Goal: Transaction & Acquisition: Book appointment/travel/reservation

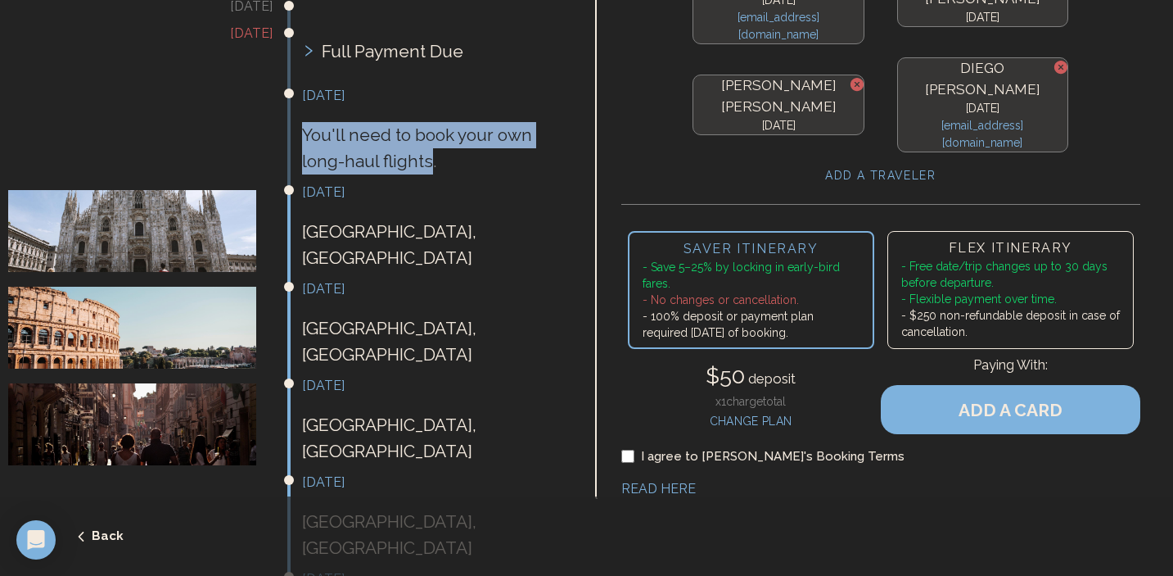
scroll to position [375, 0]
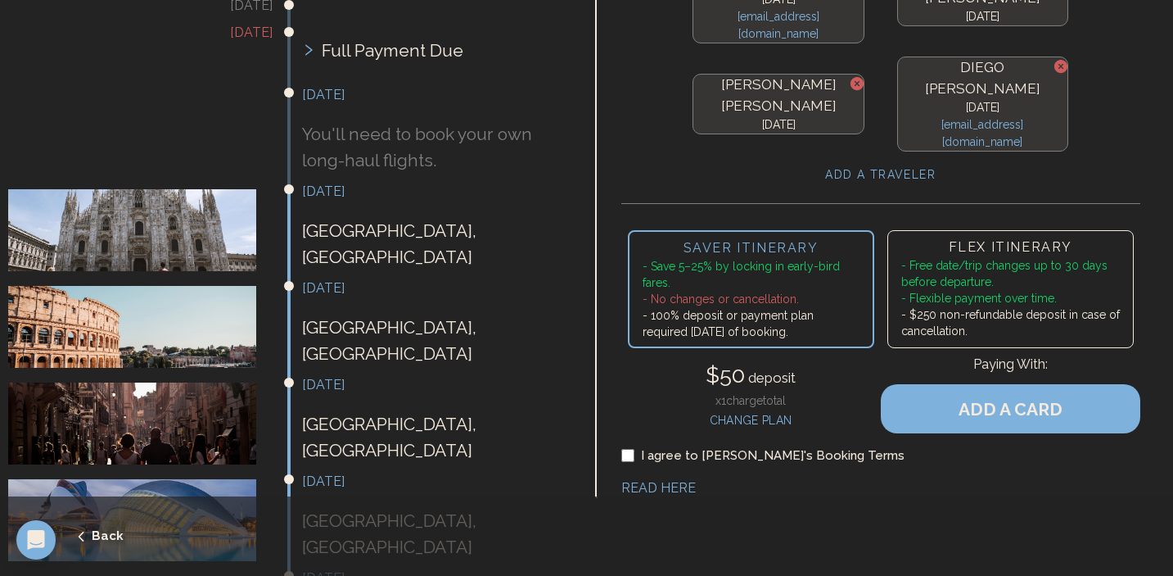
click at [411, 218] on p "[GEOGRAPHIC_DATA] , [GEOGRAPHIC_DATA]" at bounding box center [434, 244] width 264 height 52
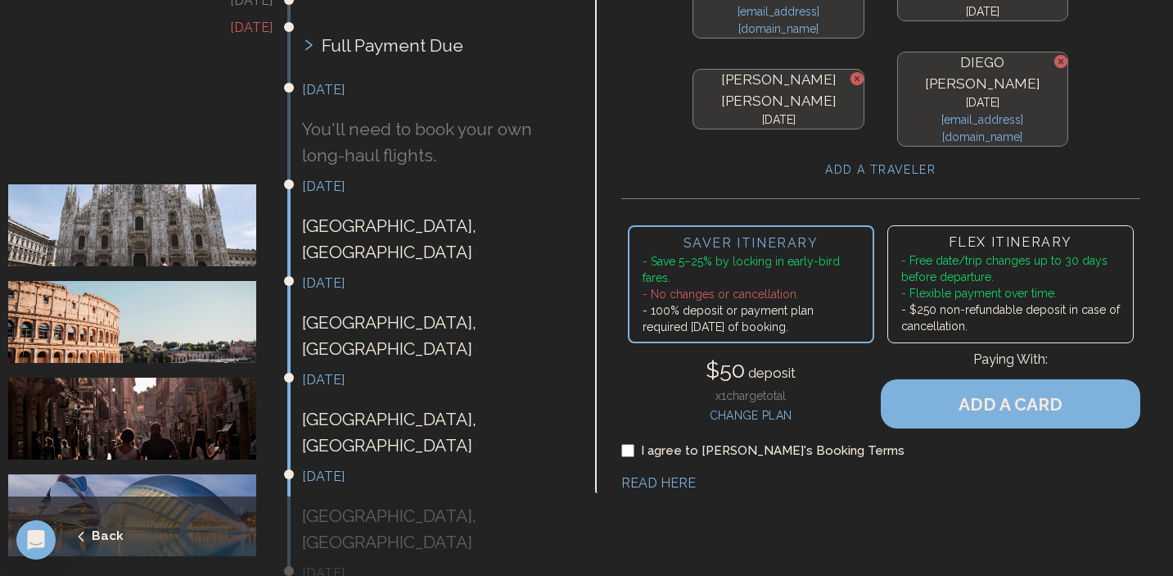
click at [1002, 301] on li "- $250 non-refundable deposit in case of cancellation." at bounding box center [1010, 317] width 219 height 33
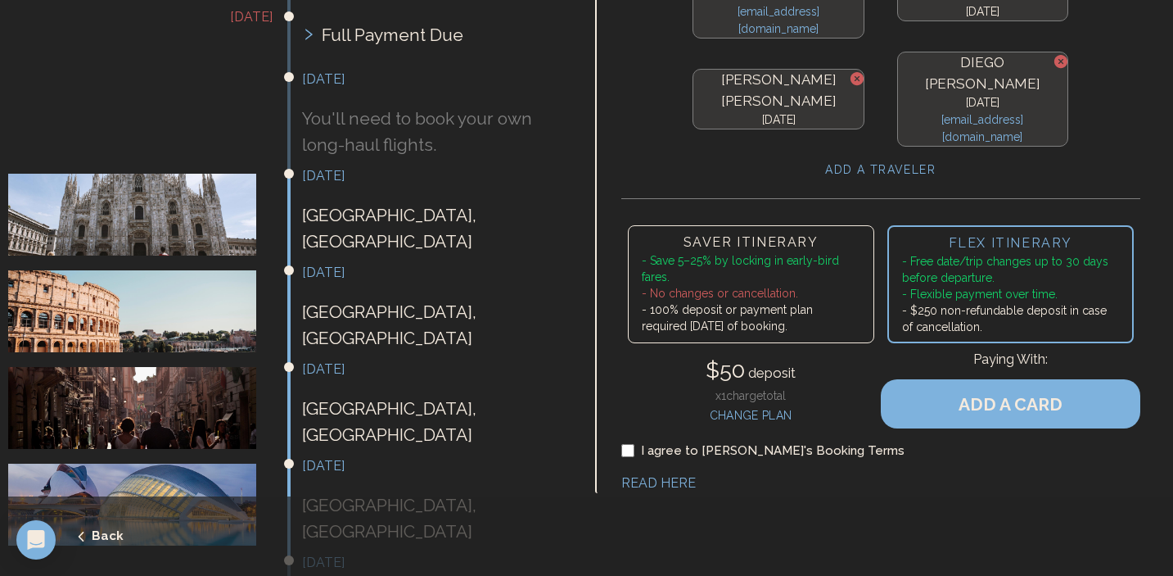
click at [808, 301] on li "- 100% deposit or payment plan required [DATE] of booking." at bounding box center [751, 317] width 219 height 33
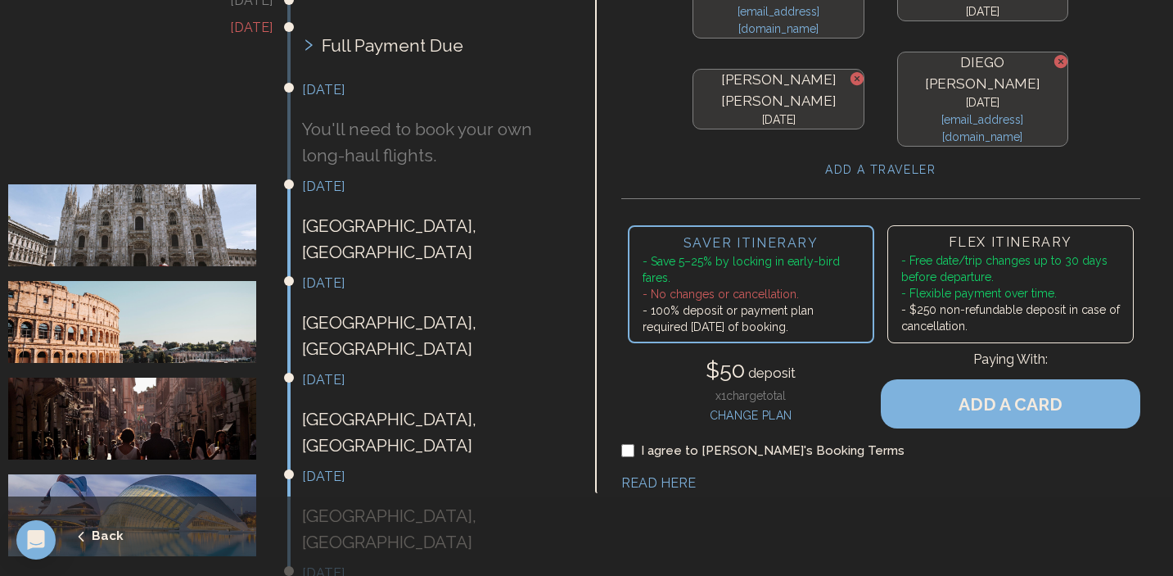
click at [943, 285] on li "- Flexible payment over time." at bounding box center [1010, 293] width 219 height 16
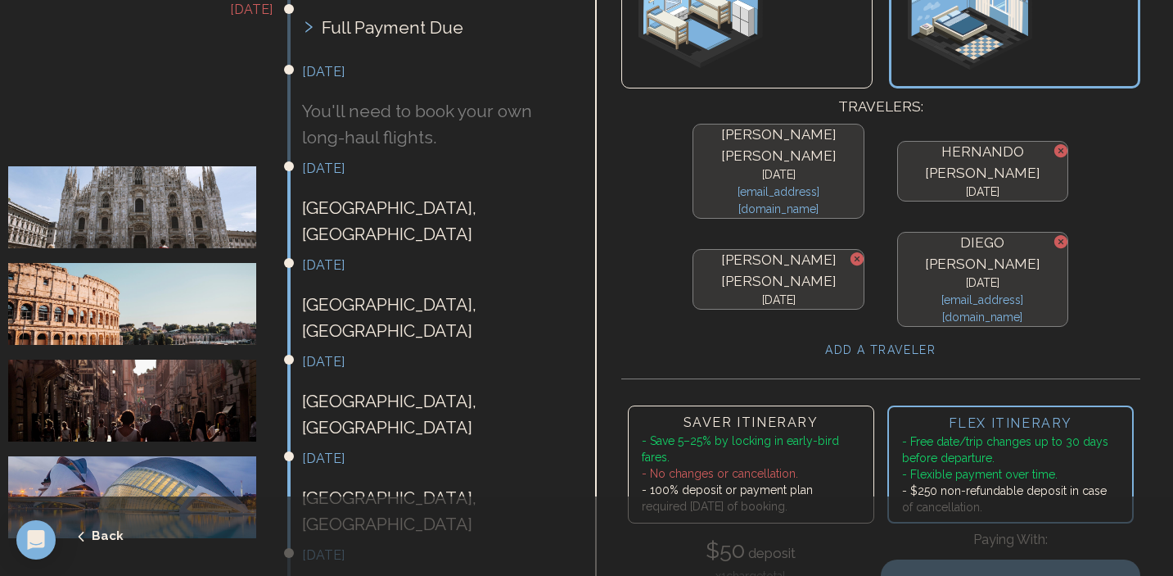
scroll to position [354, 0]
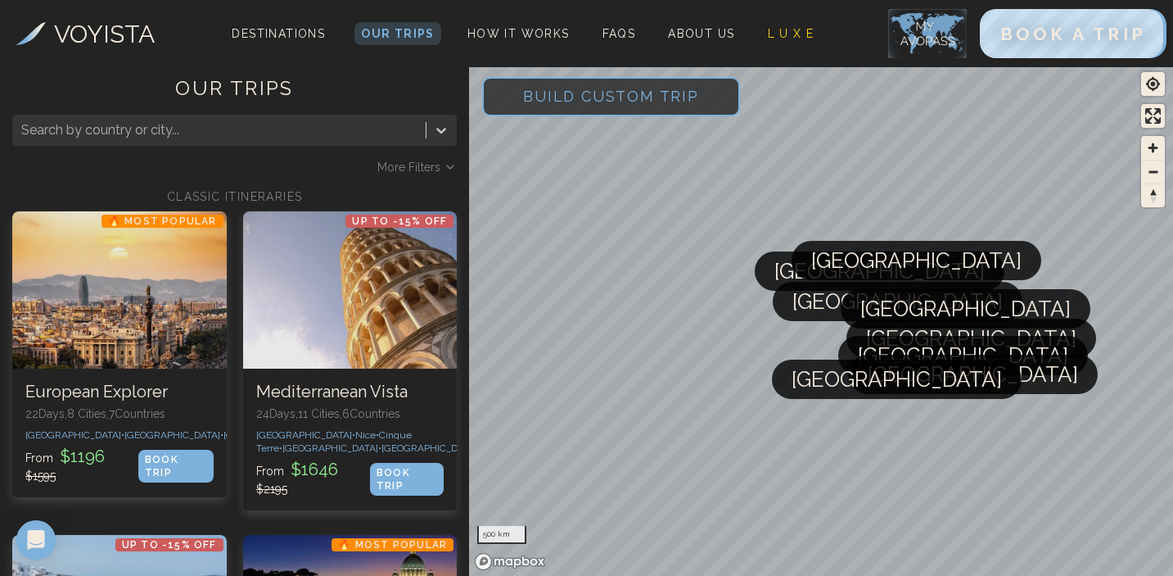
click at [194, 140] on div at bounding box center [219, 130] width 396 height 23
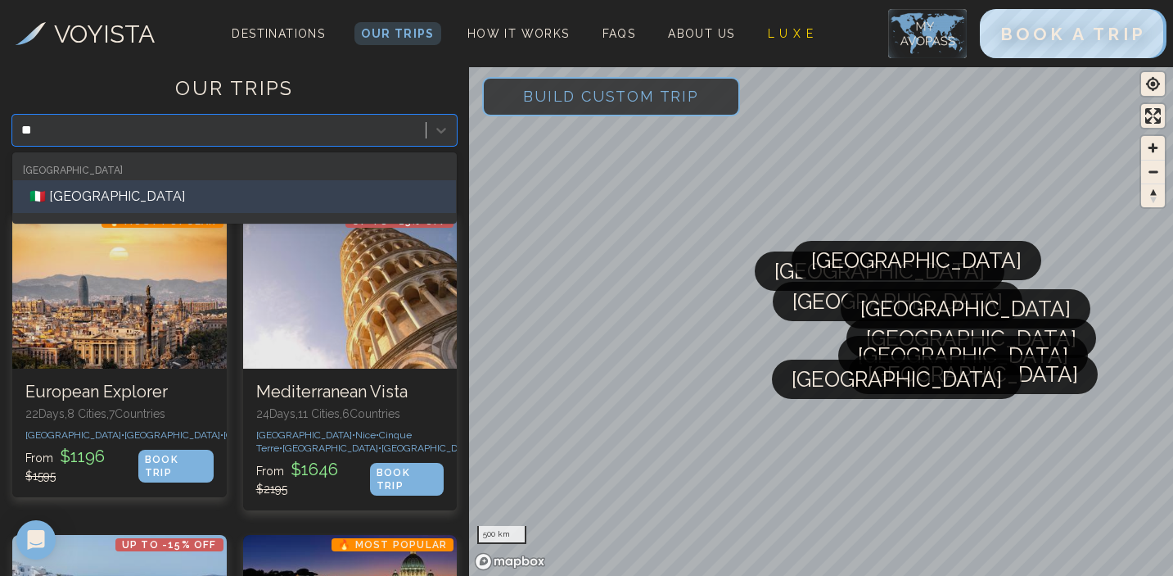
type input "***"
click at [115, 201] on div "🇮🇹 Milan" at bounding box center [234, 196] width 443 height 33
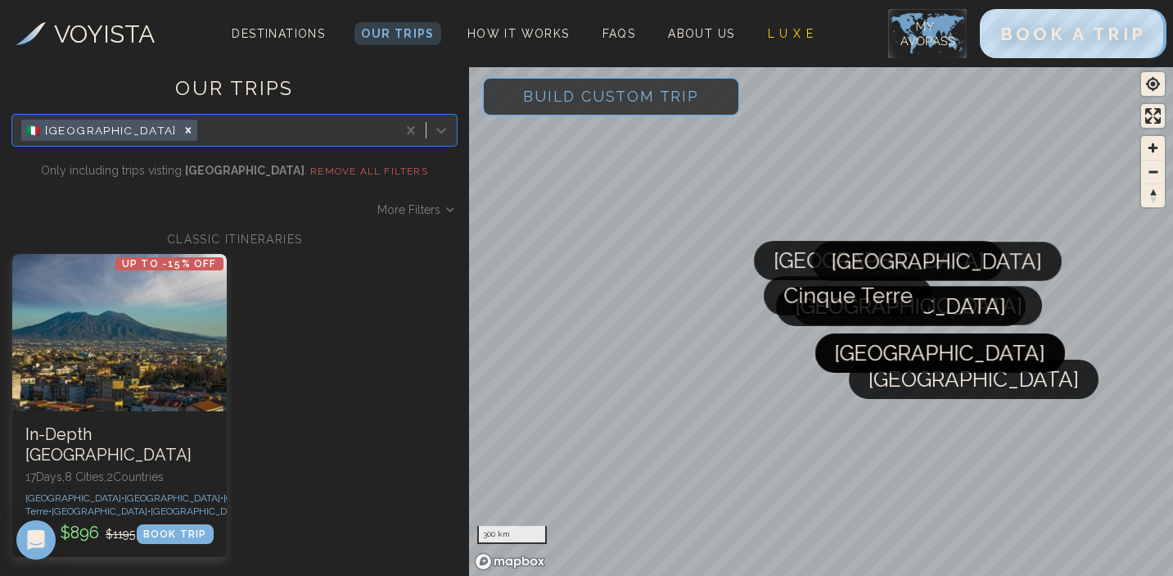
click at [546, 93] on span "Build Custom Trip" at bounding box center [611, 96] width 228 height 70
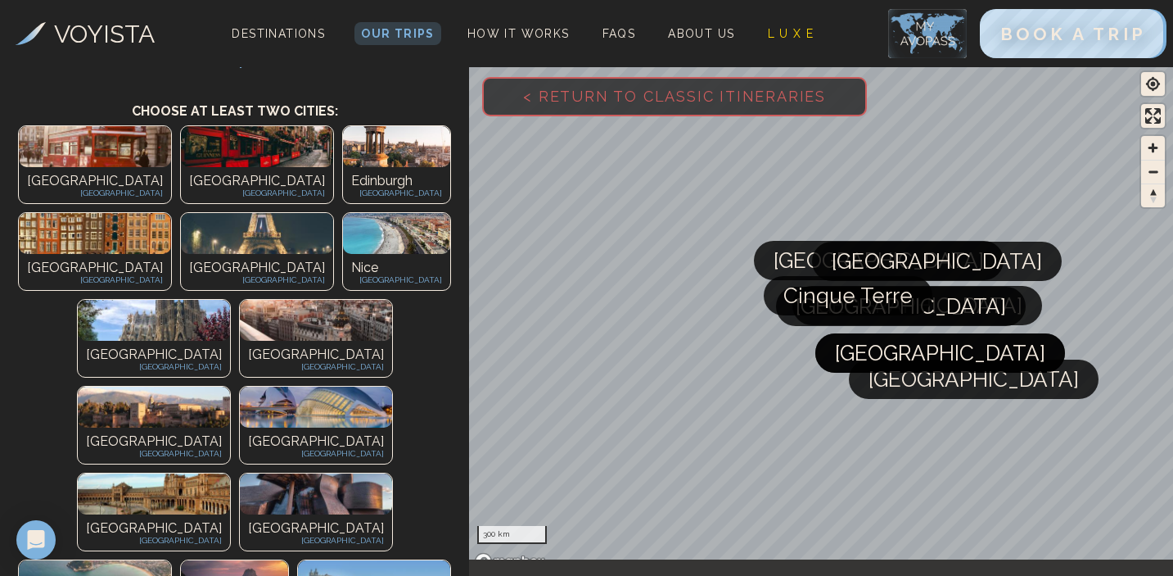
scroll to position [85, 0]
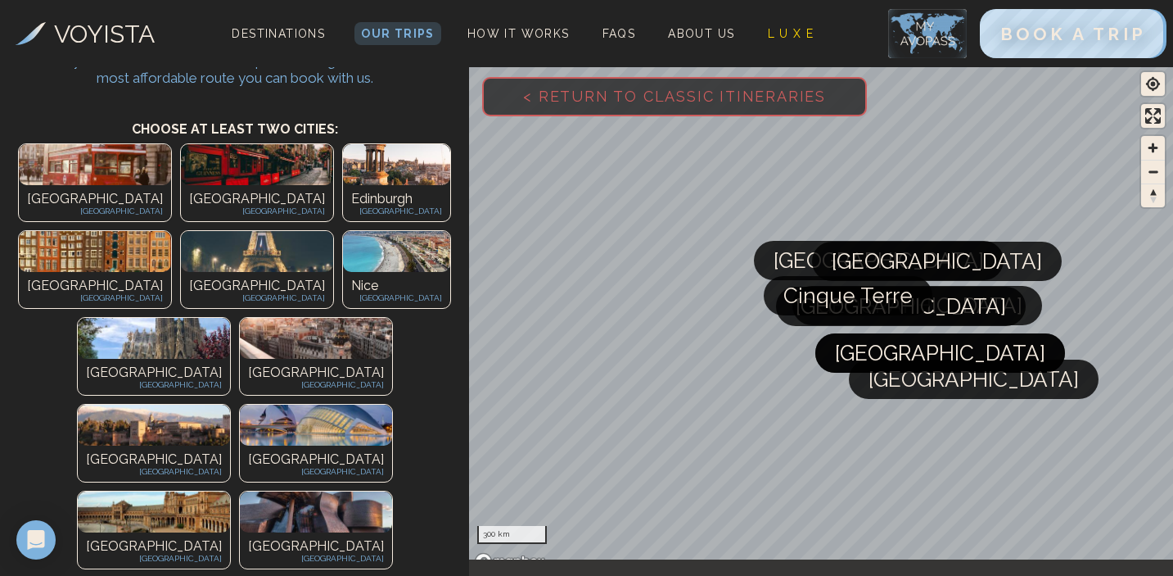
click at [275, 449] on p "[GEOGRAPHIC_DATA]" at bounding box center [316, 459] width 136 height 20
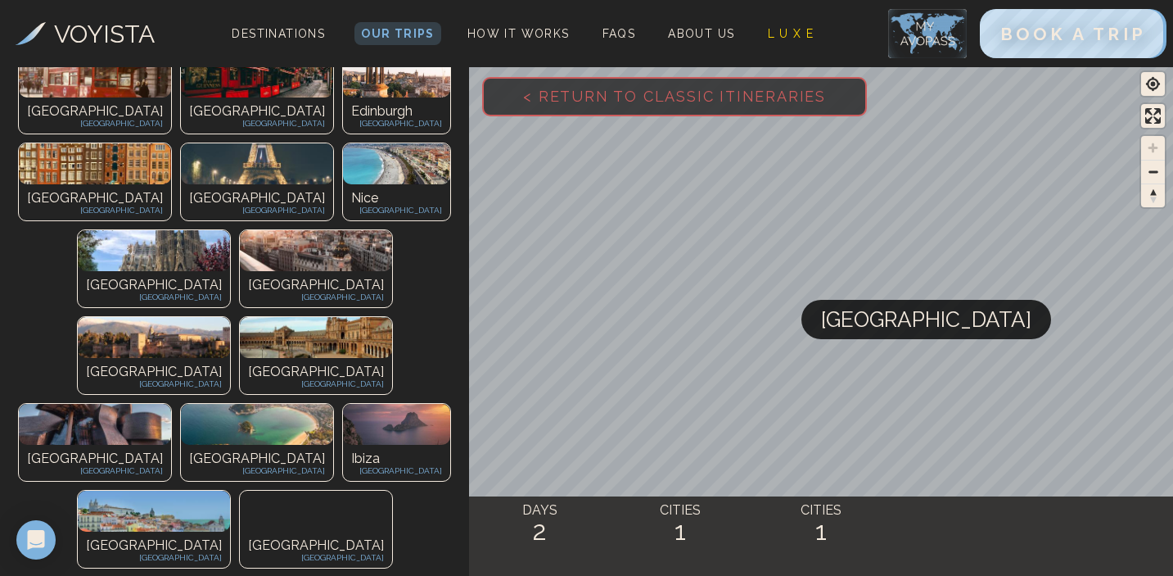
scroll to position [340, 0]
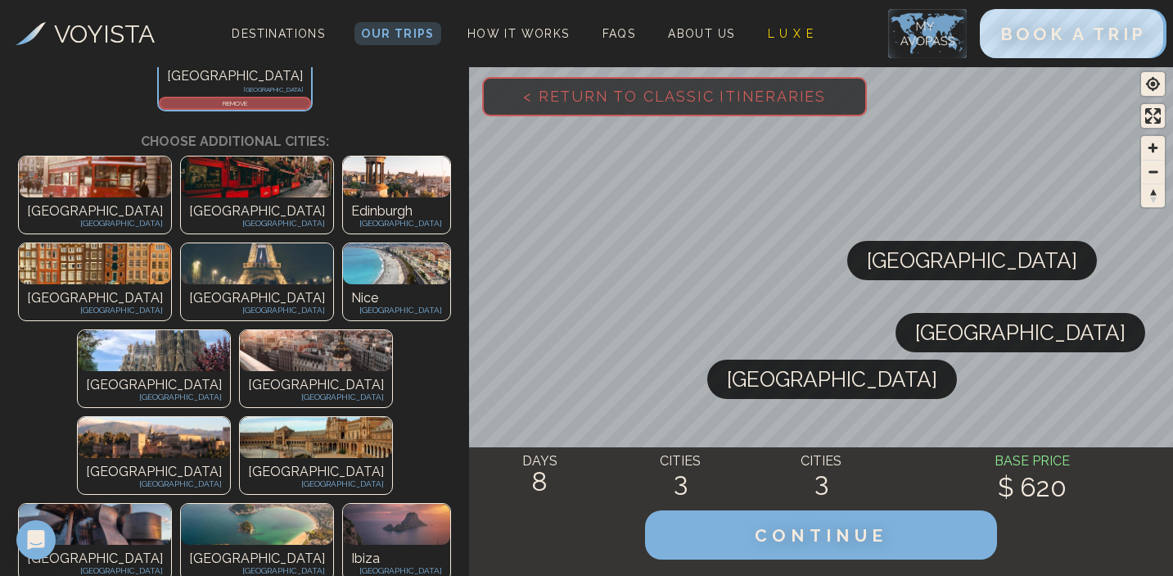
scroll to position [356, 0]
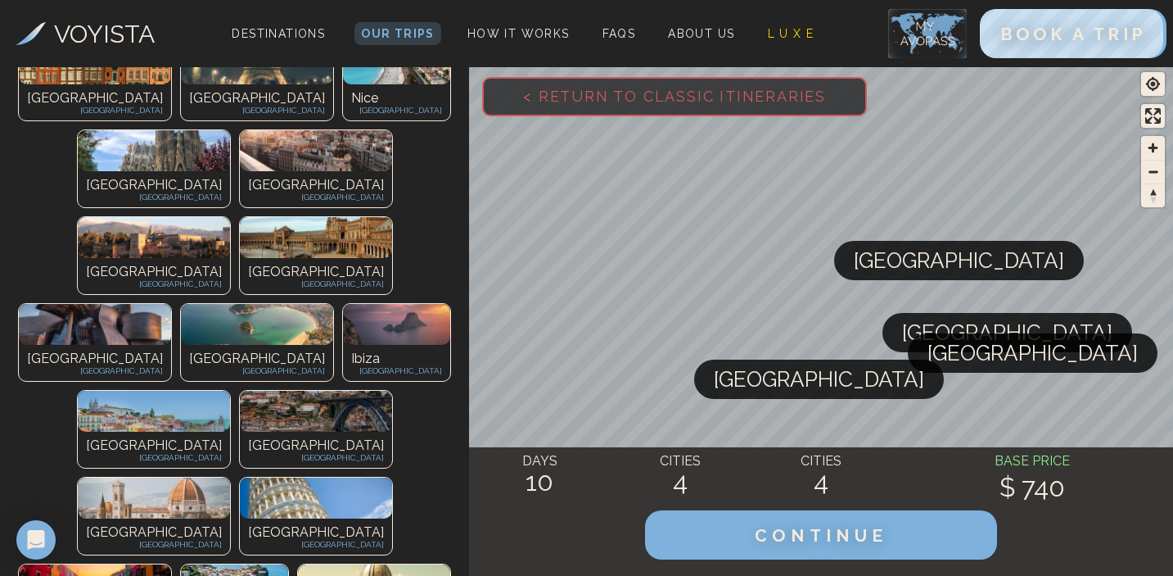
scroll to position [564, 0]
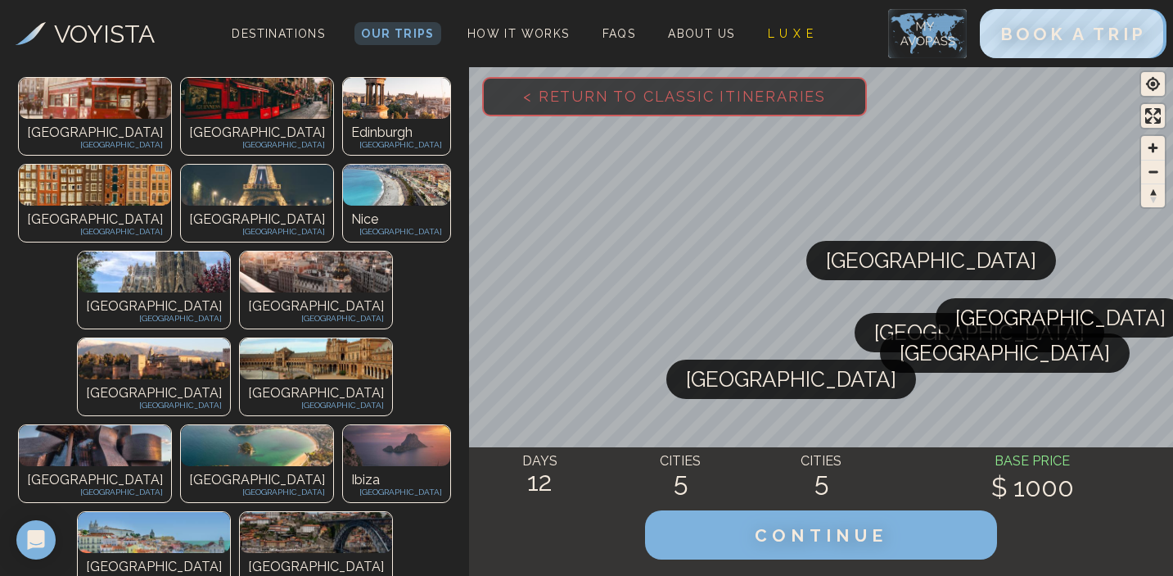
scroll to position [0, 0]
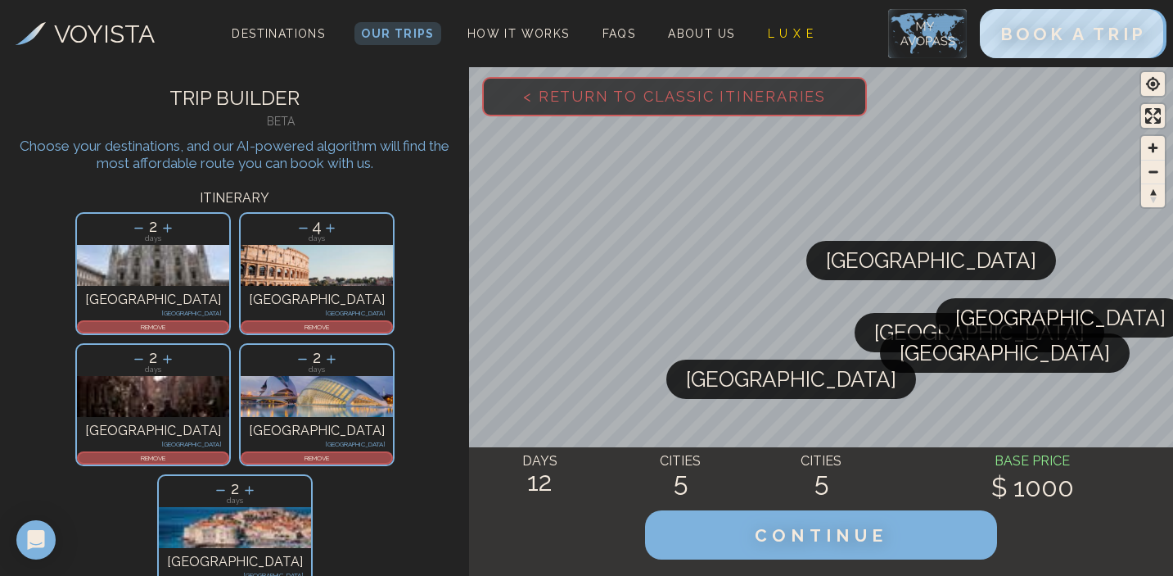
click at [297, 453] on p "REMOVE" at bounding box center [316, 458] width 149 height 10
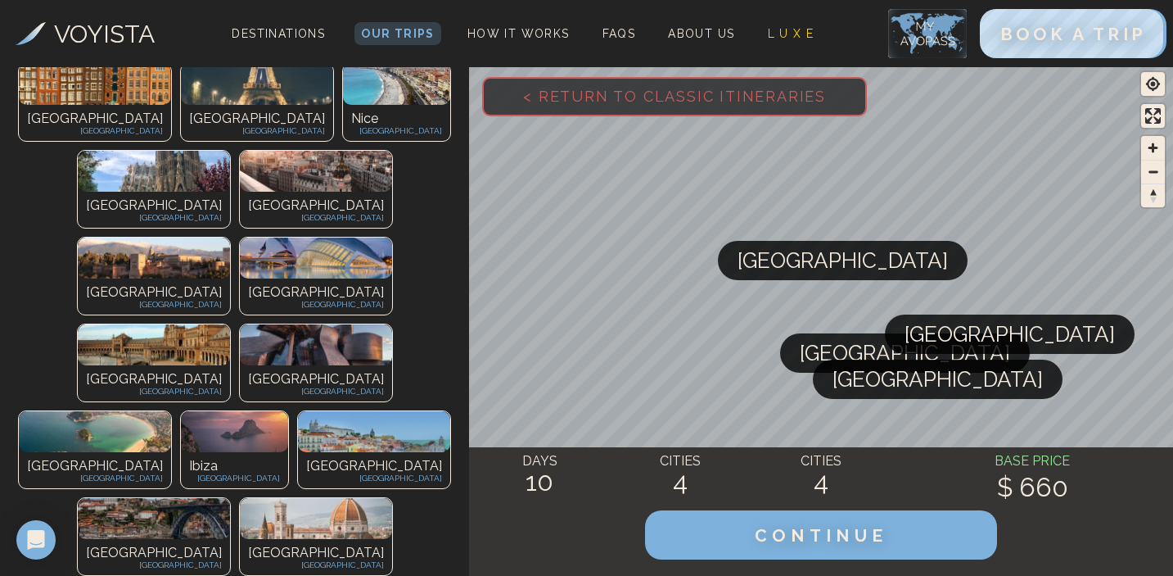
scroll to position [535, 0]
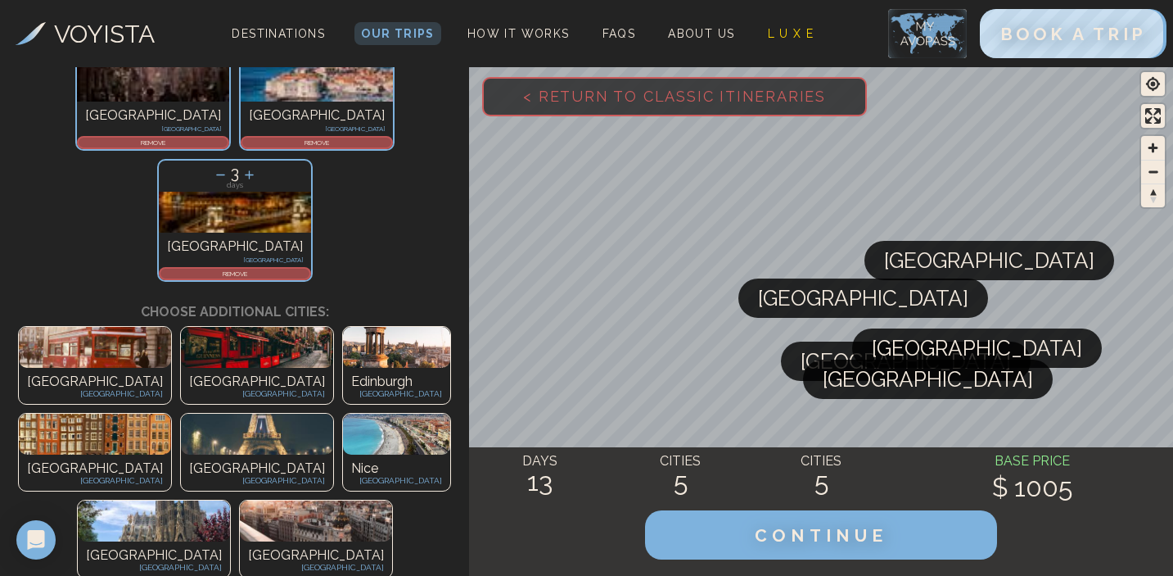
scroll to position [0, 0]
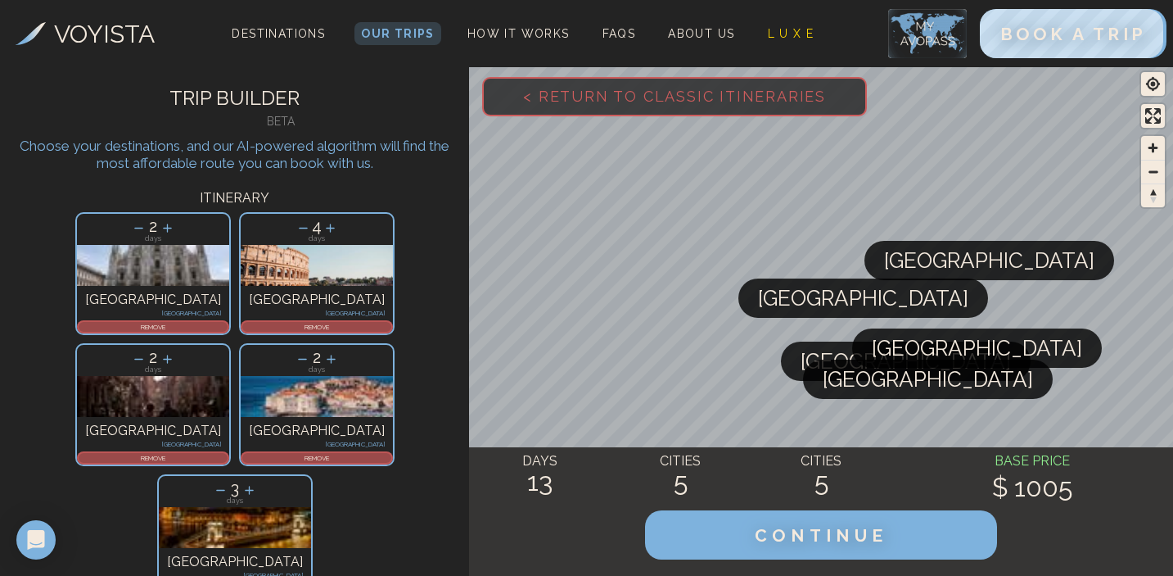
click at [229, 481] on icon at bounding box center [220, 489] width 17 height 17
click at [258, 481] on icon at bounding box center [249, 489] width 17 height 17
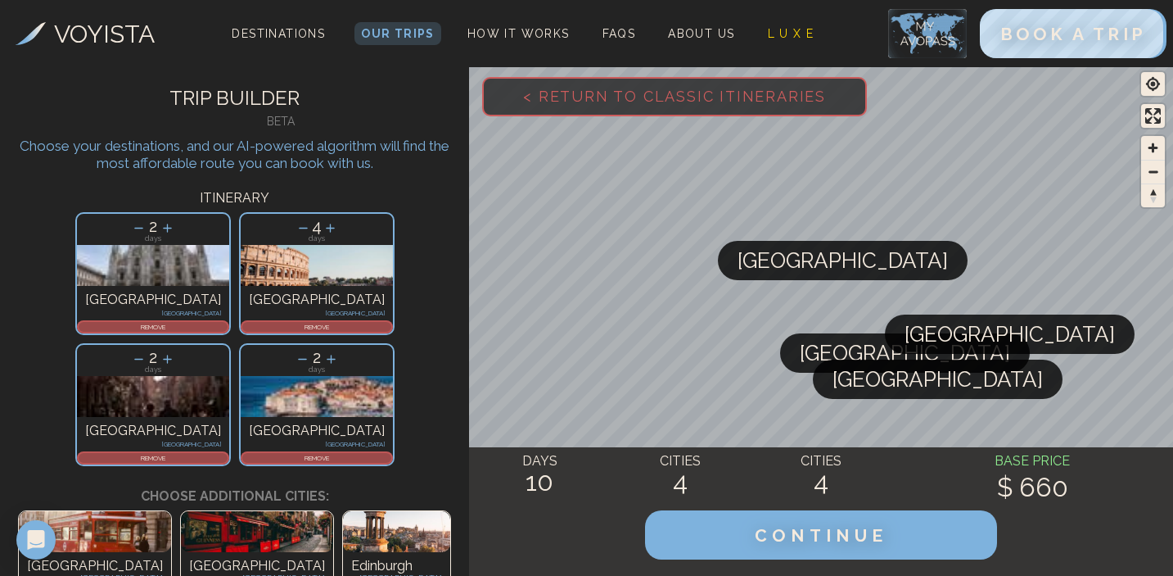
click at [295, 233] on icon at bounding box center [303, 227] width 17 height 17
click at [323, 233] on icon at bounding box center [331, 227] width 17 height 17
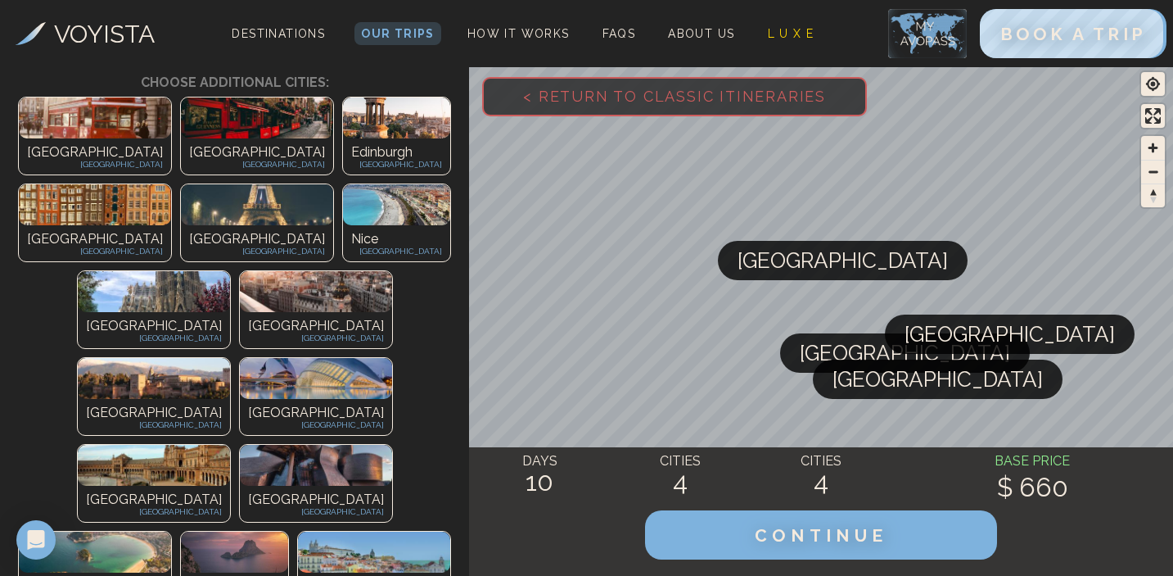
scroll to position [408, 0]
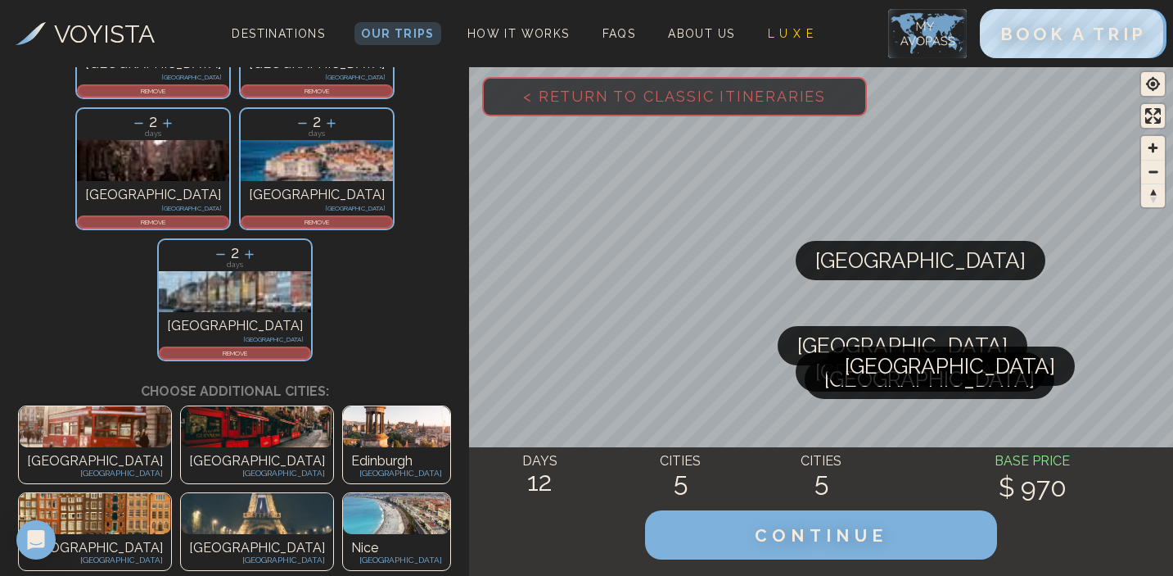
scroll to position [0, 0]
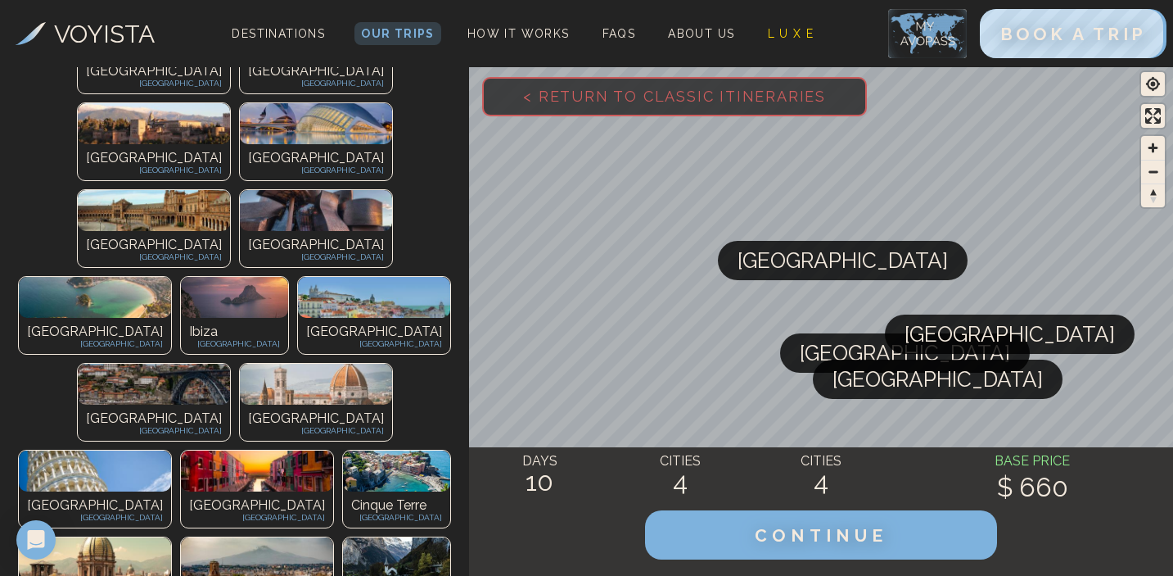
scroll to position [648, 0]
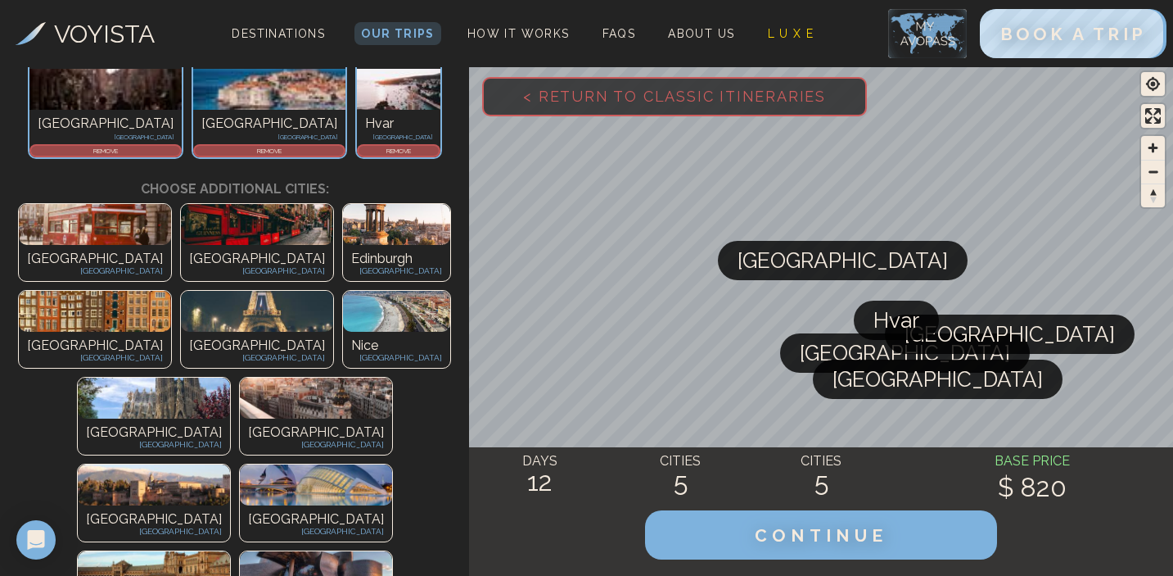
scroll to position [47, 0]
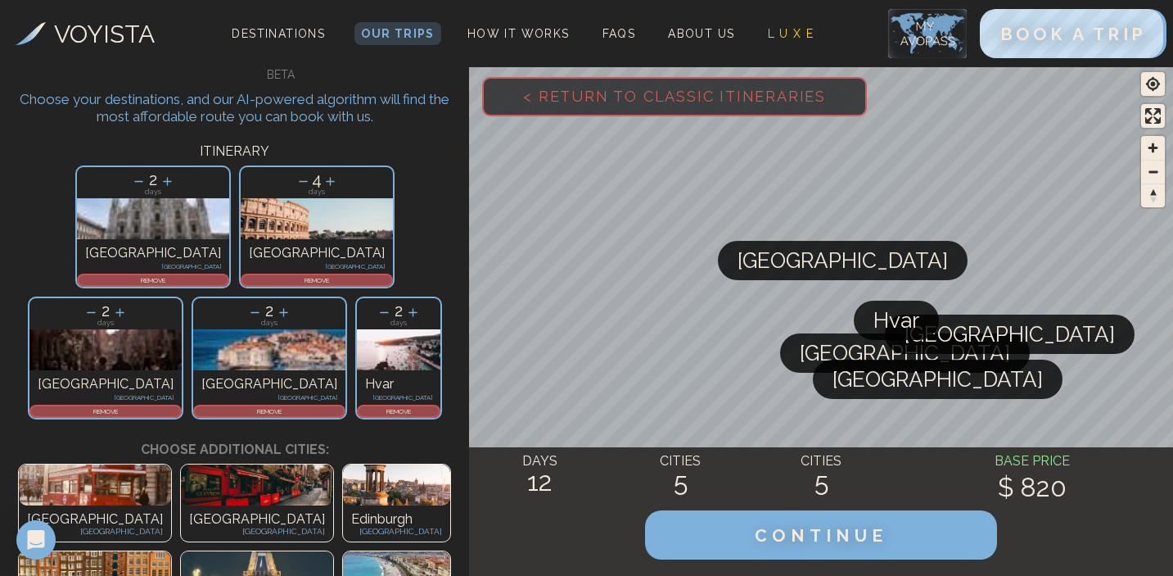
click at [383, 406] on p "REMOVE" at bounding box center [399, 411] width 80 height 10
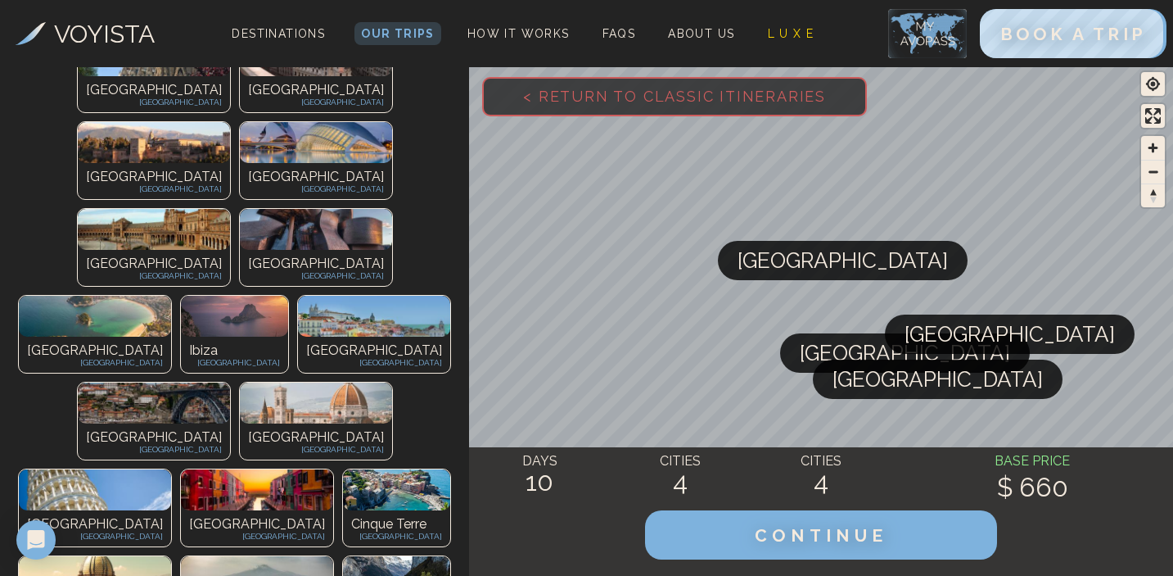
scroll to position [729, 0]
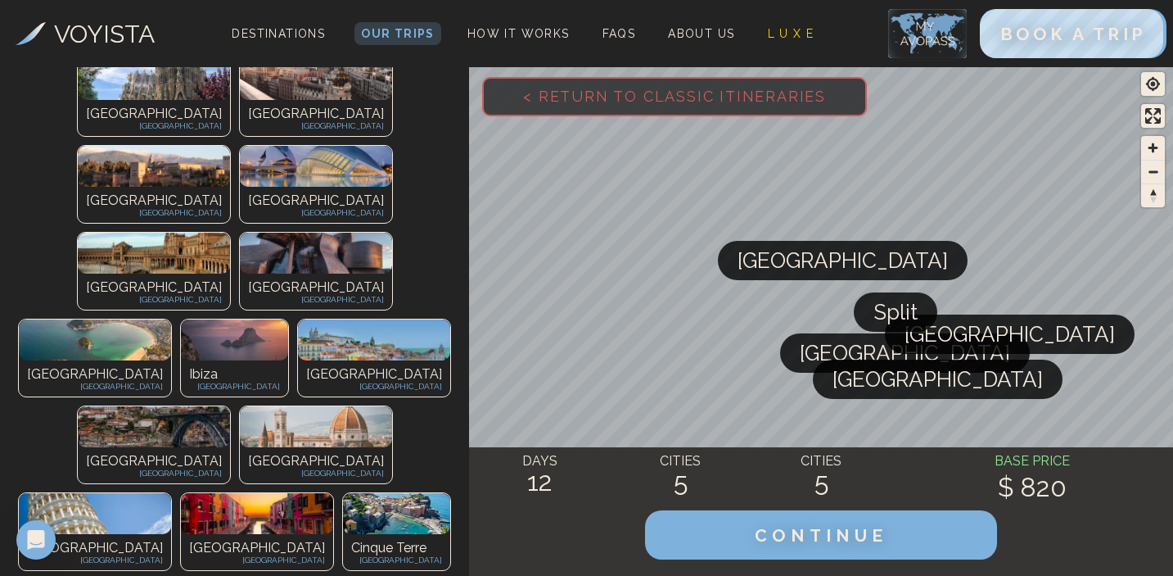
scroll to position [625, 0]
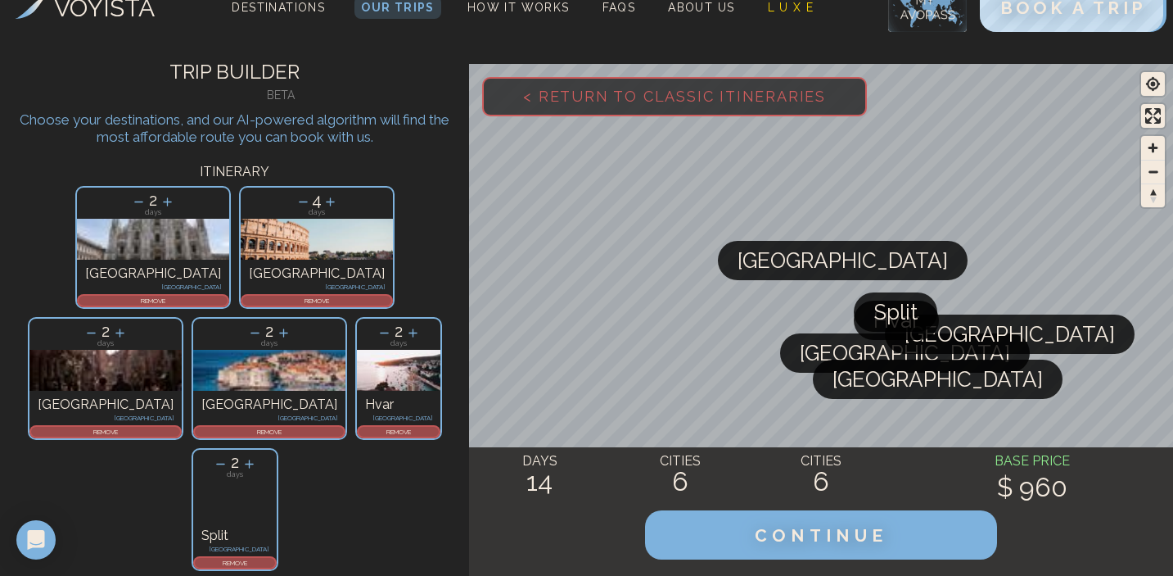
scroll to position [0, 0]
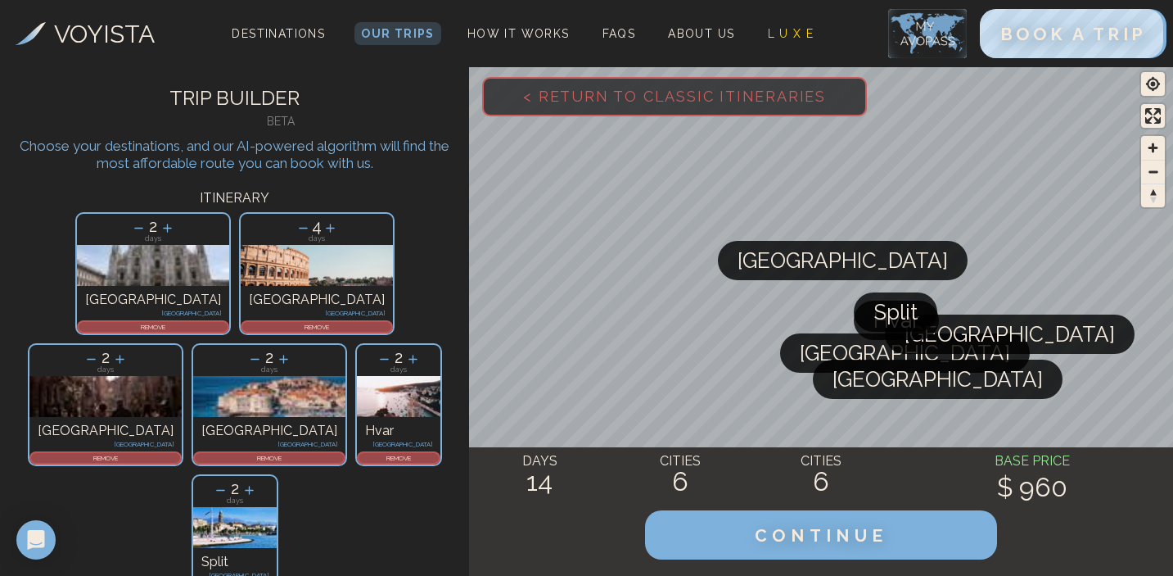
click at [225, 490] on icon at bounding box center [220, 490] width 9 height 1
click at [380, 359] on icon at bounding box center [384, 359] width 9 height 1
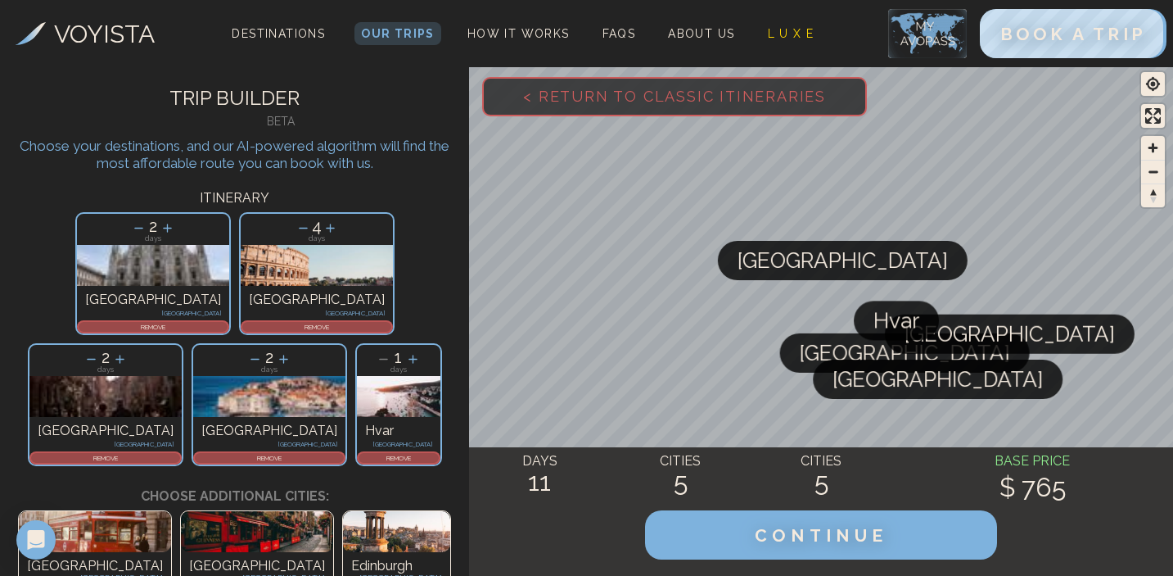
click at [392, 453] on p "REMOVE" at bounding box center [399, 458] width 80 height 10
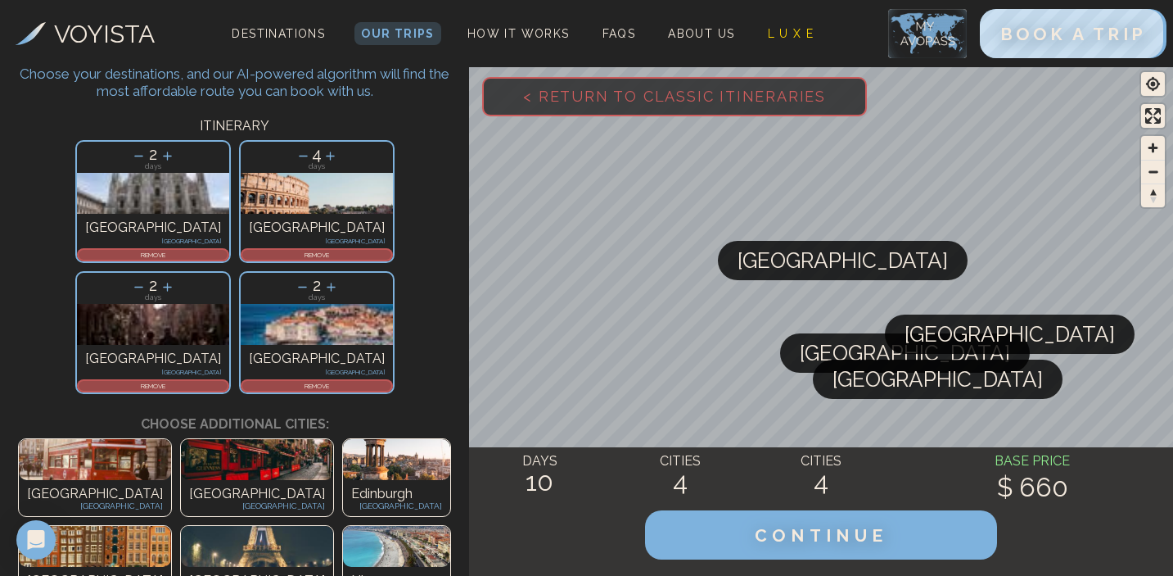
scroll to position [79, 0]
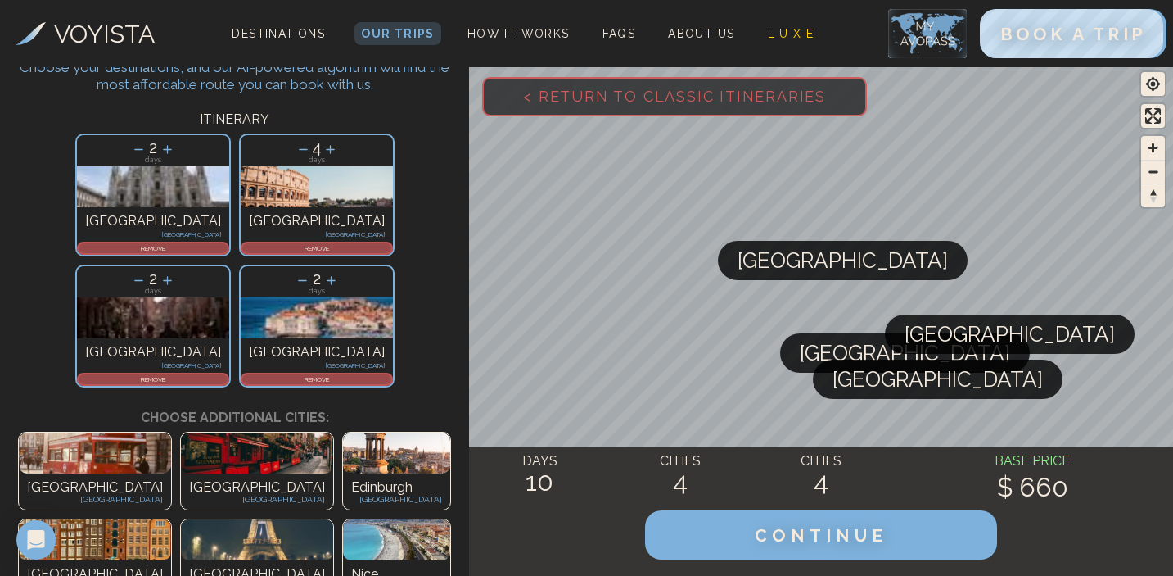
click at [435, 519] on img at bounding box center [396, 539] width 107 height 41
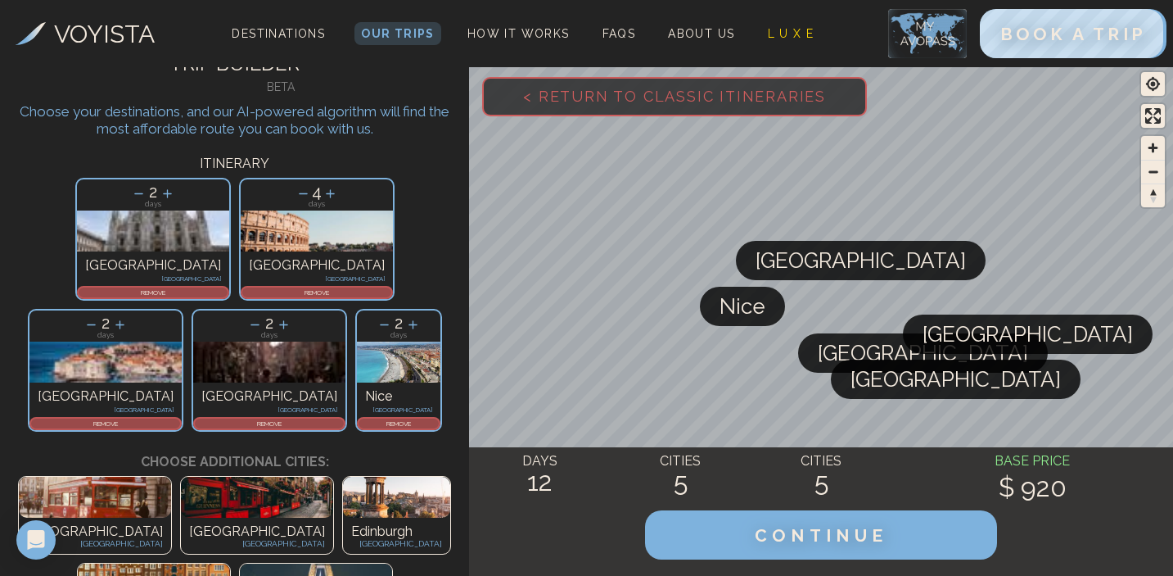
scroll to position [40, 0]
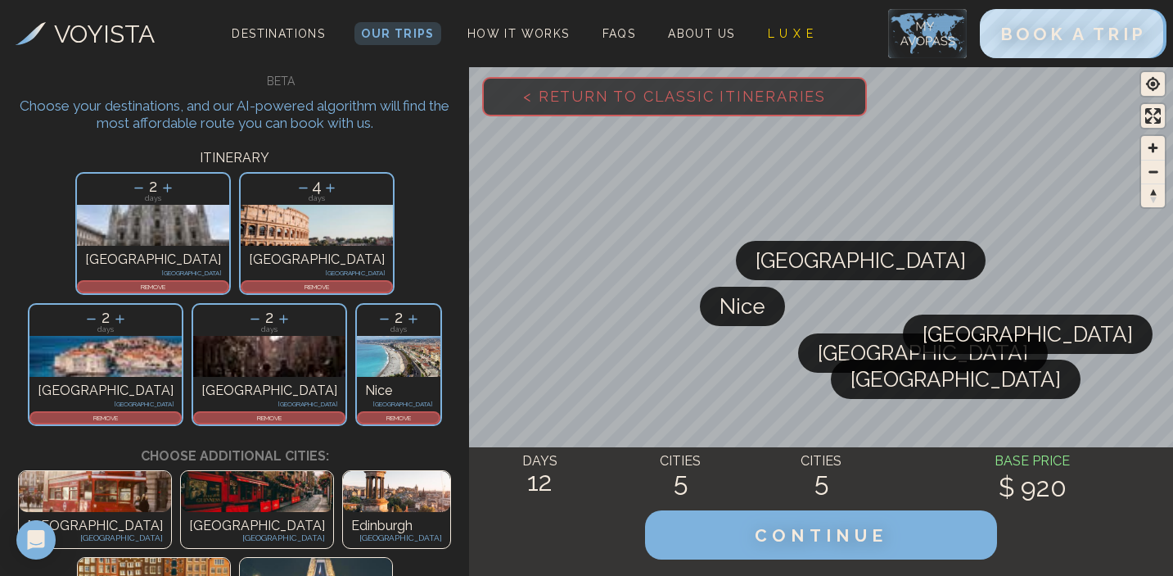
click at [382, 413] on p "REMOVE" at bounding box center [399, 418] width 80 height 10
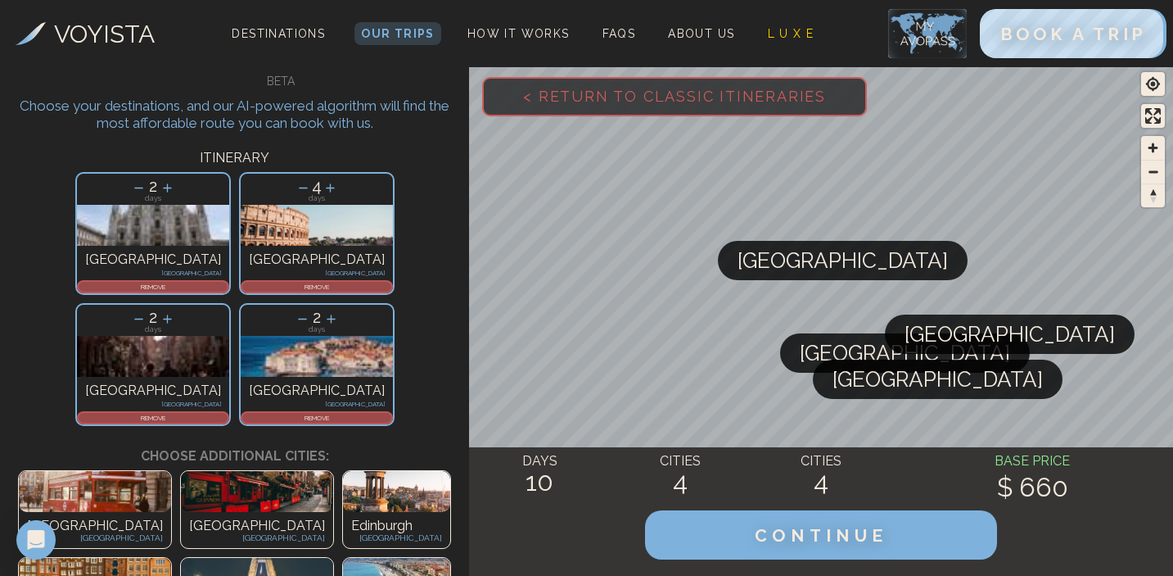
click at [347, 303] on div "2 days Dubrovnik Croatia REMOVE" at bounding box center [317, 364] width 156 height 123
click at [349, 413] on p "REMOVE" at bounding box center [316, 418] width 149 height 10
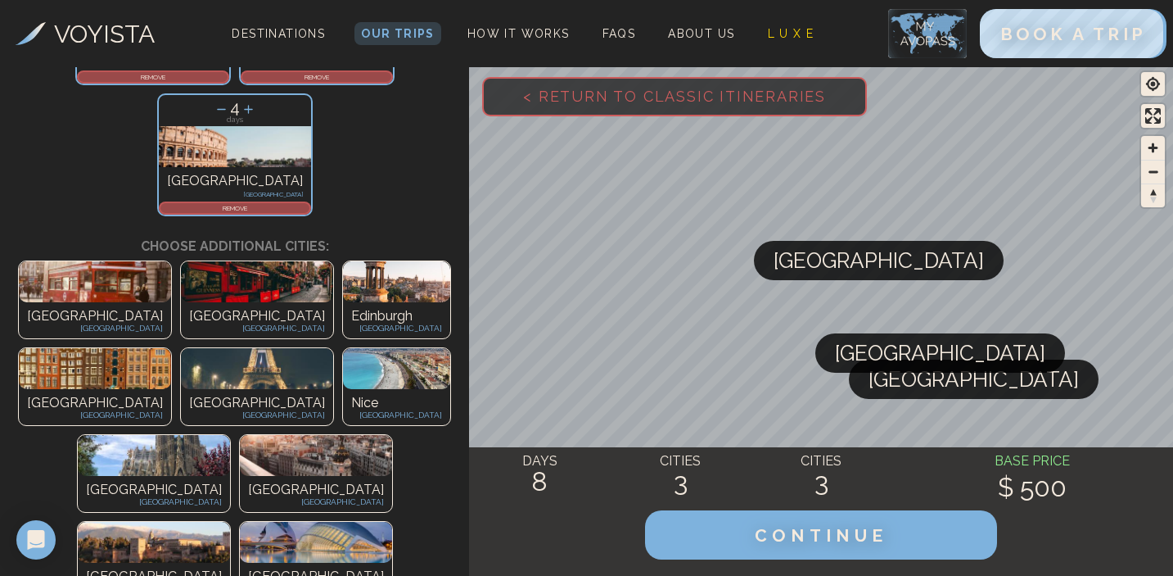
scroll to position [255, 0]
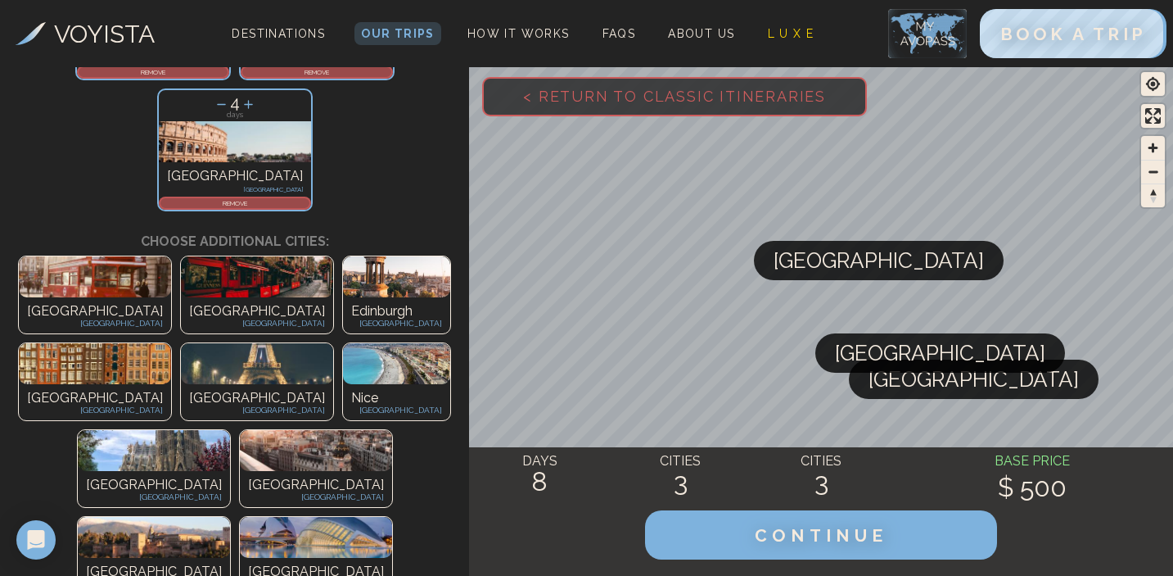
click at [298, 562] on p "[GEOGRAPHIC_DATA]" at bounding box center [316, 572] width 136 height 20
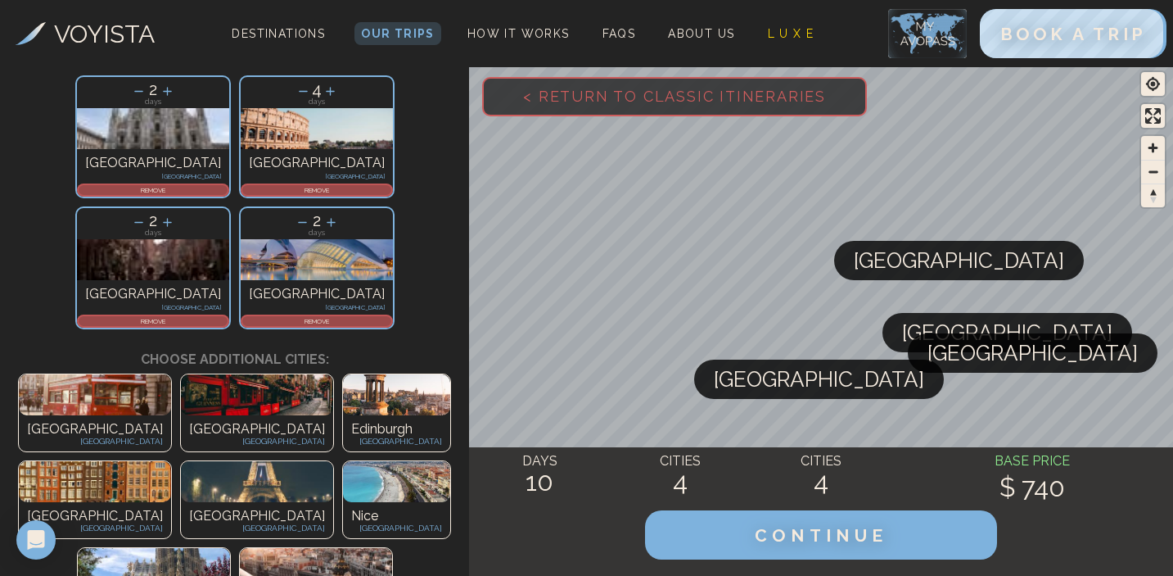
scroll to position [134, 0]
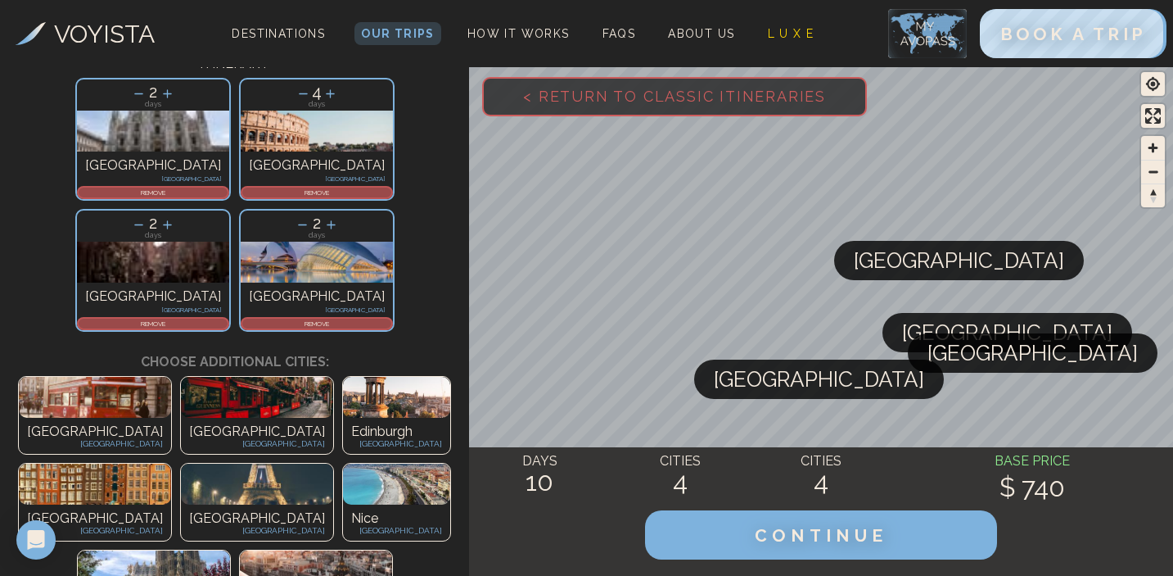
click at [295, 101] on icon at bounding box center [303, 93] width 17 height 17
click at [294, 99] on icon at bounding box center [302, 93] width 17 height 17
click at [147, 216] on icon at bounding box center [138, 224] width 17 height 17
click at [228, 318] on p "REMOVE" at bounding box center [153, 323] width 149 height 10
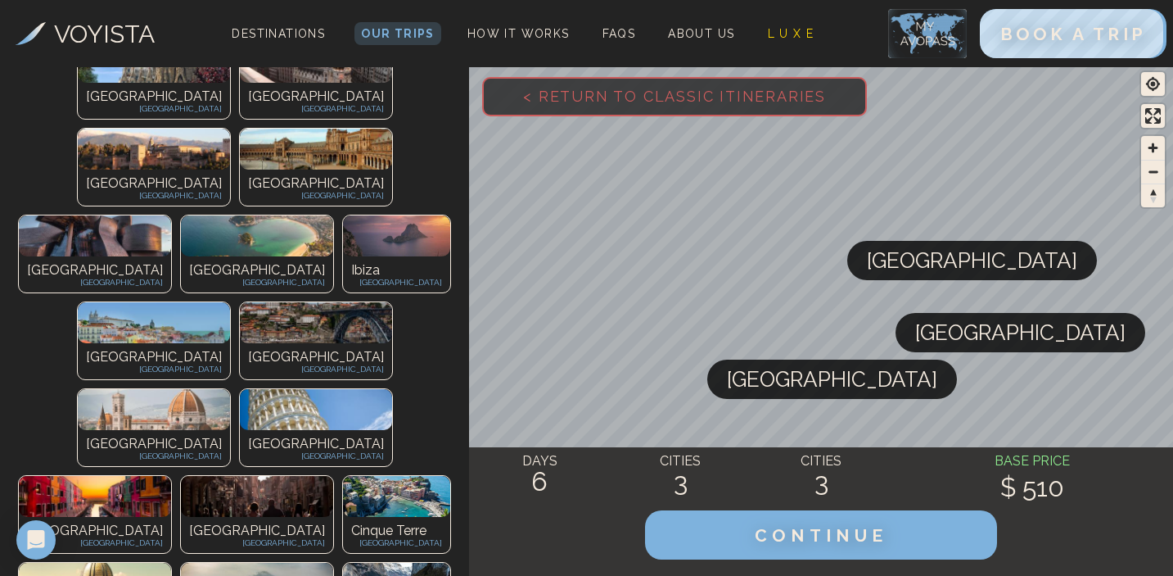
scroll to position [644, 0]
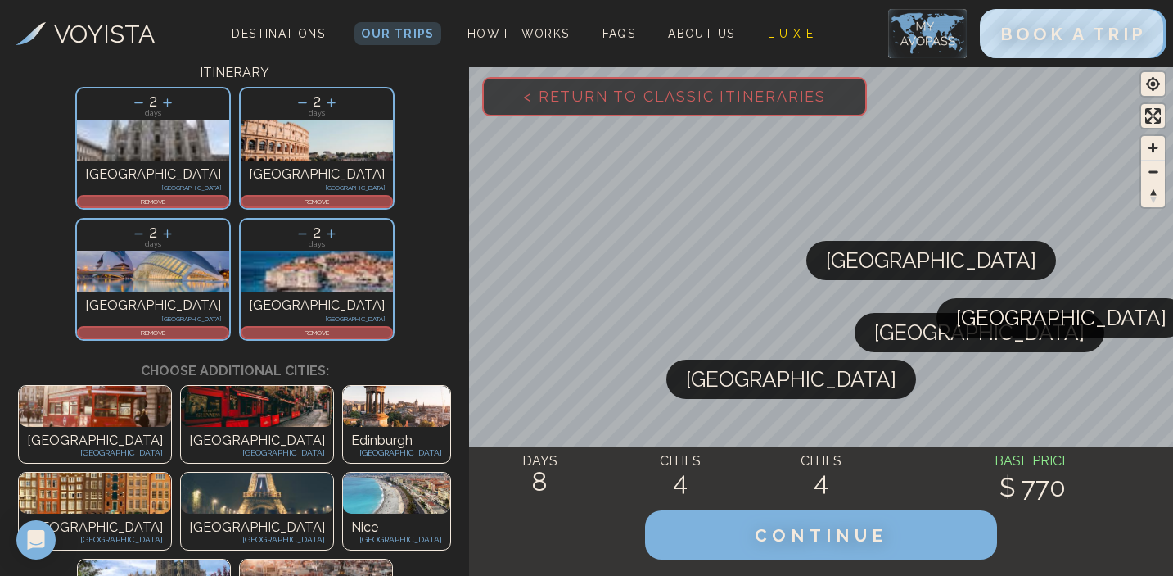
scroll to position [120, 0]
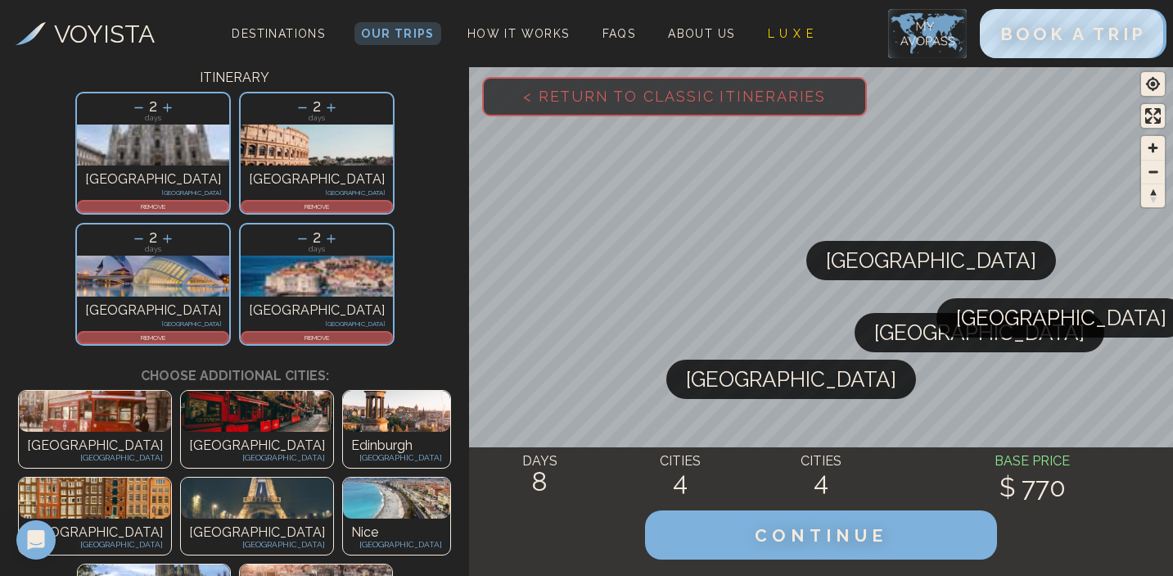
click at [334, 332] on p "REMOVE" at bounding box center [316, 337] width 149 height 10
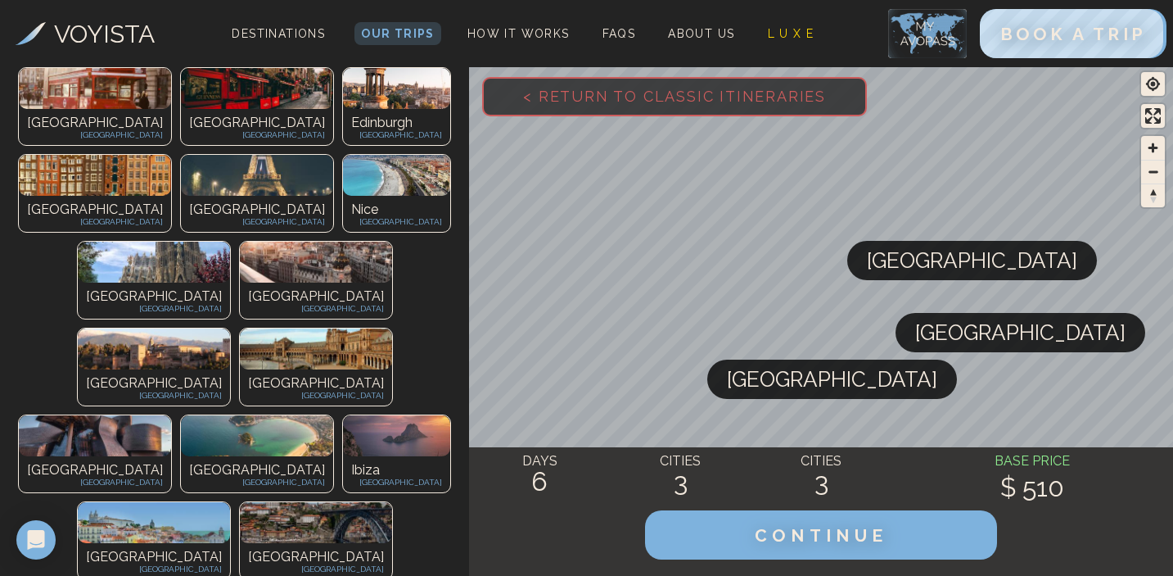
scroll to position [434, 0]
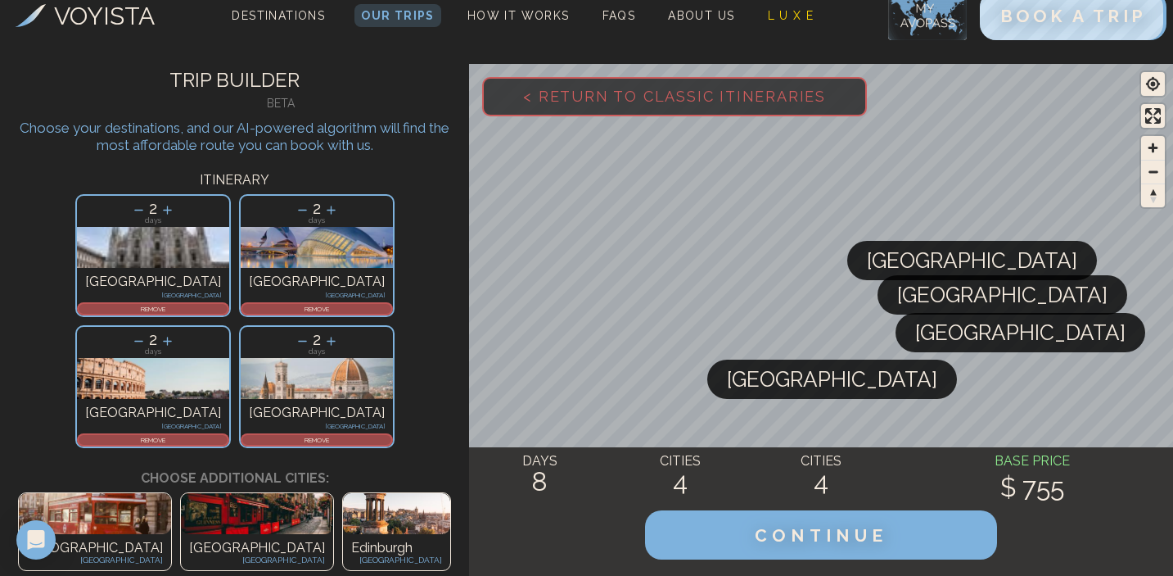
scroll to position [20, 0]
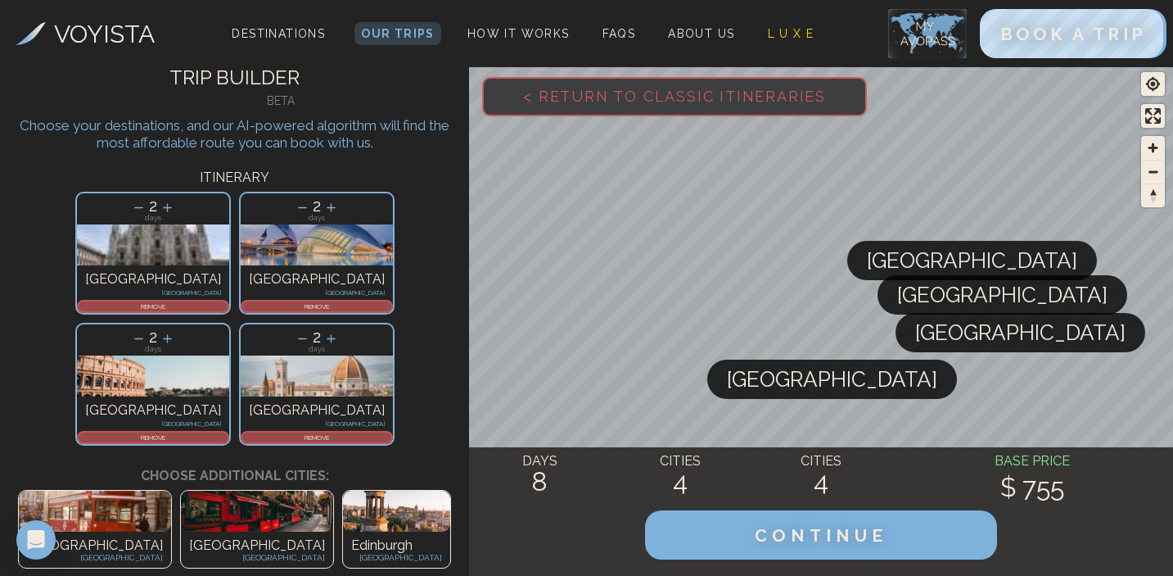
click at [338, 432] on p "REMOVE" at bounding box center [316, 437] width 149 height 10
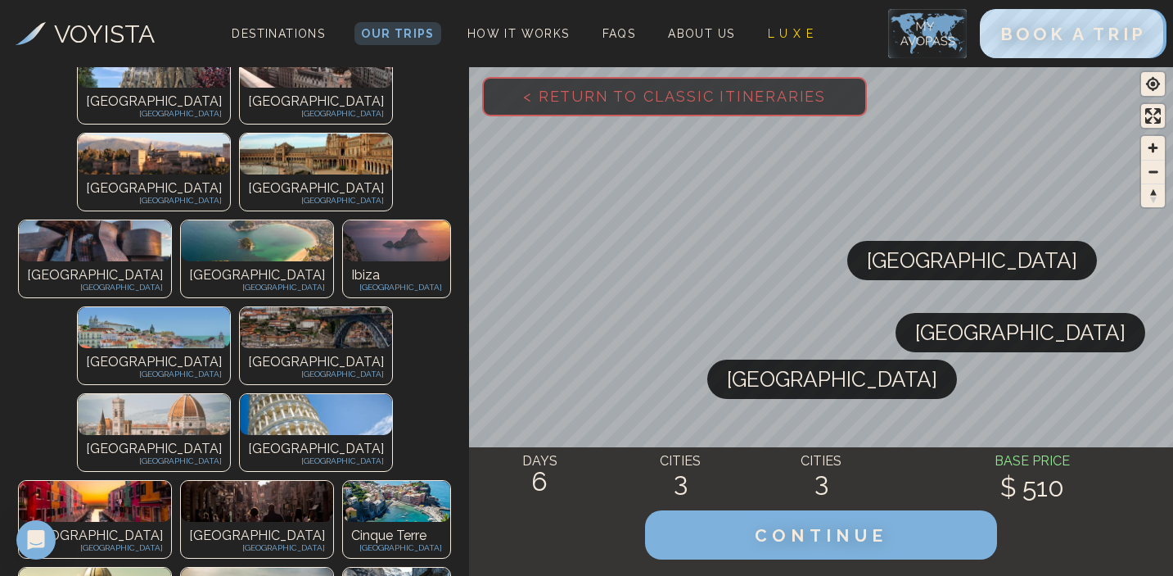
scroll to position [651, 0]
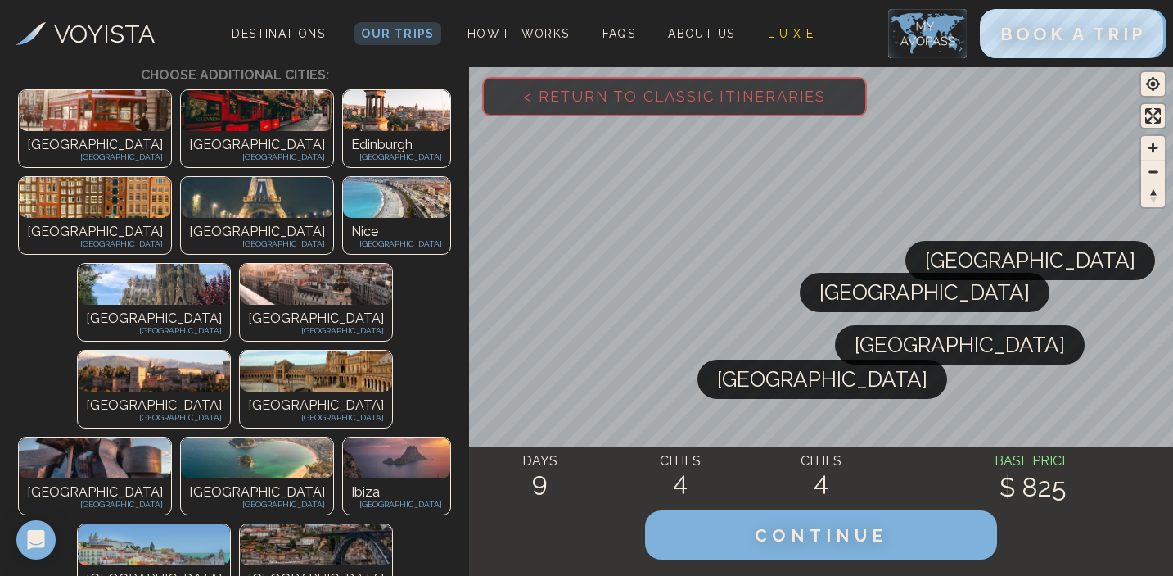
scroll to position [0, 0]
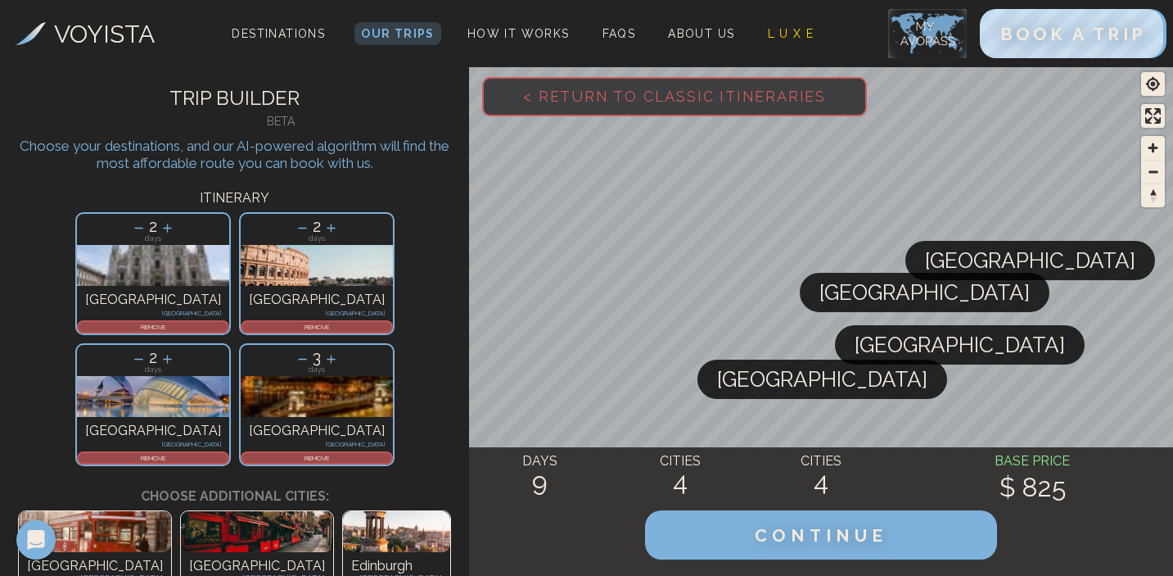
click at [353, 453] on p "REMOVE" at bounding box center [316, 458] width 149 height 10
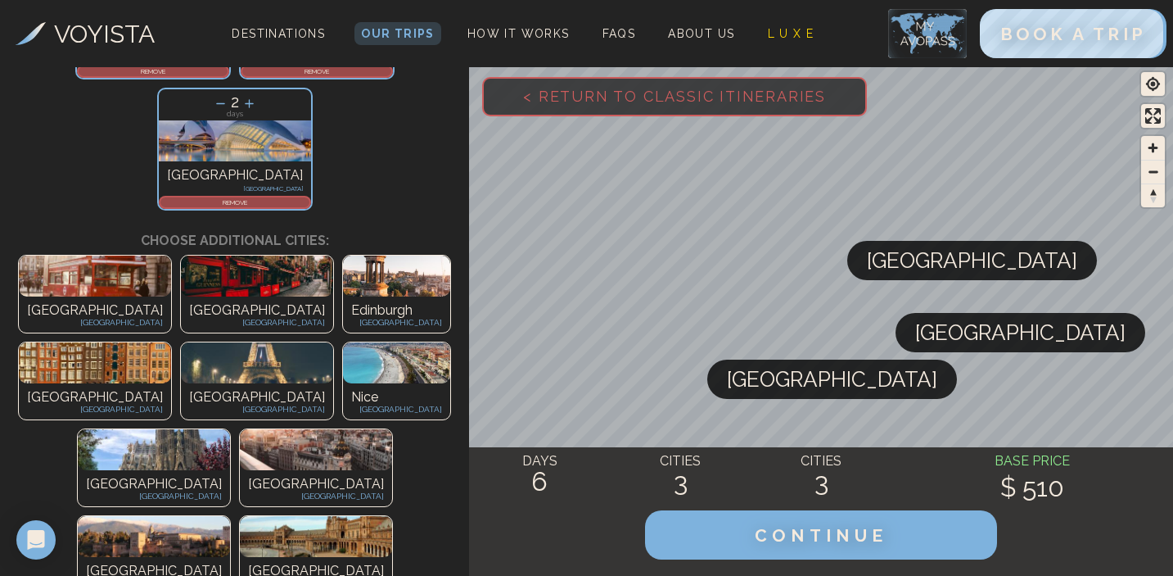
scroll to position [254, 0]
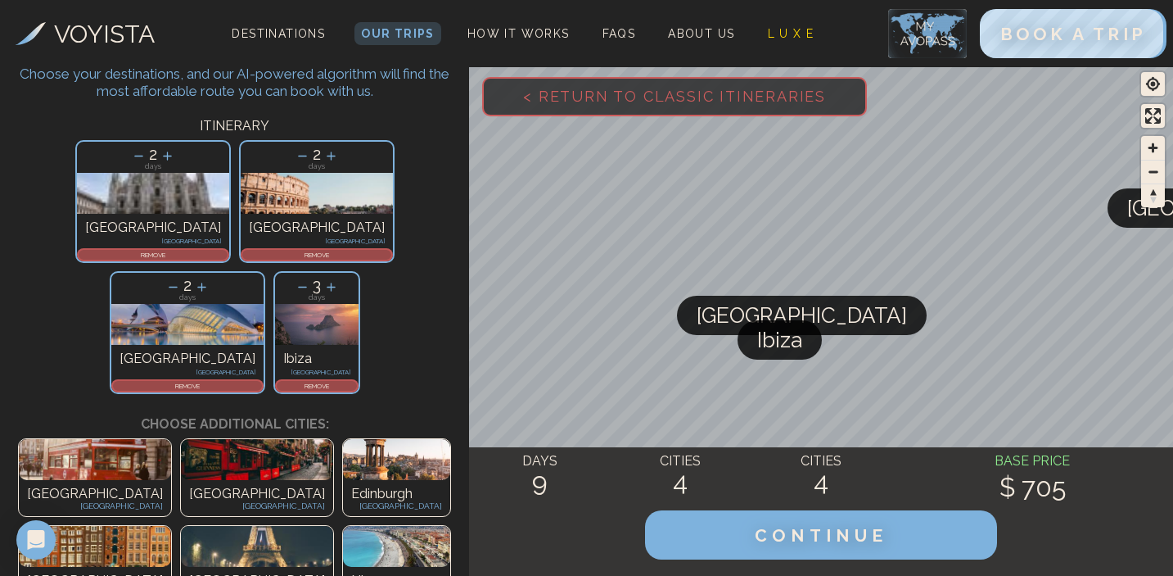
scroll to position [74, 0]
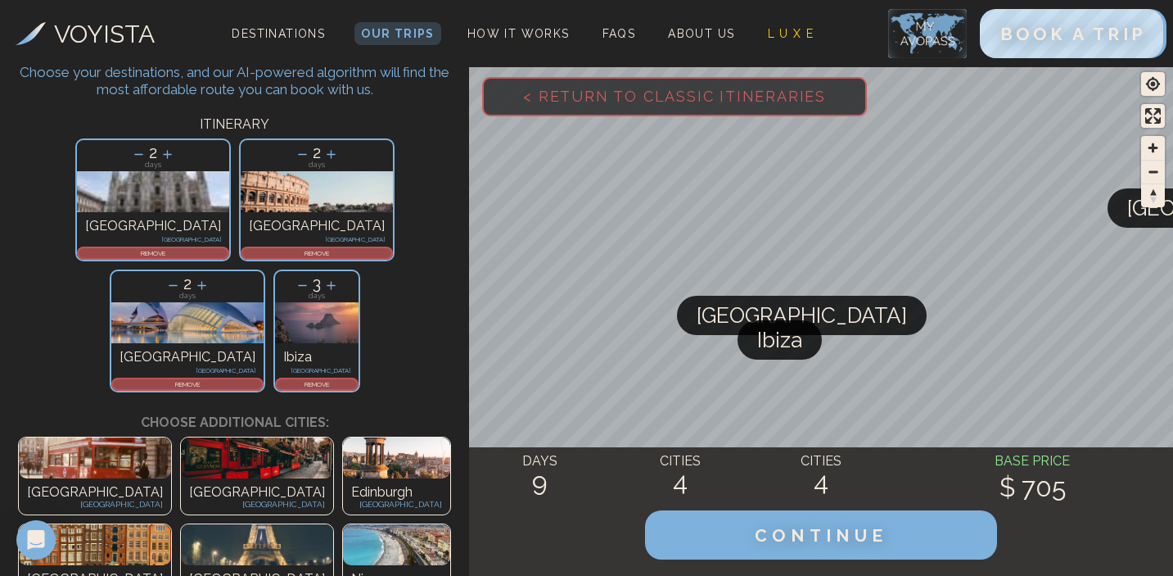
click at [307, 285] on icon at bounding box center [302, 285] width 9 height 1
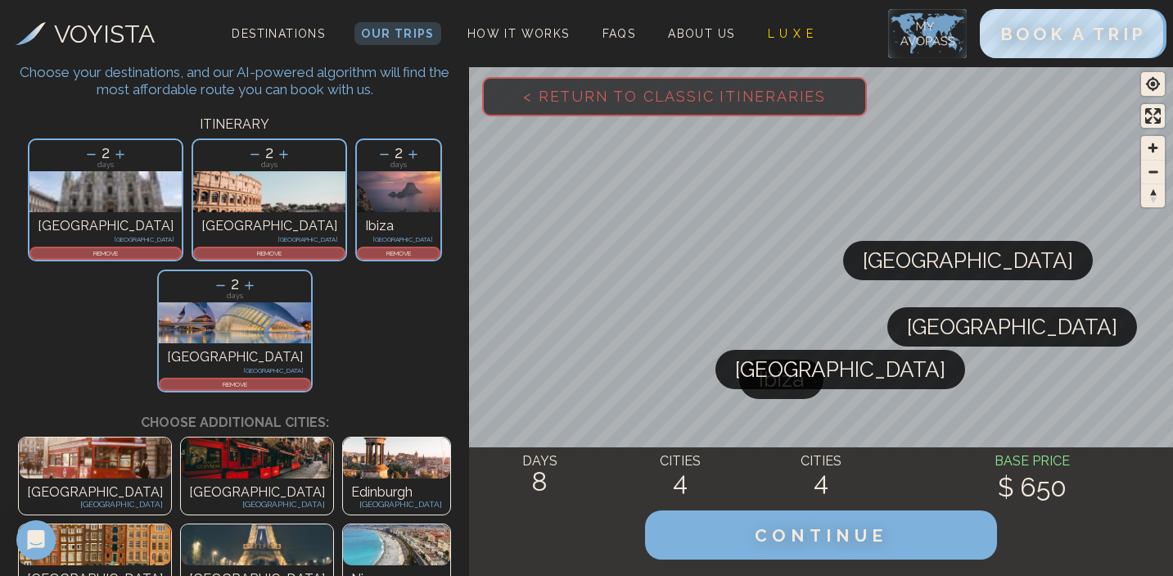
click at [309, 379] on p "REMOVE" at bounding box center [234, 384] width 149 height 10
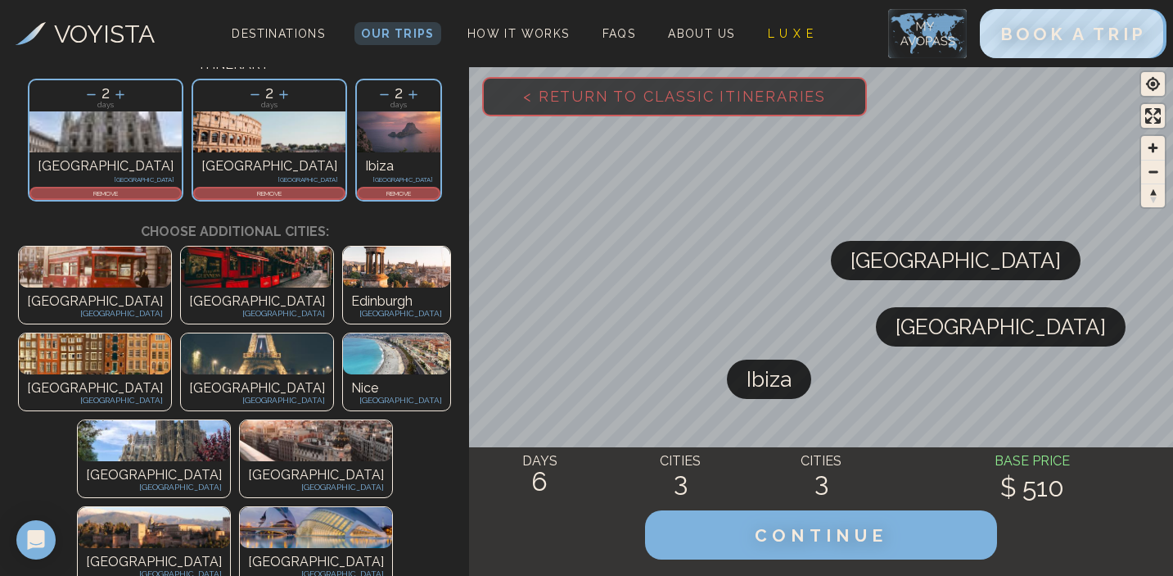
scroll to position [142, 0]
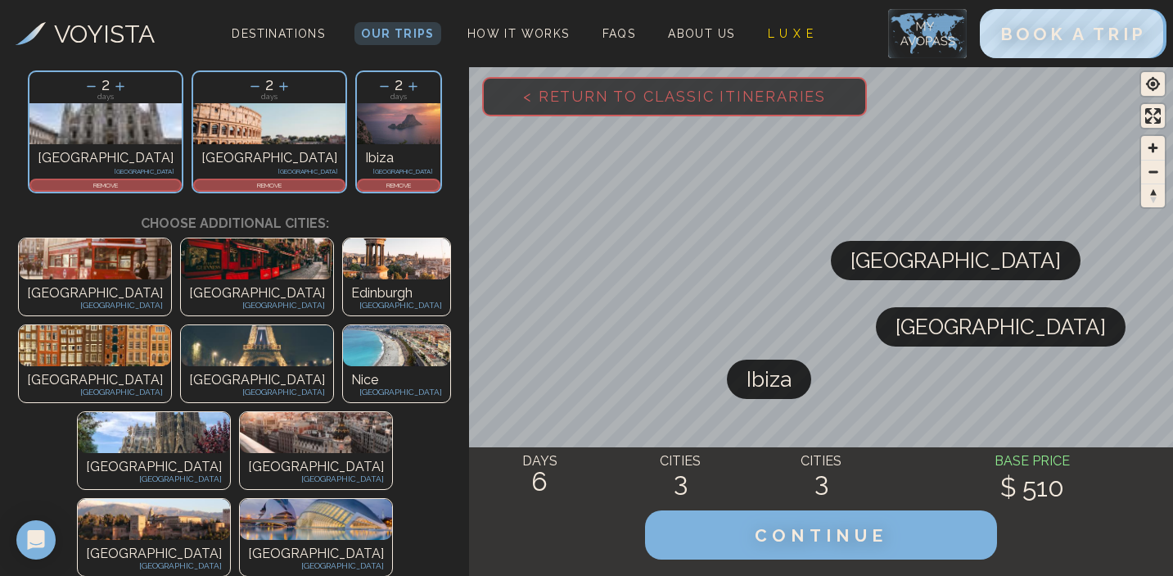
click at [359, 183] on p "REMOVE" at bounding box center [399, 185] width 80 height 10
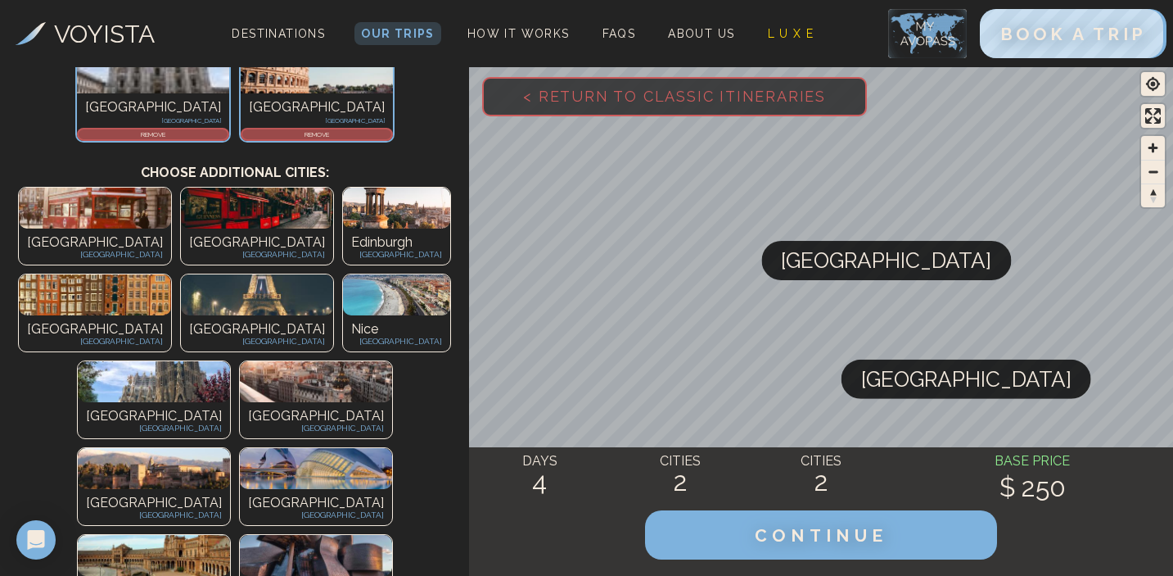
scroll to position [192, 0]
click at [272, 494] on p "[GEOGRAPHIC_DATA]" at bounding box center [316, 504] width 136 height 20
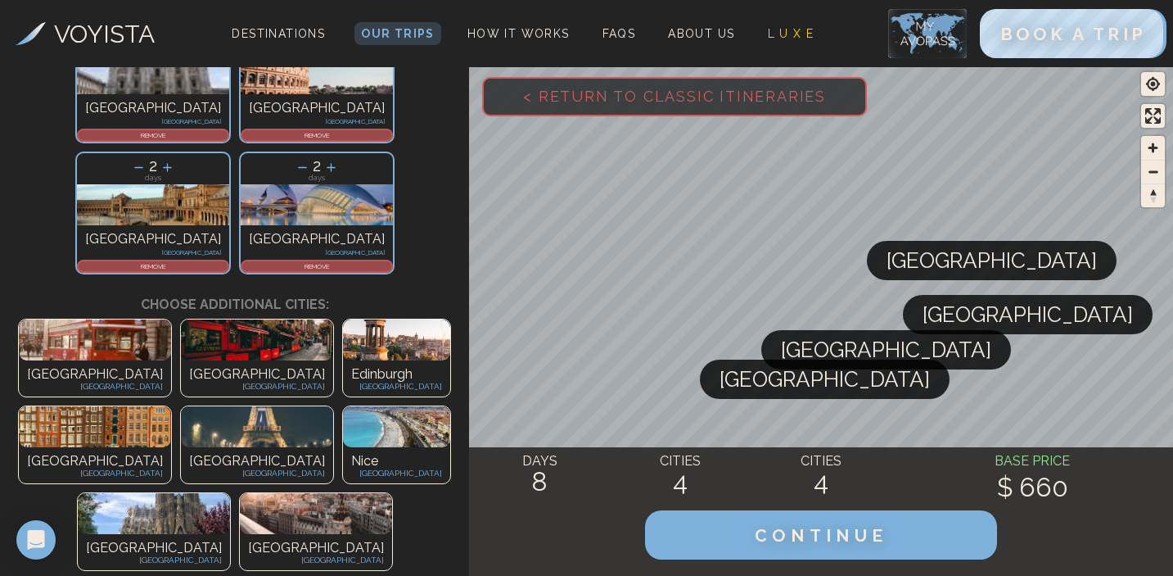
click at [228, 261] on p "REMOVE" at bounding box center [153, 266] width 149 height 10
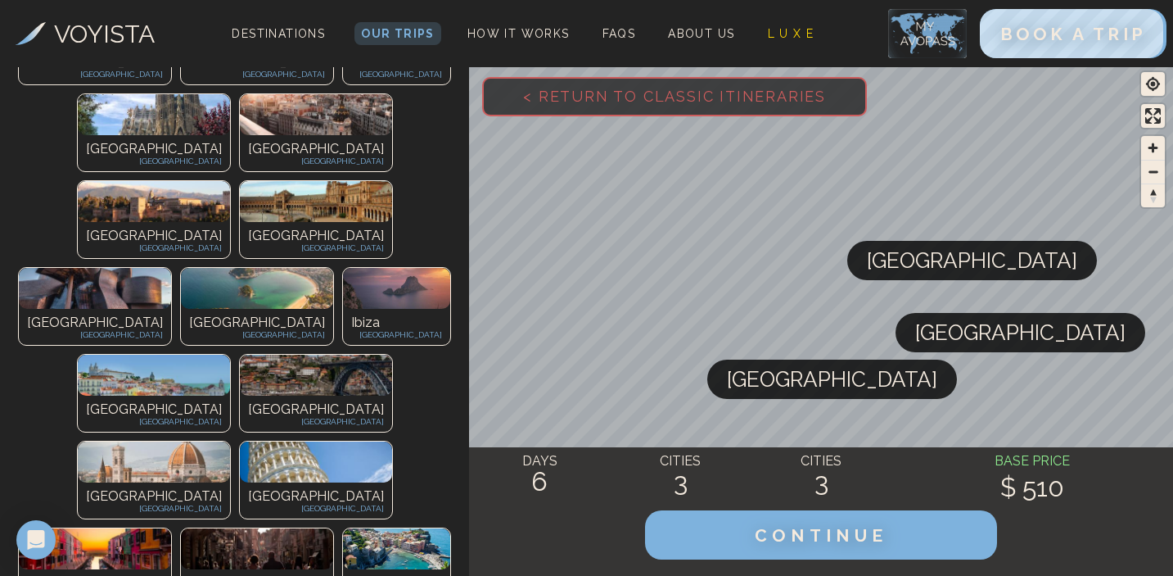
scroll to position [594, 0]
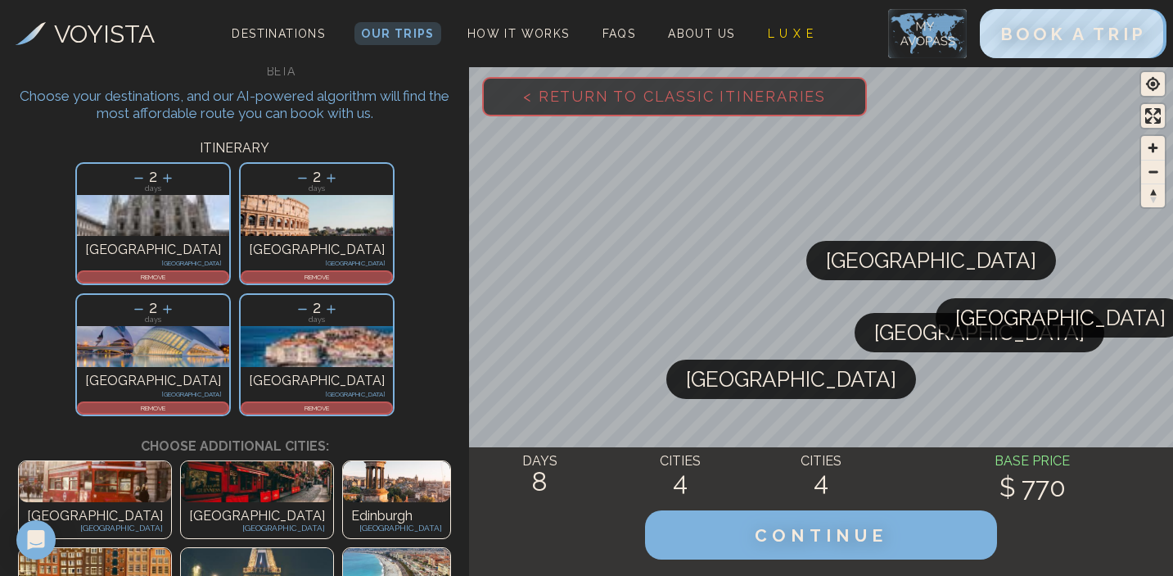
scroll to position [84, 0]
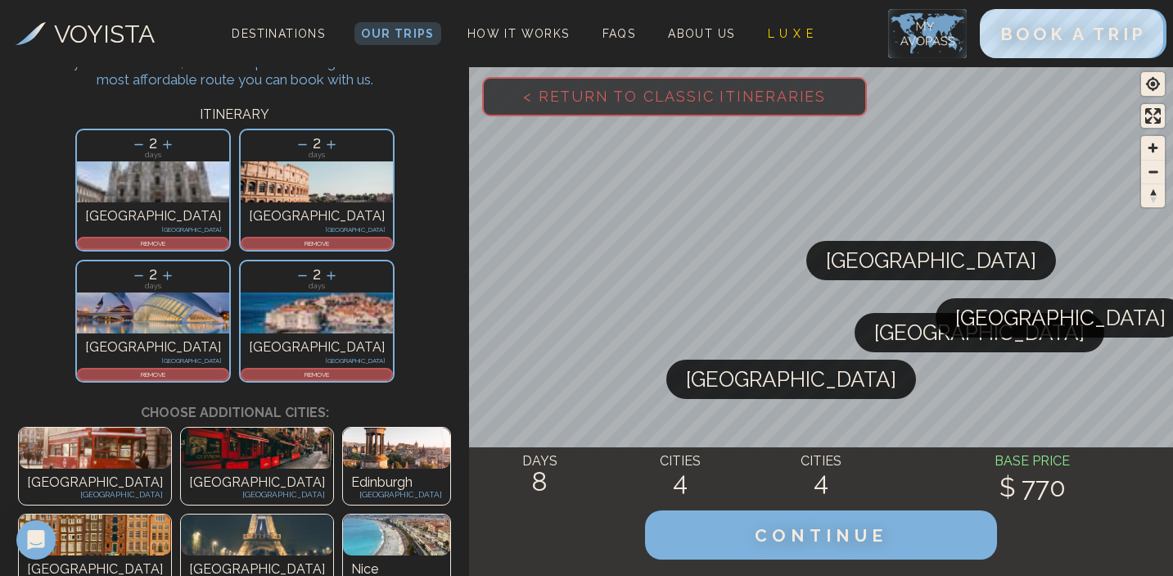
click at [339, 369] on p "REMOVE" at bounding box center [316, 374] width 149 height 10
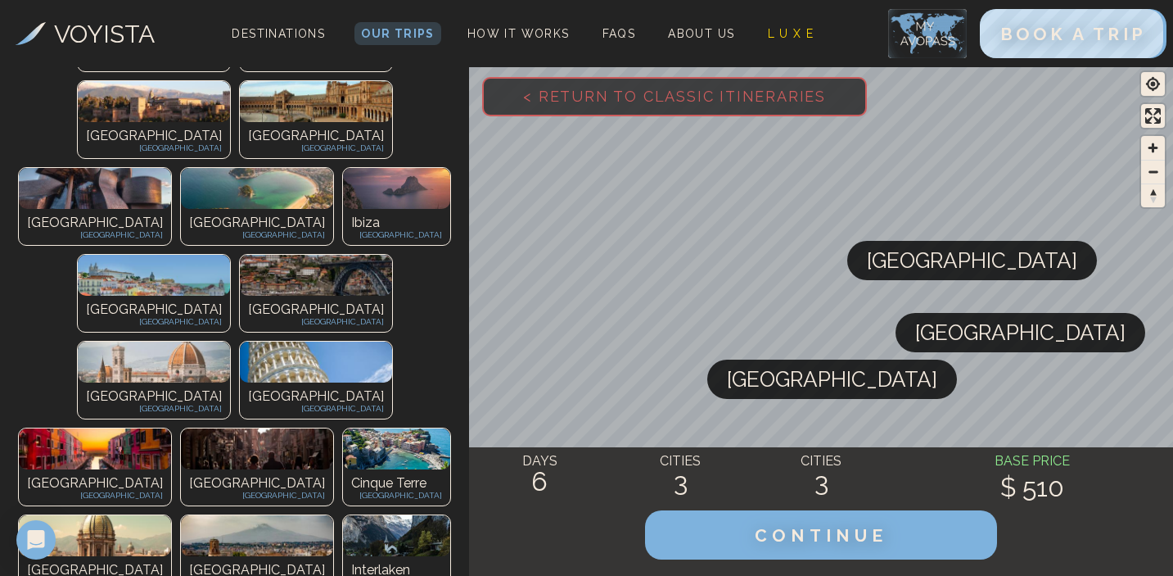
scroll to position [682, 0]
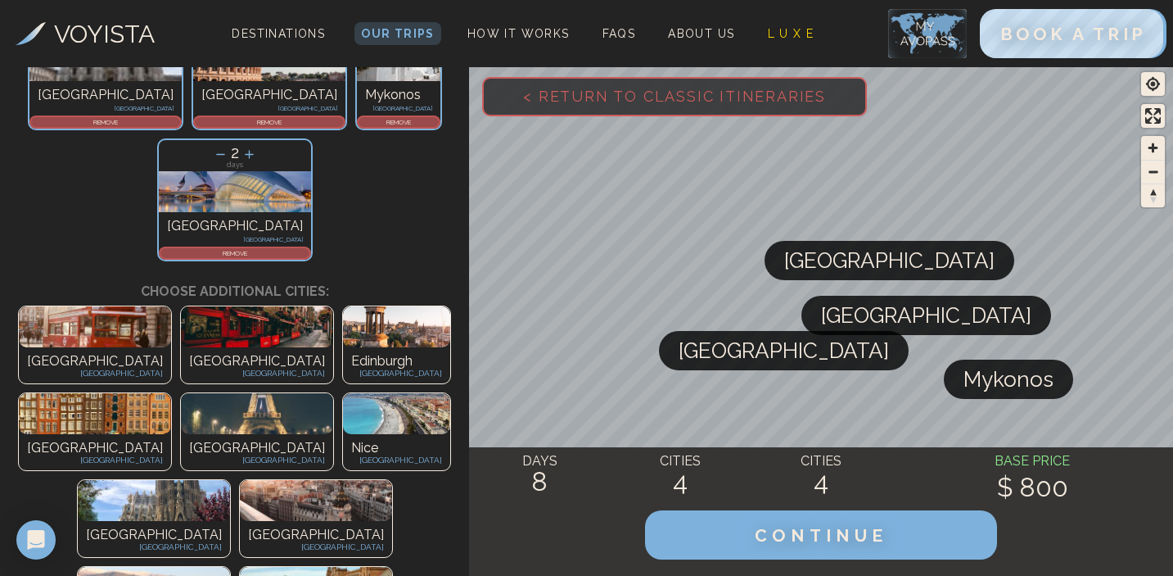
scroll to position [185, 0]
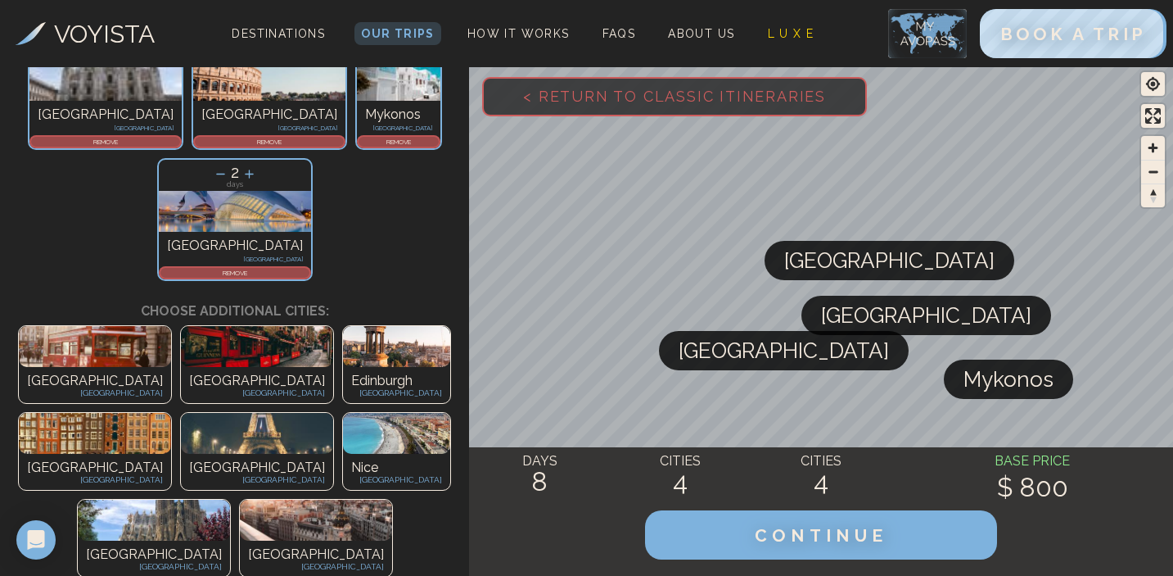
click at [309, 268] on p "REMOVE" at bounding box center [234, 273] width 149 height 10
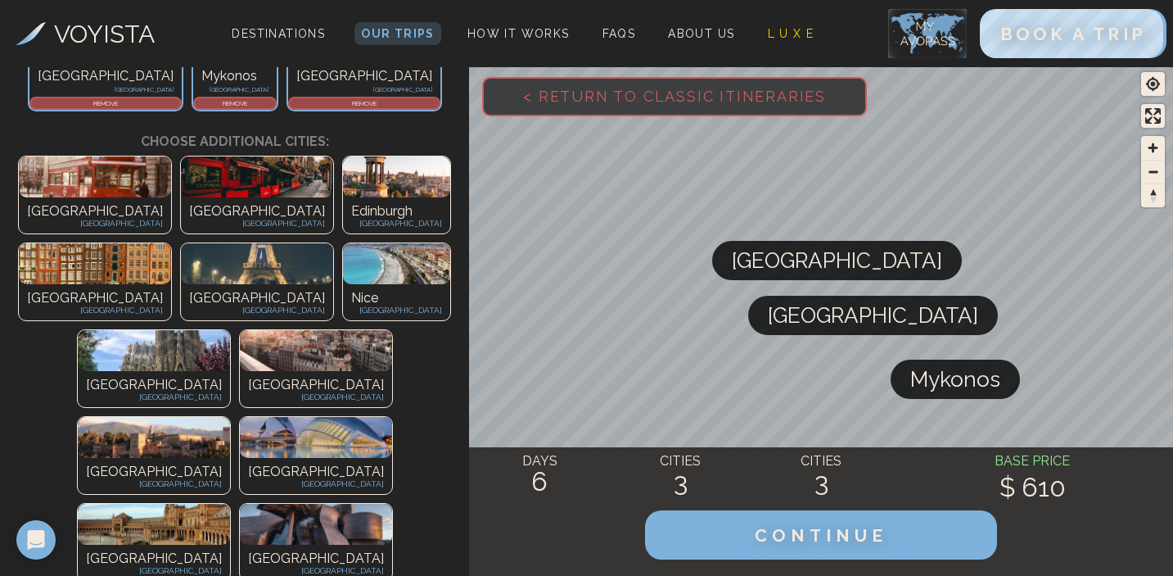
scroll to position [210, 0]
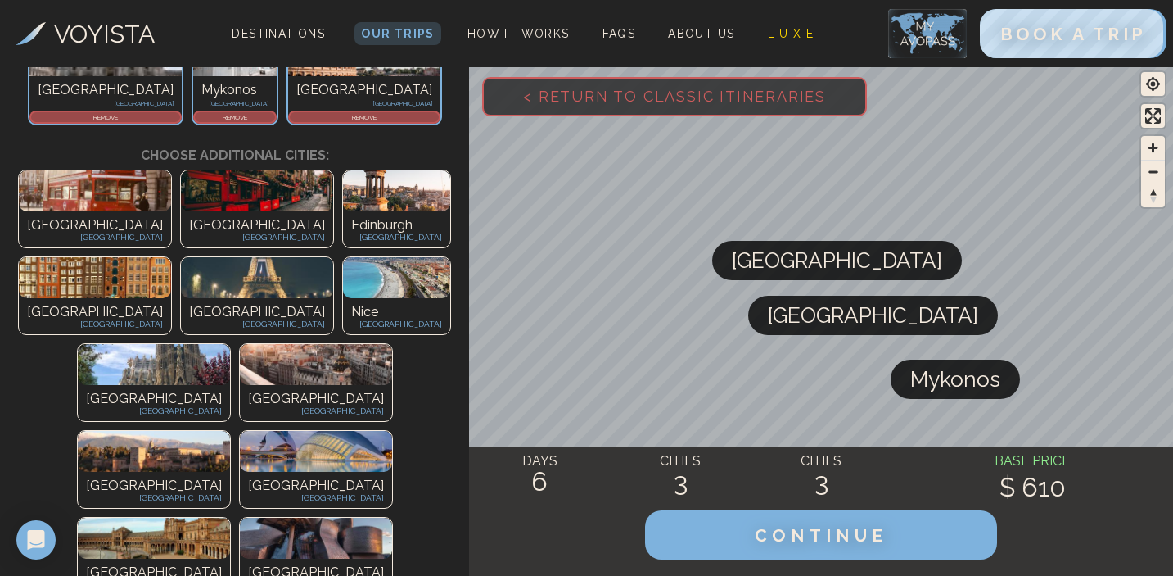
click at [298, 431] on img at bounding box center [316, 451] width 152 height 41
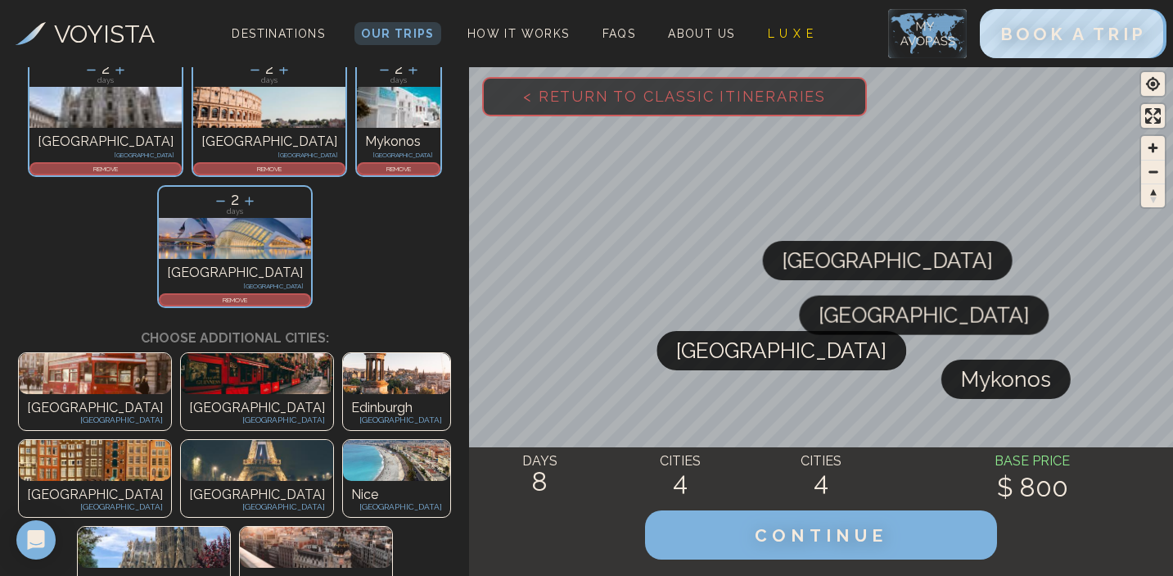
scroll to position [141, 0]
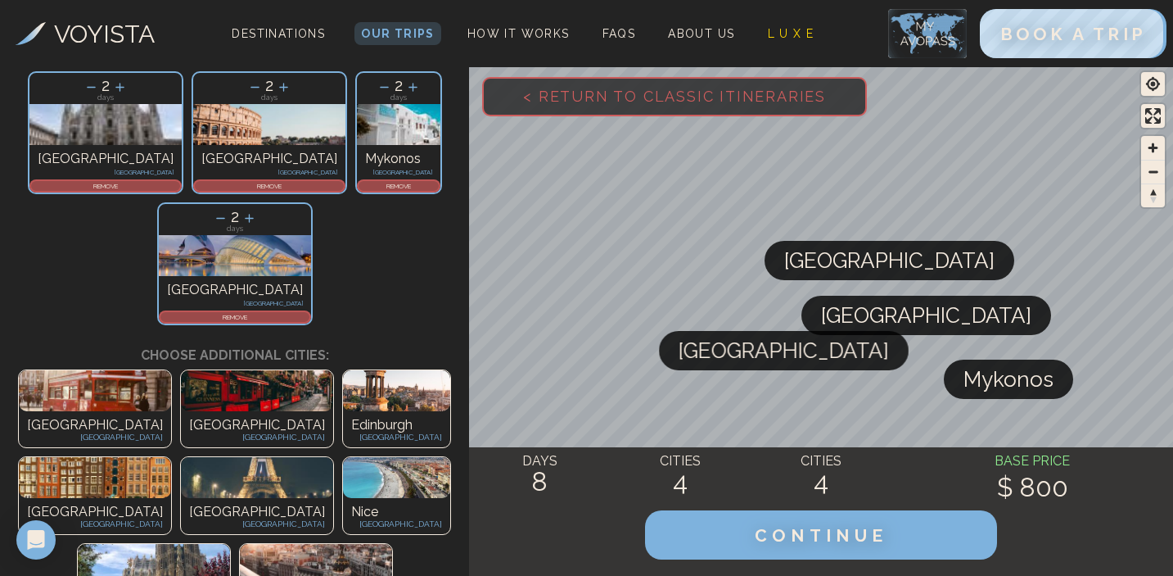
click at [359, 189] on p "REMOVE" at bounding box center [399, 186] width 80 height 10
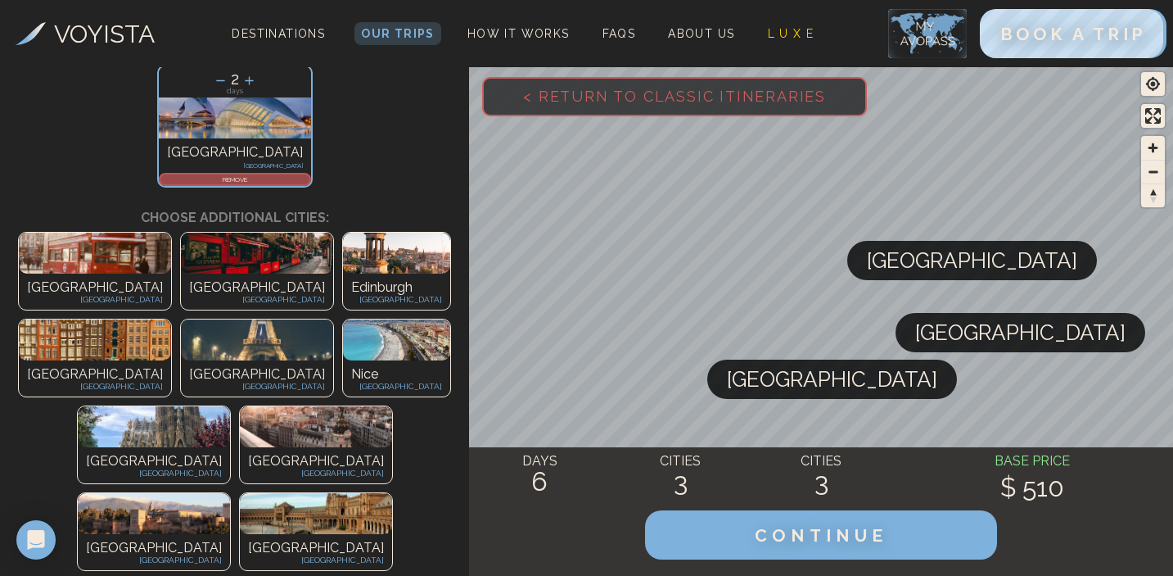
scroll to position [264, 0]
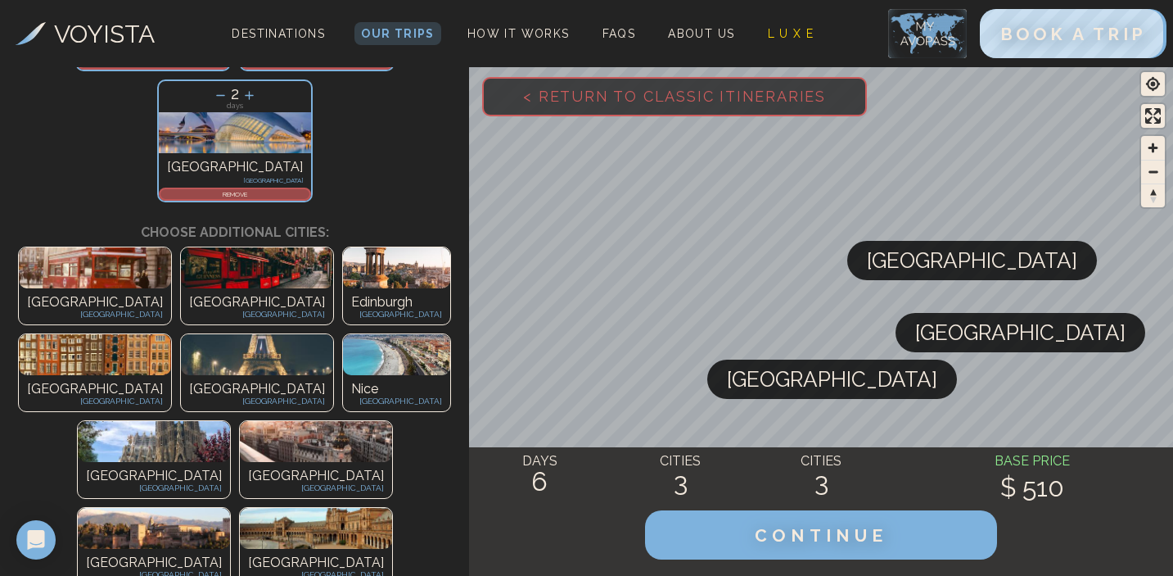
click at [325, 379] on p "Paris" at bounding box center [257, 389] width 136 height 20
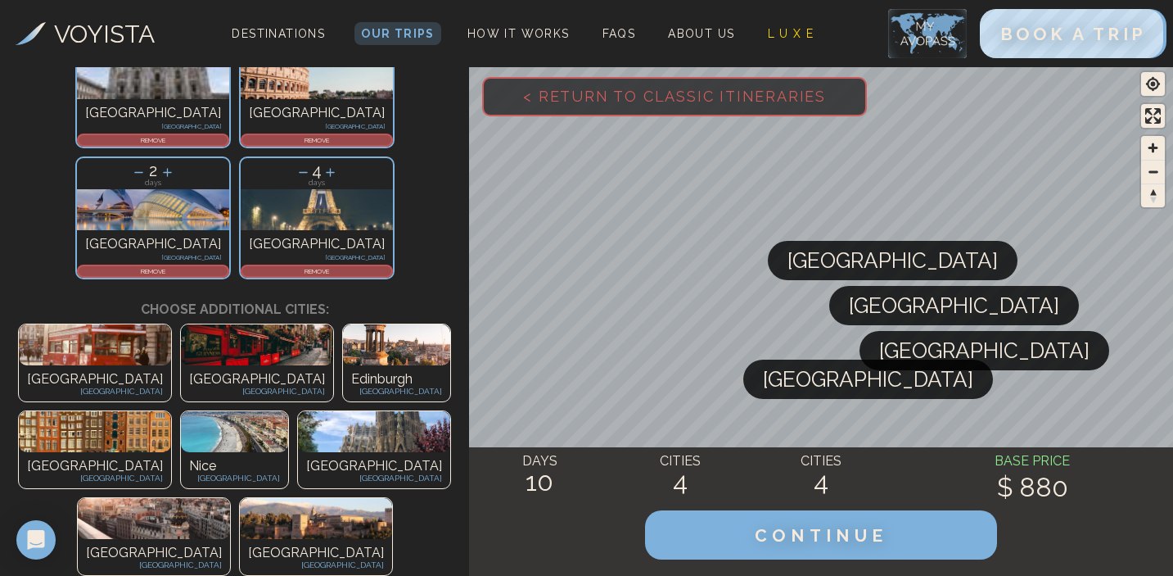
scroll to position [186, 0]
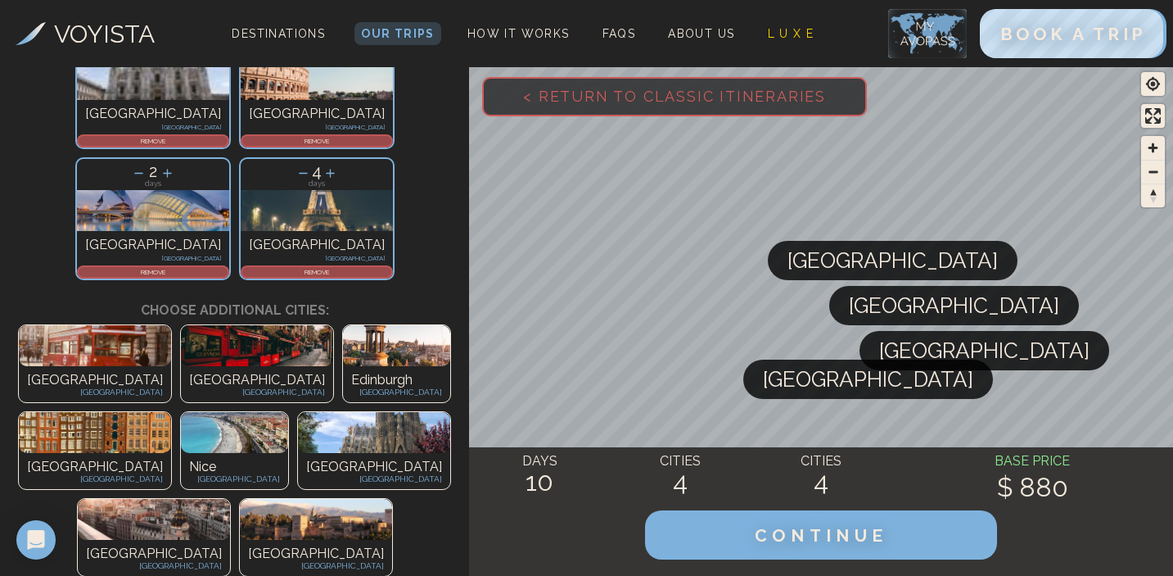
click at [352, 265] on div "REMOVE" at bounding box center [317, 271] width 152 height 13
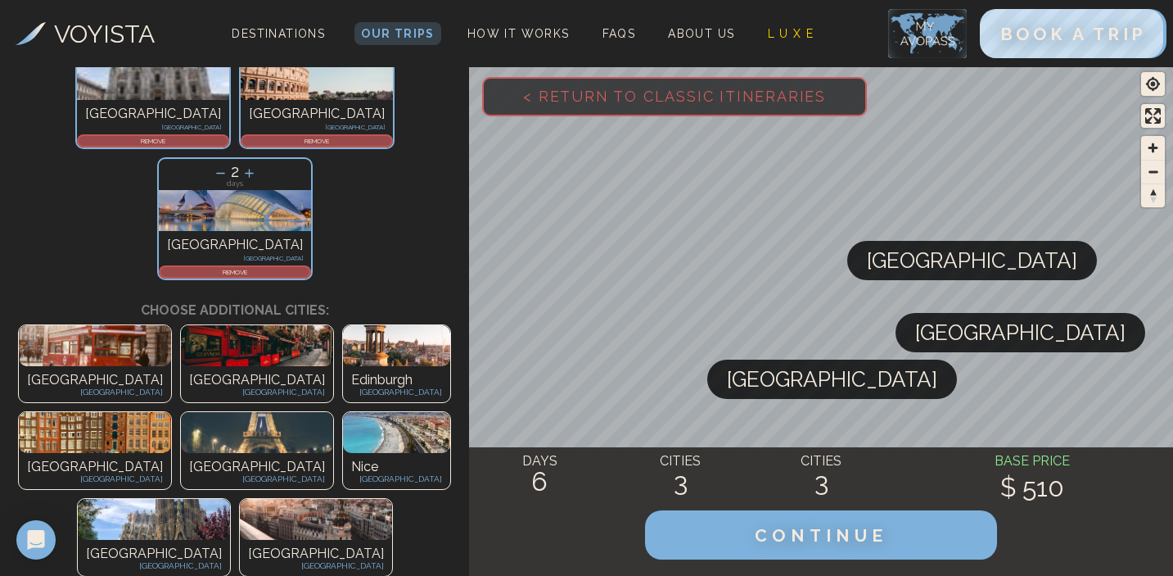
click at [449, 412] on img at bounding box center [396, 432] width 107 height 41
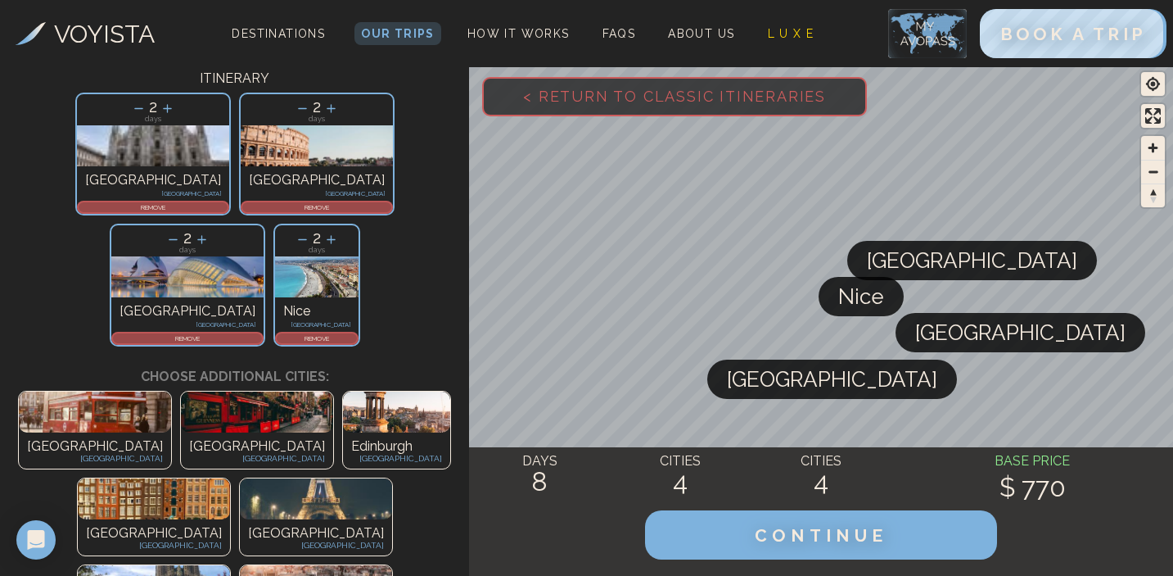
scroll to position [117, 0]
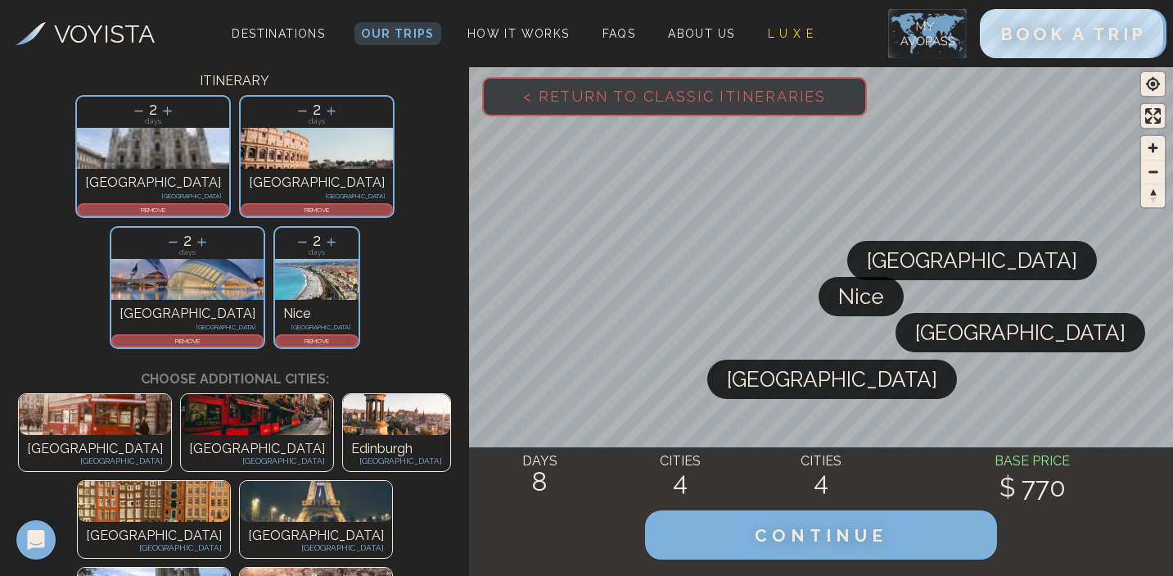
click at [335, 336] on p "REMOVE" at bounding box center [317, 341] width 80 height 10
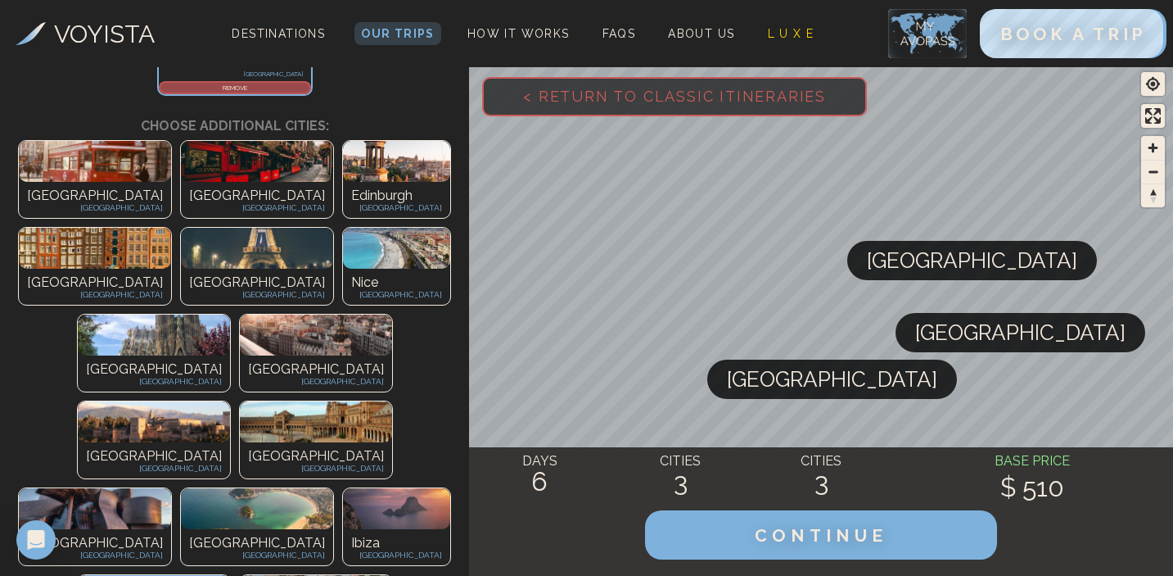
scroll to position [364, 0]
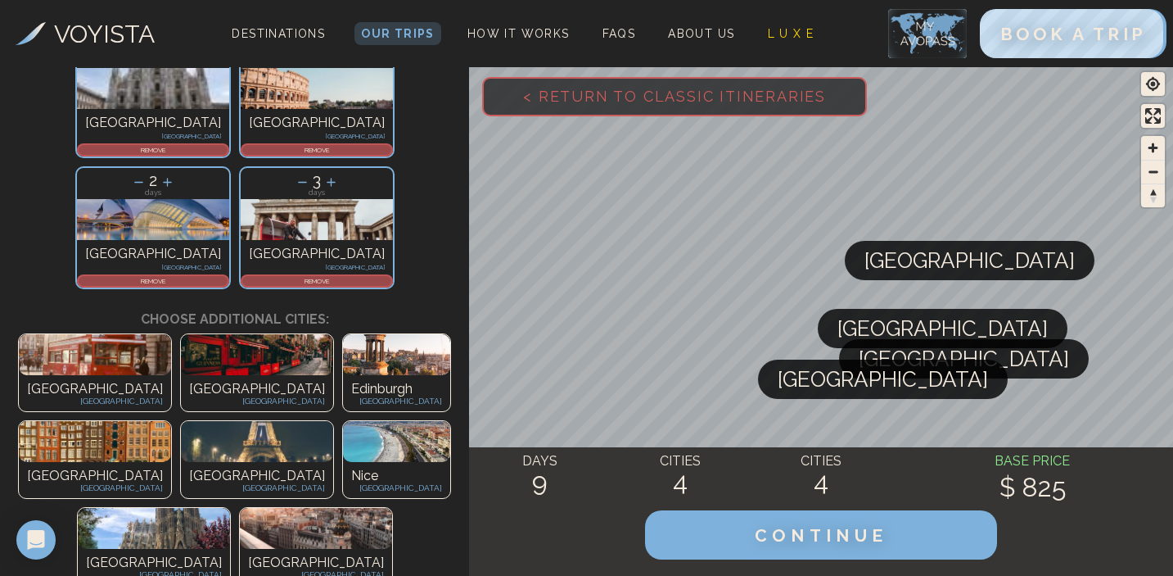
scroll to position [166, 0]
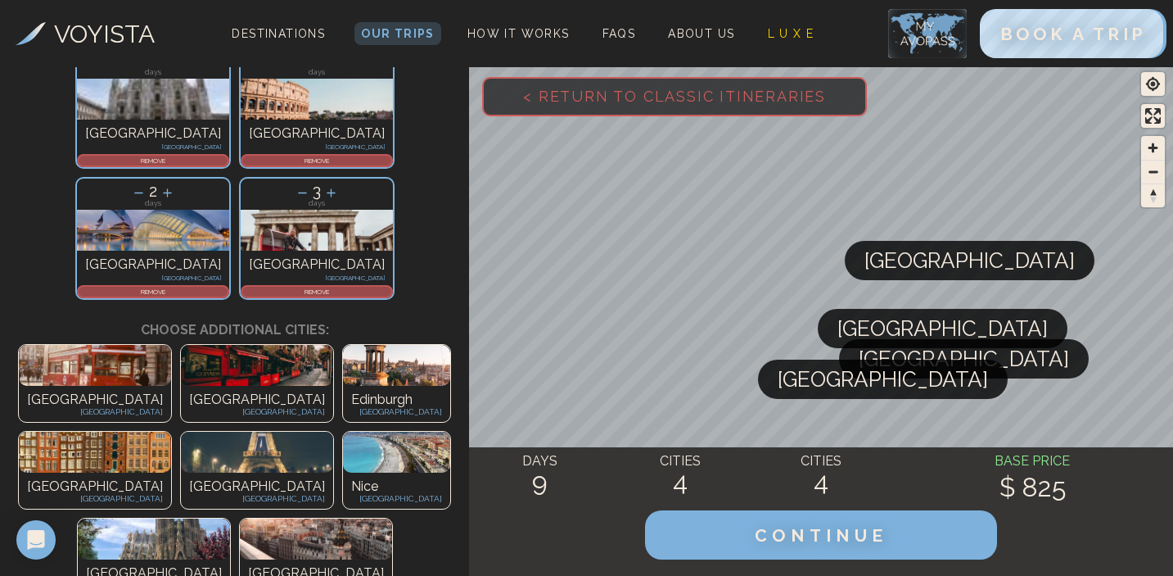
click at [356, 287] on p "REMOVE" at bounding box center [316, 292] width 149 height 10
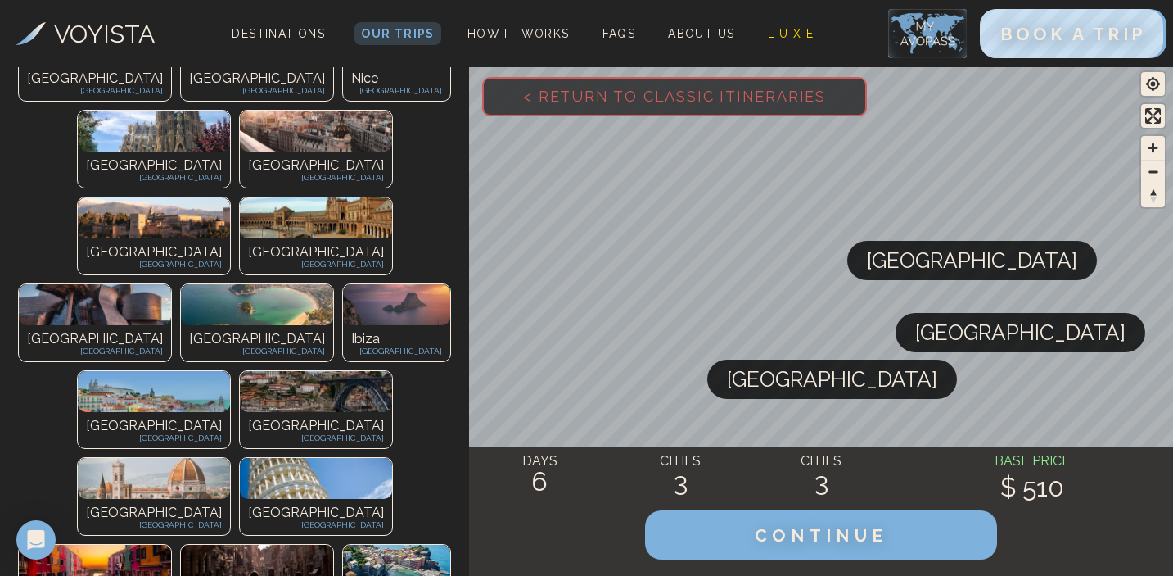
scroll to position [603, 0]
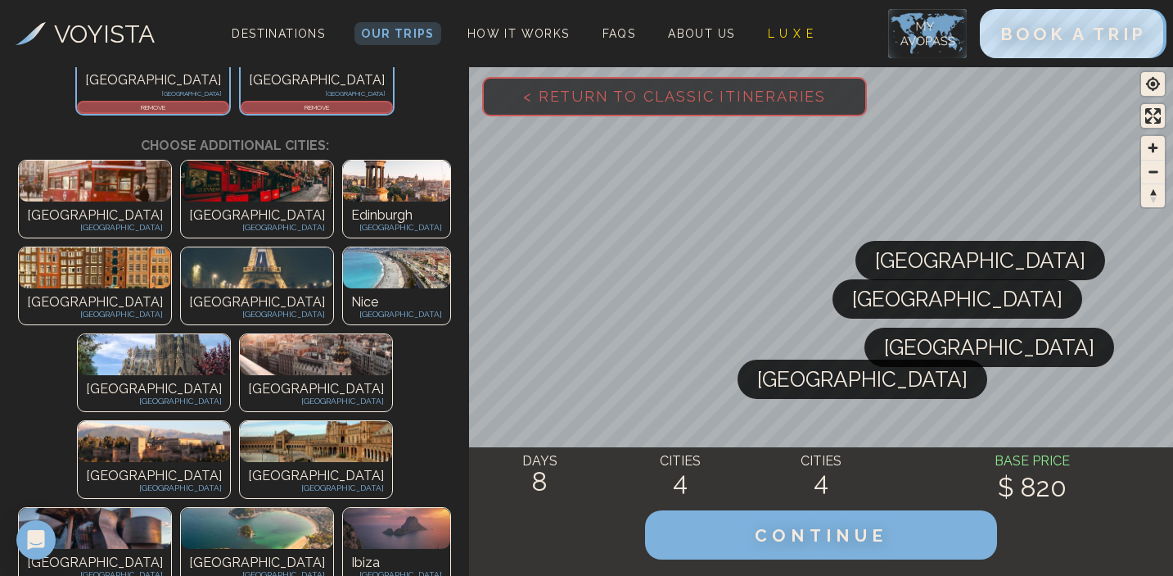
scroll to position [0, 0]
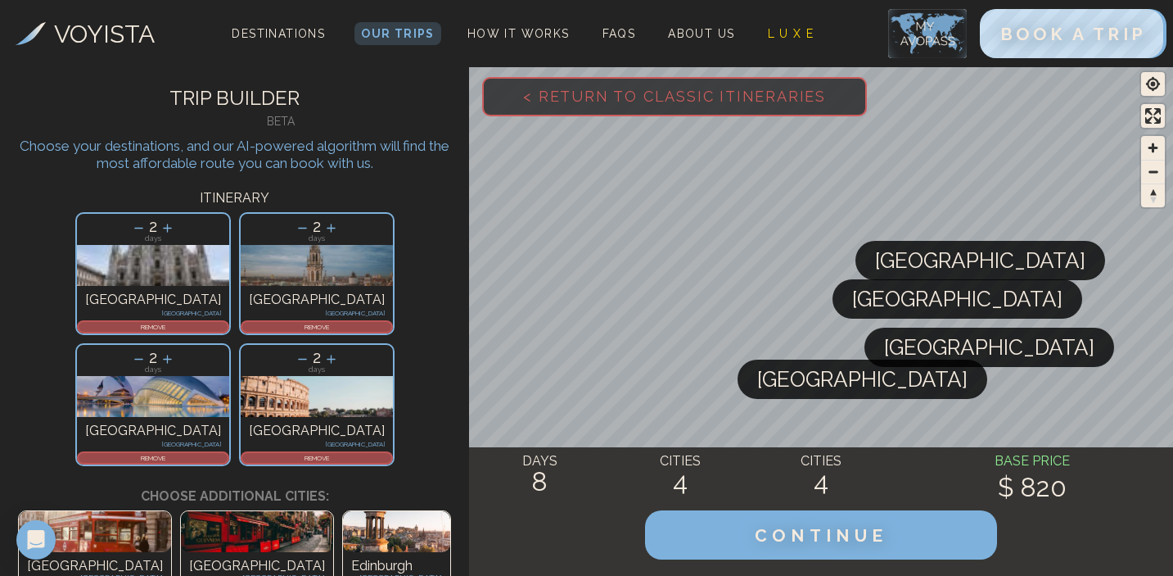
click at [242, 327] on p "REMOVE" at bounding box center [316, 327] width 149 height 10
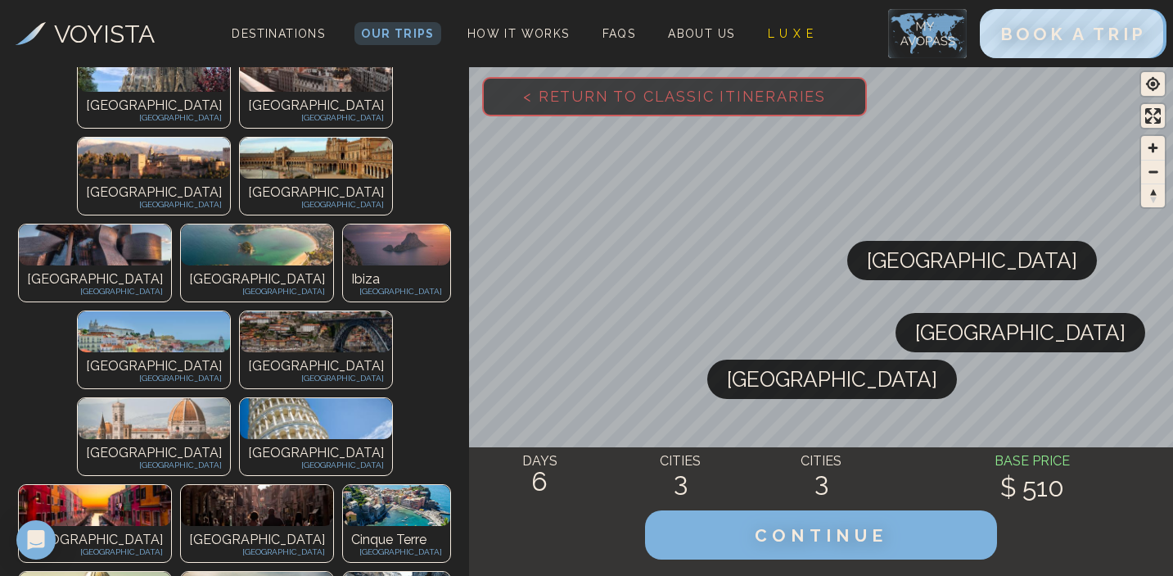
scroll to position [675, 0]
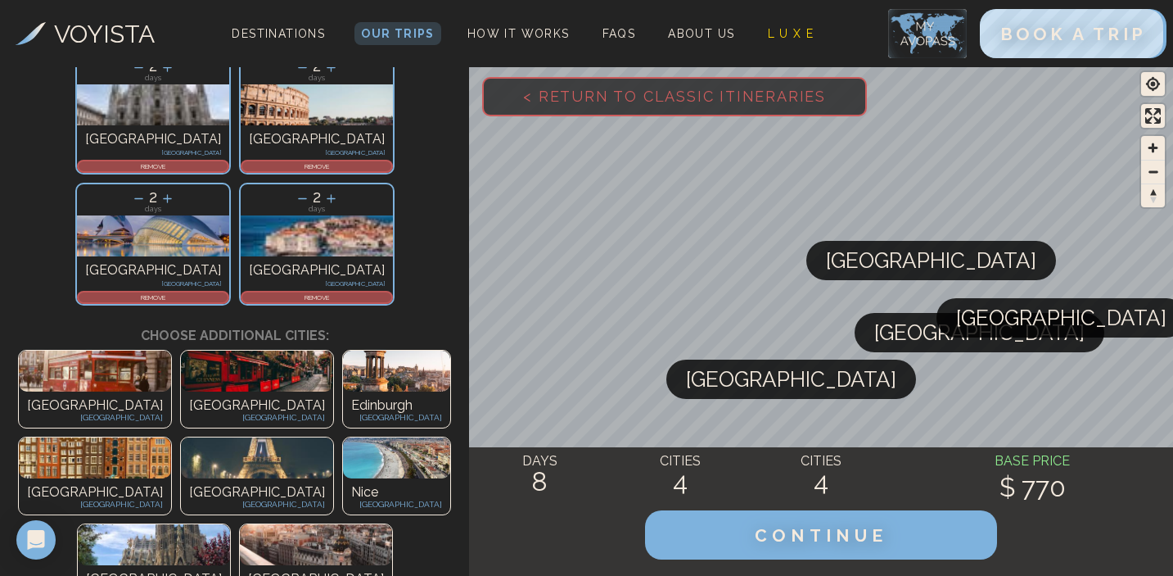
scroll to position [103, 0]
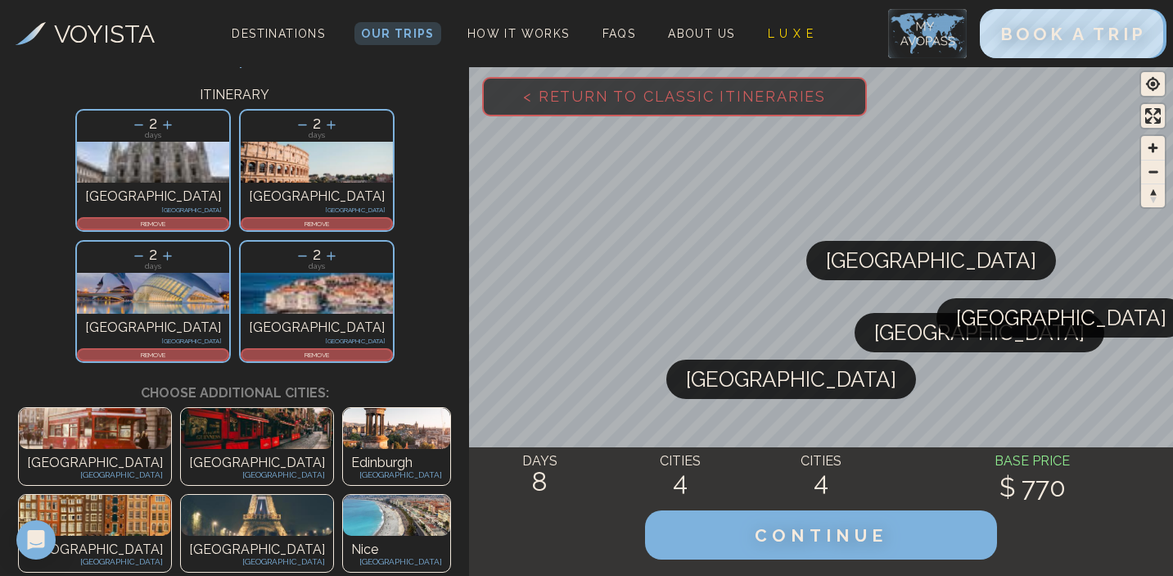
click at [324, 348] on div "REMOVE" at bounding box center [317, 354] width 152 height 13
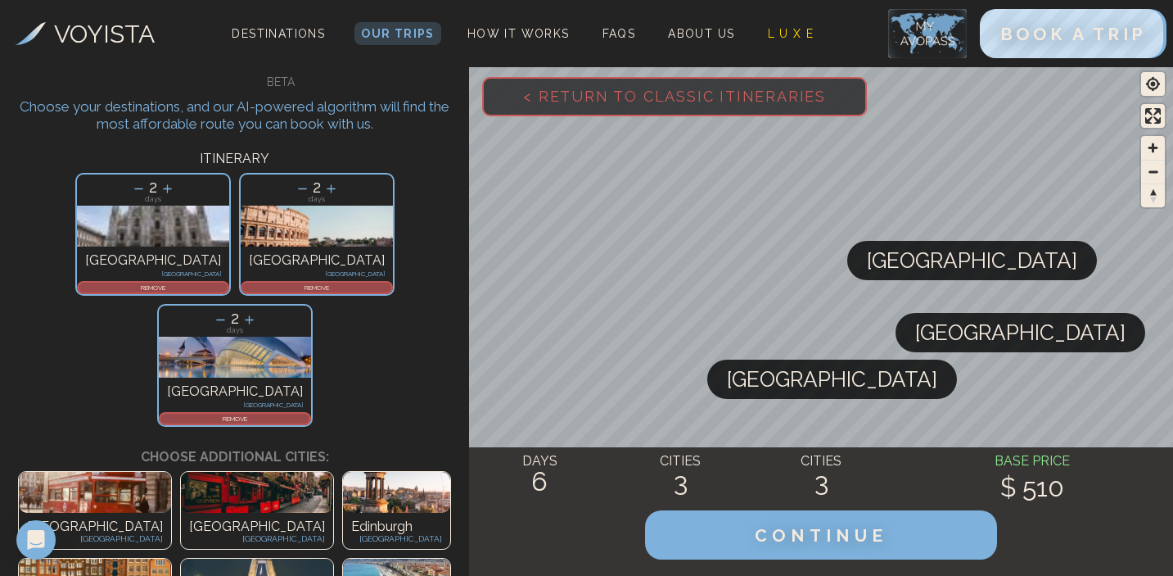
scroll to position [34, 0]
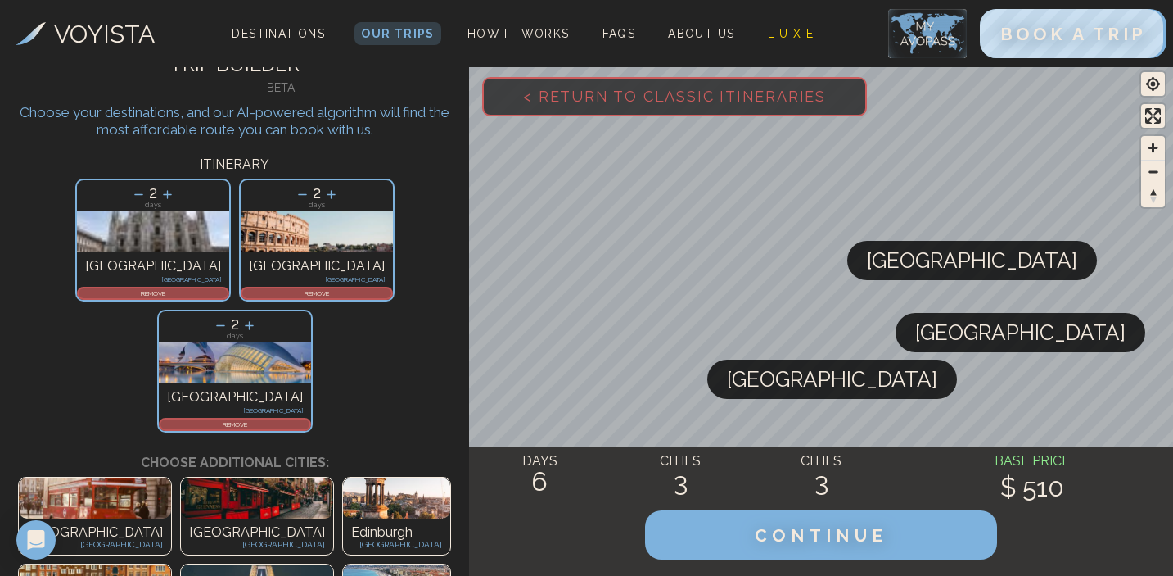
click at [309, 419] on p "REMOVE" at bounding box center [234, 424] width 149 height 10
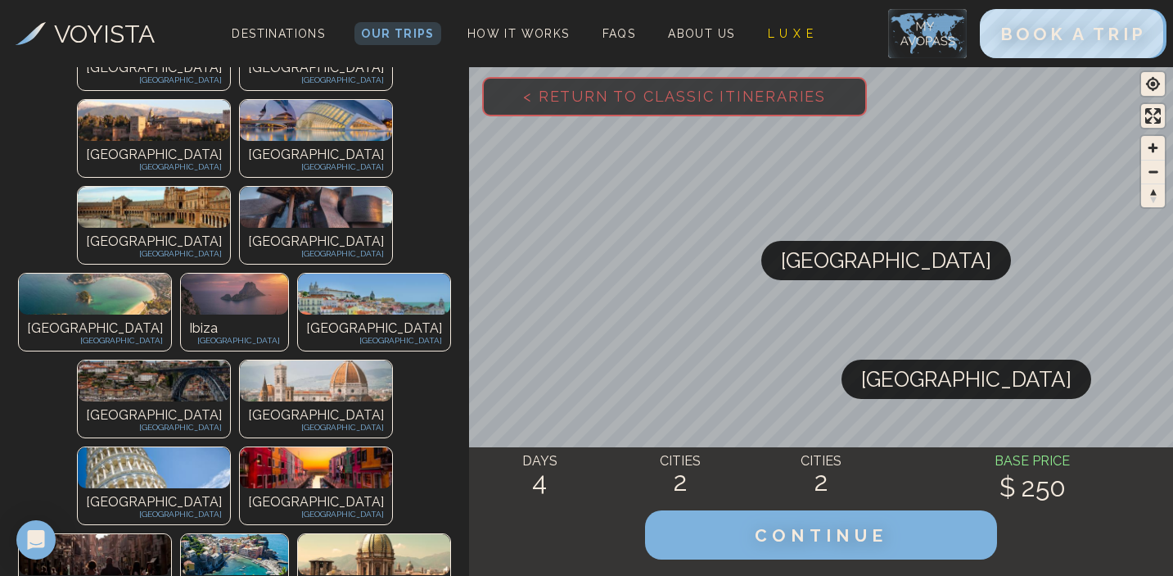
scroll to position [560, 0]
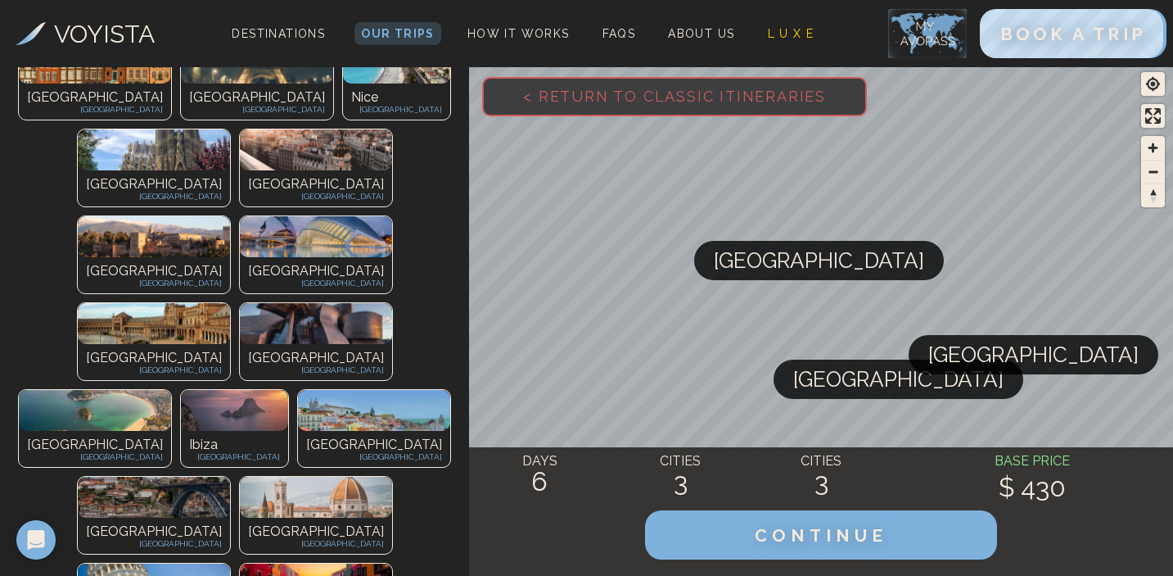
scroll to position [552, 0]
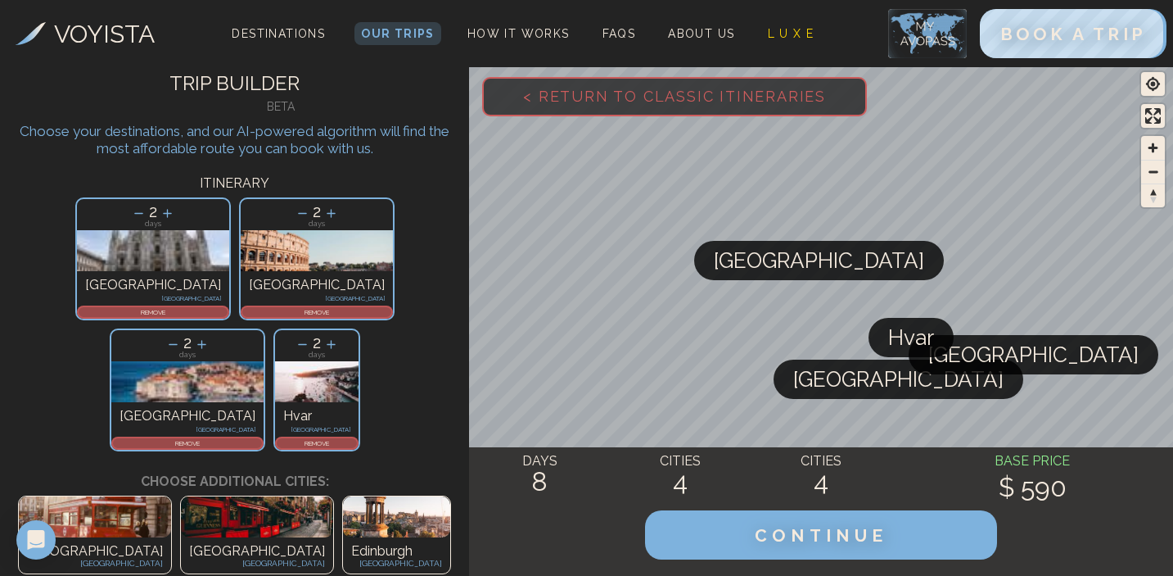
scroll to position [0, 0]
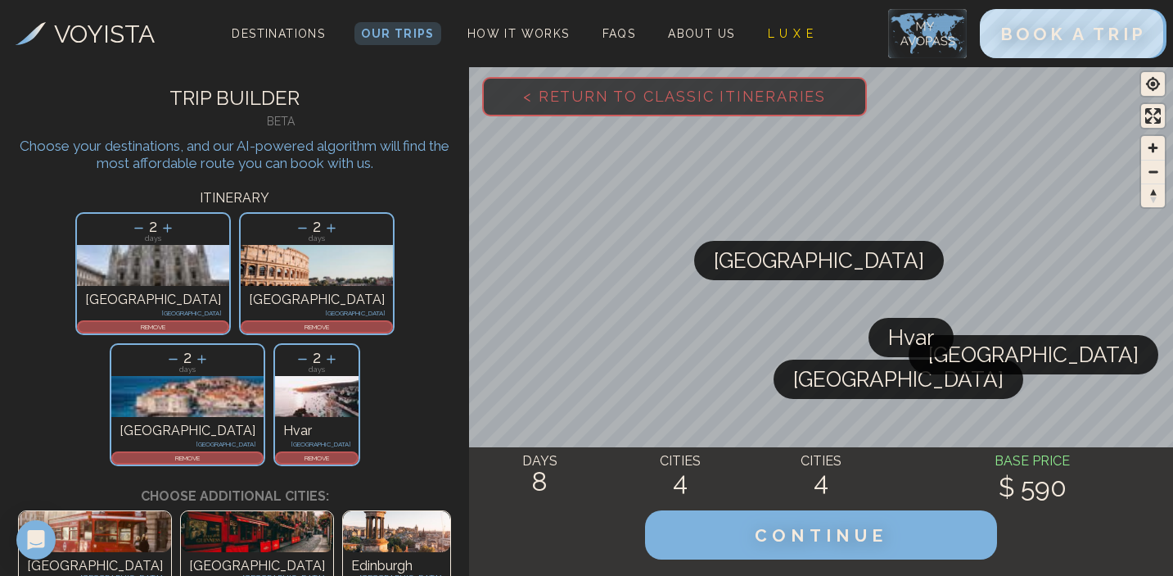
click at [352, 453] on p "REMOVE" at bounding box center [317, 458] width 80 height 10
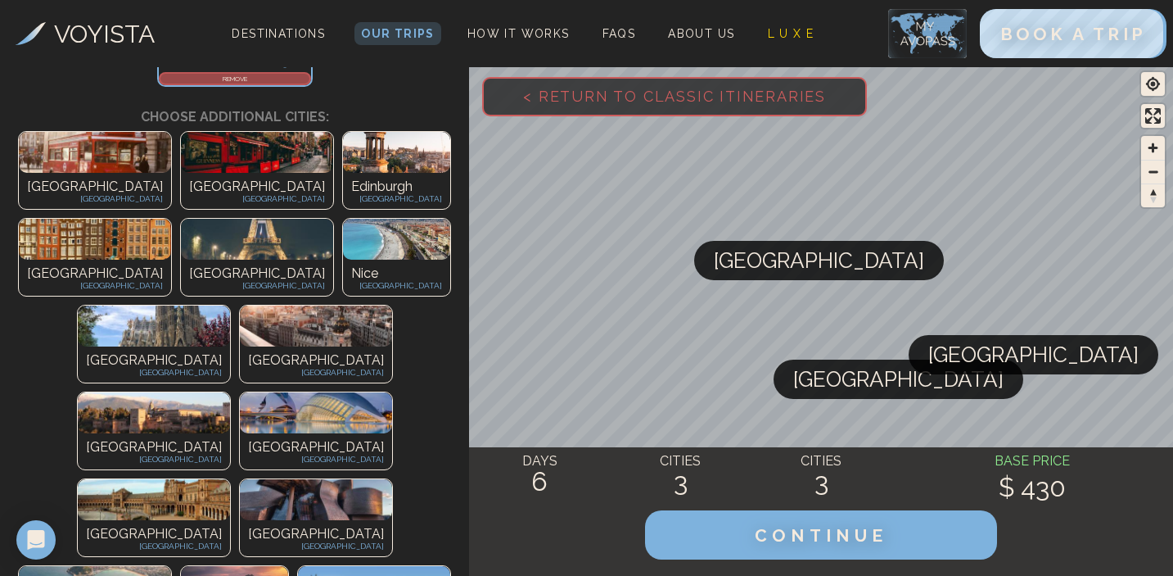
scroll to position [387, 0]
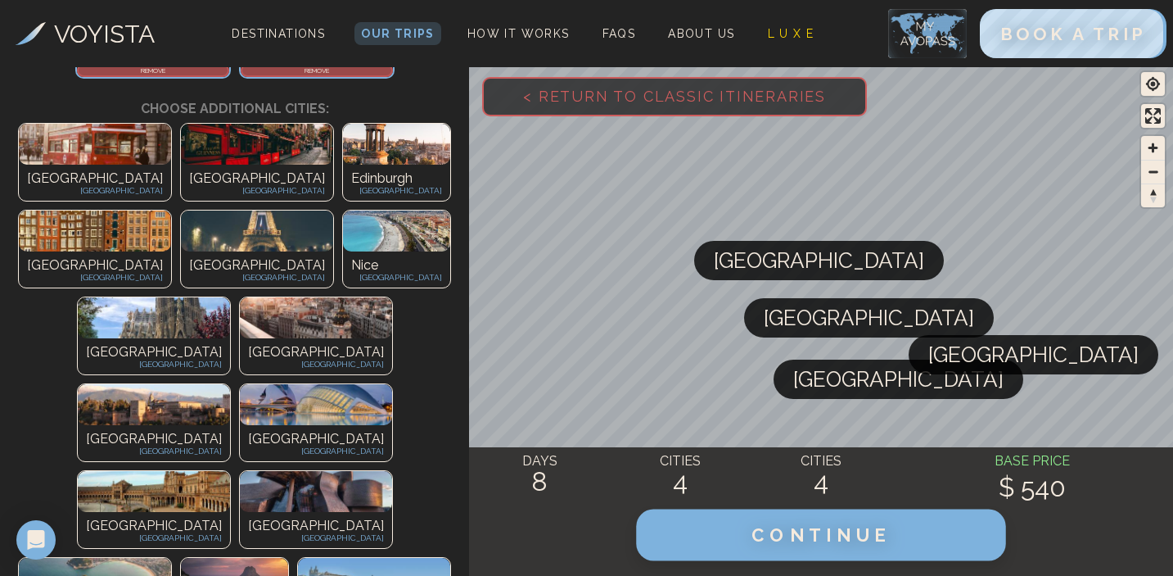
click at [774, 540] on span "CONTINUE" at bounding box center [822, 534] width 140 height 21
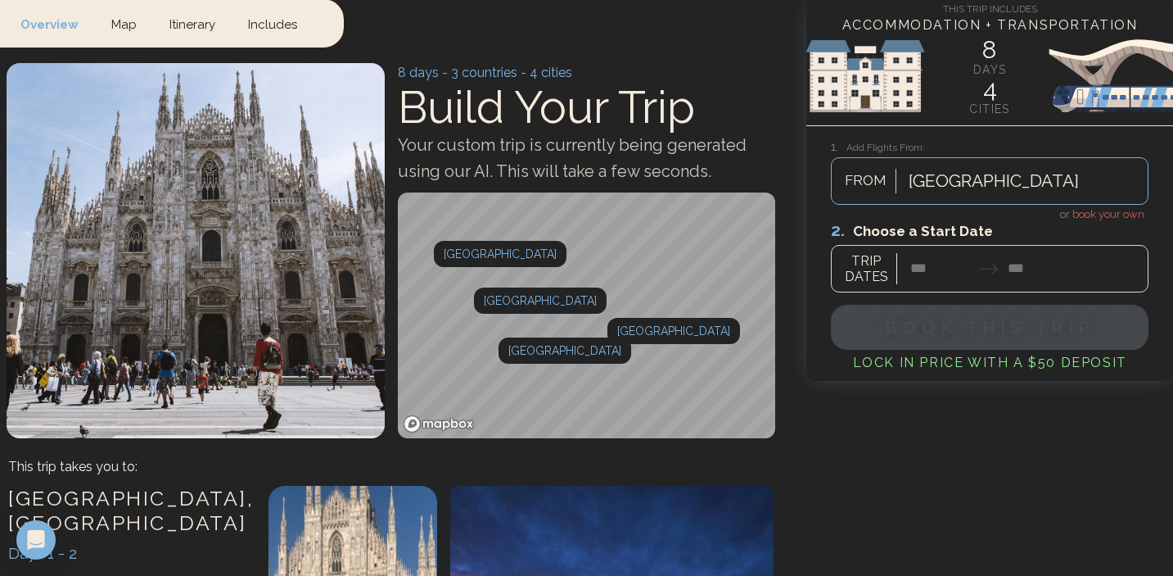
click at [1006, 205] on div "Cartagena FROM" at bounding box center [990, 180] width 318 height 47
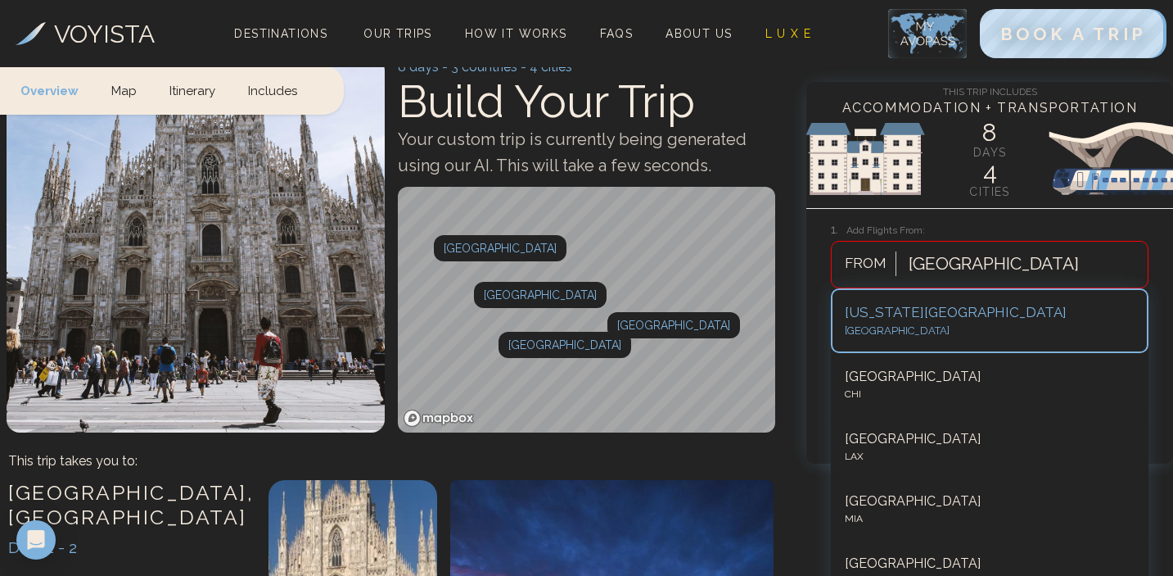
scroll to position [75, 0]
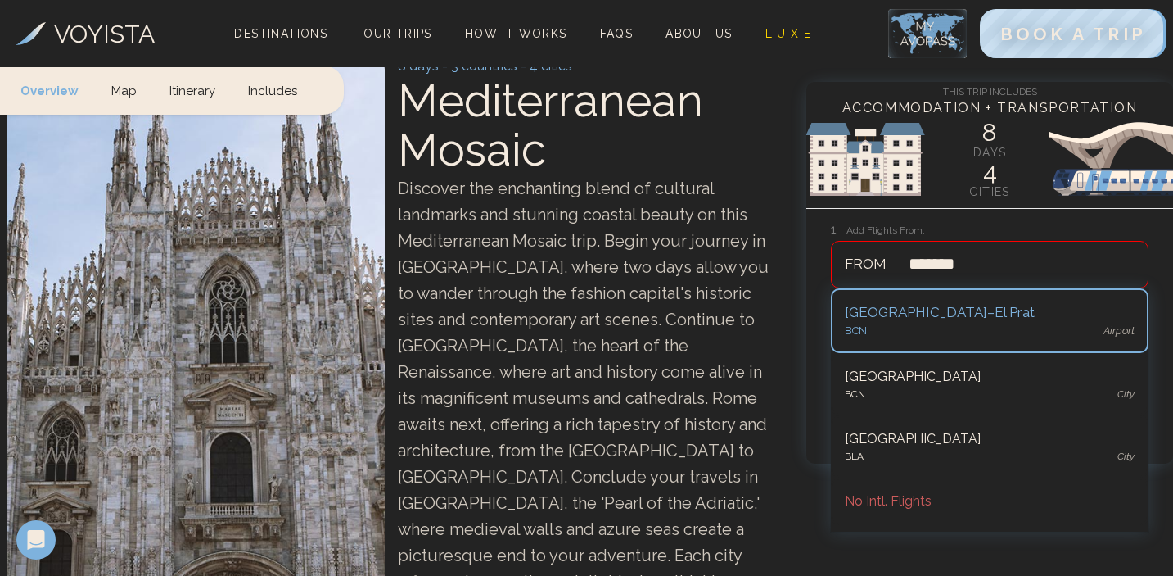
type input "********"
click at [935, 318] on div "Barcelona–El Prat" at bounding box center [990, 312] width 290 height 21
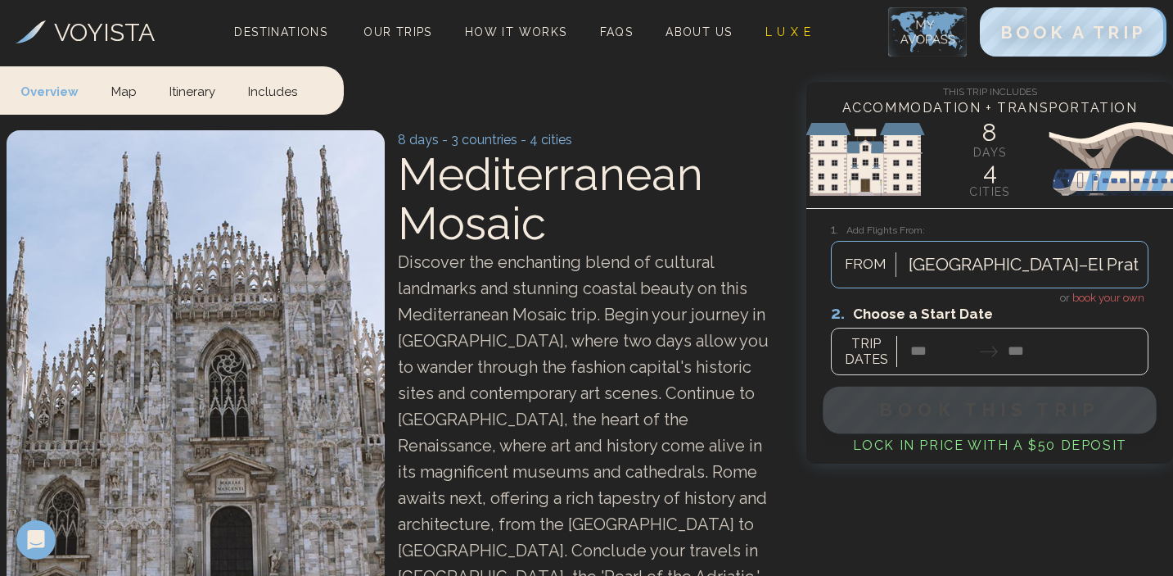
scroll to position [0, 0]
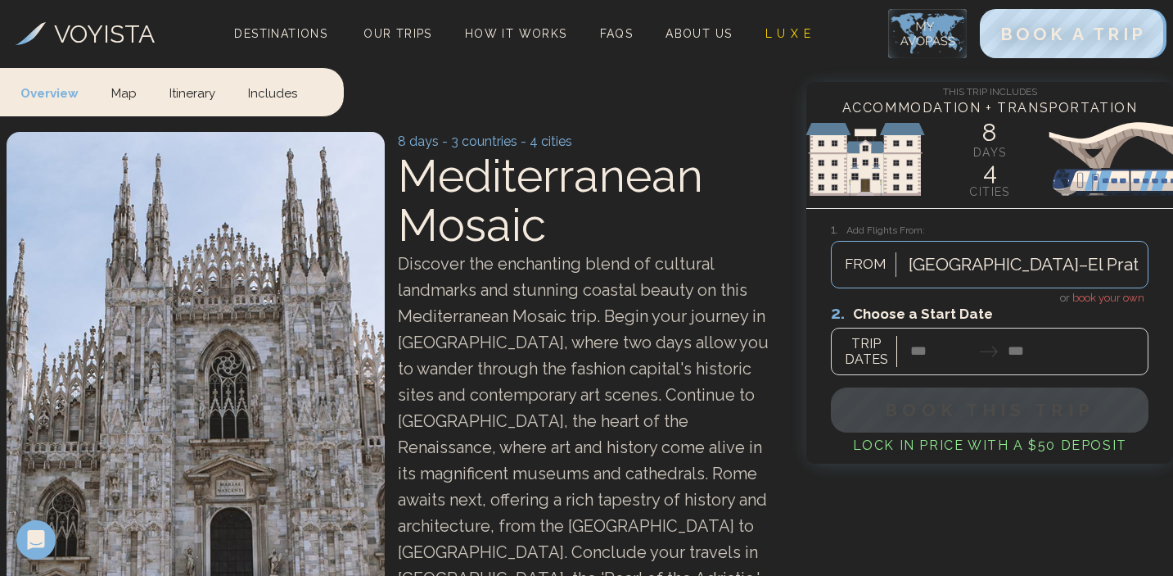
click at [961, 354] on div at bounding box center [990, 338] width 318 height 73
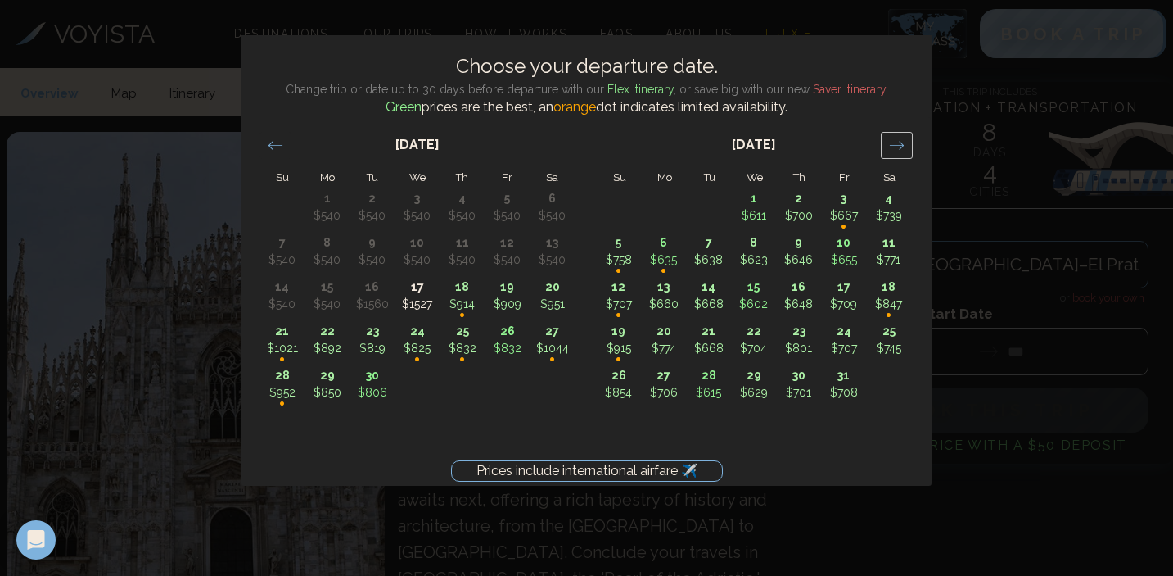
click at [905, 145] on div "Move forward to switch to the next month." at bounding box center [897, 145] width 32 height 27
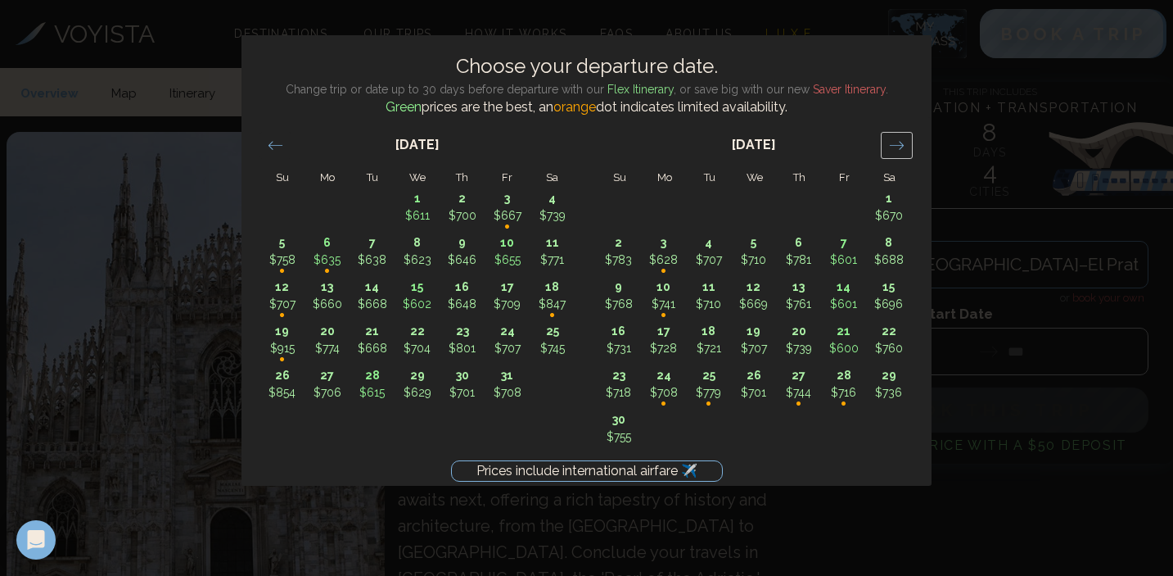
click at [884, 152] on div "Move forward to switch to the next month." at bounding box center [897, 145] width 32 height 27
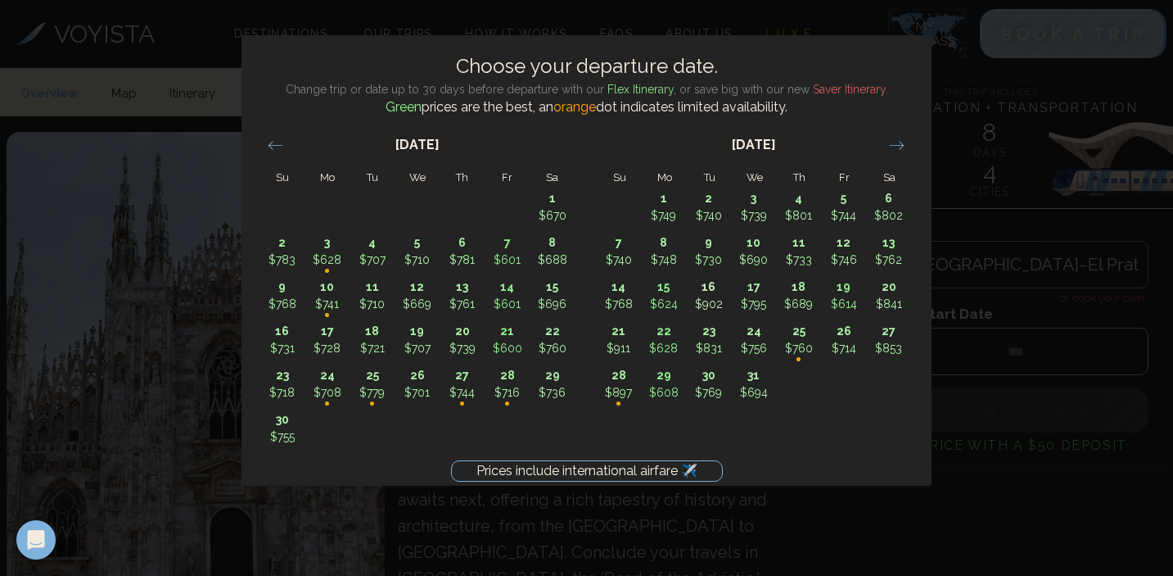
click at [185, 43] on div "Prices include international airfare ✈️ Choose your departure date. Change trip…" at bounding box center [586, 288] width 1173 height 576
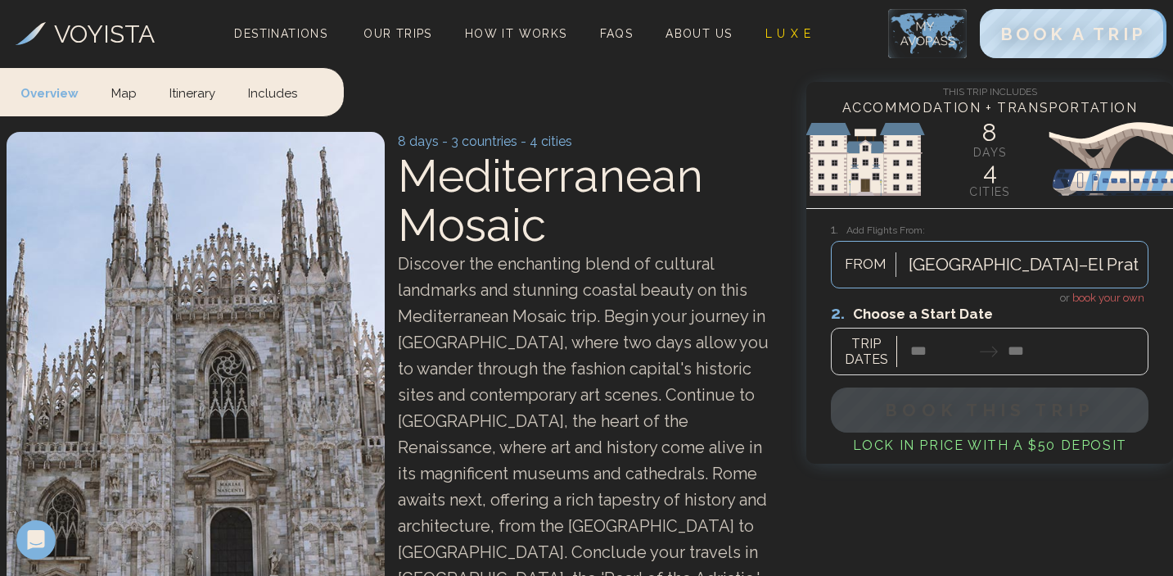
scroll to position [14, 0]
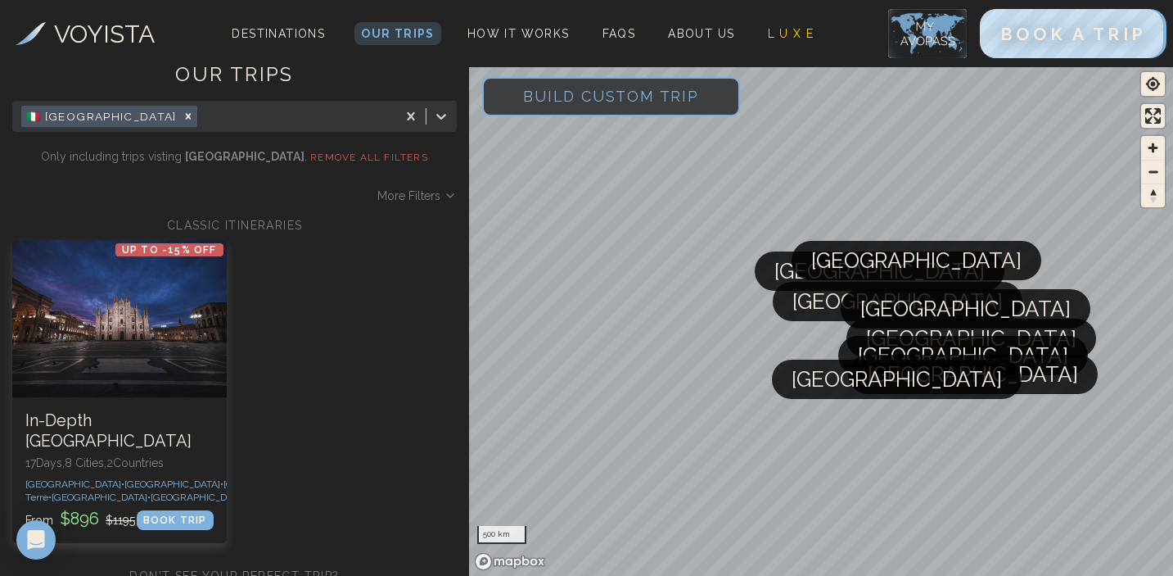
click at [549, 103] on span "Build Custom Trip" at bounding box center [611, 96] width 228 height 70
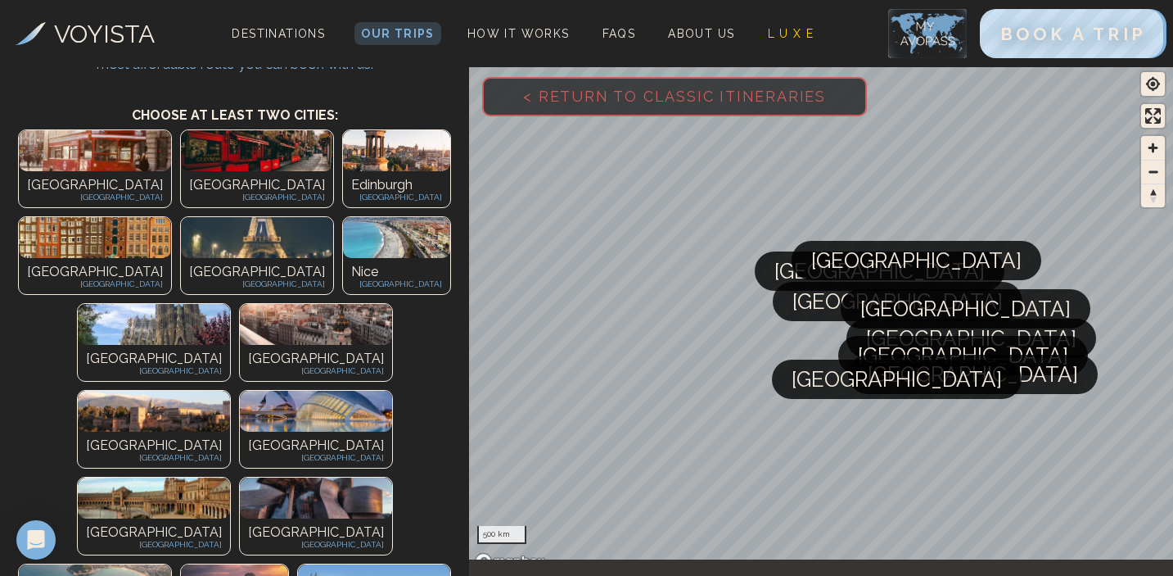
scroll to position [102, 0]
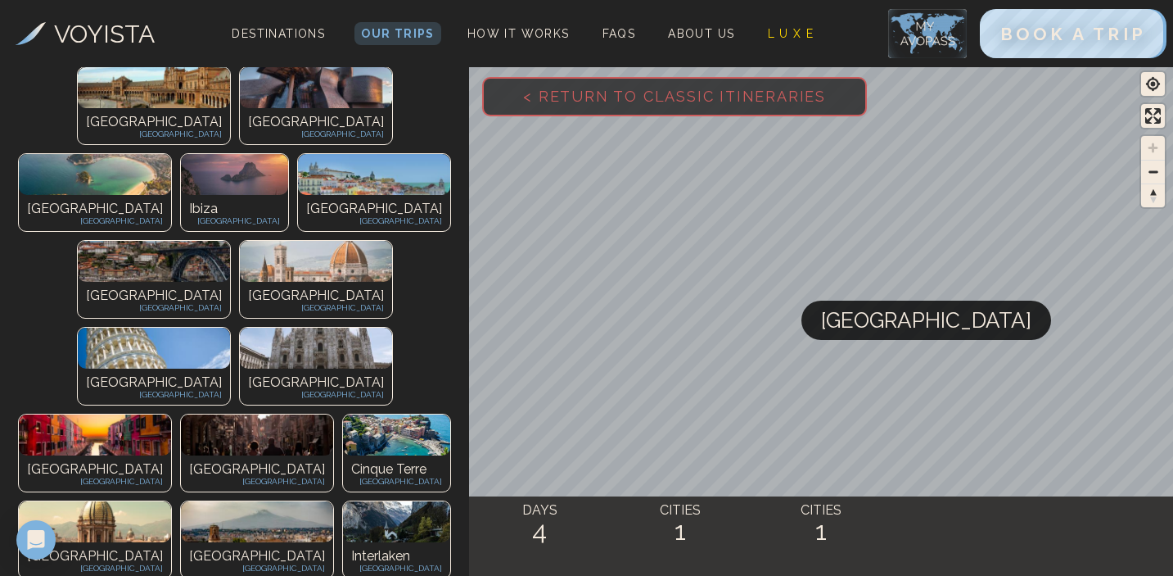
scroll to position [650, 0]
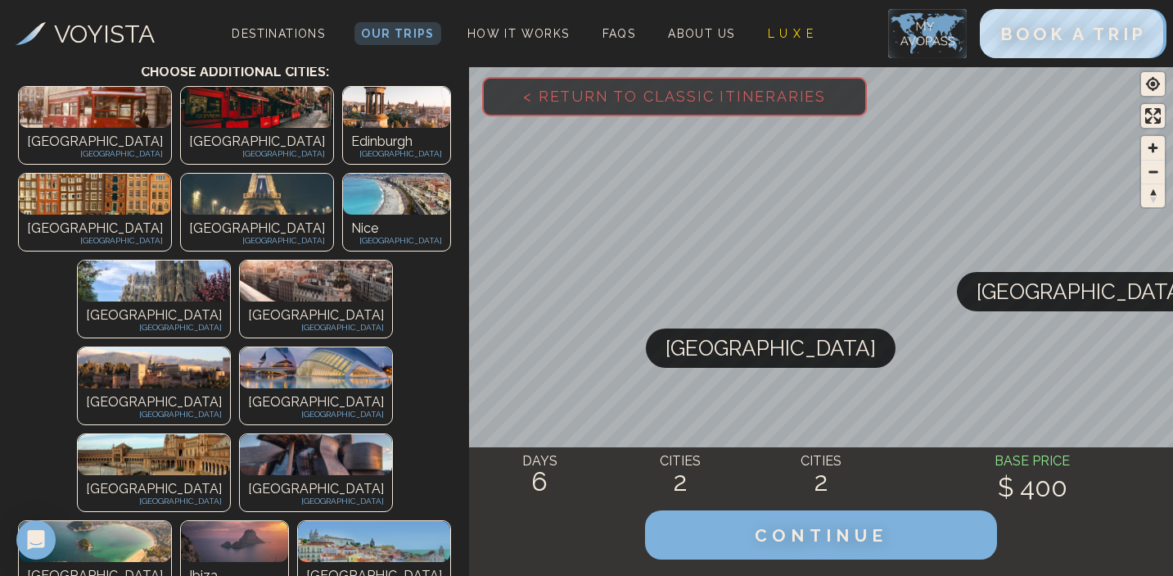
scroll to position [296, 0]
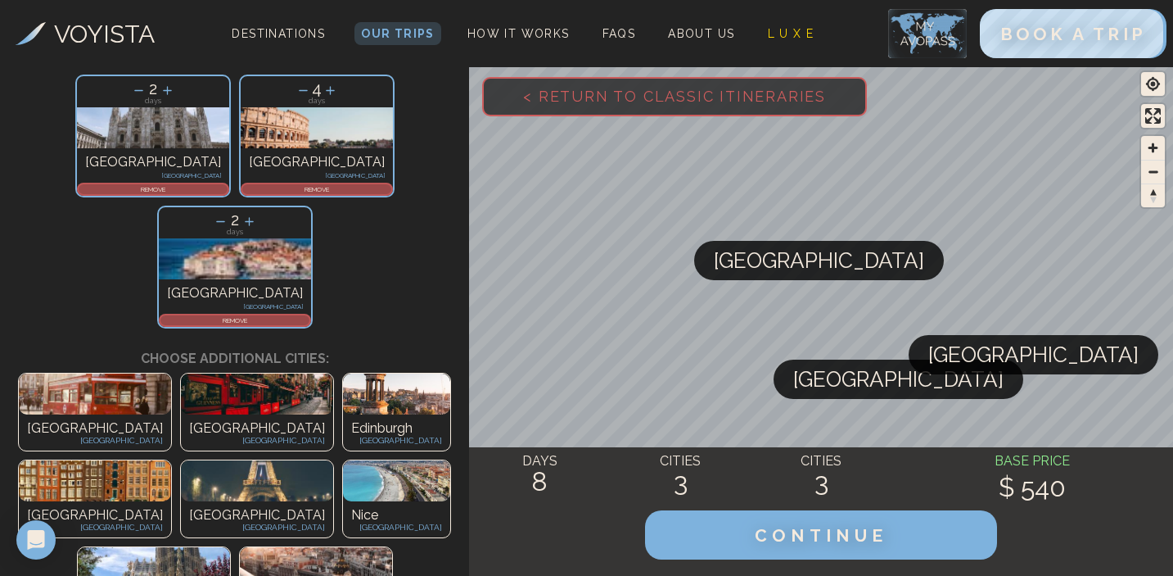
scroll to position [130, 0]
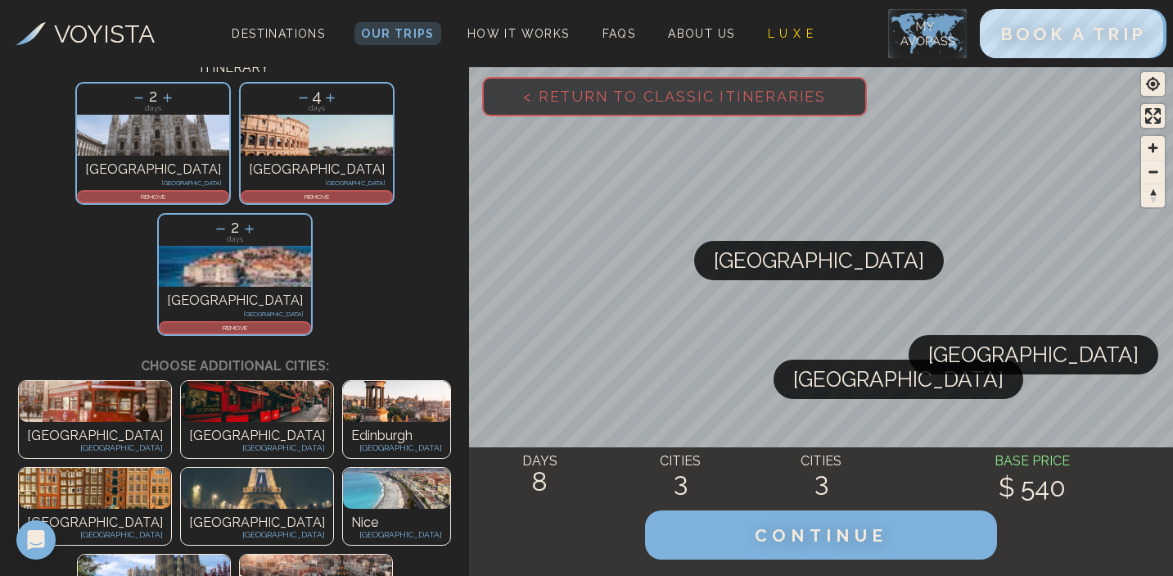
click at [299, 97] on icon at bounding box center [303, 97] width 9 height 1
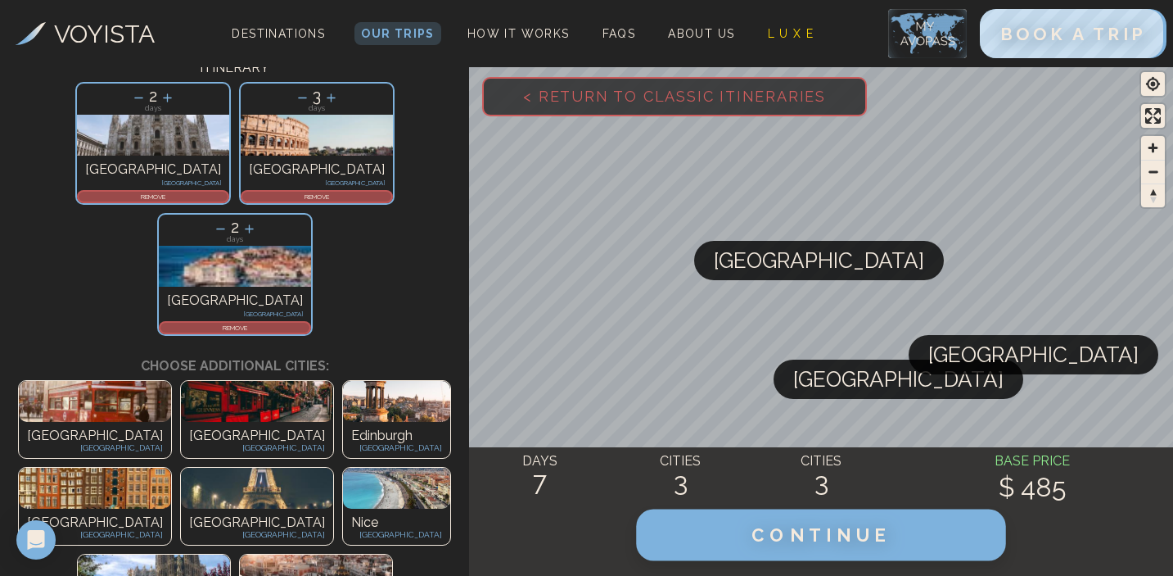
click at [815, 533] on span "CONTINUE" at bounding box center [822, 534] width 140 height 21
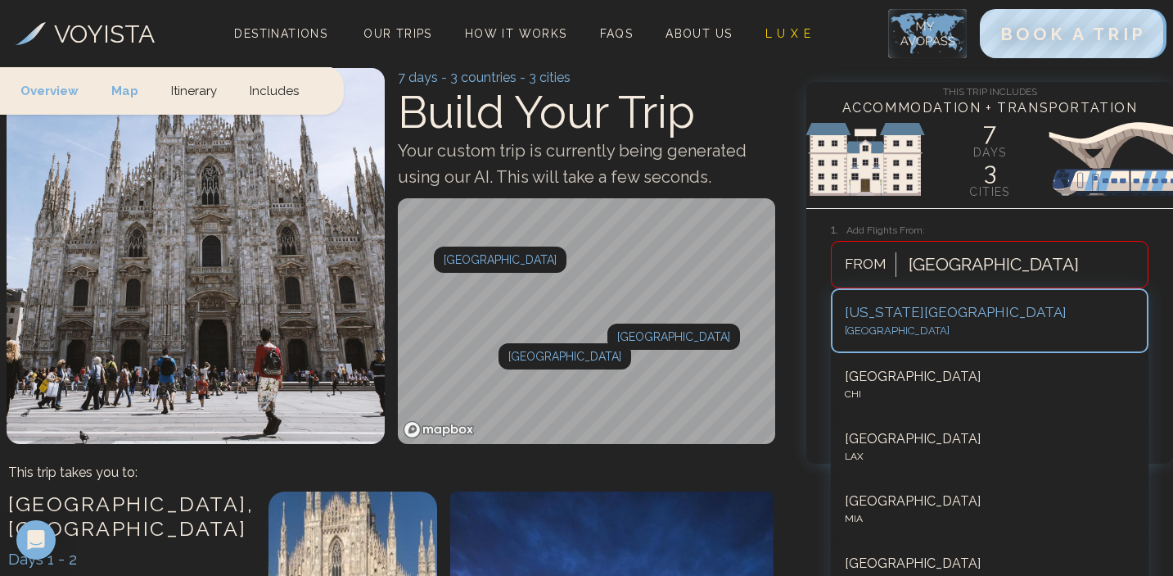
scroll to position [152, 0]
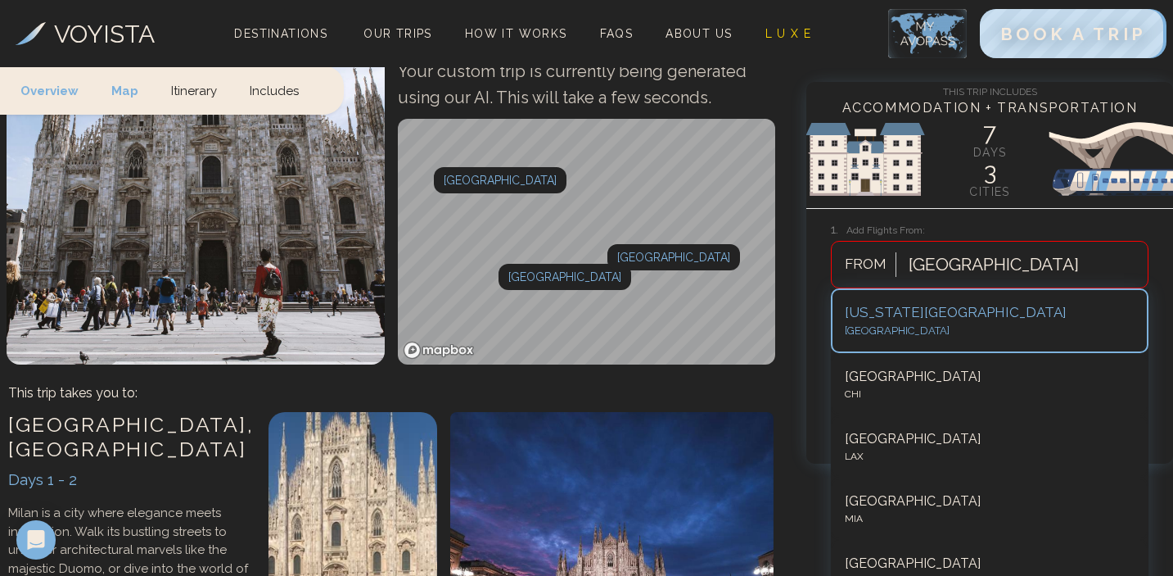
click at [941, 267] on div at bounding box center [994, 264] width 170 height 29
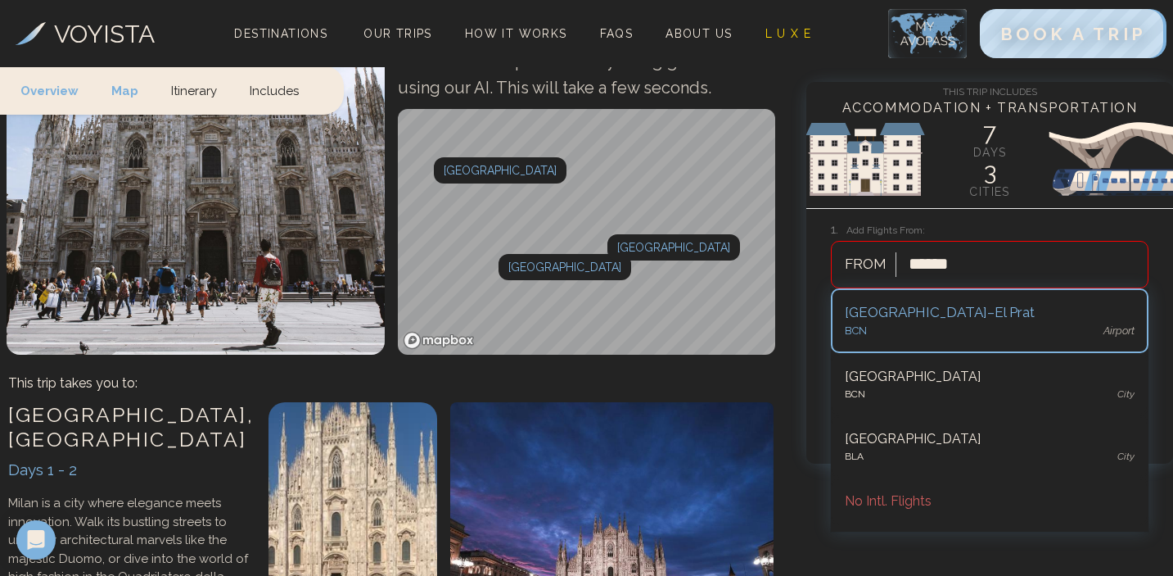
type input "*******"
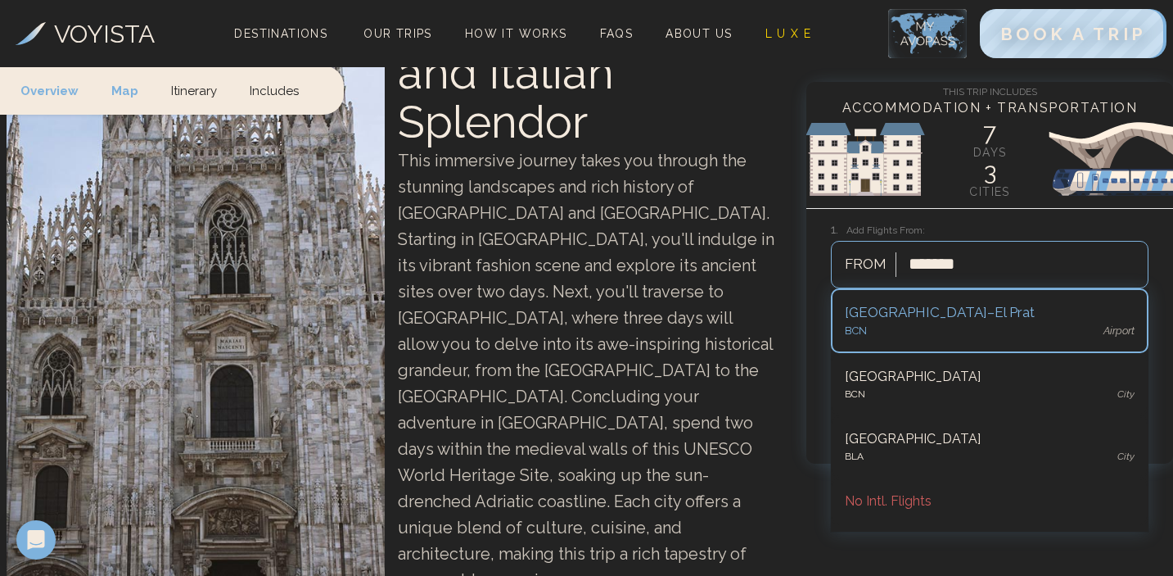
click at [908, 335] on div "BCN airport" at bounding box center [990, 331] width 290 height 16
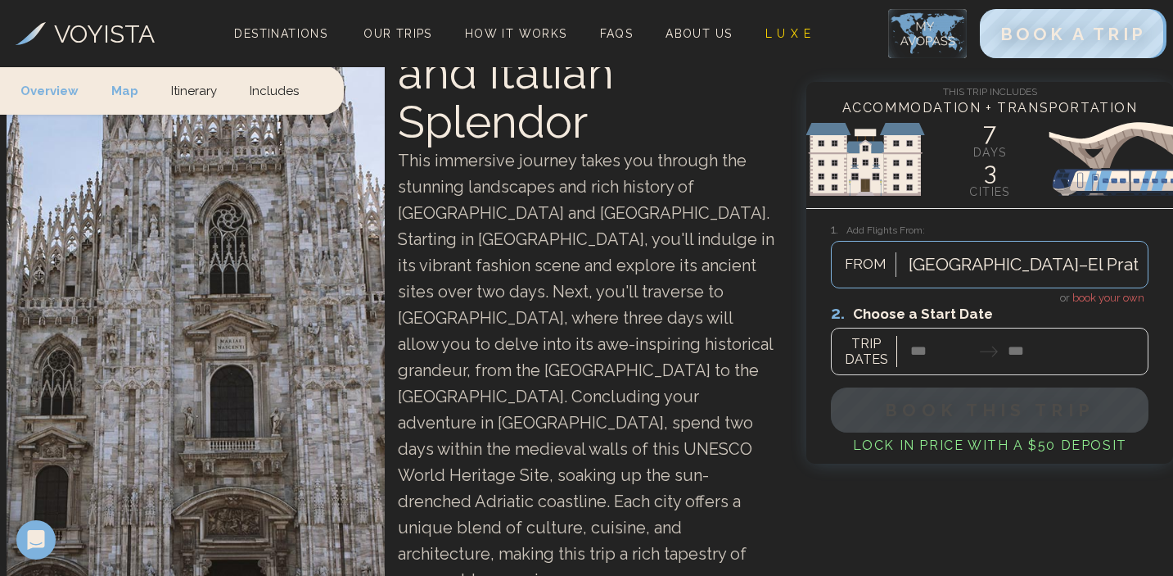
click at [924, 355] on div at bounding box center [990, 338] width 318 height 73
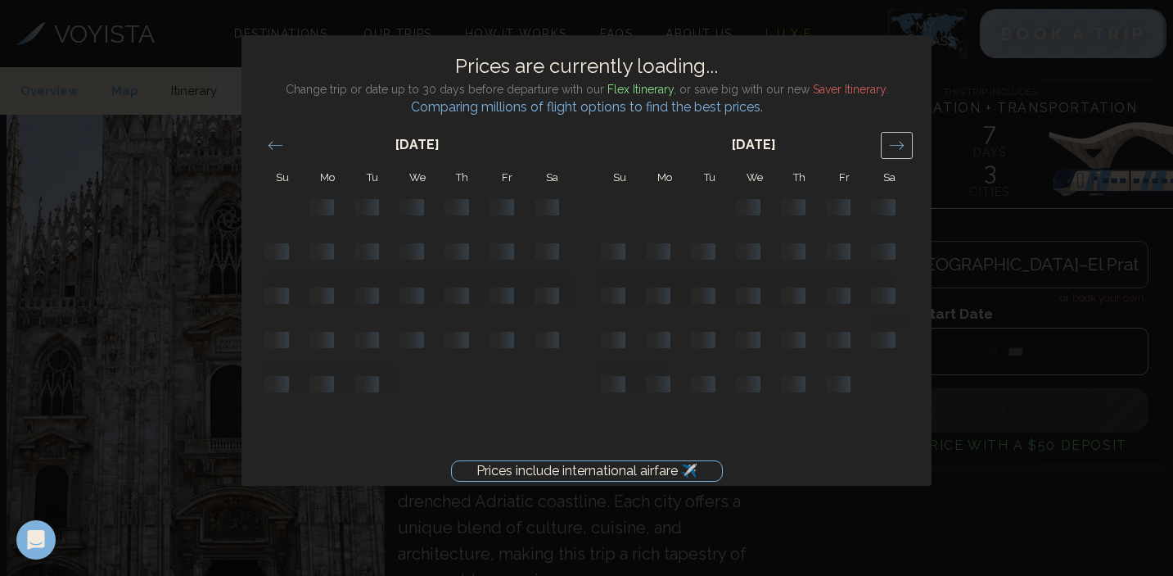
click at [901, 144] on icon "Move forward to switch to the next month." at bounding box center [897, 145] width 14 height 8
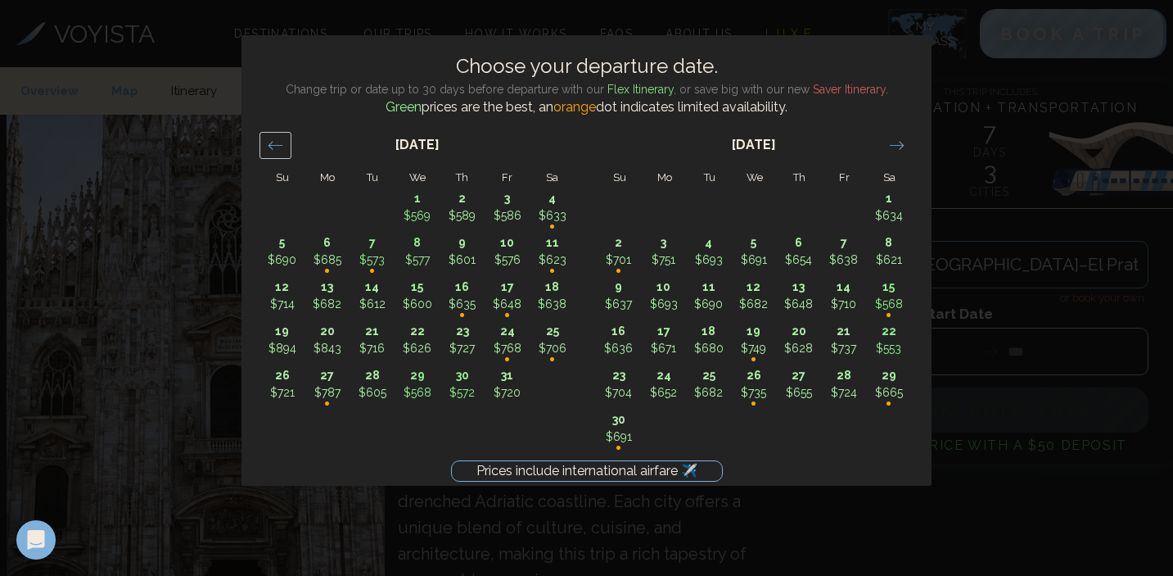
click at [277, 136] on div "Move backward to switch to the previous month." at bounding box center [276, 145] width 32 height 27
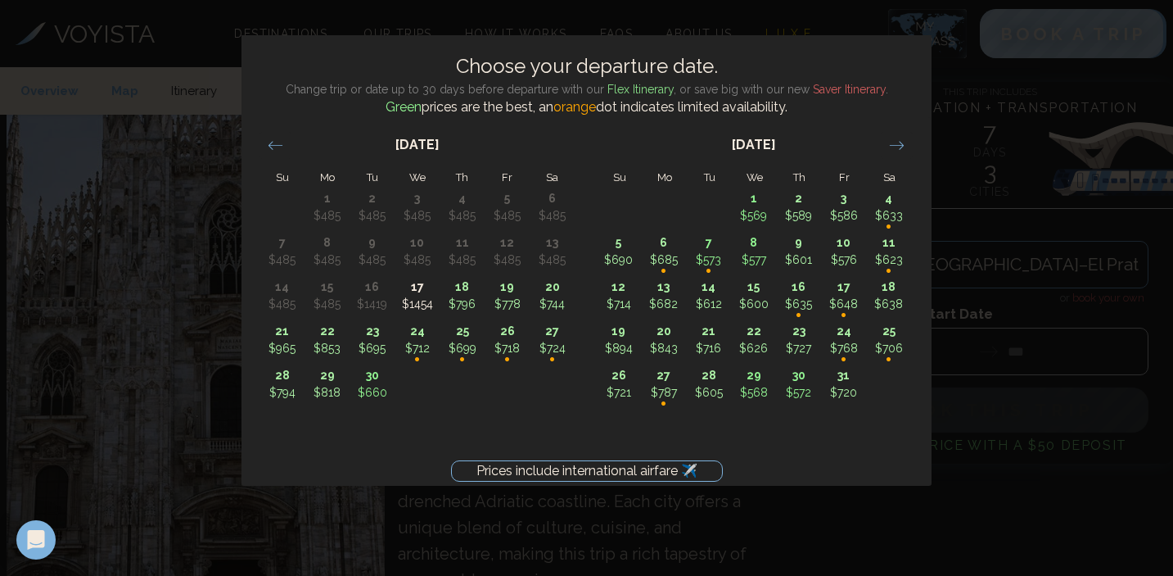
click at [175, 165] on div "Prices include international airfare ✈️ Choose your departure date. Change trip…" at bounding box center [586, 288] width 1173 height 576
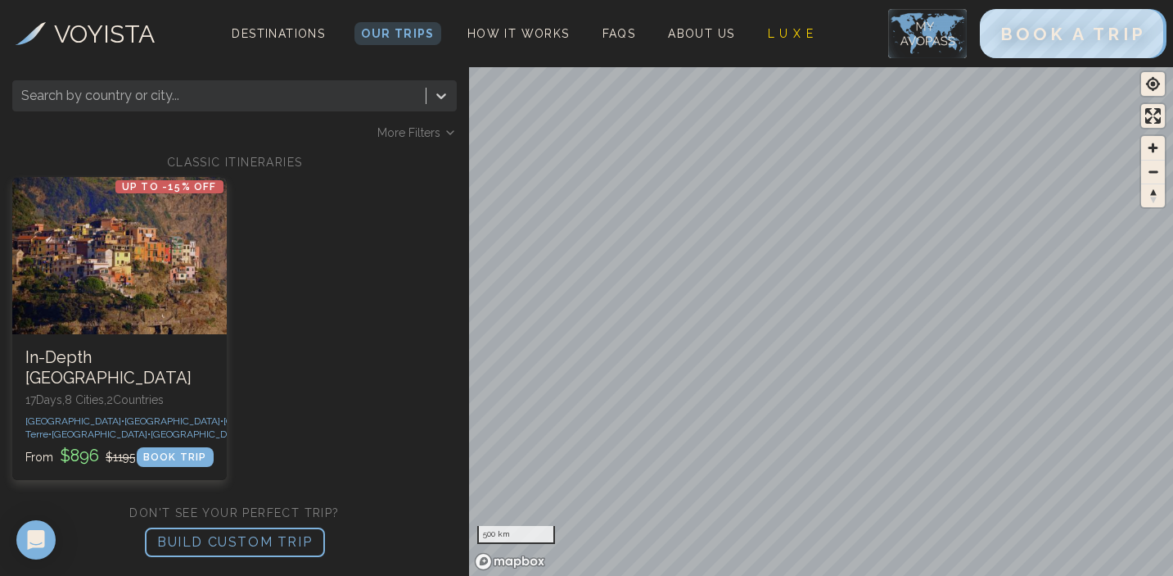
scroll to position [14, 0]
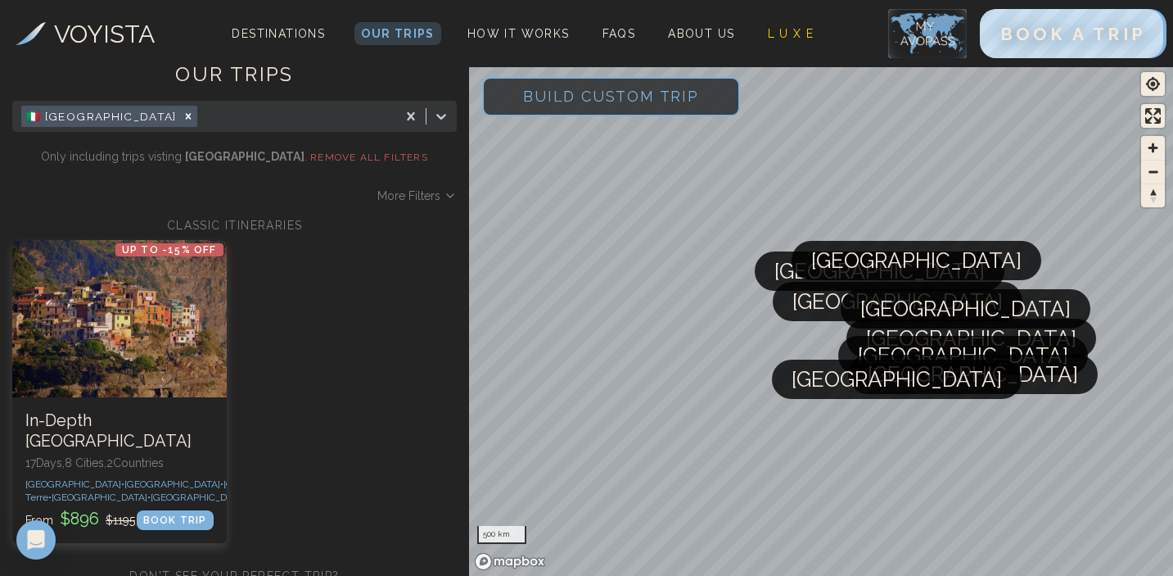
click at [529, 102] on span "Build Custom Trip" at bounding box center [611, 96] width 228 height 70
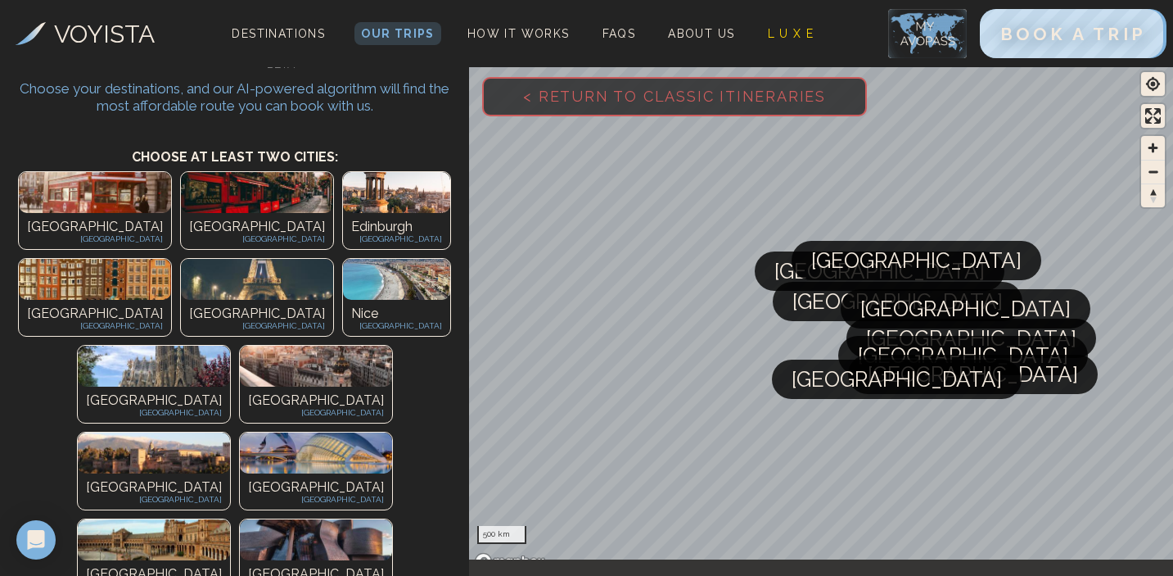
scroll to position [56, 0]
click at [78, 387] on div "Barcelona Spain" at bounding box center [154, 405] width 152 height 36
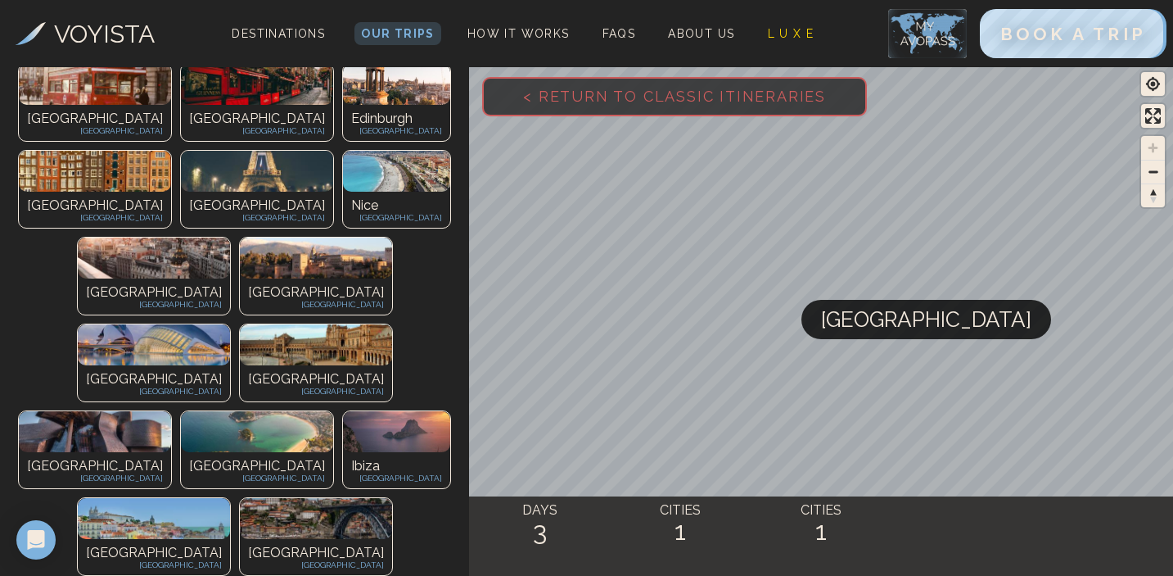
scroll to position [315, 0]
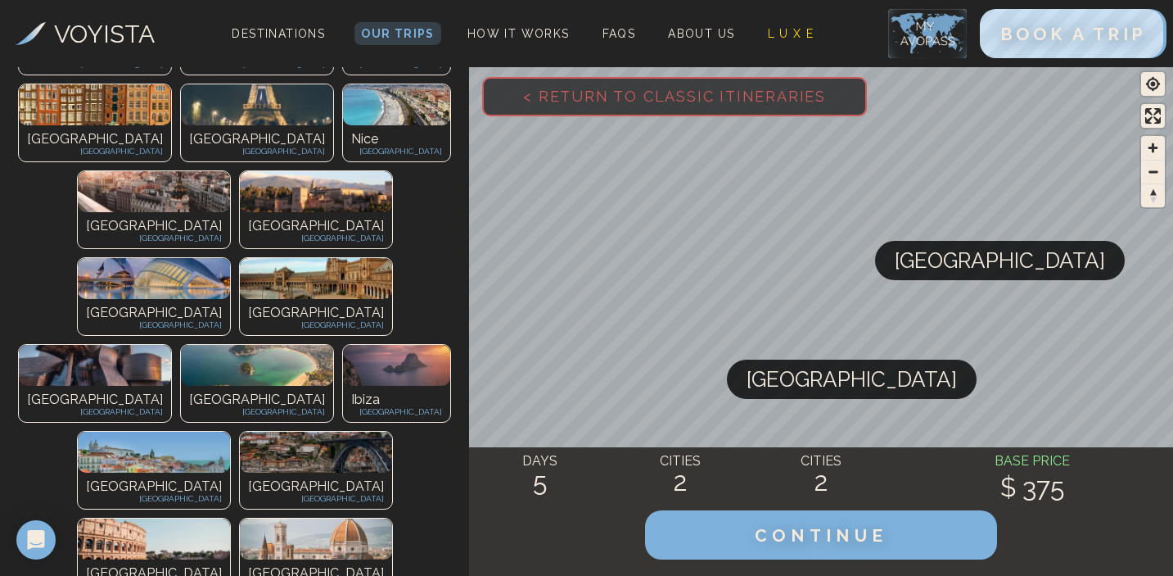
scroll to position [377, 0]
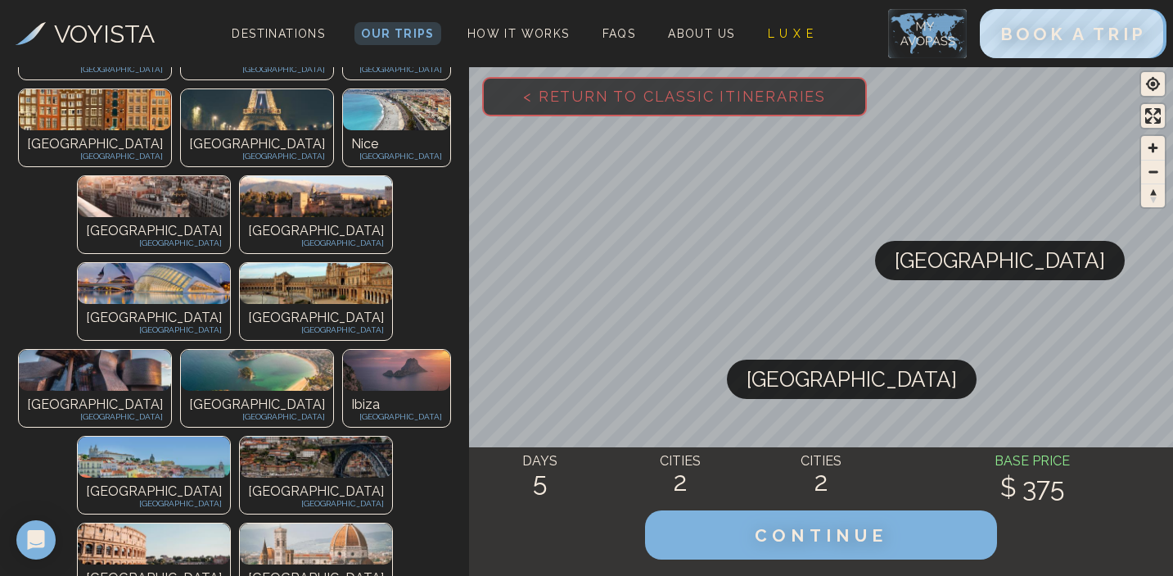
click at [222, 568] on p "[GEOGRAPHIC_DATA]" at bounding box center [154, 578] width 136 height 20
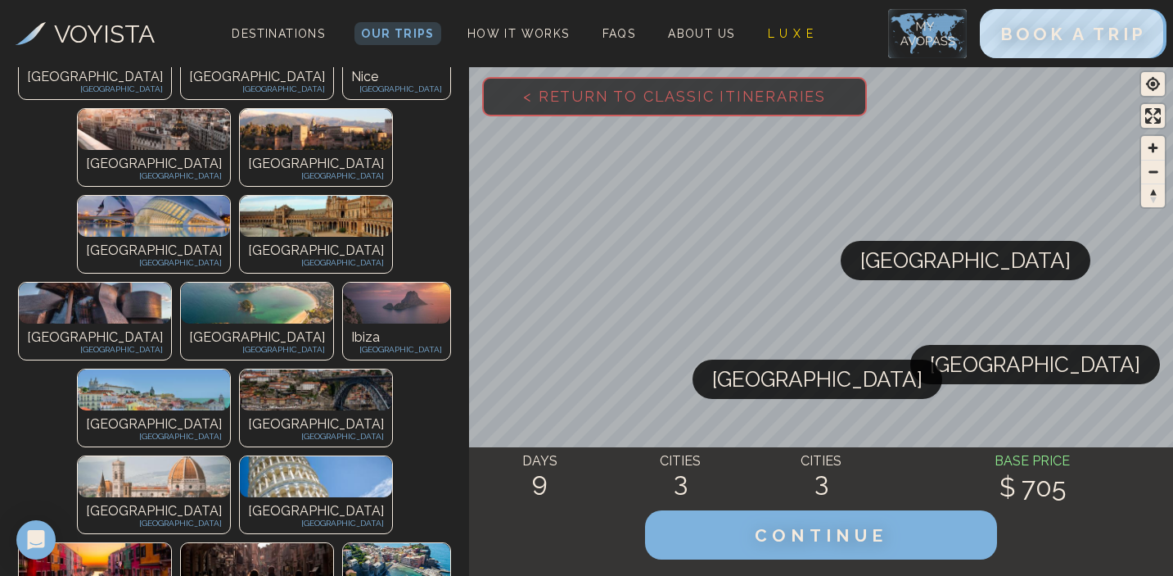
scroll to position [560, 0]
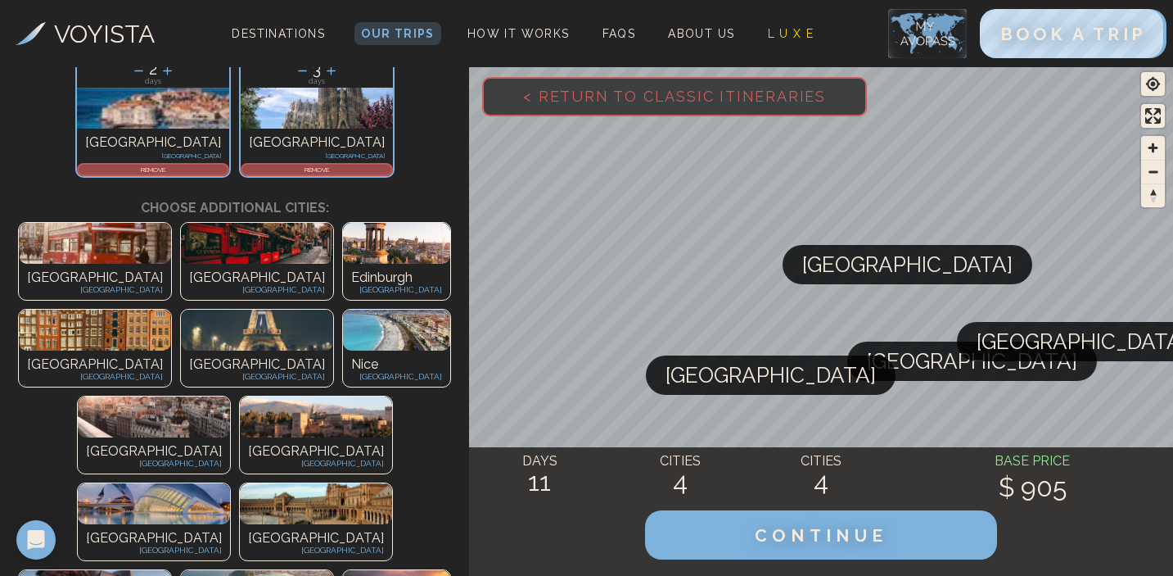
scroll to position [0, 0]
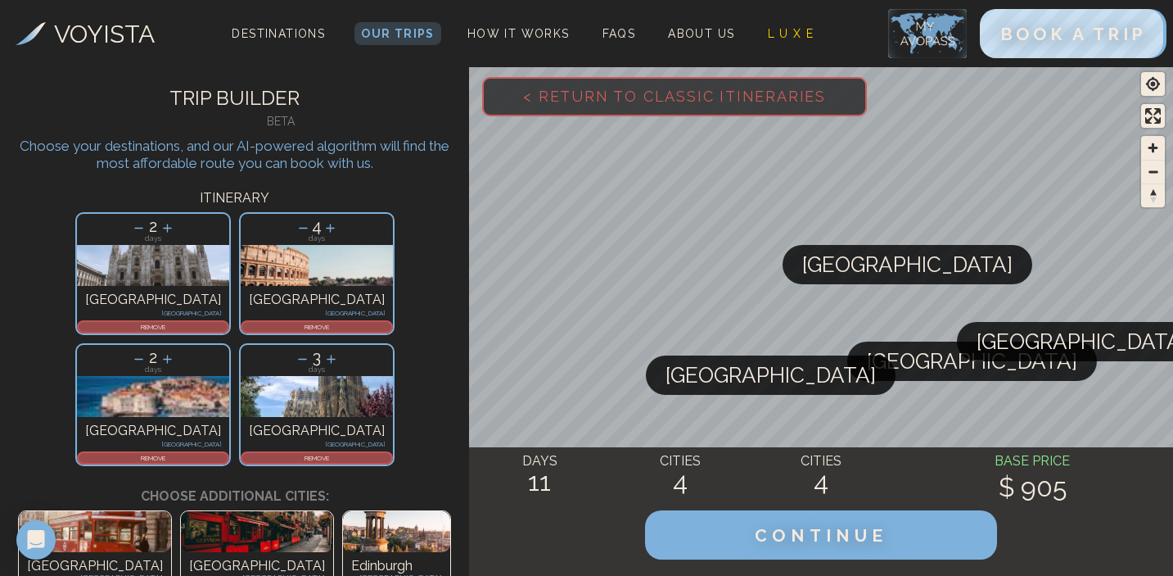
click at [351, 453] on p "REMOVE" at bounding box center [316, 458] width 149 height 10
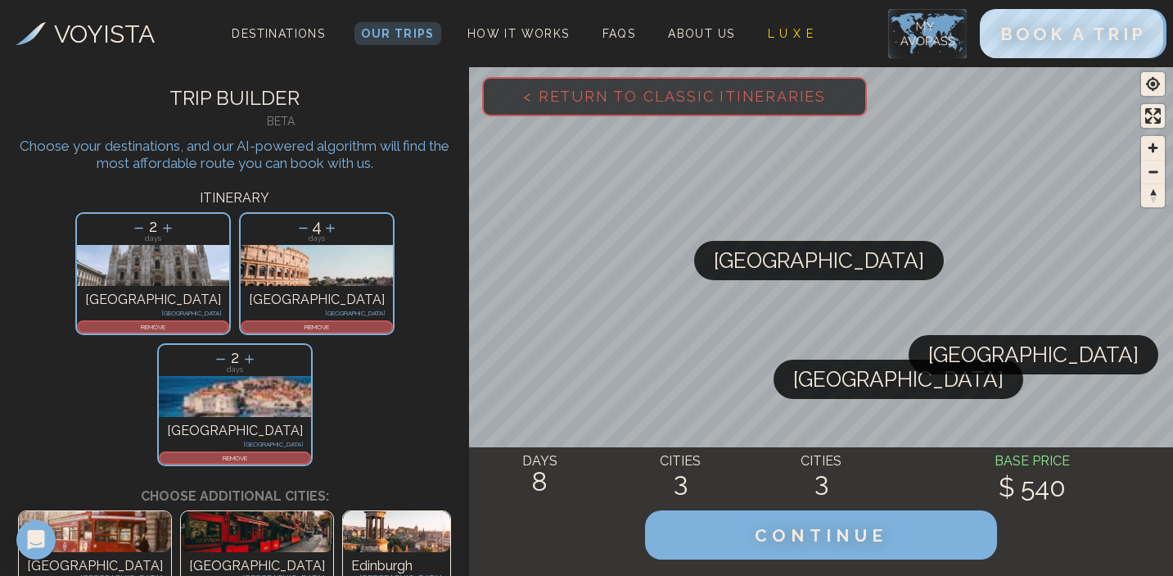
click at [295, 231] on icon at bounding box center [303, 227] width 17 height 17
click at [294, 231] on icon at bounding box center [302, 227] width 17 height 17
click at [323, 228] on icon at bounding box center [331, 227] width 17 height 17
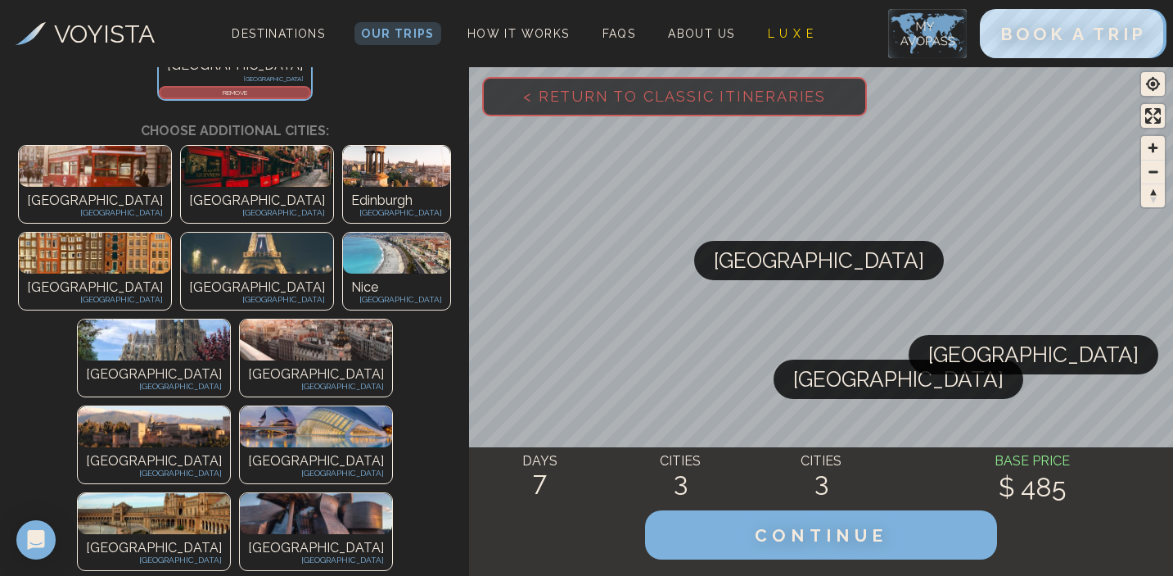
scroll to position [367, 0]
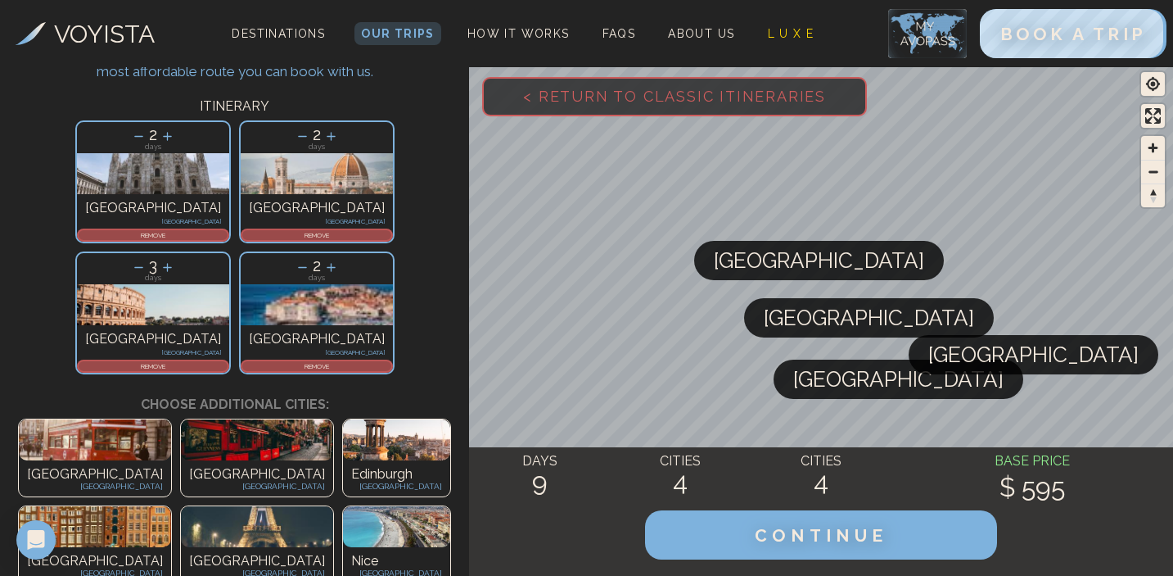
scroll to position [88, 0]
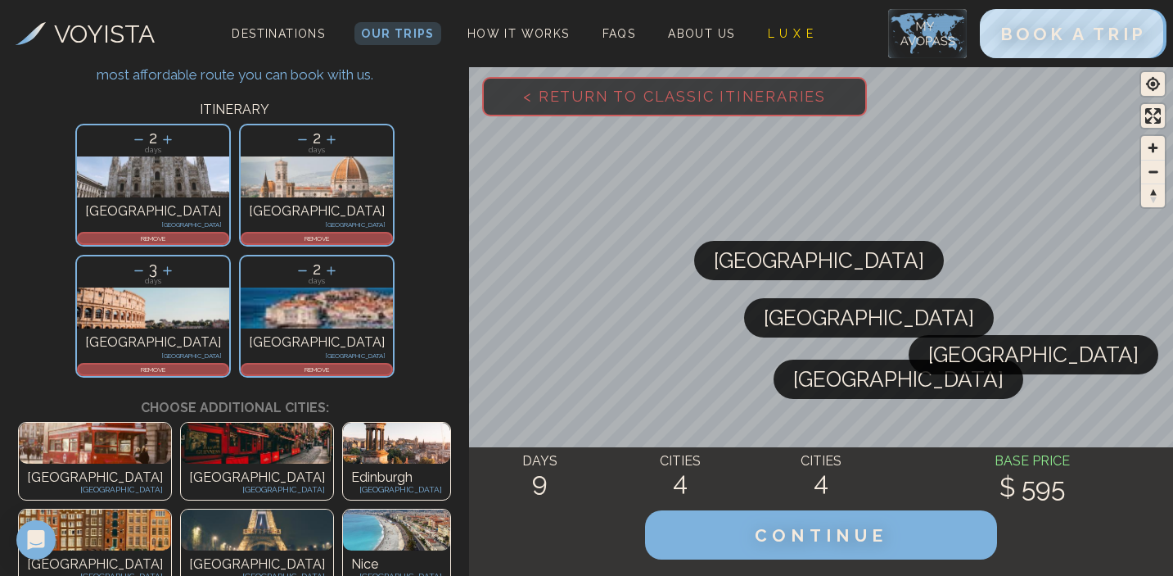
click at [242, 240] on p "REMOVE" at bounding box center [316, 238] width 149 height 10
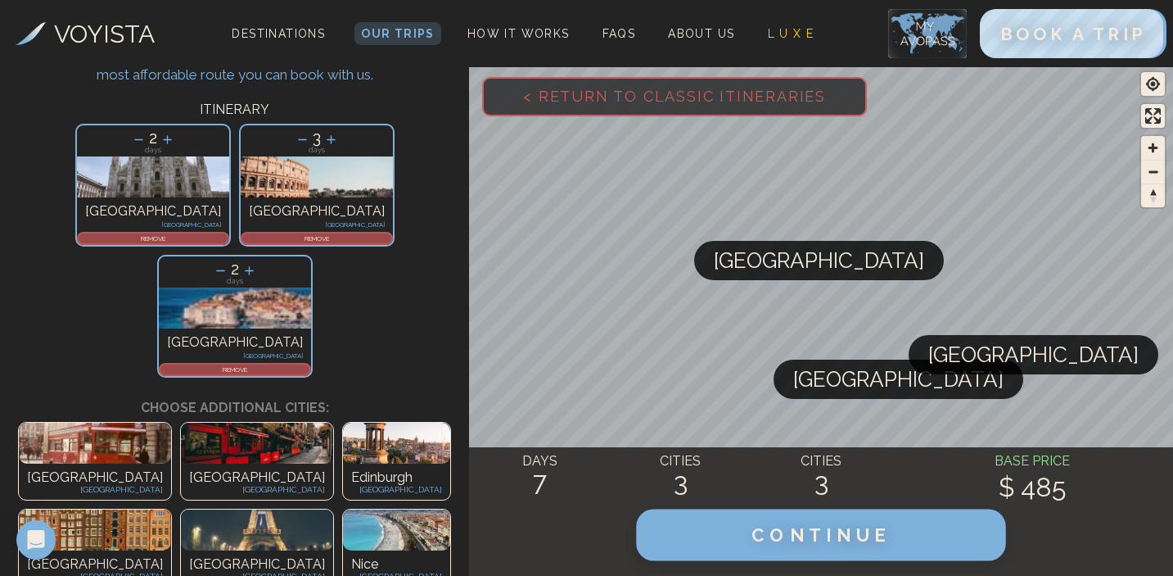
click at [805, 549] on button "CONTINUE" at bounding box center [820, 535] width 369 height 52
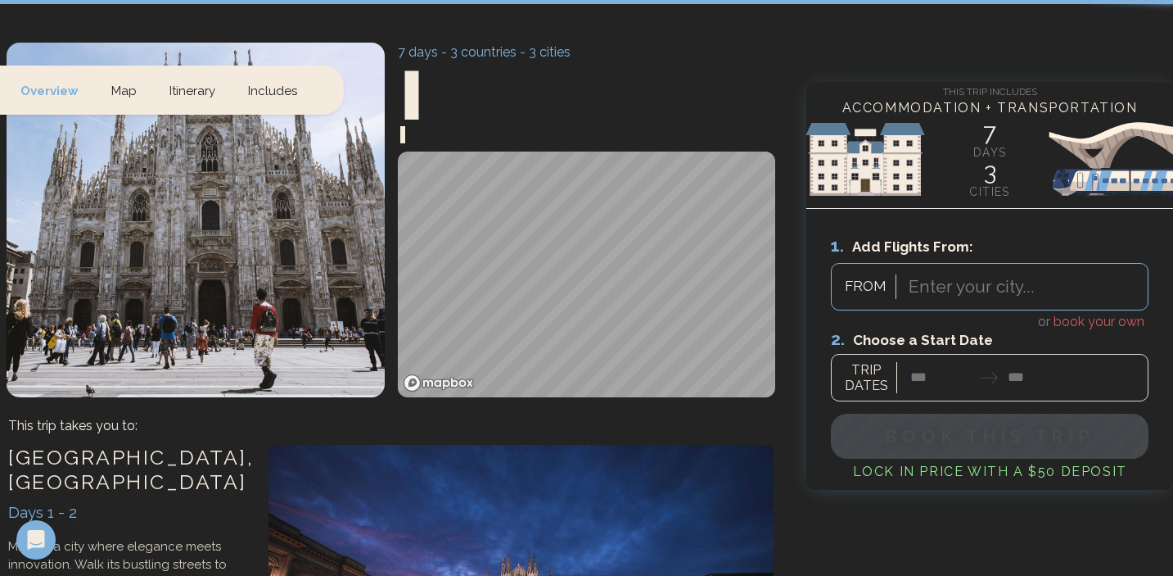
scroll to position [21, 0]
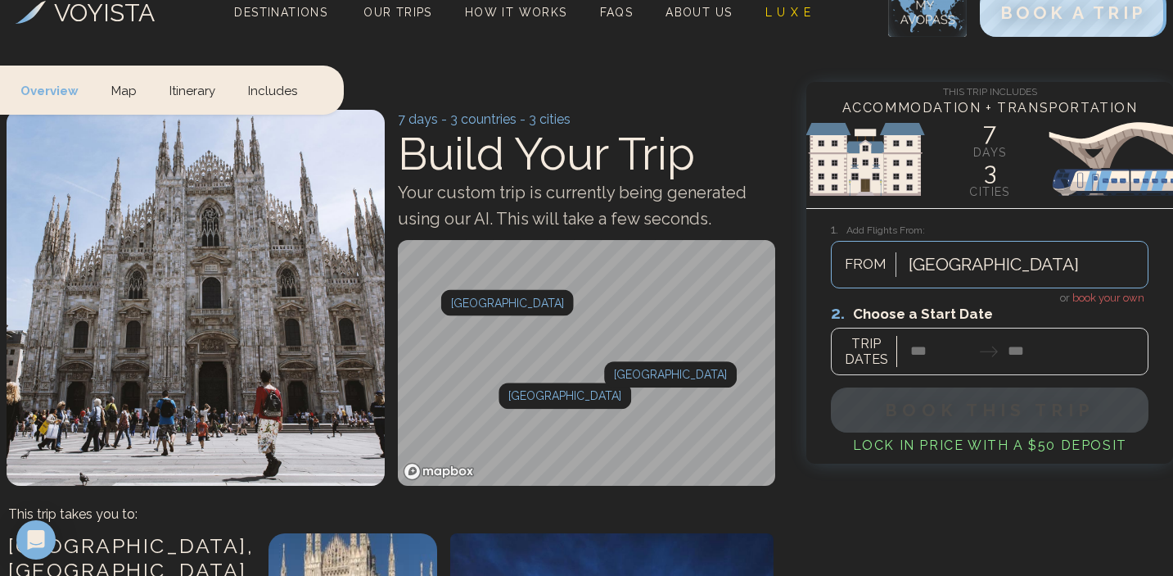
click at [1005, 254] on div "Cartagena" at bounding box center [1024, 264] width 247 height 36
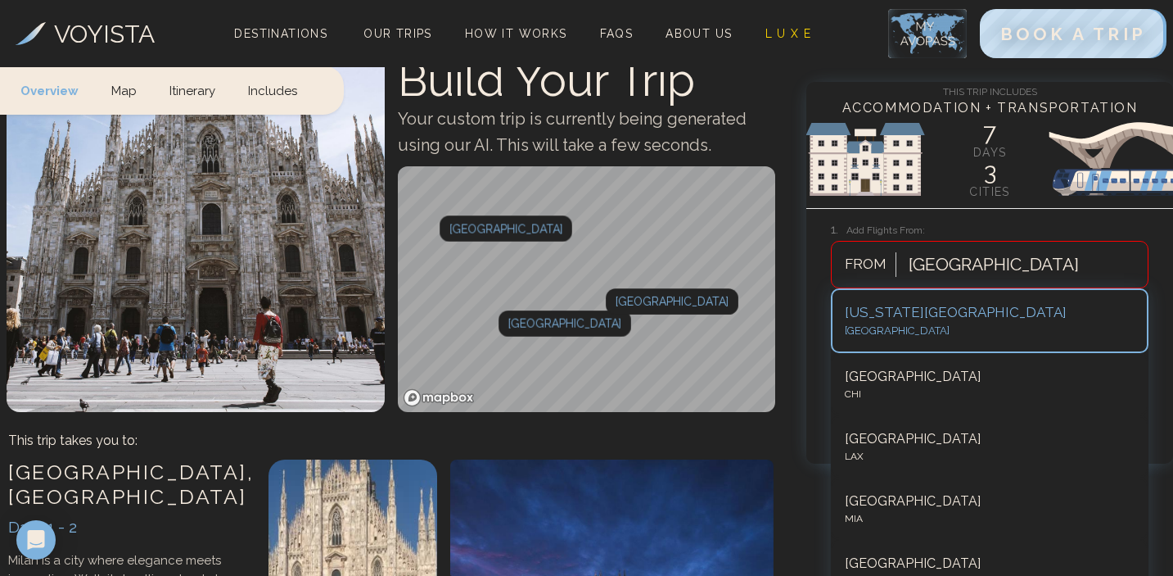
scroll to position [111, 0]
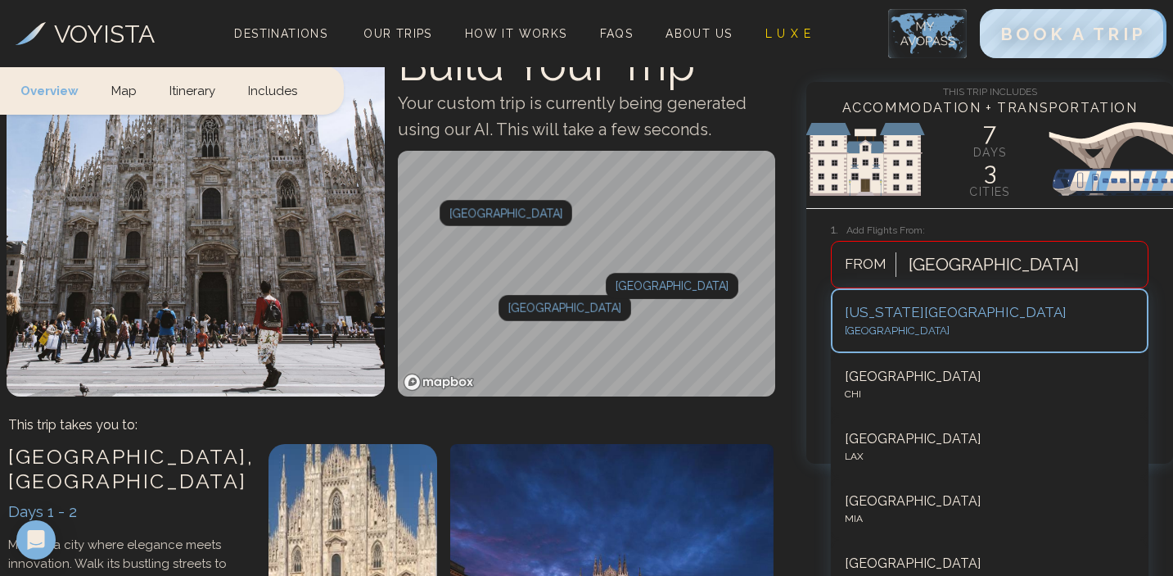
type input "*"
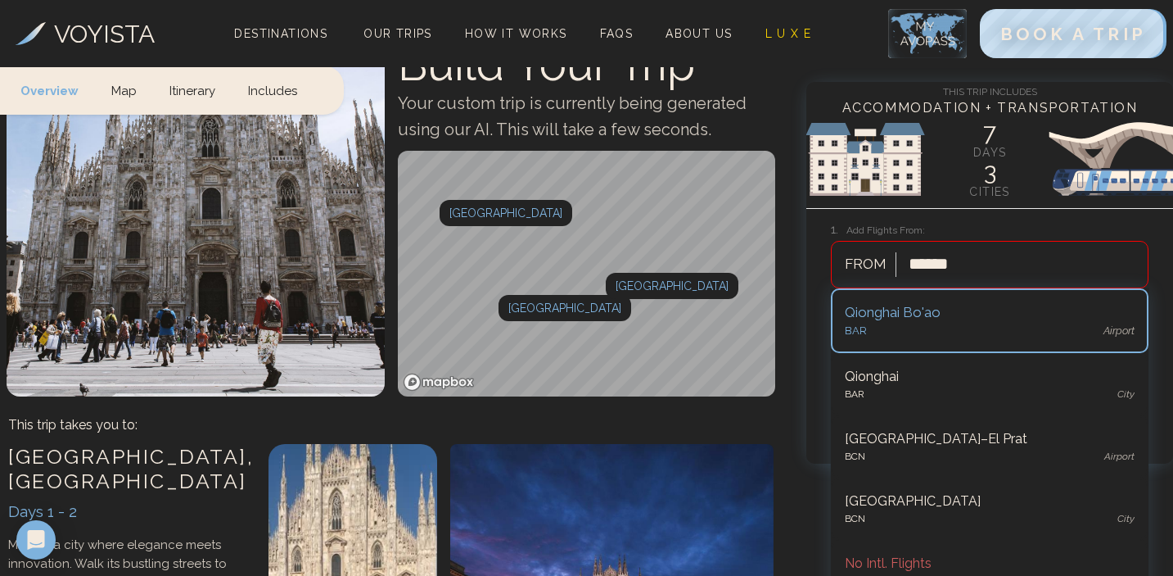
type input "*******"
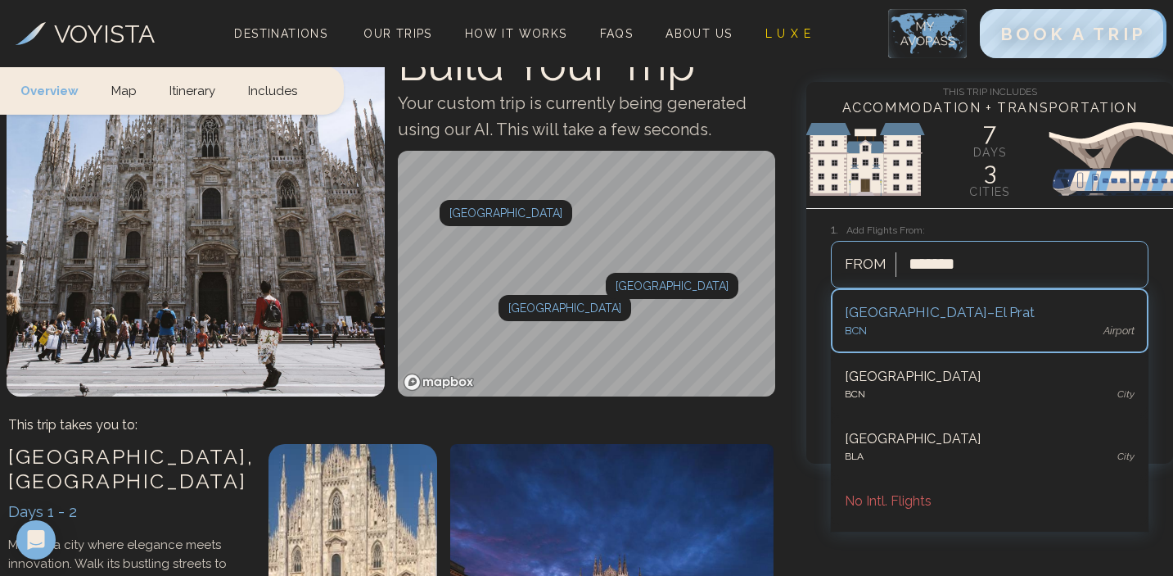
click at [962, 325] on div "BCN airport" at bounding box center [990, 331] width 290 height 16
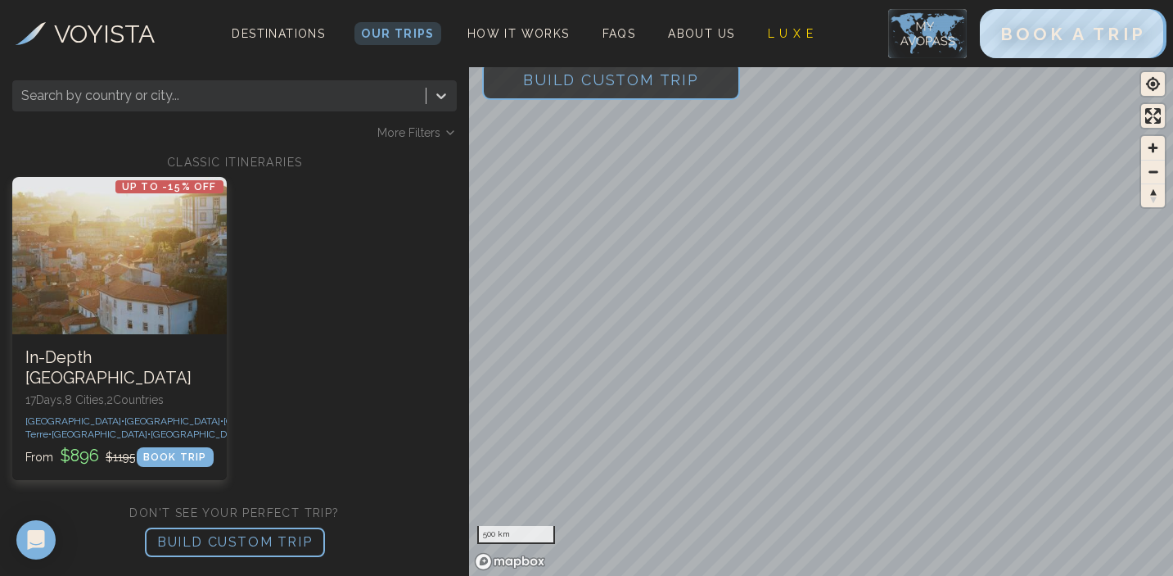
scroll to position [14, 0]
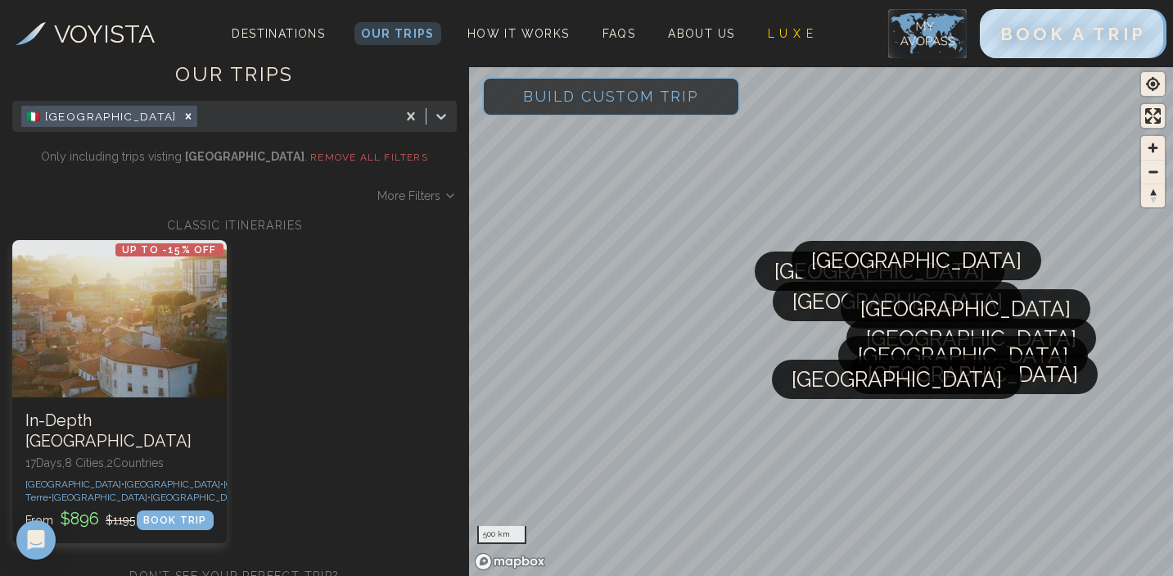
click at [565, 87] on span "Build Custom Trip" at bounding box center [611, 96] width 228 height 70
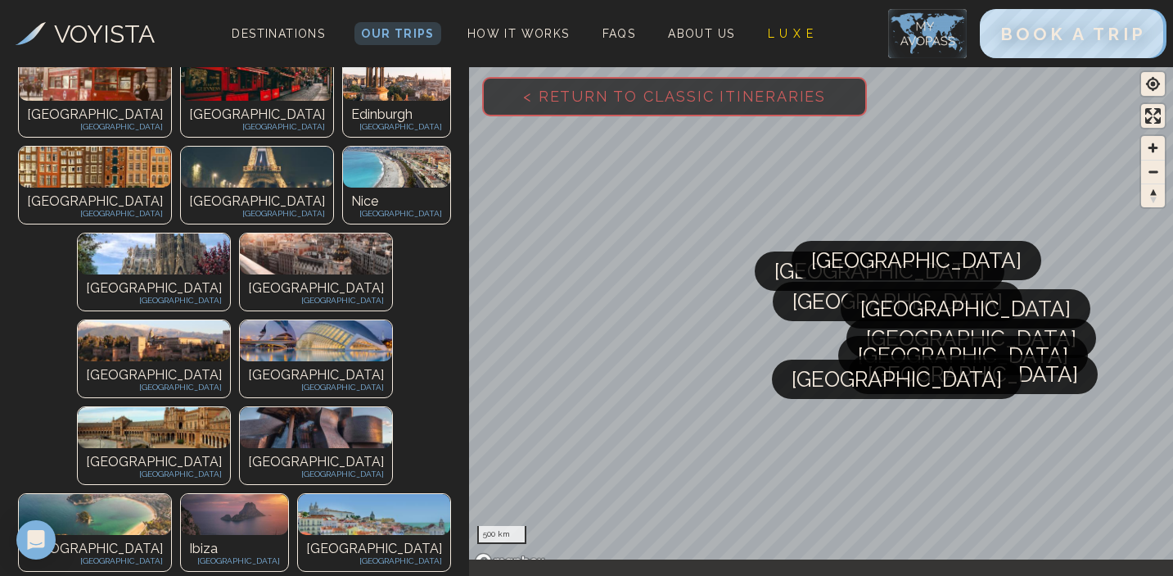
scroll to position [163, 0]
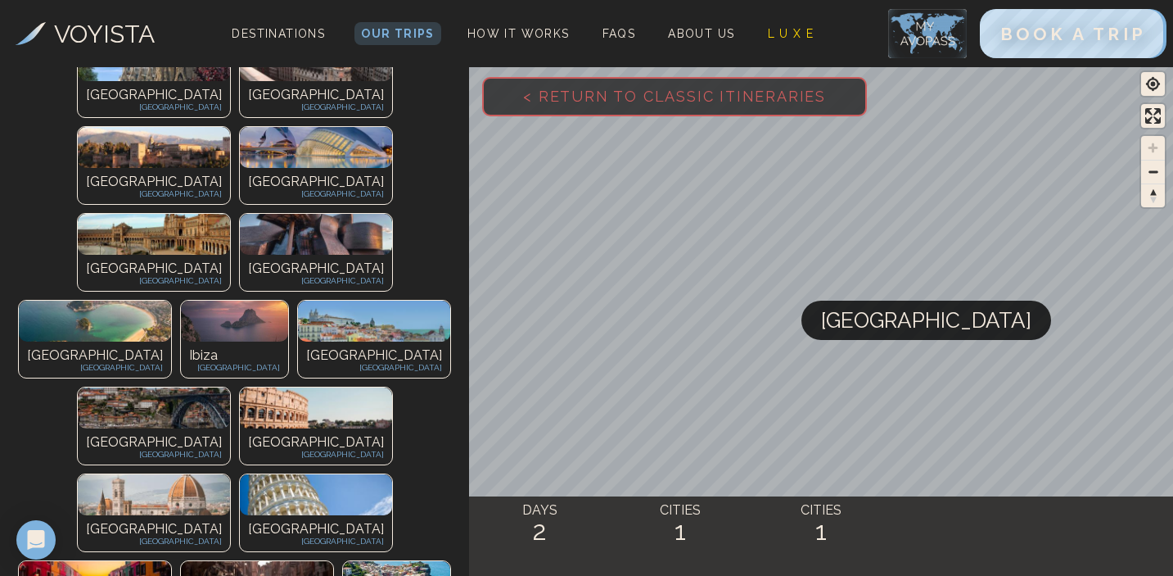
scroll to position [513, 0]
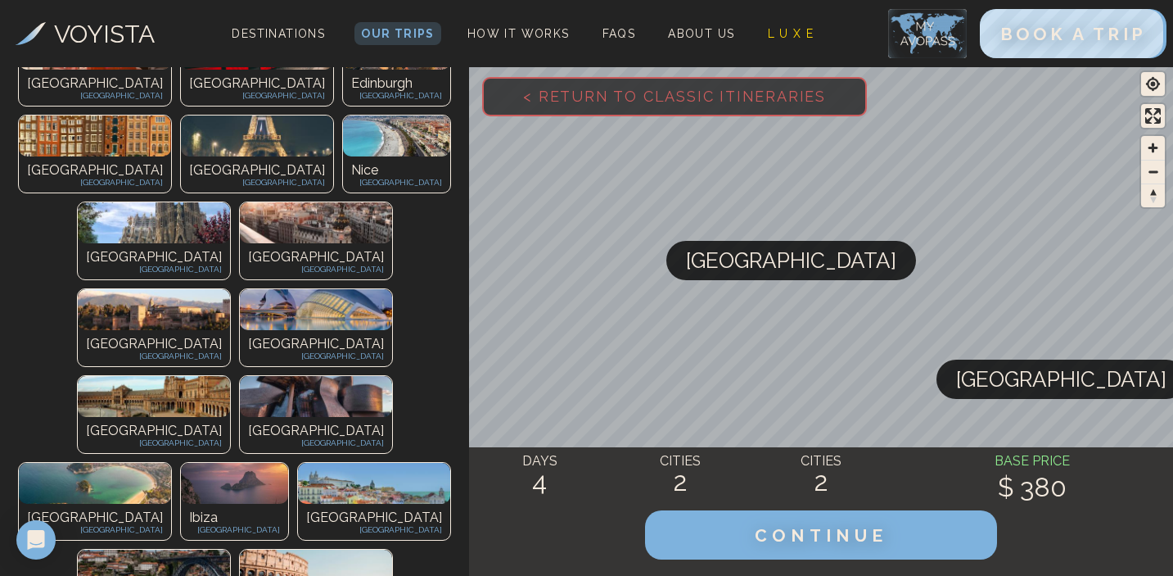
scroll to position [341, 0]
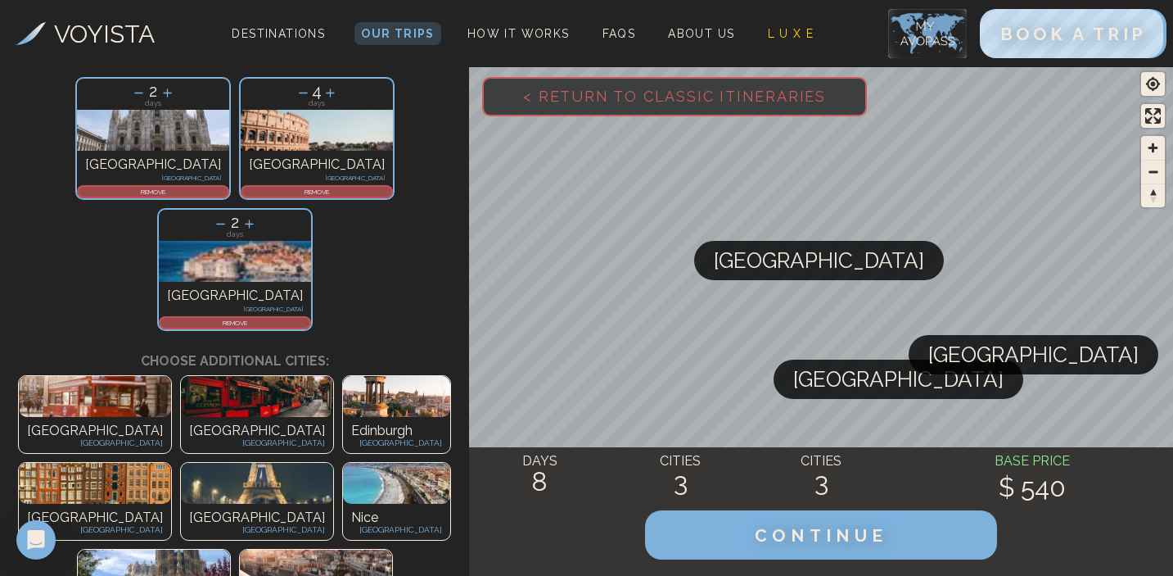
scroll to position [93, 0]
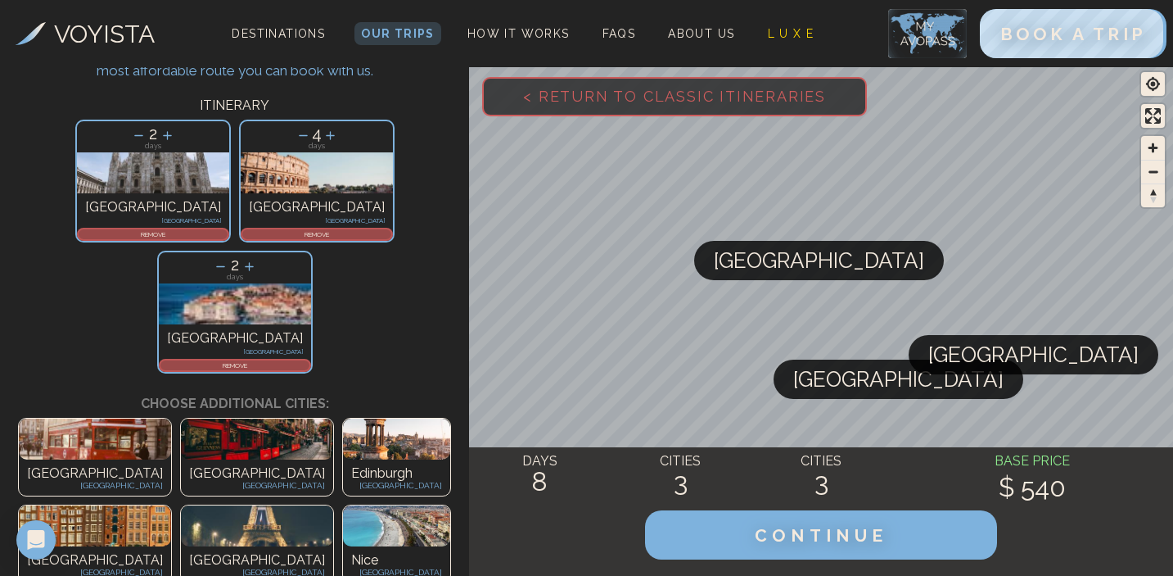
click at [295, 132] on icon at bounding box center [303, 135] width 17 height 17
click at [294, 132] on icon at bounding box center [302, 135] width 17 height 17
click at [327, 135] on icon at bounding box center [331, 135] width 9 height 9
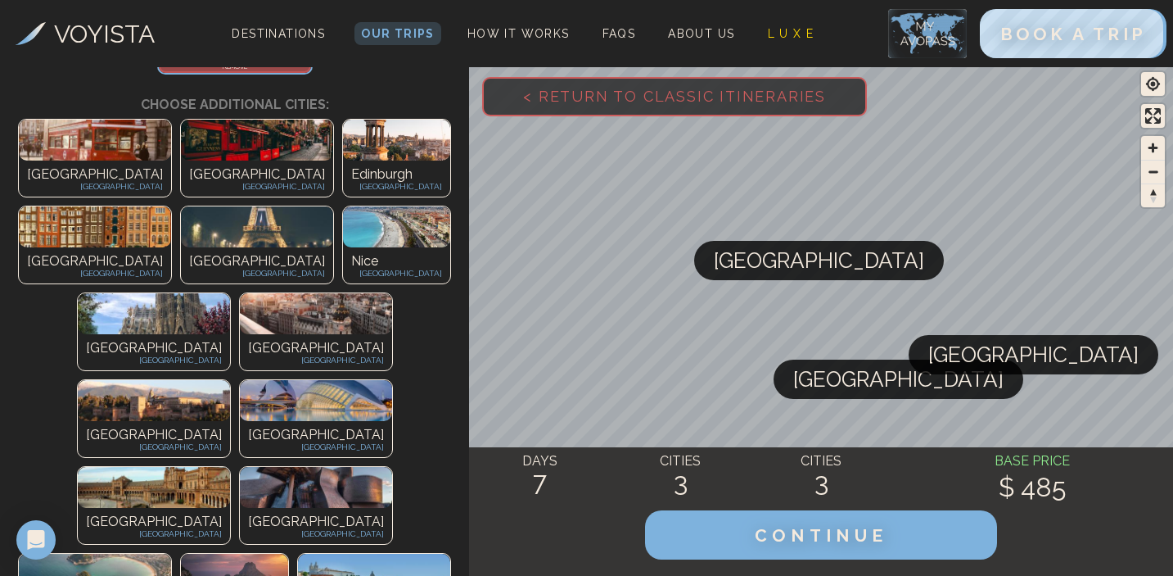
scroll to position [385, 0]
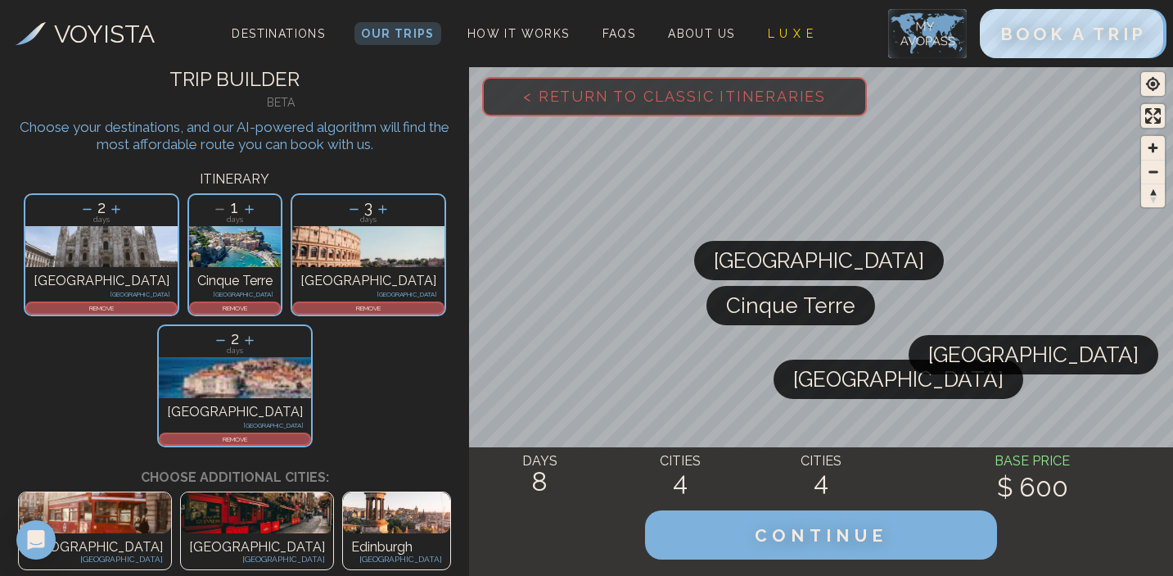
scroll to position [18, 0]
click at [191, 306] on p "REMOVE" at bounding box center [235, 309] width 88 height 10
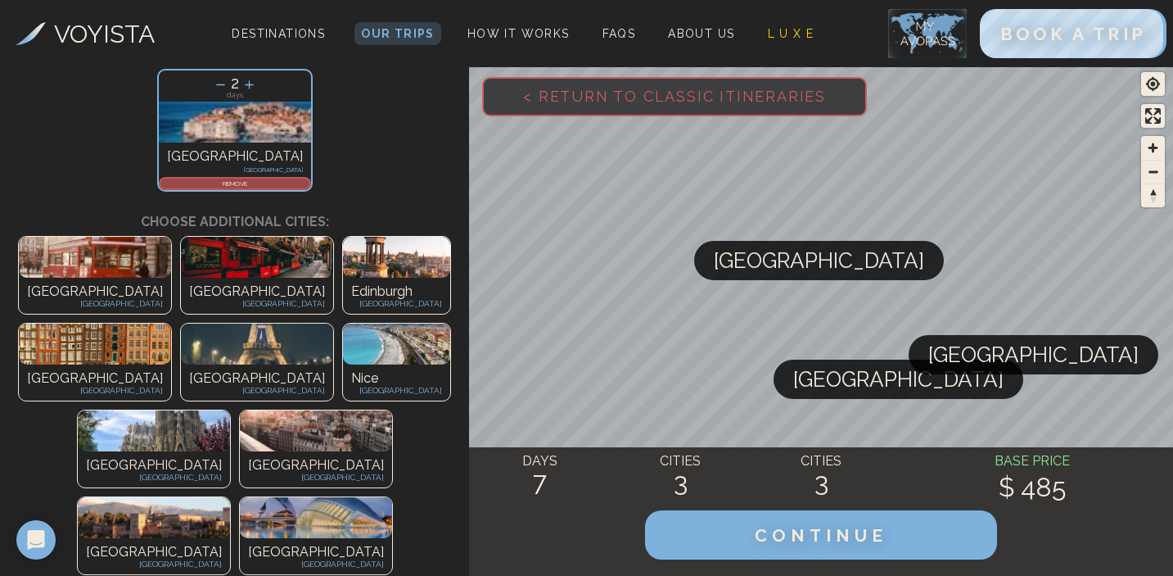
scroll to position [276, 0]
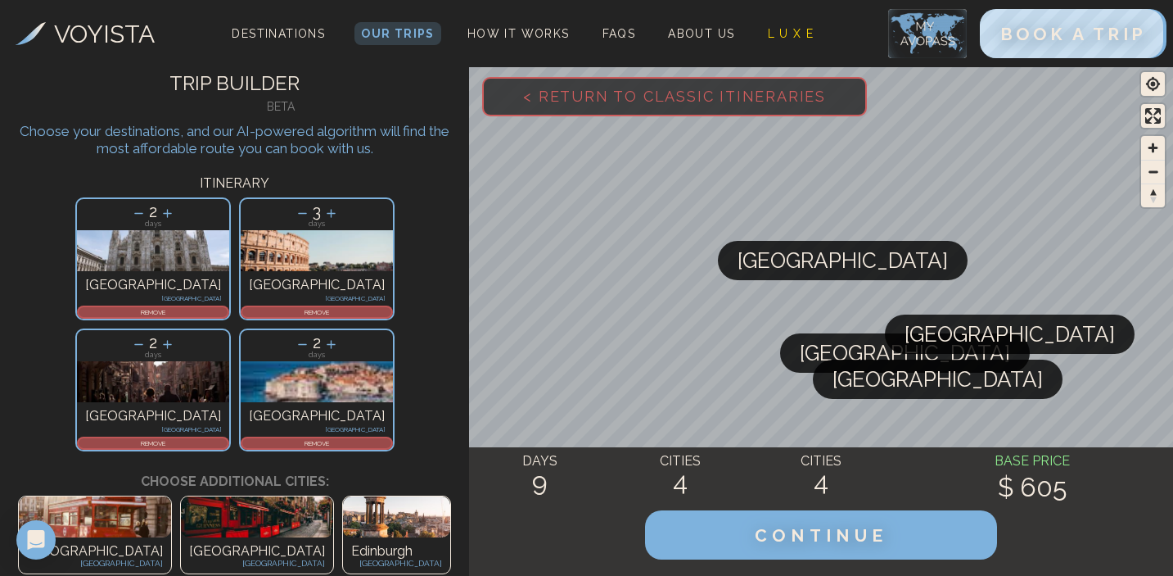
scroll to position [17, 0]
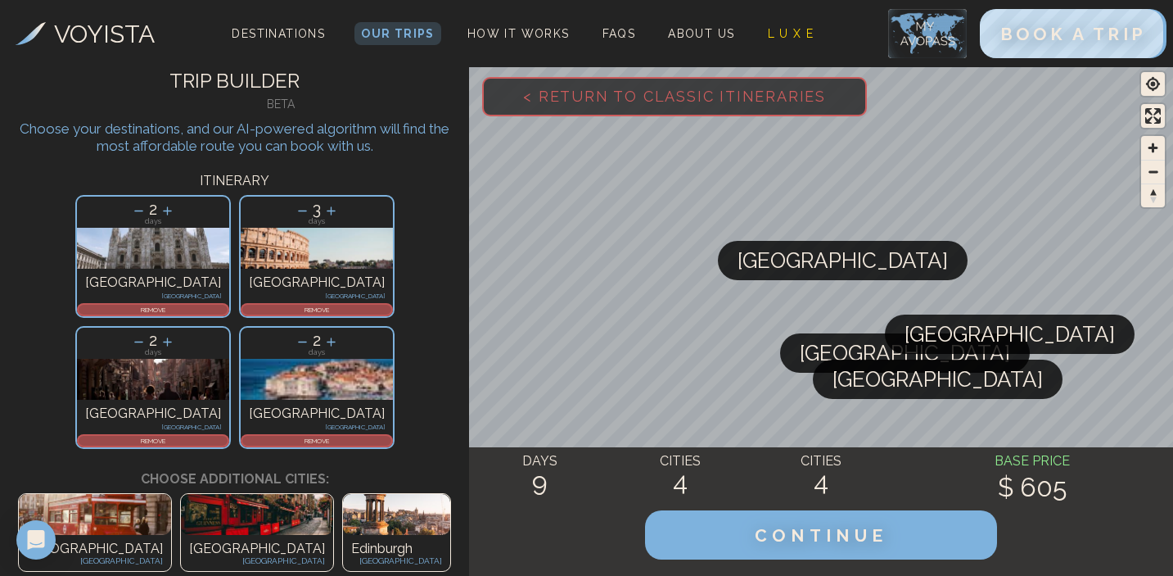
click at [147, 333] on icon at bounding box center [138, 341] width 17 height 17
click at [228, 436] on p "REMOVE" at bounding box center [153, 441] width 149 height 10
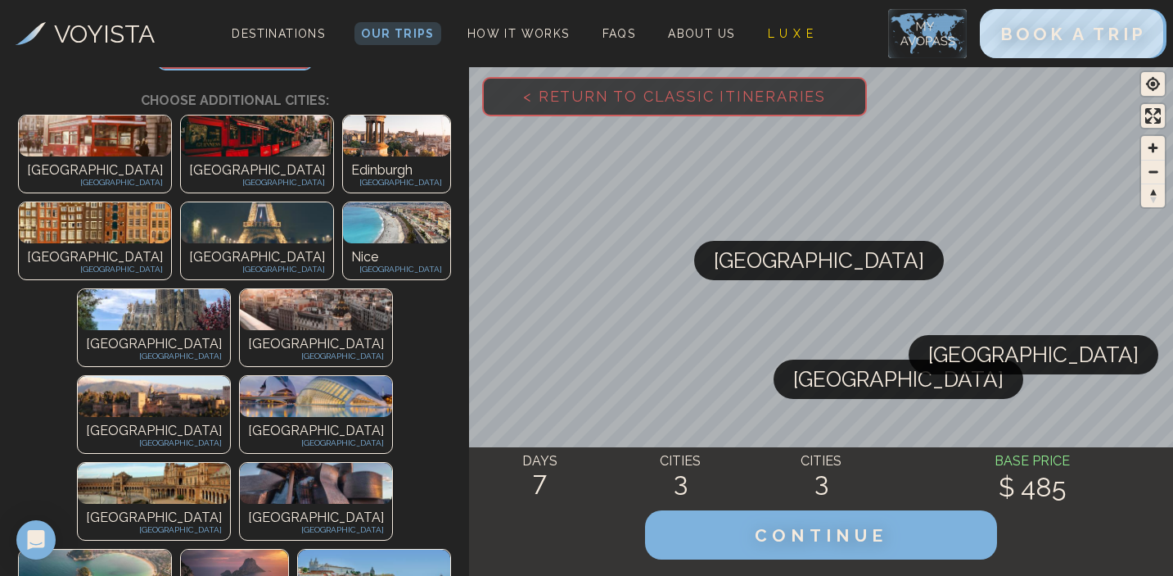
scroll to position [398, 0]
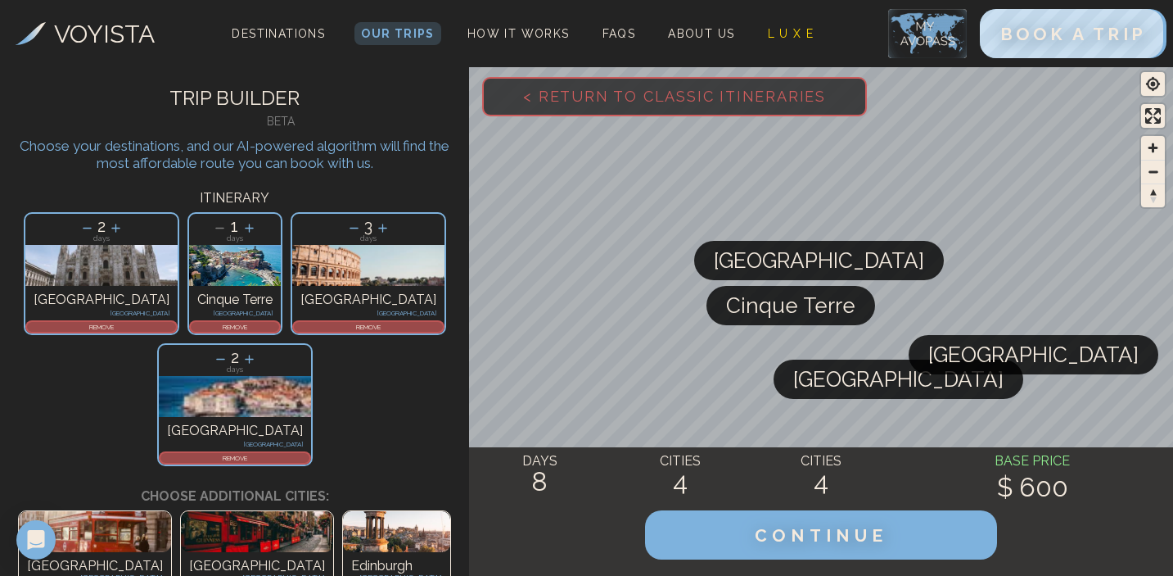
scroll to position [5, 0]
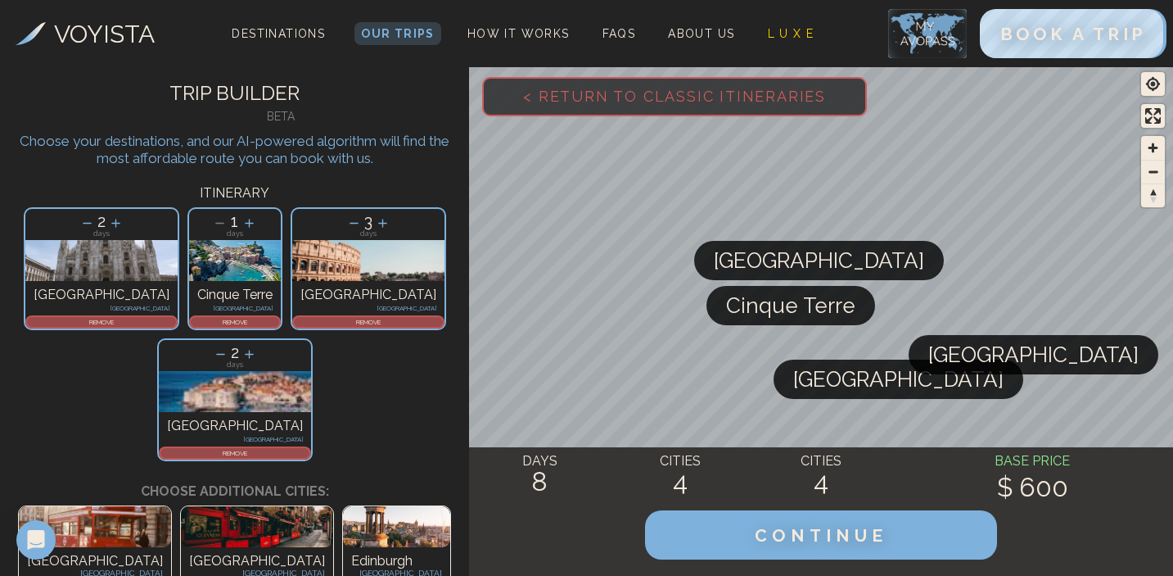
click at [245, 220] on icon at bounding box center [249, 223] width 9 height 9
click at [212, 224] on icon at bounding box center [220, 223] width 17 height 17
click at [245, 224] on icon at bounding box center [249, 223] width 9 height 9
click at [212, 224] on icon at bounding box center [220, 223] width 17 height 17
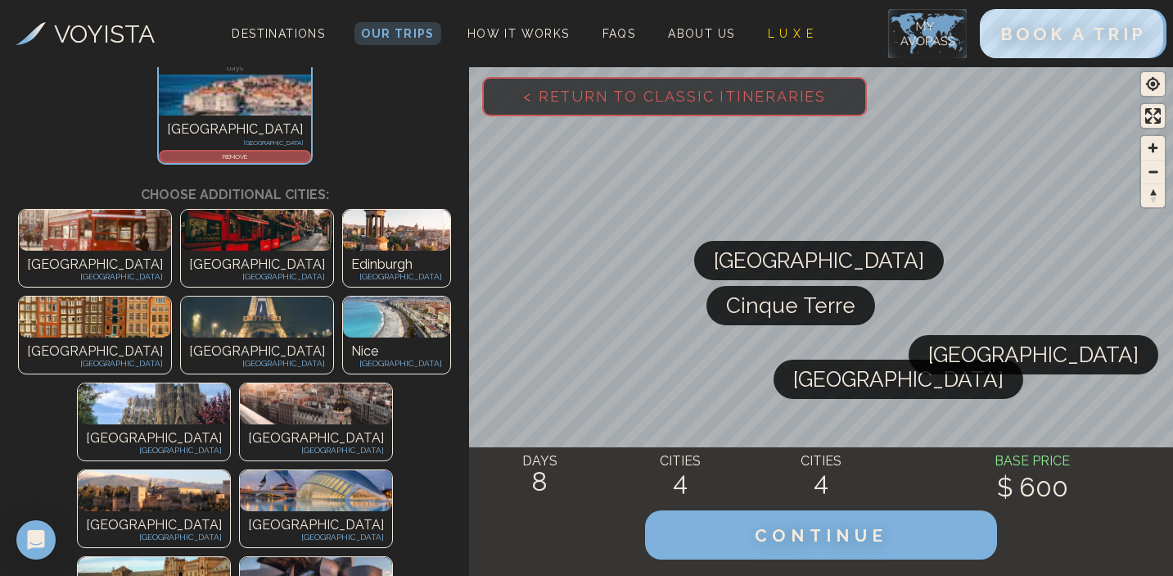
scroll to position [300, 0]
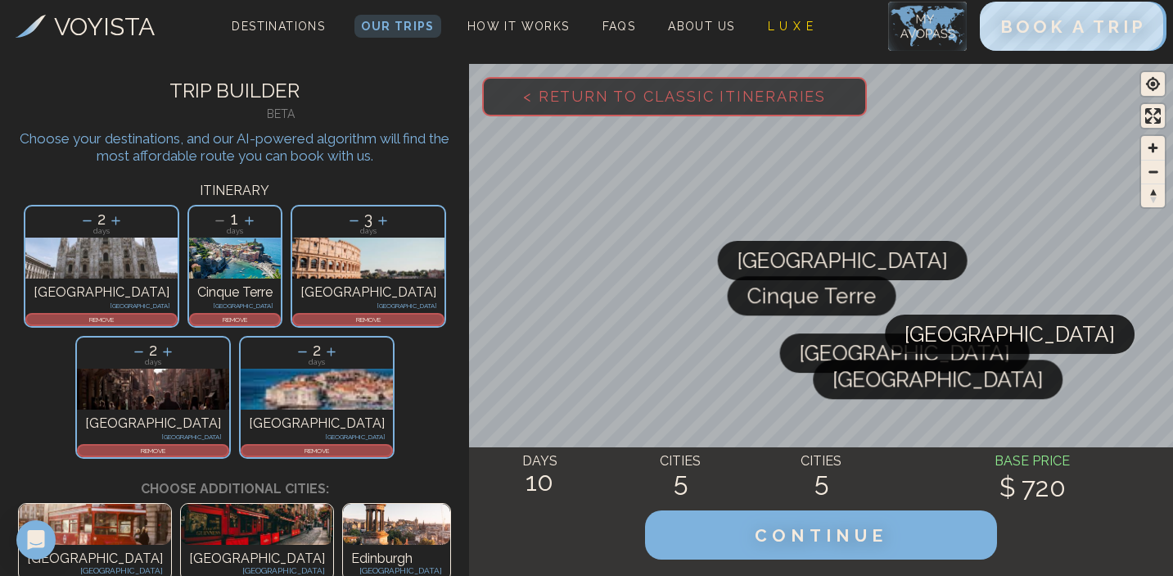
scroll to position [0, 0]
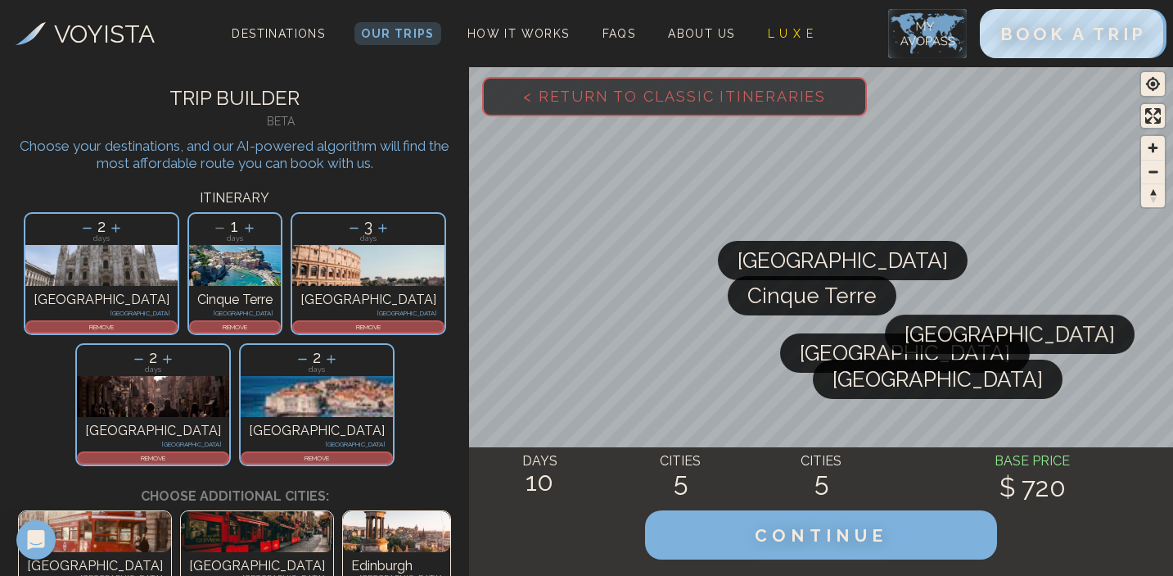
click at [147, 350] on icon at bounding box center [138, 358] width 17 height 17
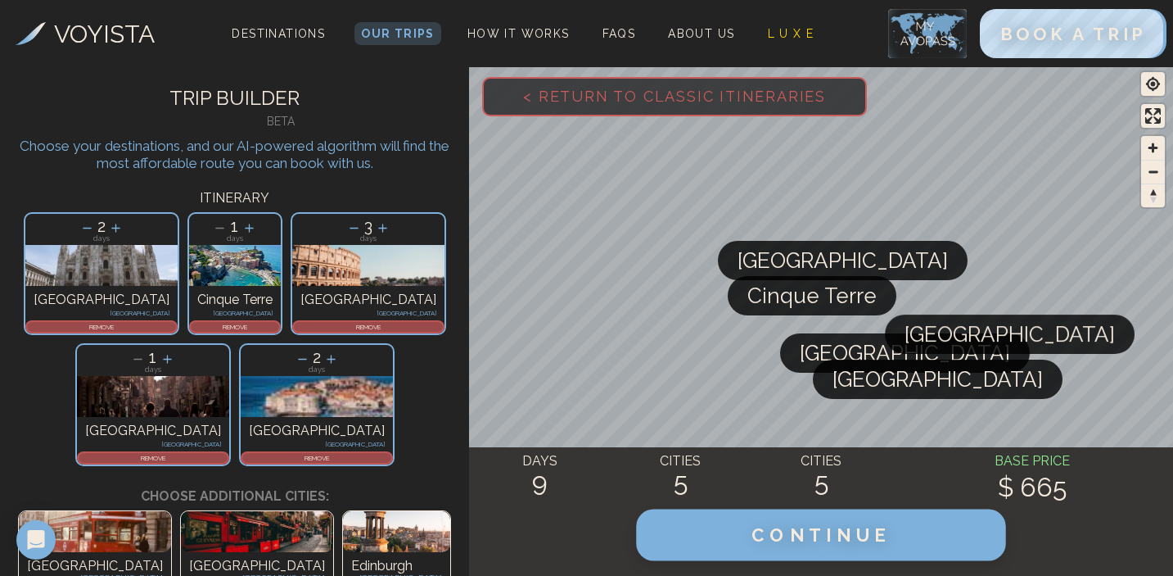
click at [882, 533] on span "CONTINUE" at bounding box center [822, 534] width 140 height 21
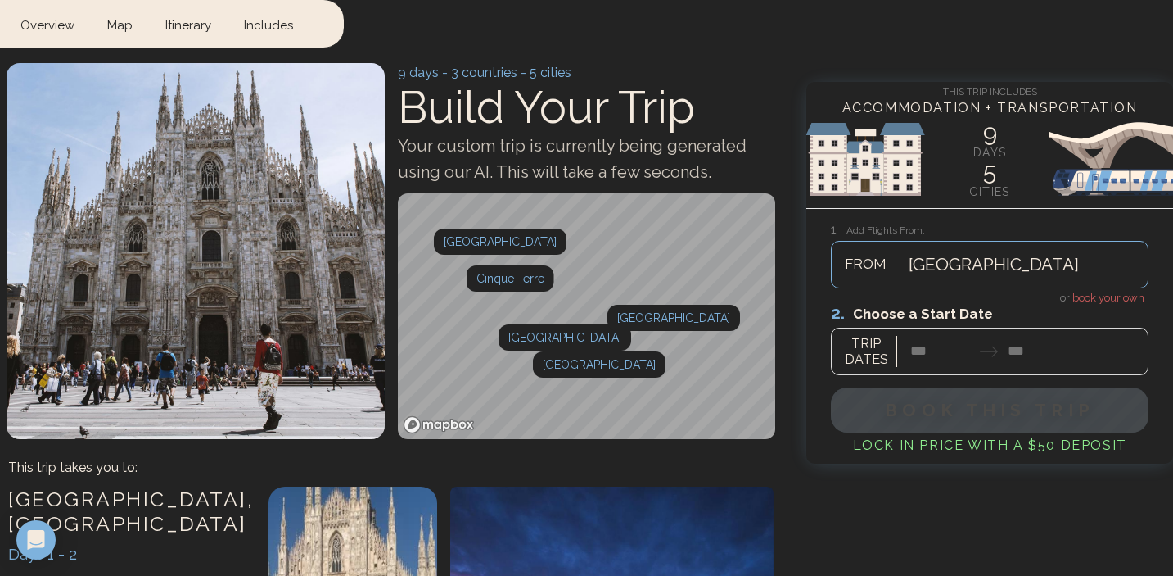
click at [996, 261] on div "Cartagena" at bounding box center [1024, 264] width 247 height 36
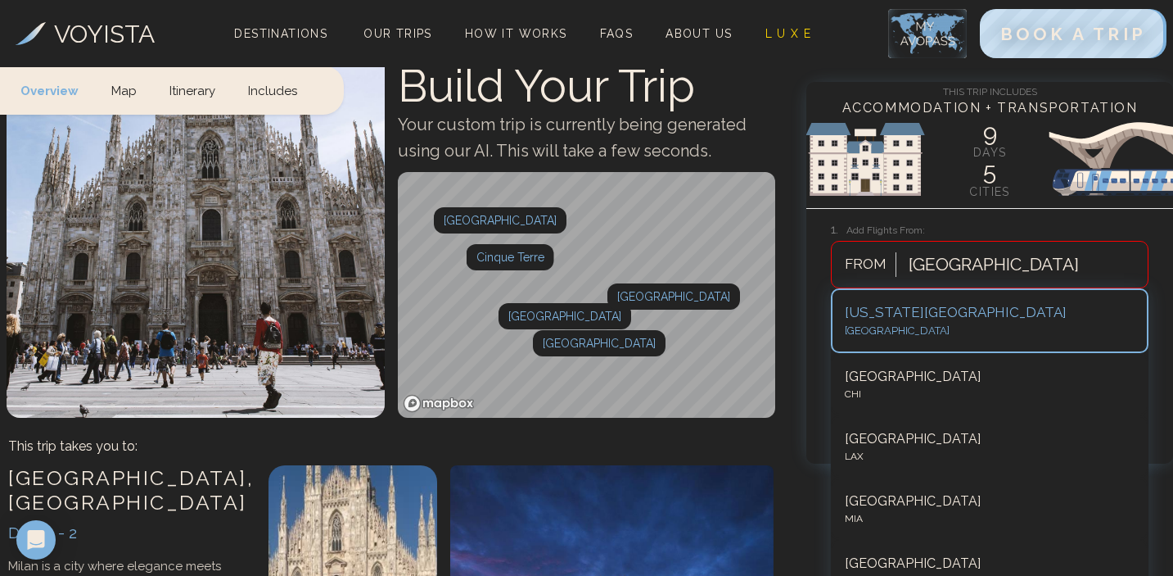
scroll to position [89, 0]
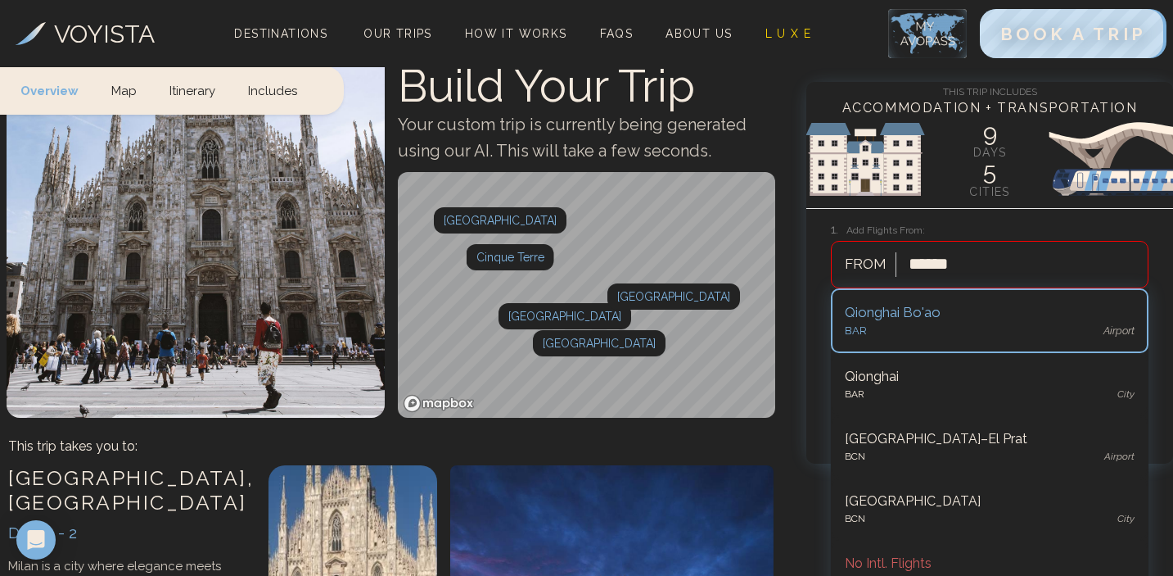
type input "*******"
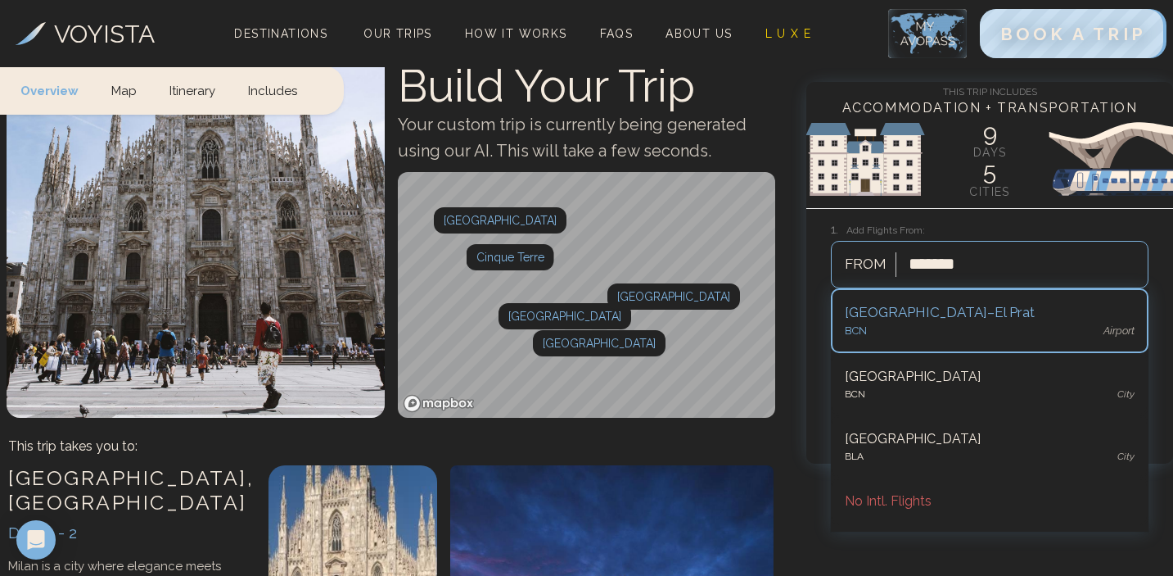
click at [936, 329] on div "BCN airport" at bounding box center [990, 331] width 290 height 16
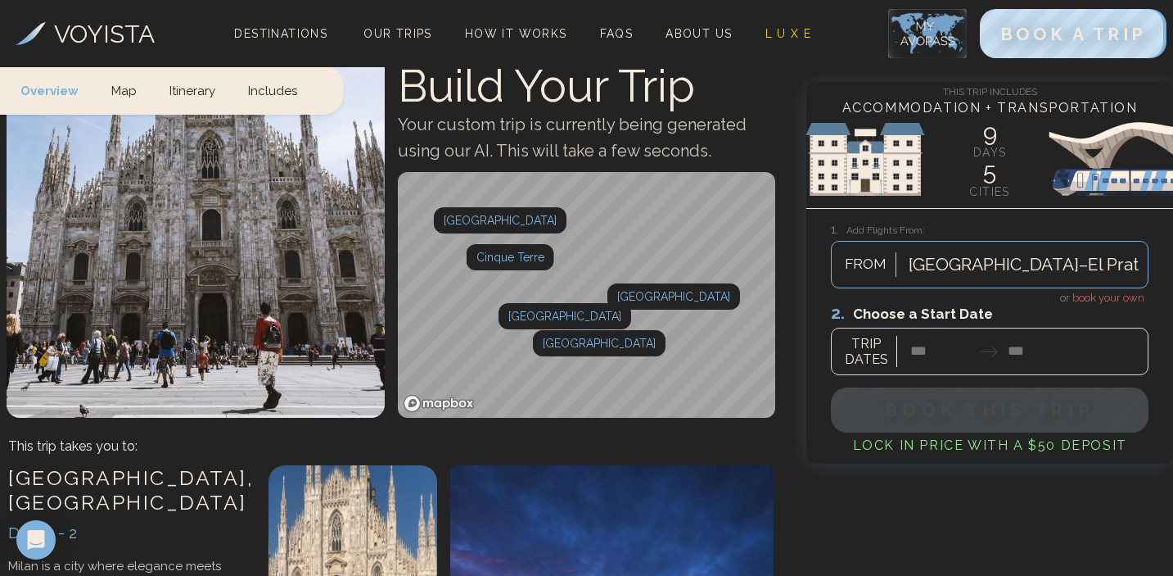
click at [948, 350] on div at bounding box center [990, 338] width 318 height 73
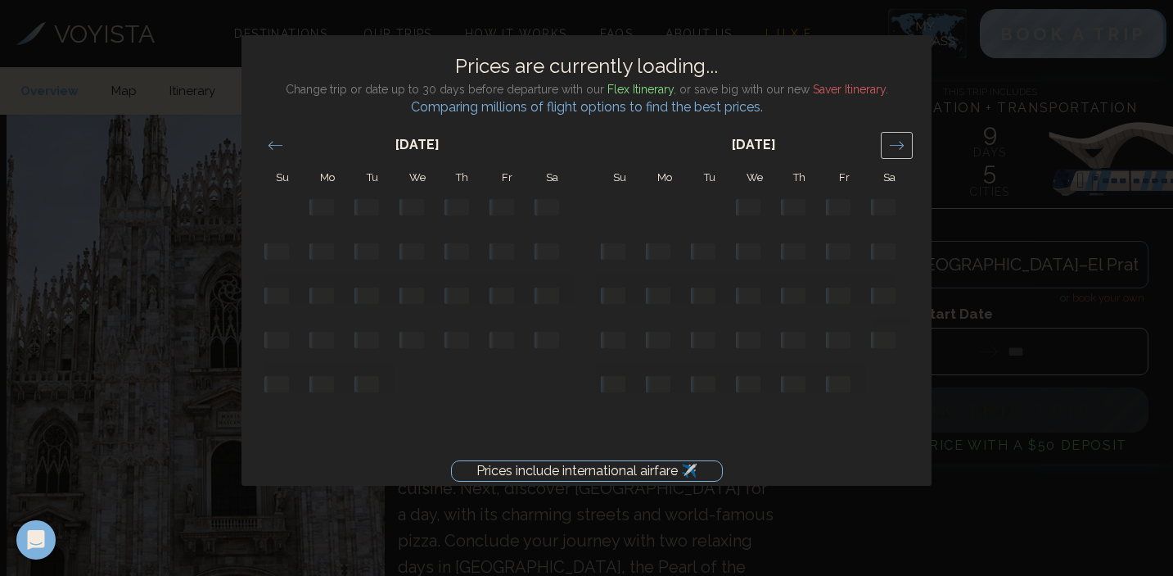
click at [892, 142] on icon "Move forward to switch to the next month." at bounding box center [897, 146] width 16 height 16
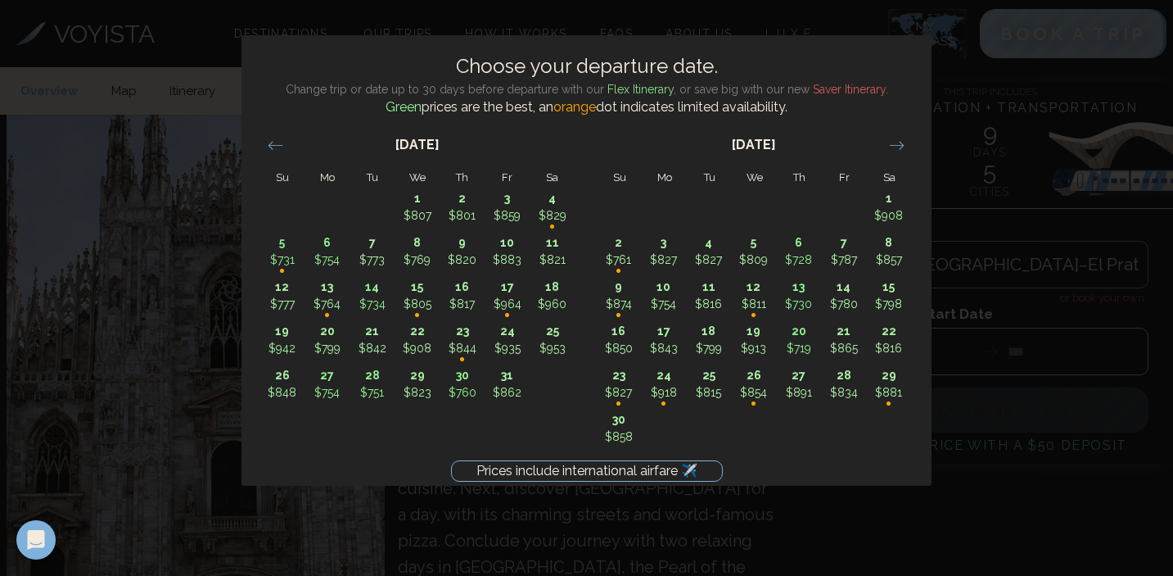
click at [111, 53] on div "Prices include international airfare ✈️ Choose your departure date. Change trip…" at bounding box center [586, 288] width 1173 height 576
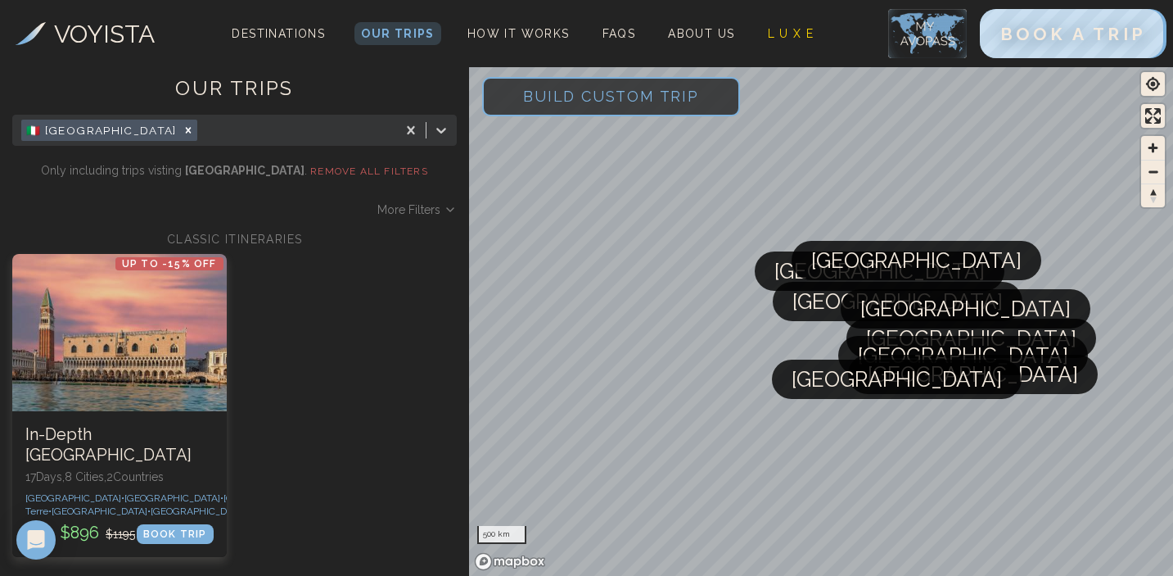
click at [540, 96] on span "Build Custom Trip" at bounding box center [611, 96] width 228 height 70
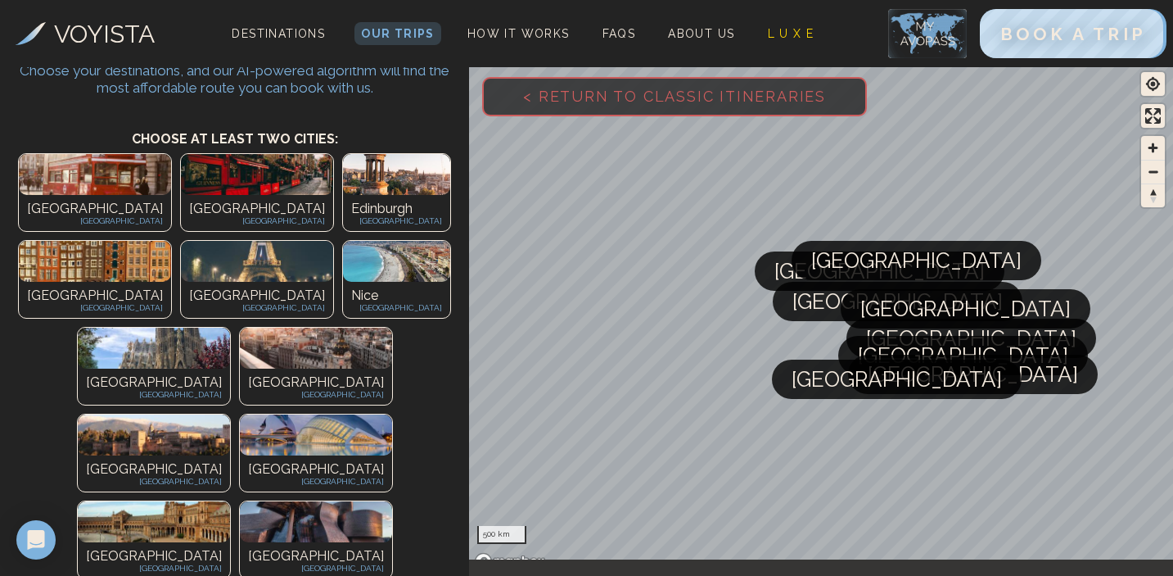
scroll to position [74, 0]
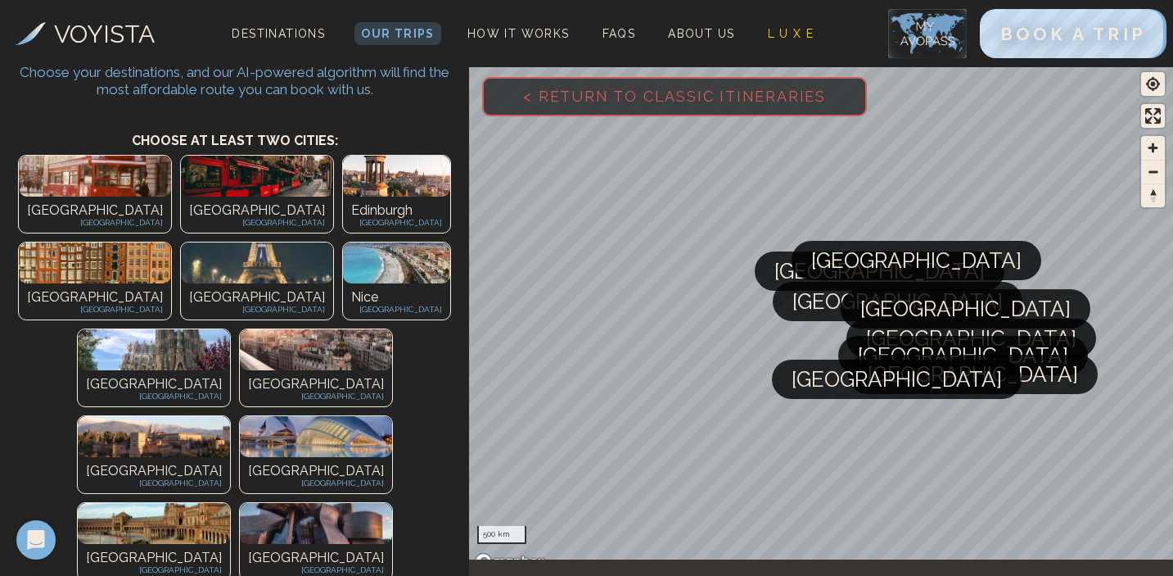
click at [78, 329] on img at bounding box center [154, 349] width 152 height 41
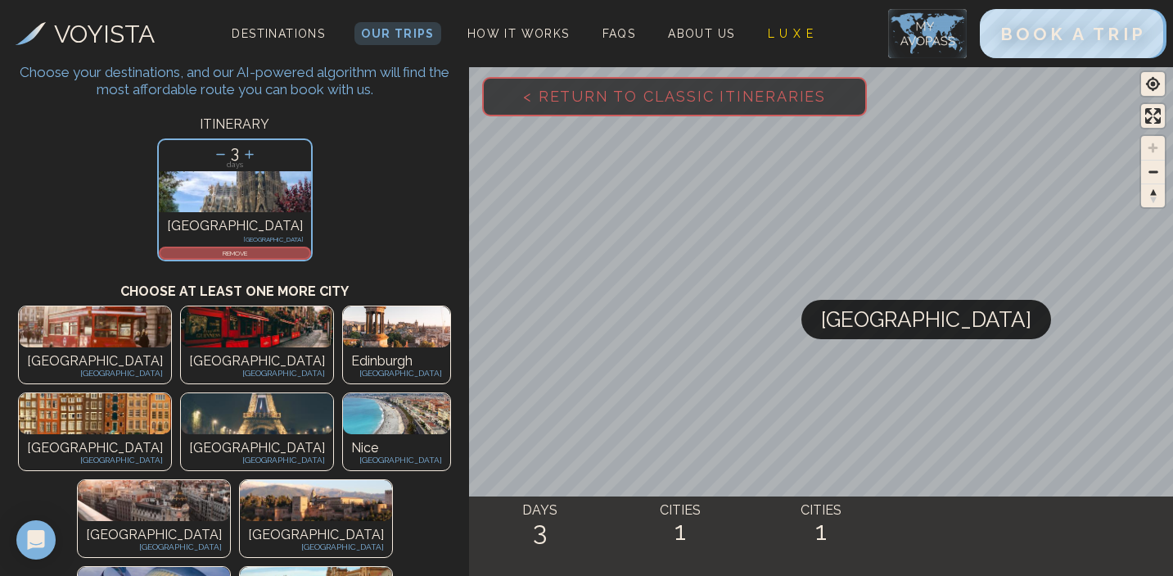
click at [250, 253] on p "REMOVE" at bounding box center [234, 253] width 149 height 10
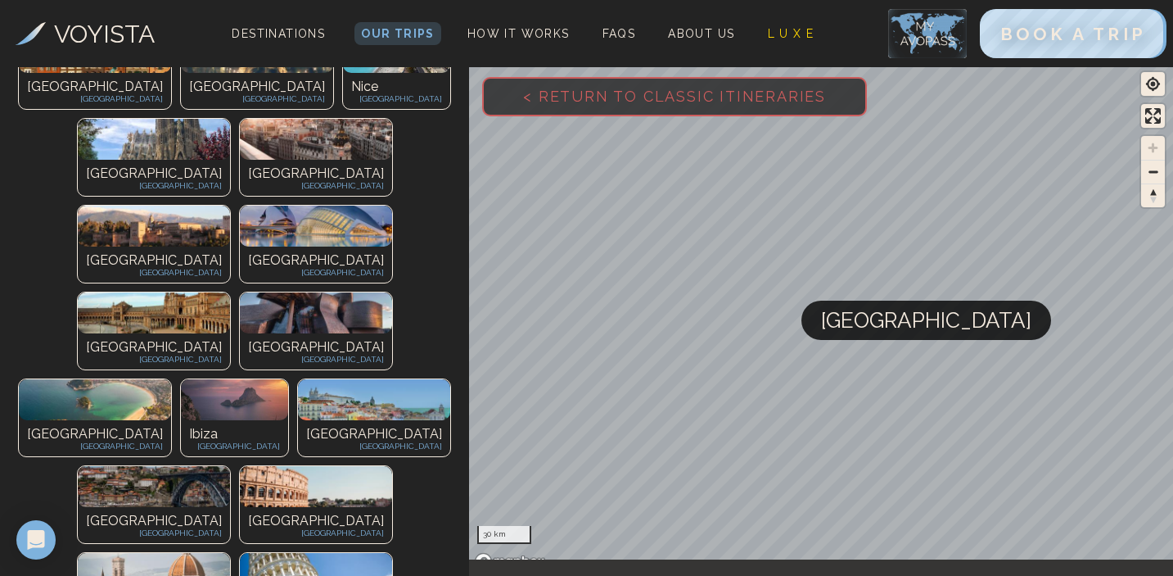
scroll to position [268, 0]
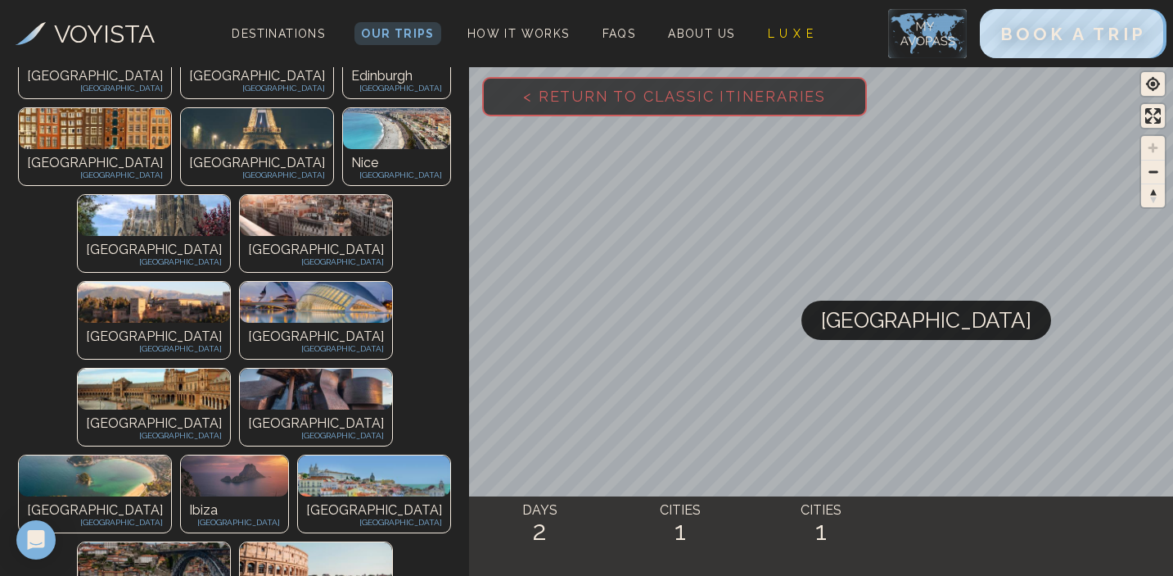
scroll to position [346, 0]
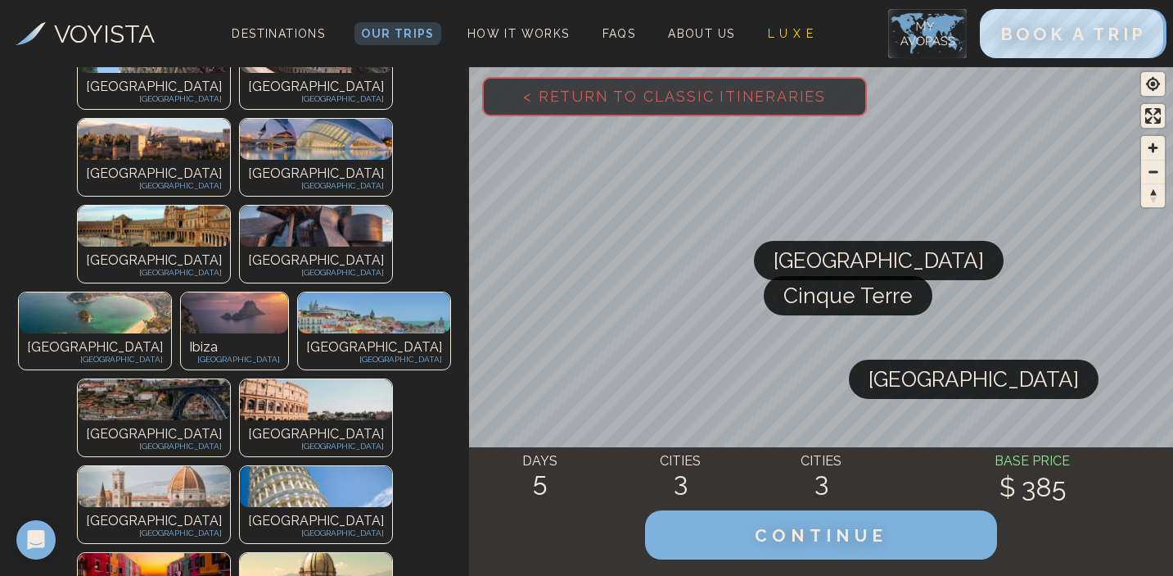
scroll to position [526, 0]
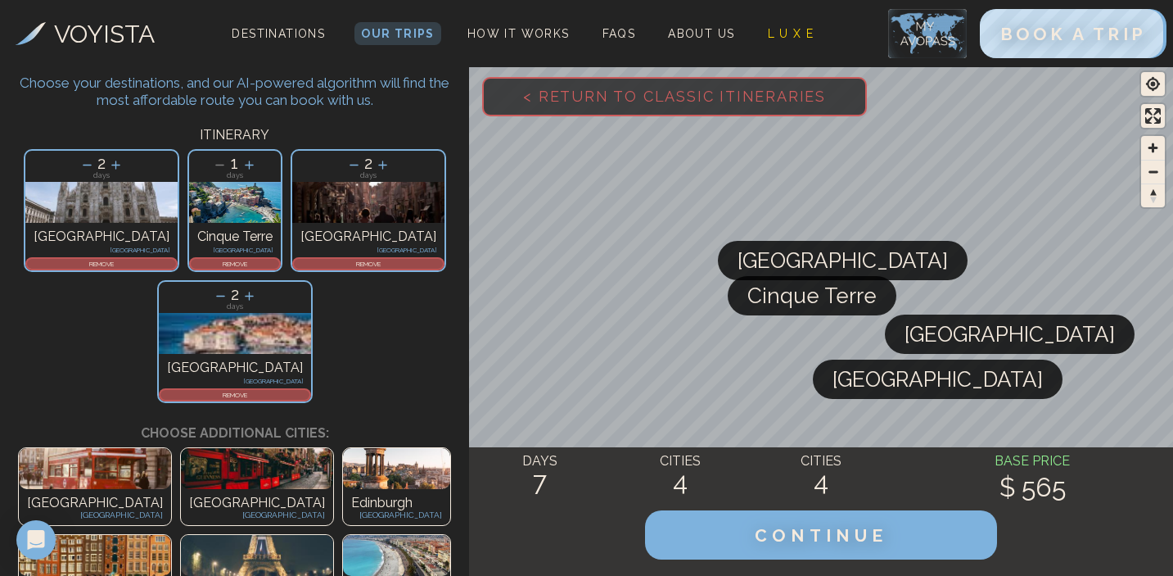
scroll to position [61, 0]
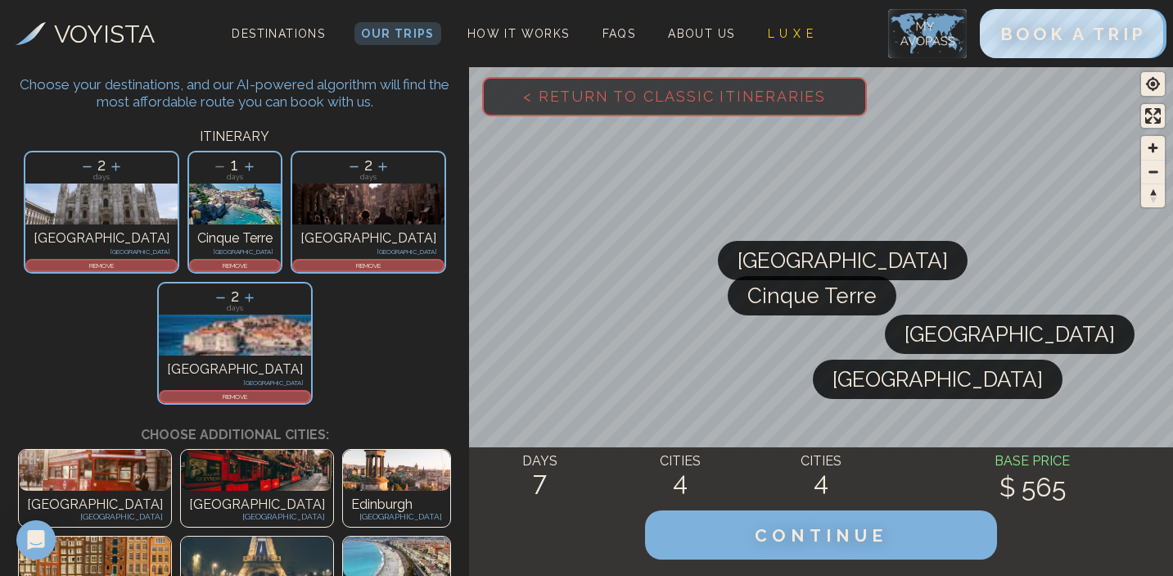
click at [345, 162] on icon at bounding box center [353, 166] width 17 height 17
click at [287, 273] on div "1 days Naples Italy REMOVE" at bounding box center [369, 212] width 164 height 131
click at [292, 270] on div "REMOVE" at bounding box center [368, 265] width 152 height 13
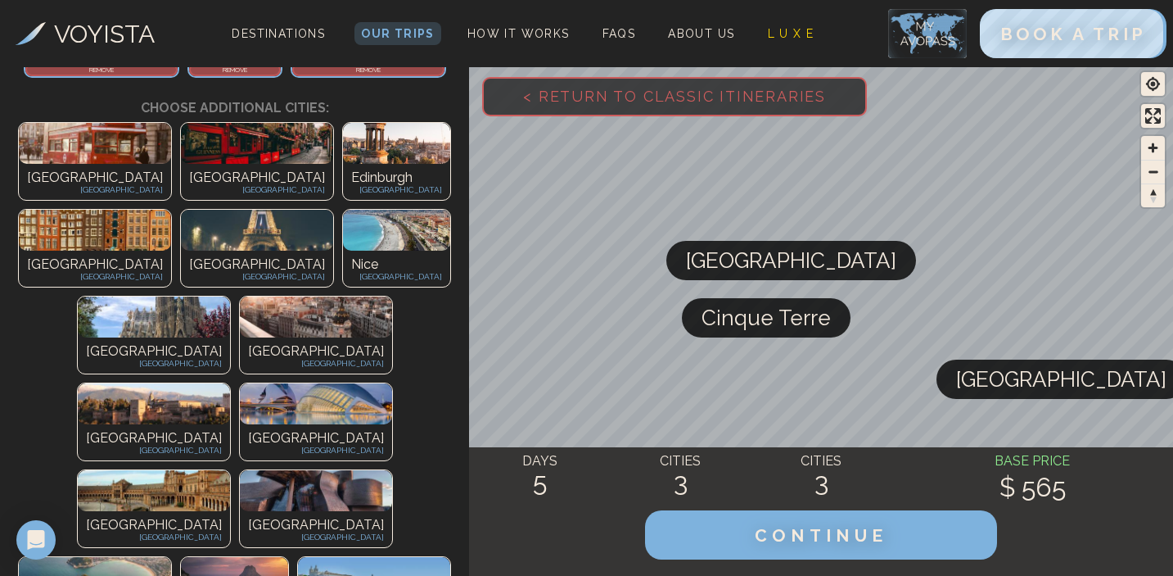
scroll to position [255, 0]
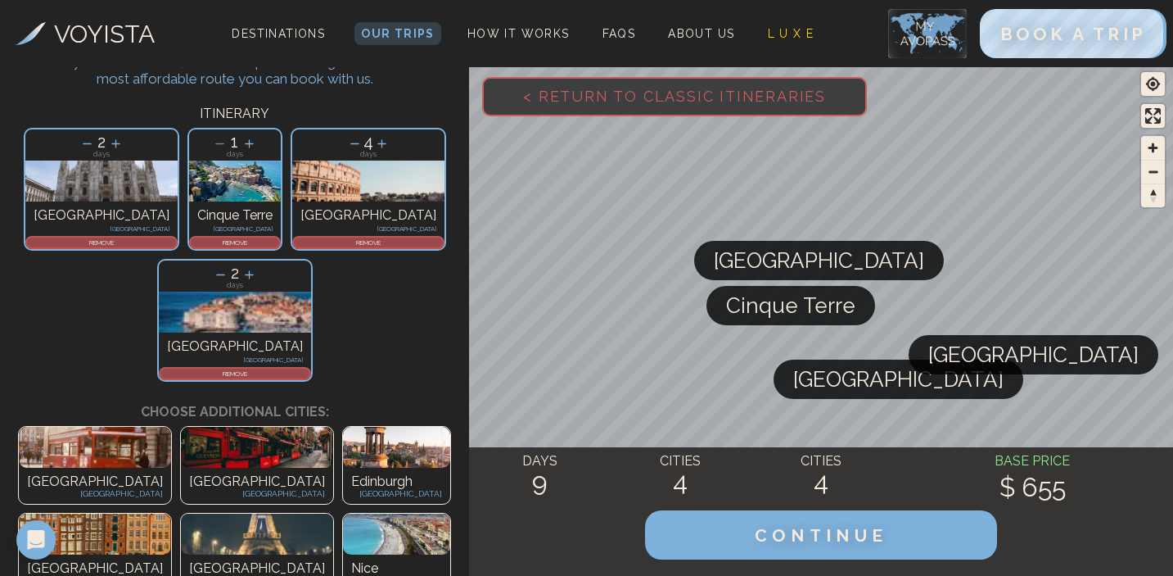
scroll to position [55, 0]
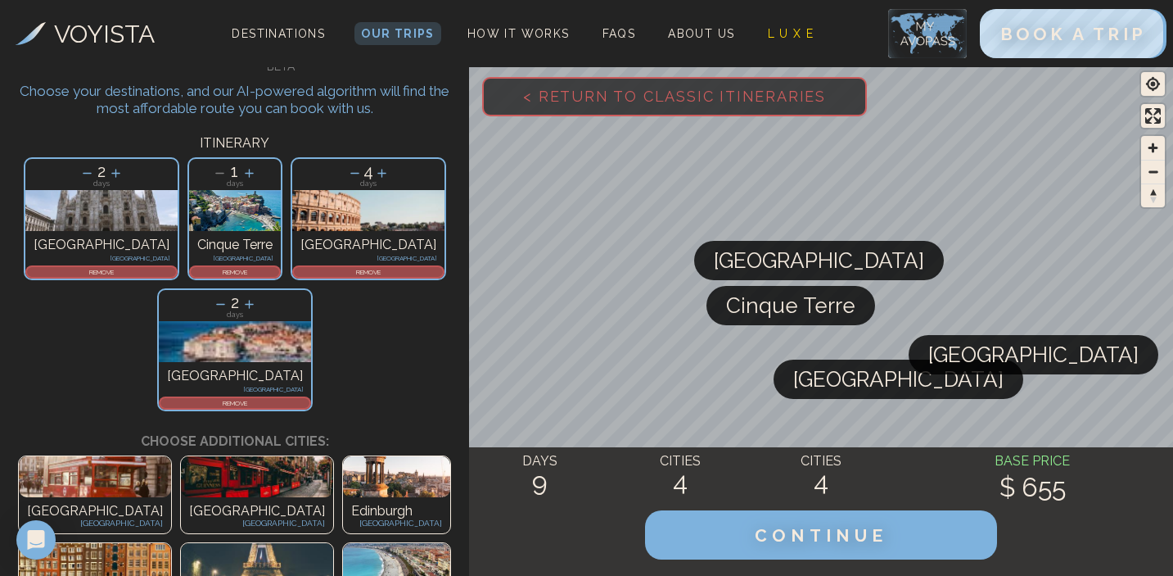
click at [346, 169] on icon at bounding box center [354, 173] width 17 height 17
click at [345, 169] on icon at bounding box center [353, 173] width 17 height 17
click at [309, 398] on p "REMOVE" at bounding box center [234, 403] width 149 height 10
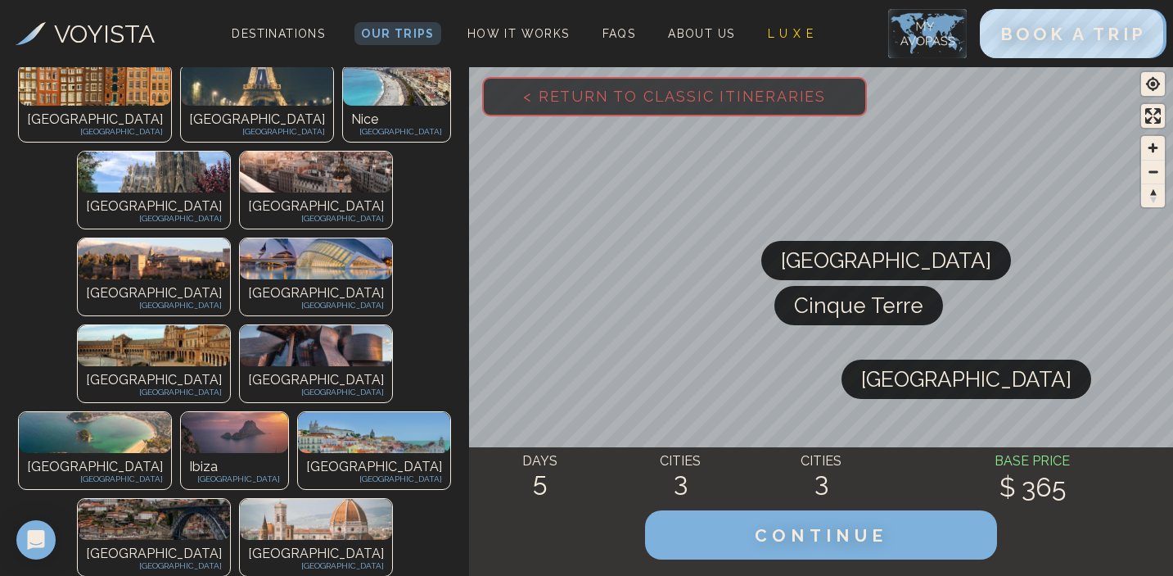
scroll to position [411, 0]
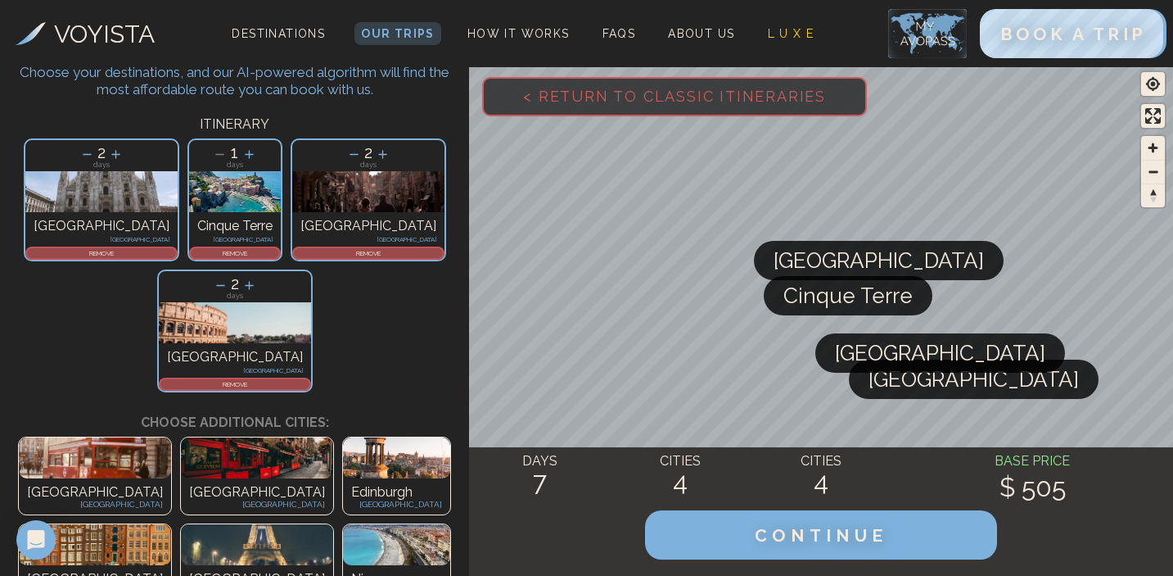
scroll to position [70, 0]
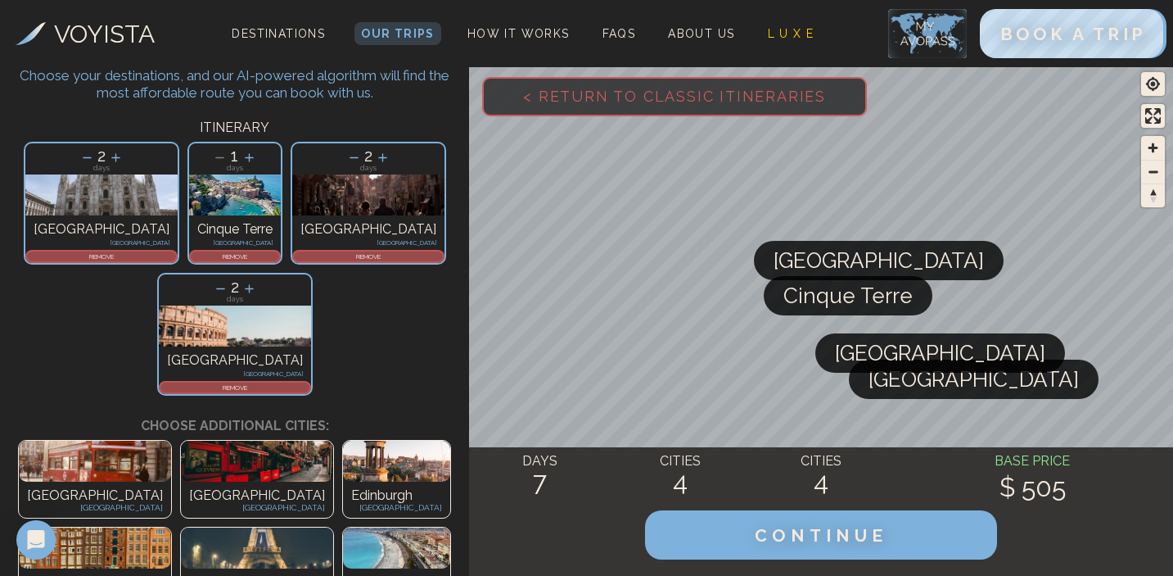
click at [294, 255] on p "REMOVE" at bounding box center [368, 256] width 149 height 10
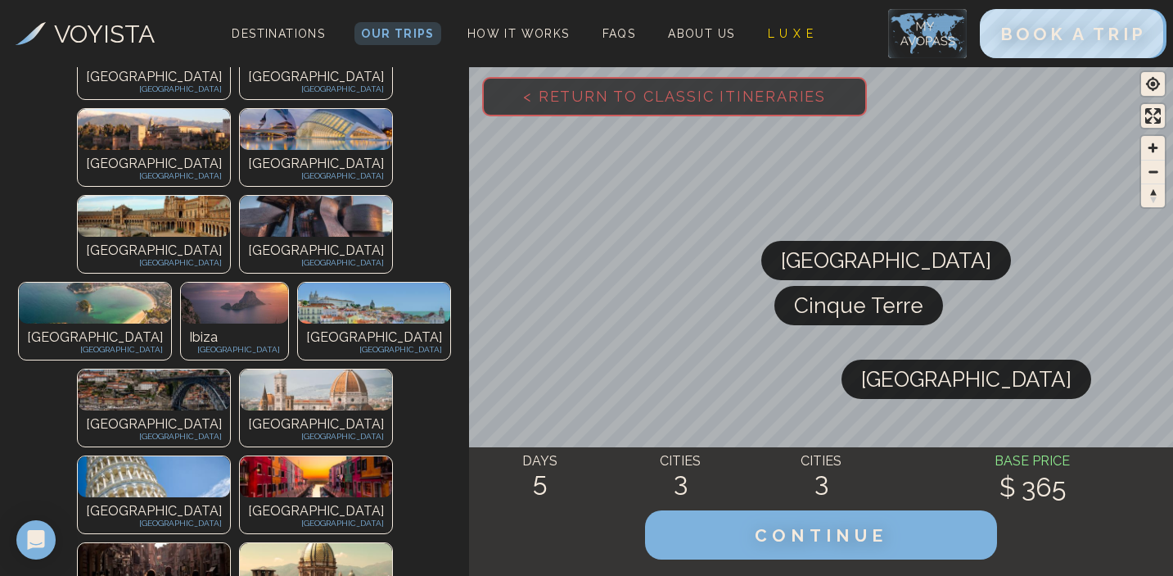
scroll to position [524, 0]
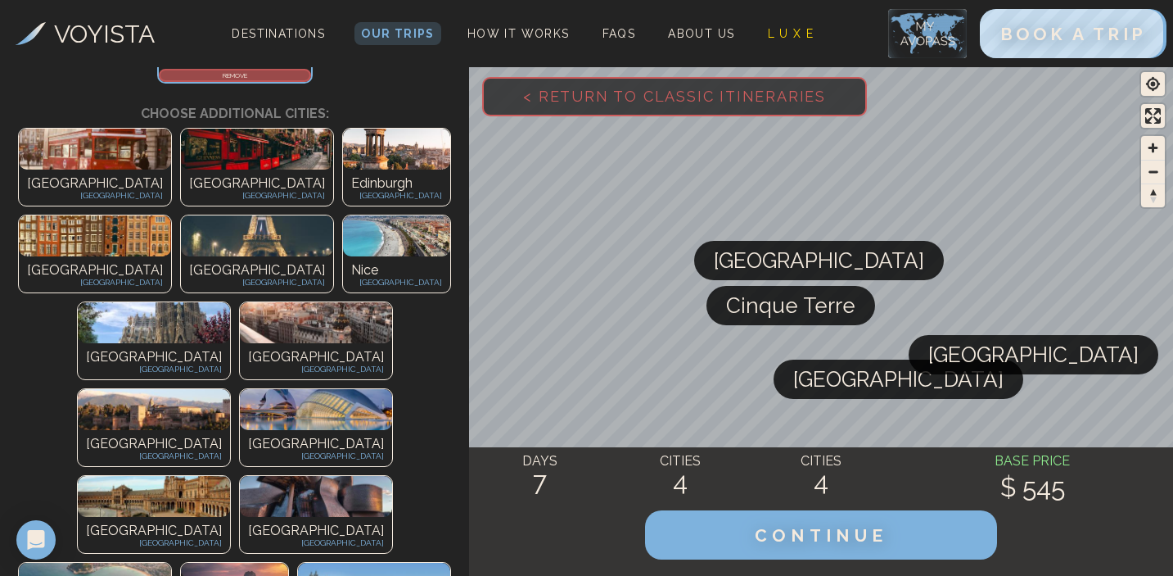
scroll to position [380, 0]
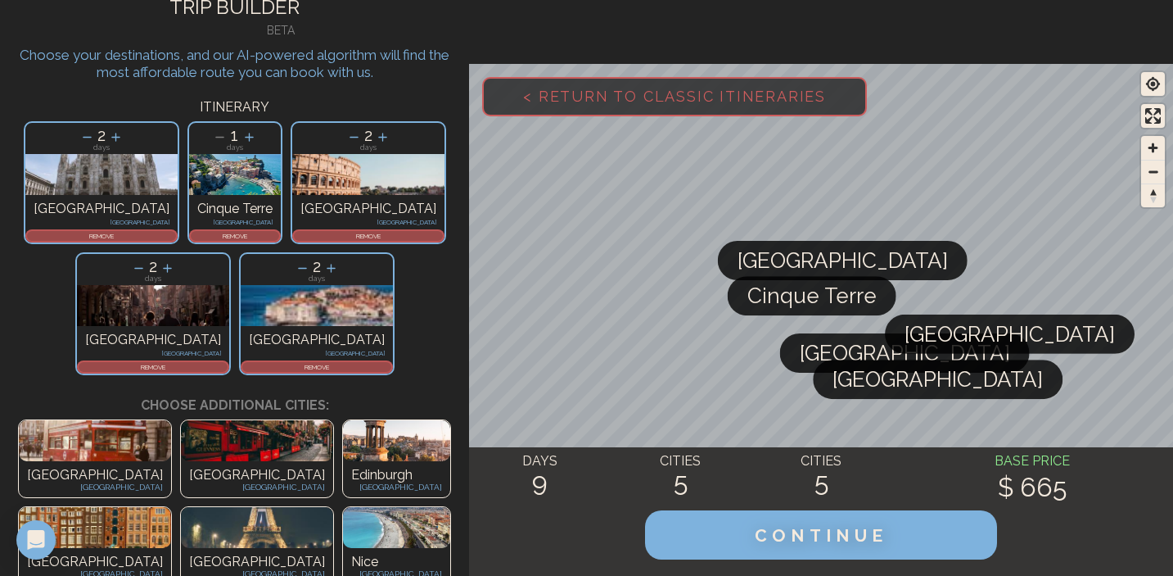
scroll to position [0, 0]
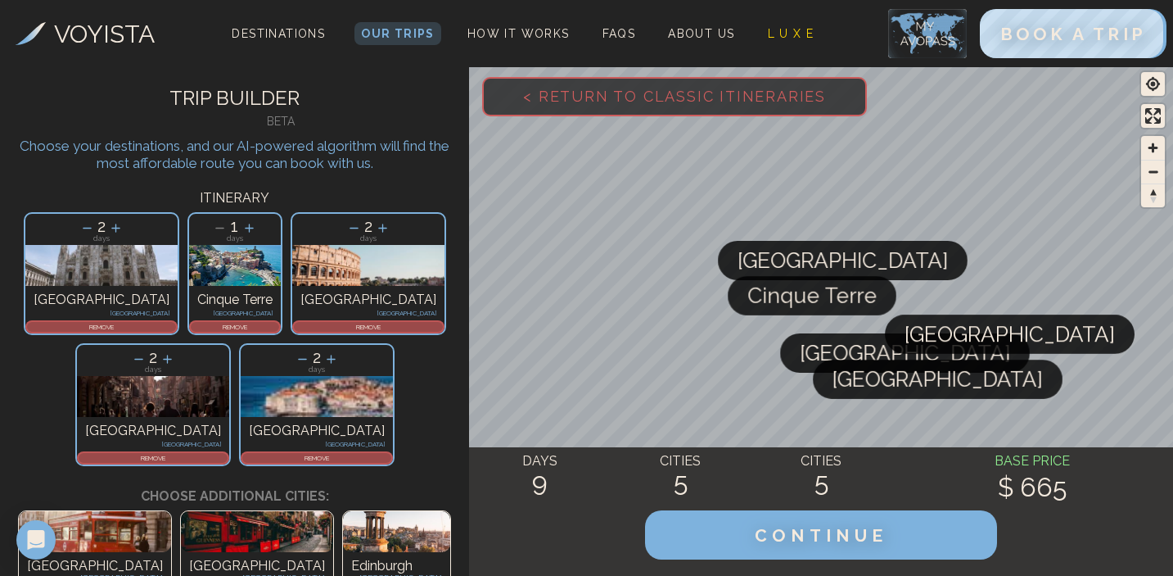
click at [147, 350] on icon at bounding box center [138, 358] width 17 height 17
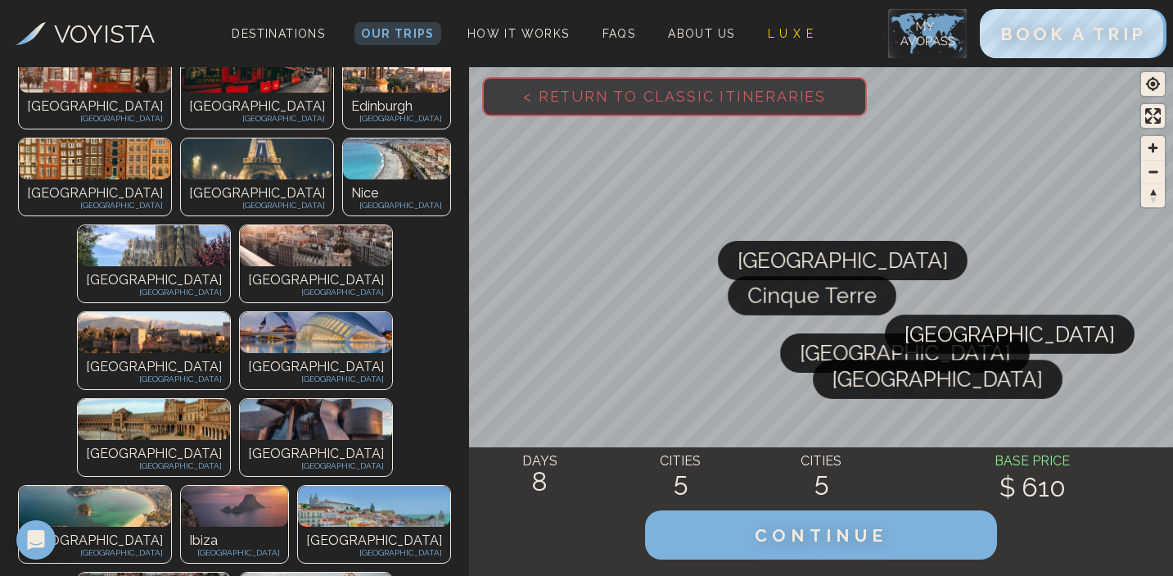
scroll to position [422, 0]
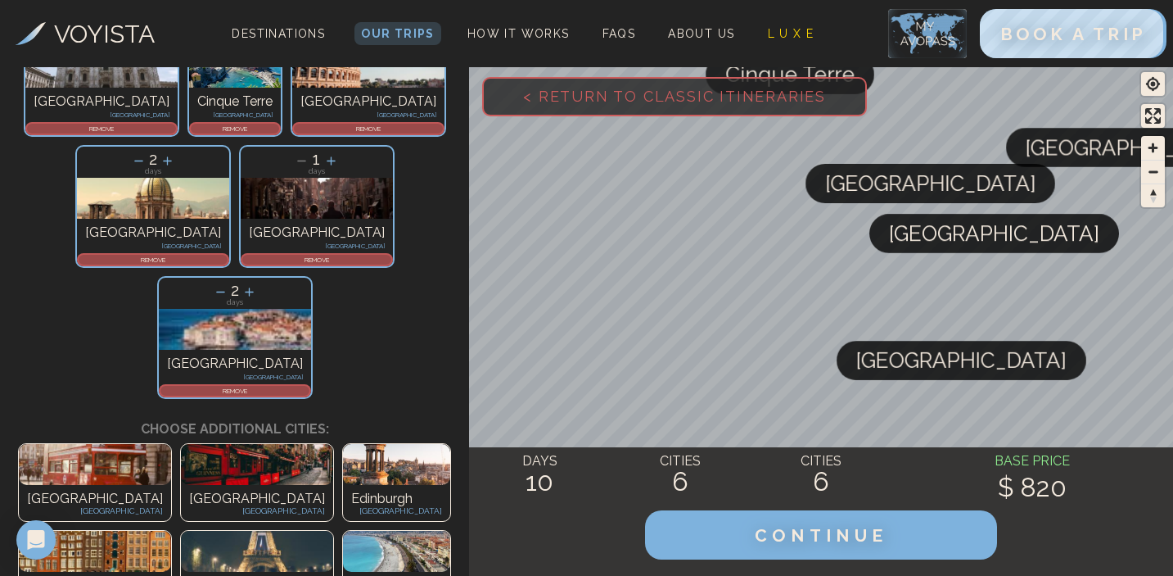
scroll to position [186, 0]
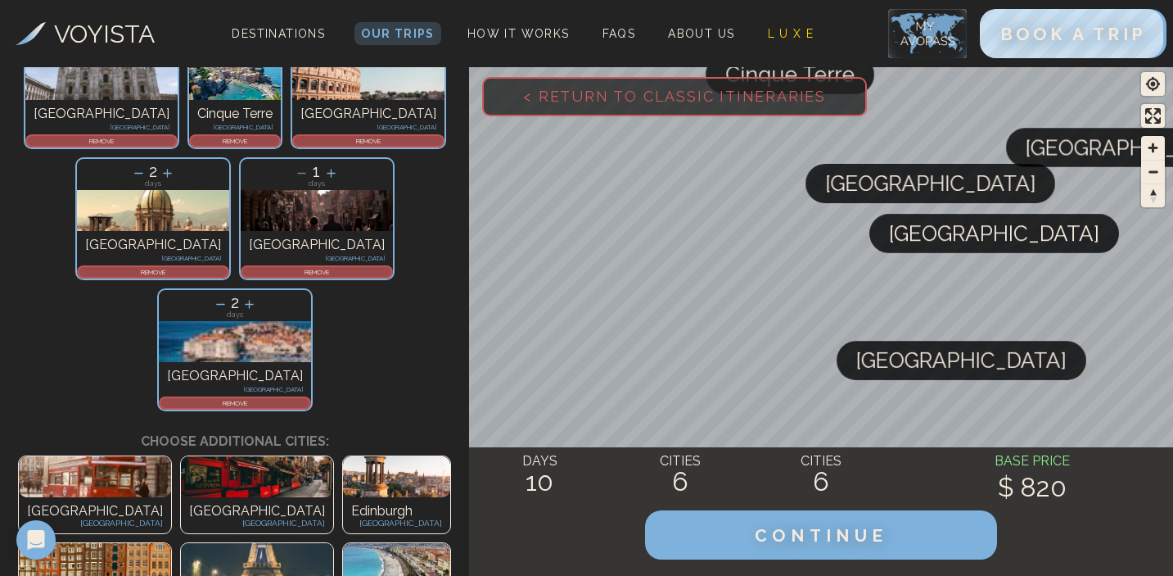
click at [253, 398] on p "REMOVE" at bounding box center [234, 403] width 149 height 10
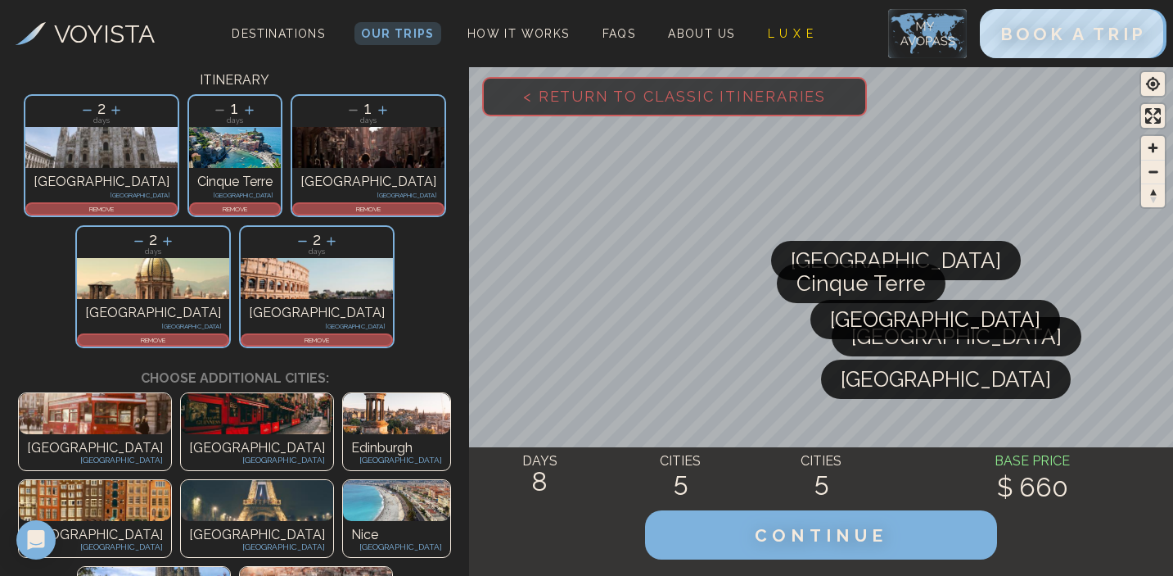
scroll to position [123, 0]
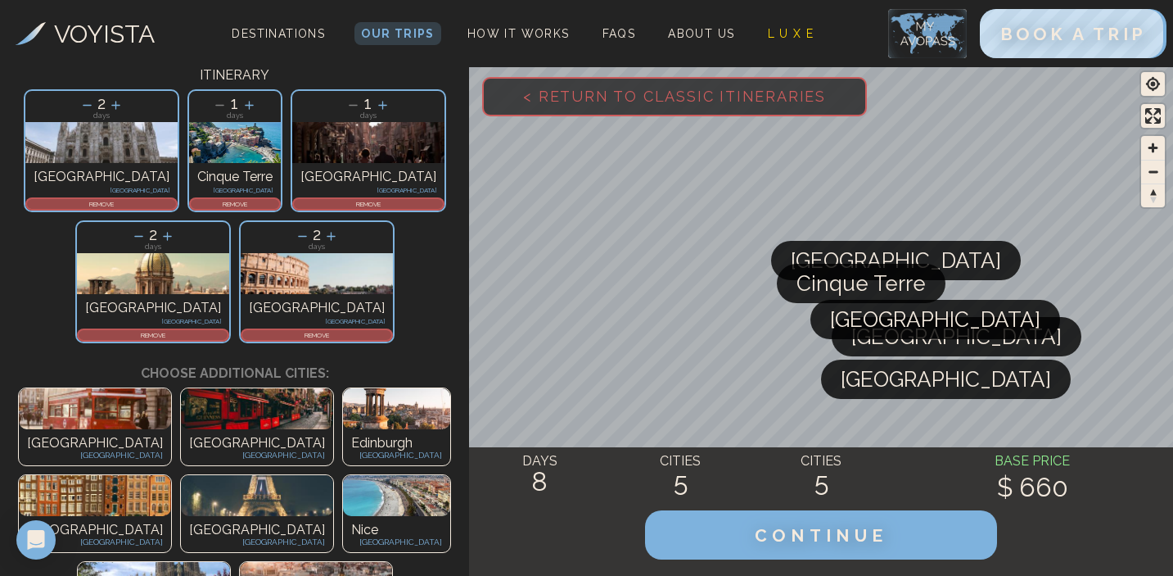
click at [228, 330] on p "REMOVE" at bounding box center [153, 335] width 149 height 10
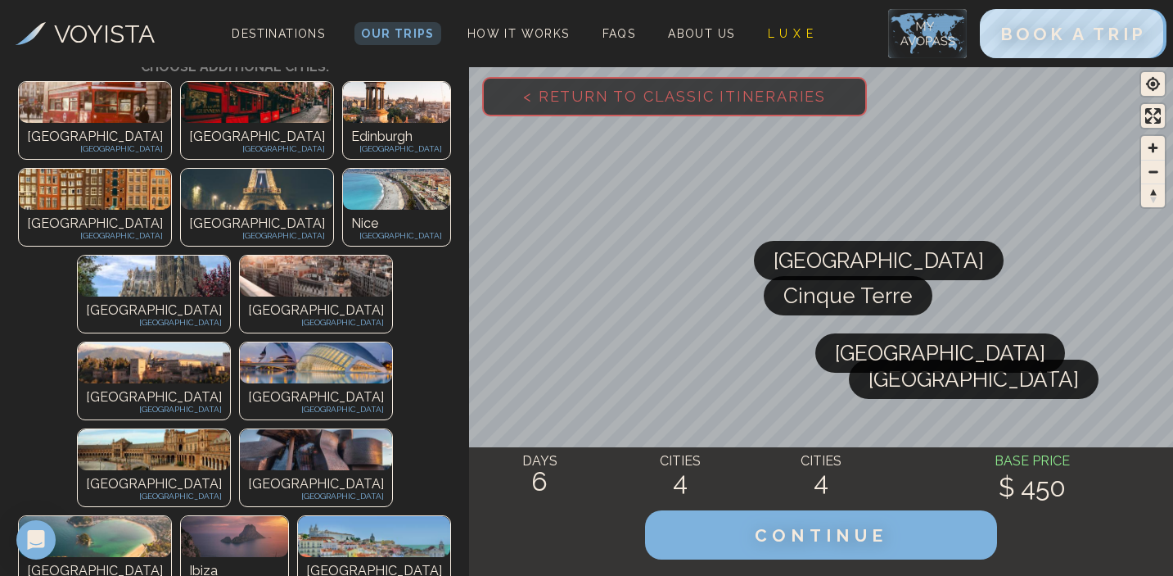
scroll to position [427, 0]
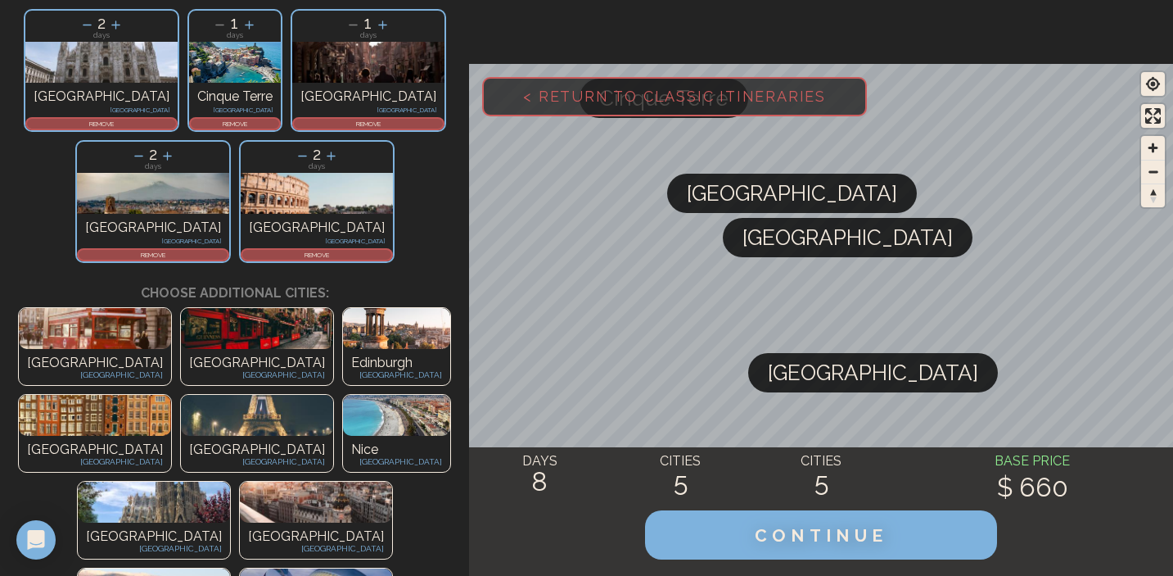
scroll to position [0, 0]
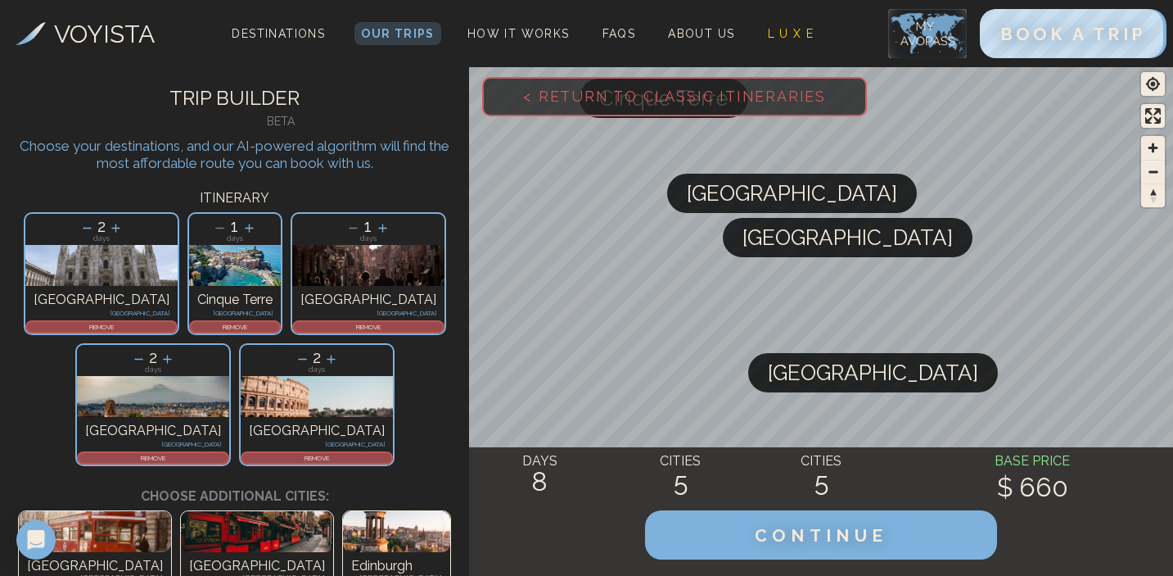
click at [391, 453] on p "REMOVE" at bounding box center [316, 458] width 149 height 10
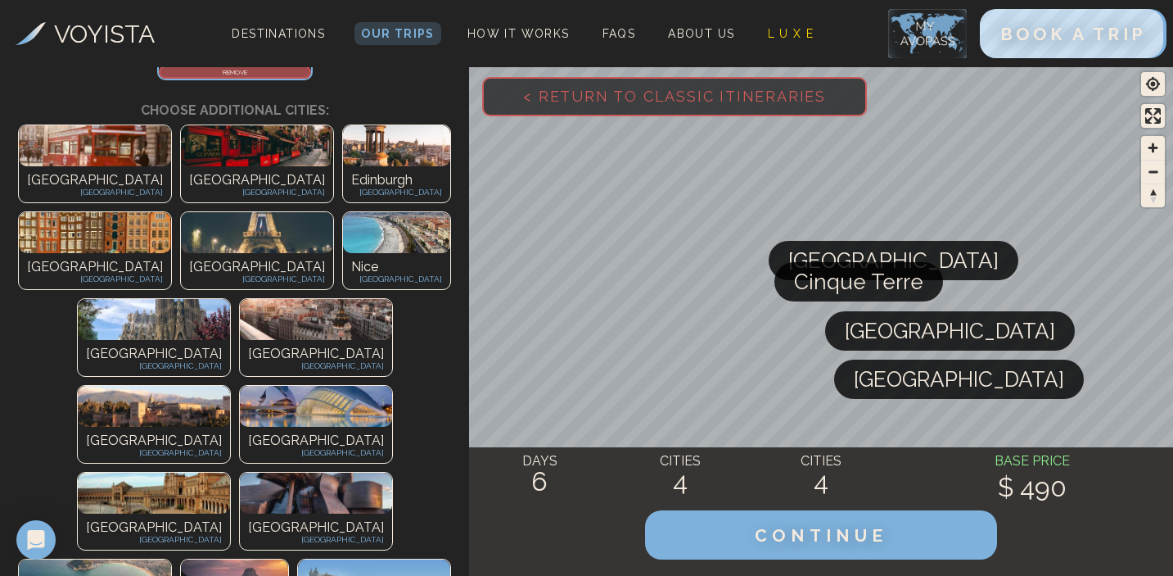
scroll to position [375, 0]
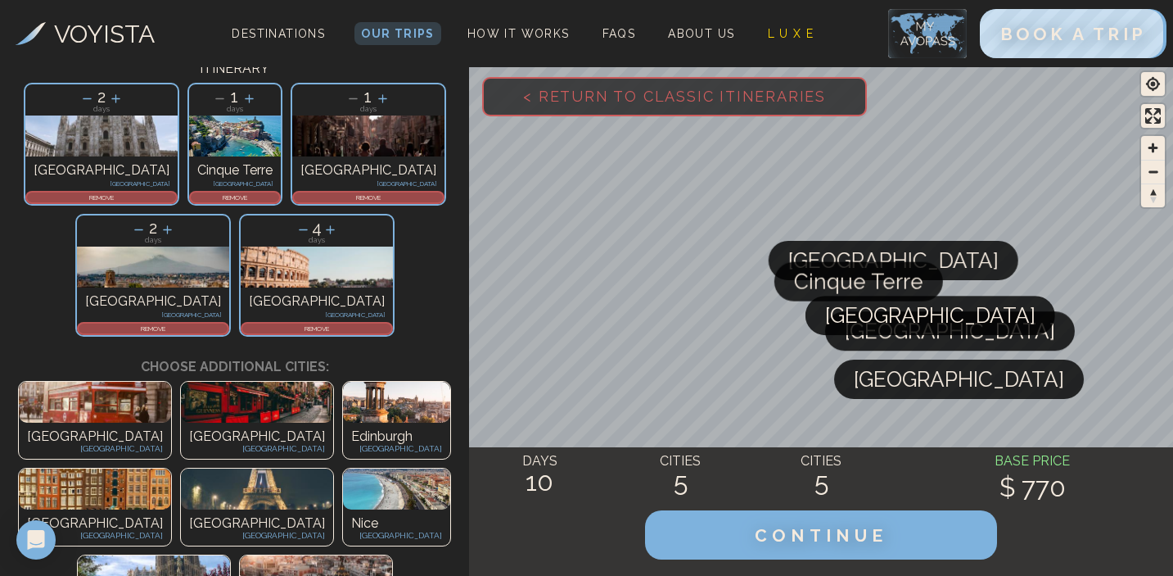
scroll to position [0, 0]
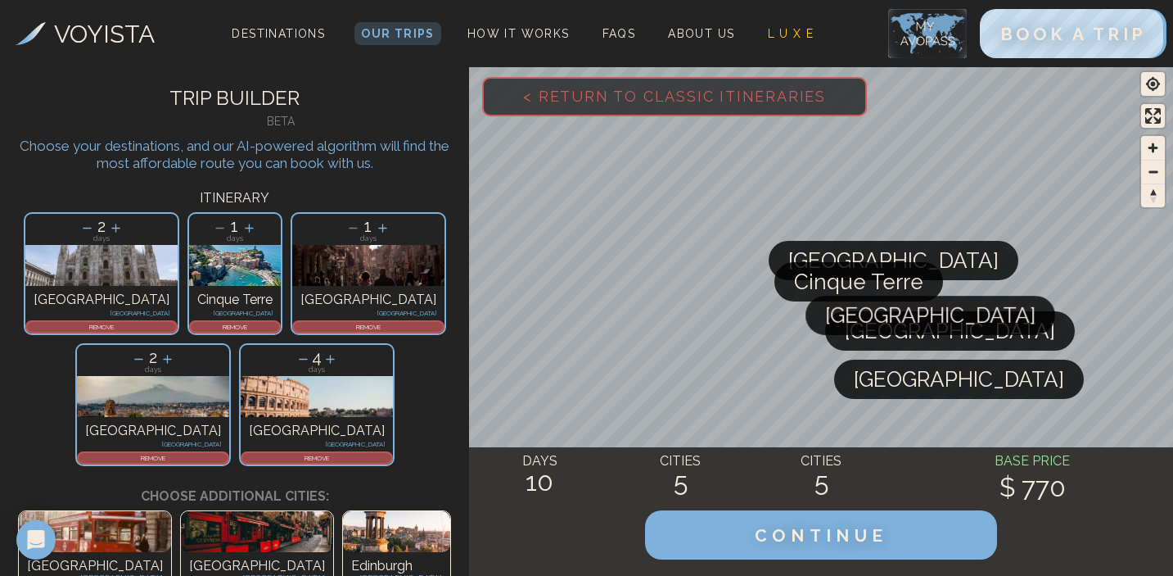
click at [312, 350] on icon at bounding box center [303, 358] width 17 height 17
click at [311, 350] on icon at bounding box center [302, 358] width 17 height 17
click at [228, 453] on p "REMOVE" at bounding box center [153, 458] width 149 height 10
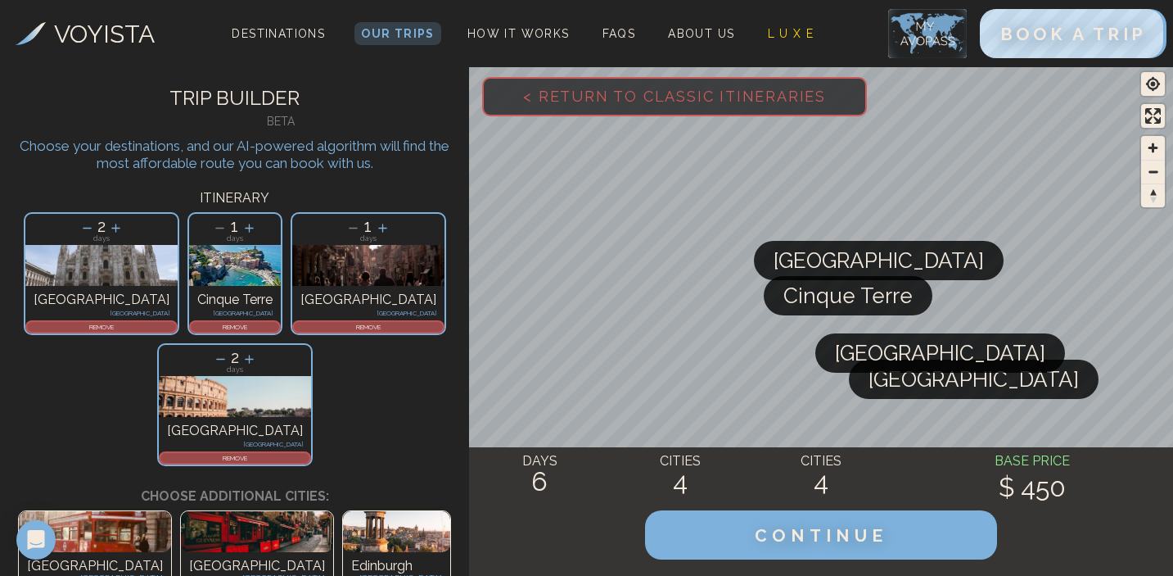
click at [374, 231] on icon at bounding box center [382, 227] width 17 height 17
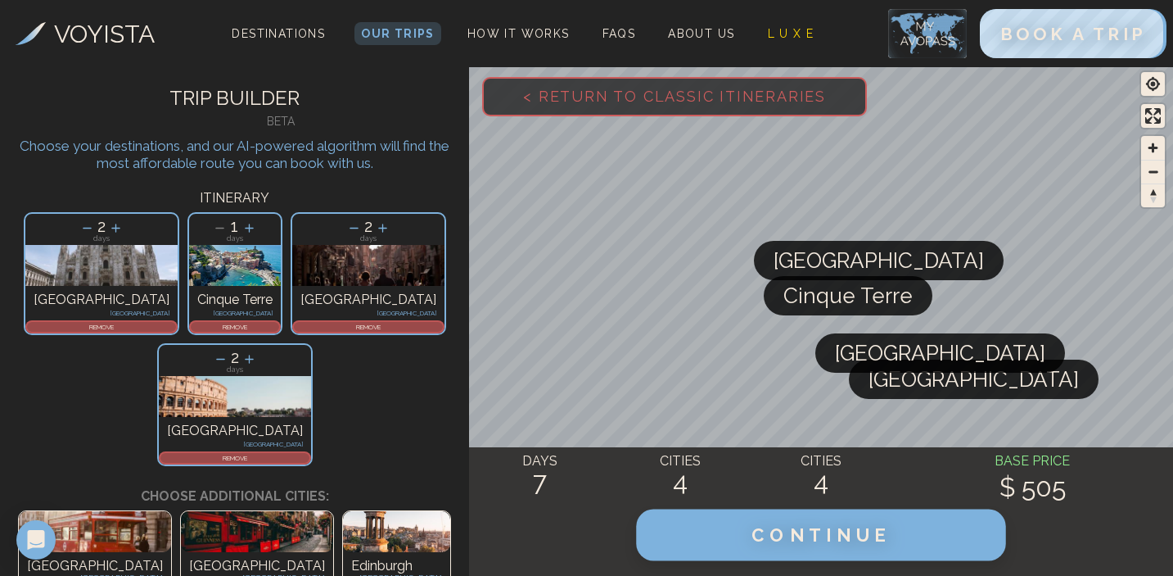
click at [832, 535] on span "CONTINUE" at bounding box center [822, 534] width 140 height 21
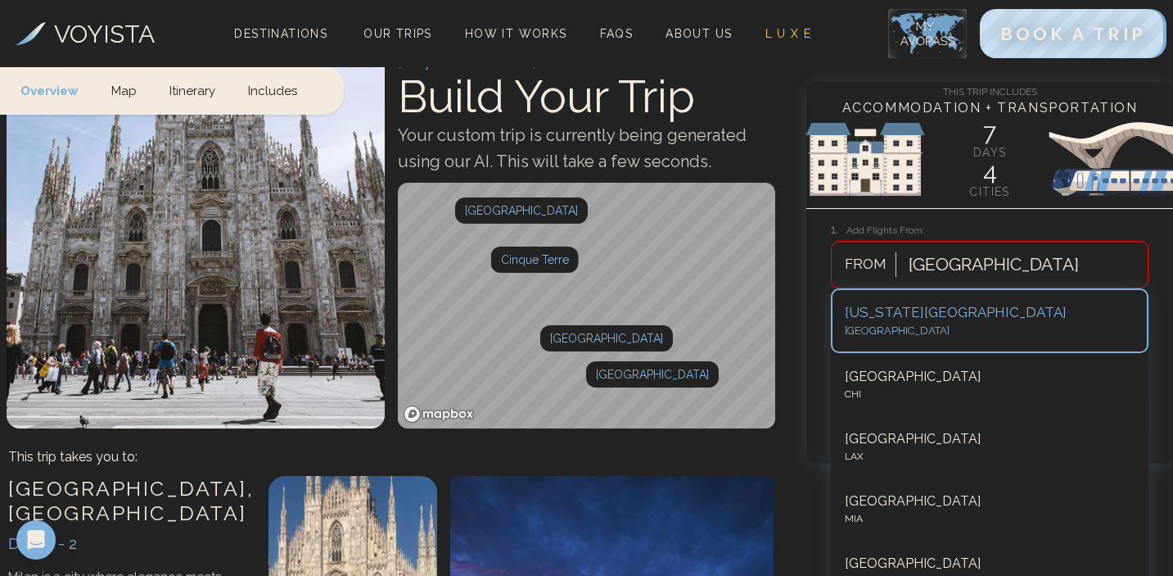
click at [988, 264] on div at bounding box center [994, 264] width 170 height 29
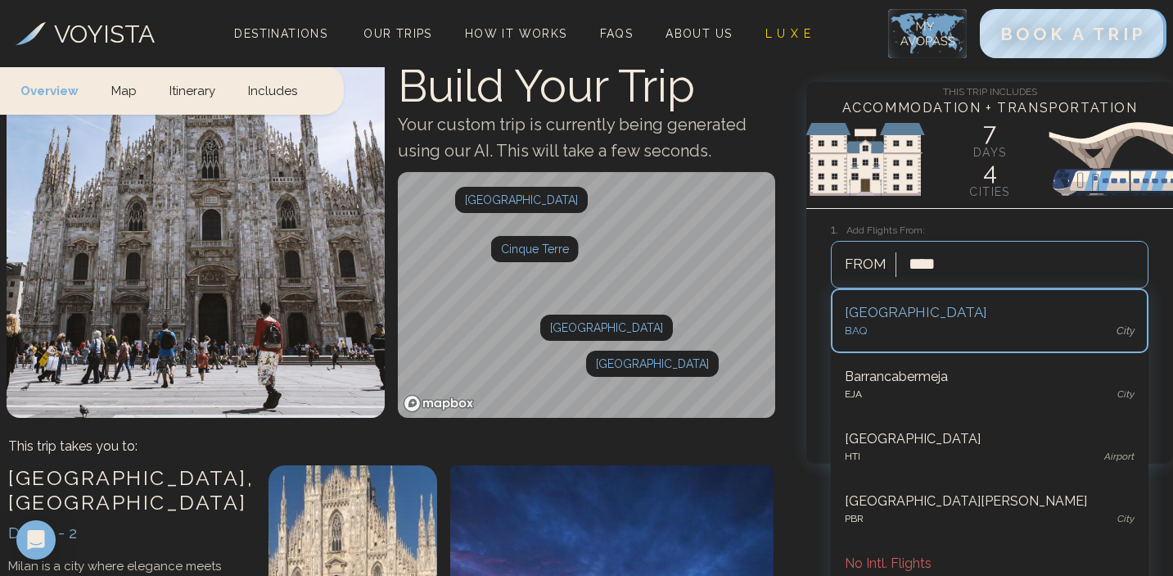
type input "*****"
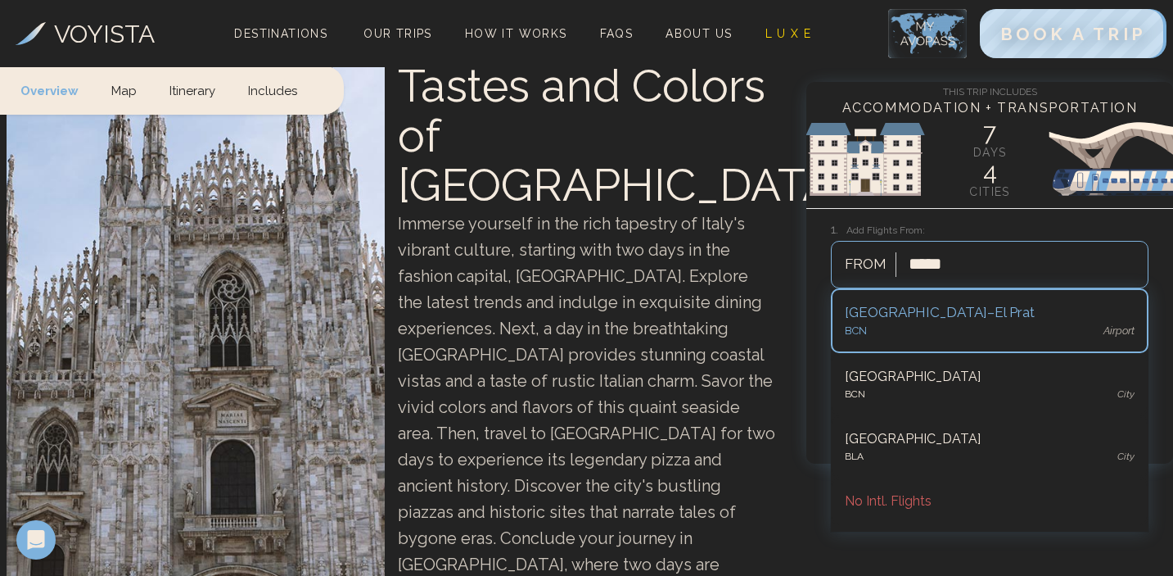
click at [922, 328] on div "BCN airport" at bounding box center [990, 331] width 290 height 16
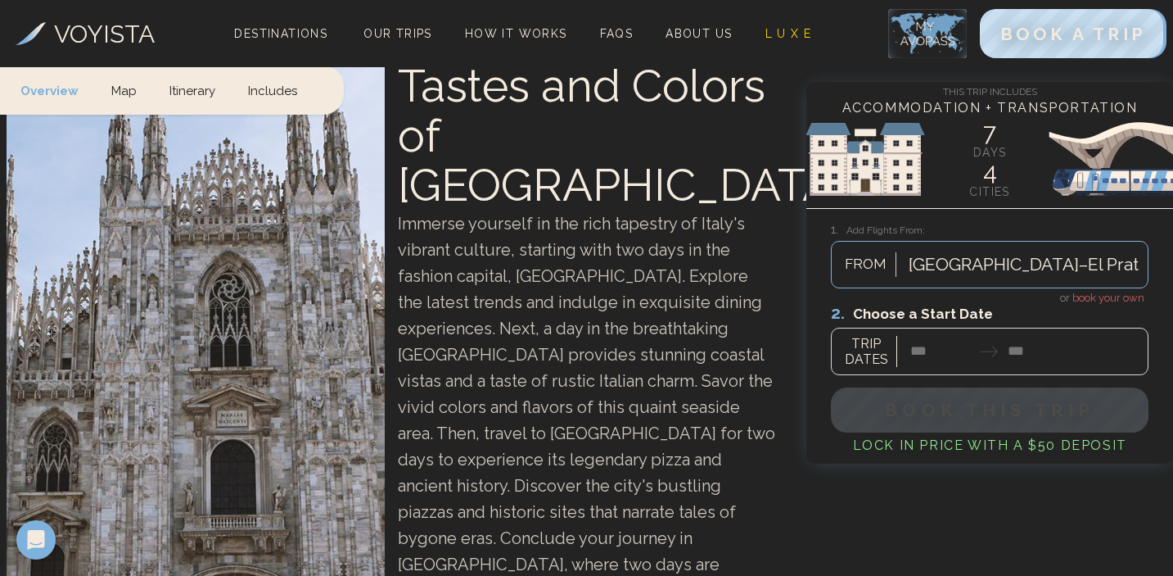
click at [925, 345] on div at bounding box center [990, 338] width 318 height 73
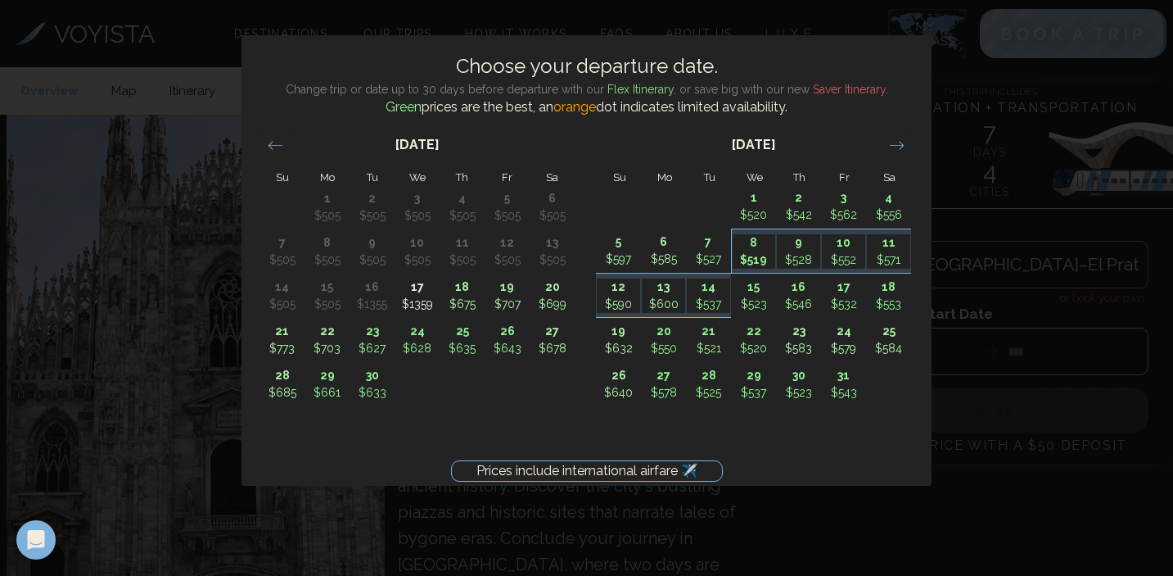
click at [753, 260] on p "$519" at bounding box center [754, 259] width 43 height 17
type input "*******"
type input "********"
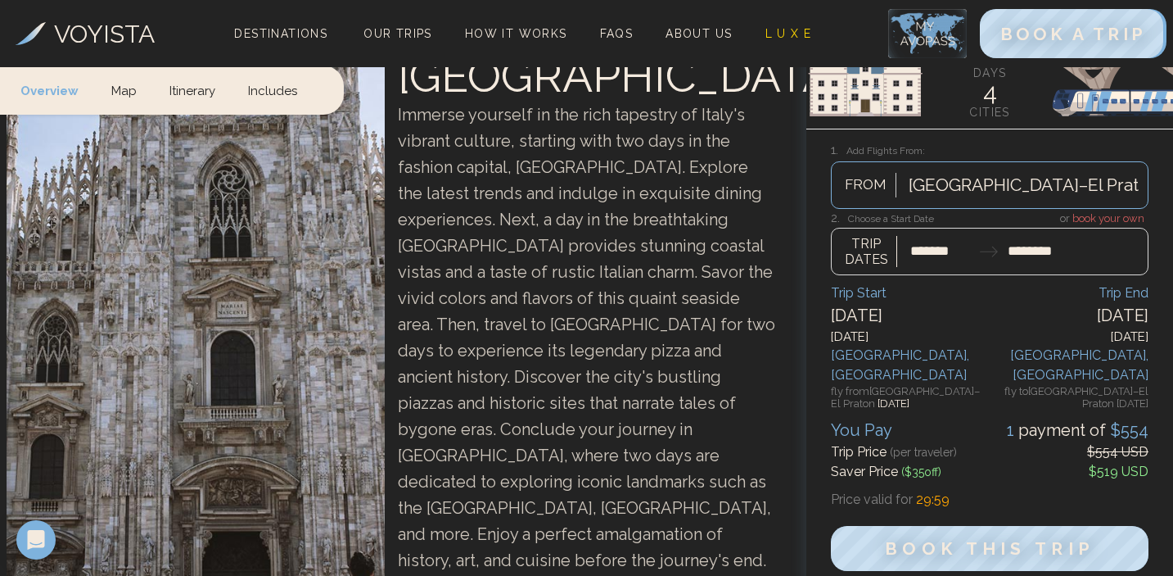
scroll to position [199, 0]
click at [951, 538] on span "Book This Trip" at bounding box center [990, 548] width 220 height 21
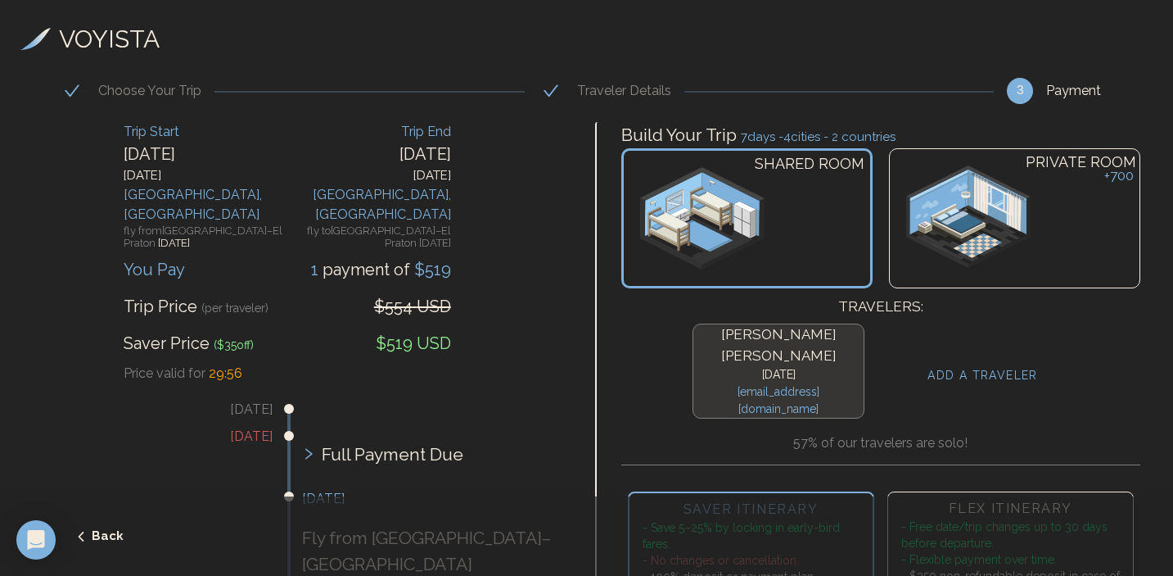
click at [1009, 367] on h4 "ADD A TRAVELER" at bounding box center [983, 375] width 111 height 17
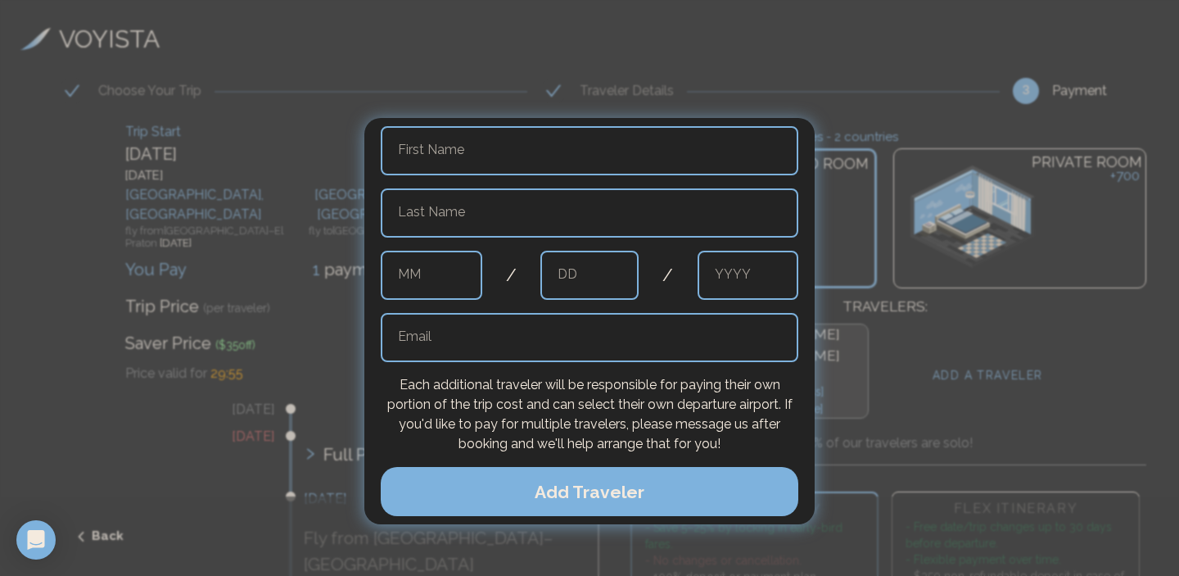
click at [492, 167] on input "text" at bounding box center [590, 150] width 418 height 49
type input "******"
type input "**********"
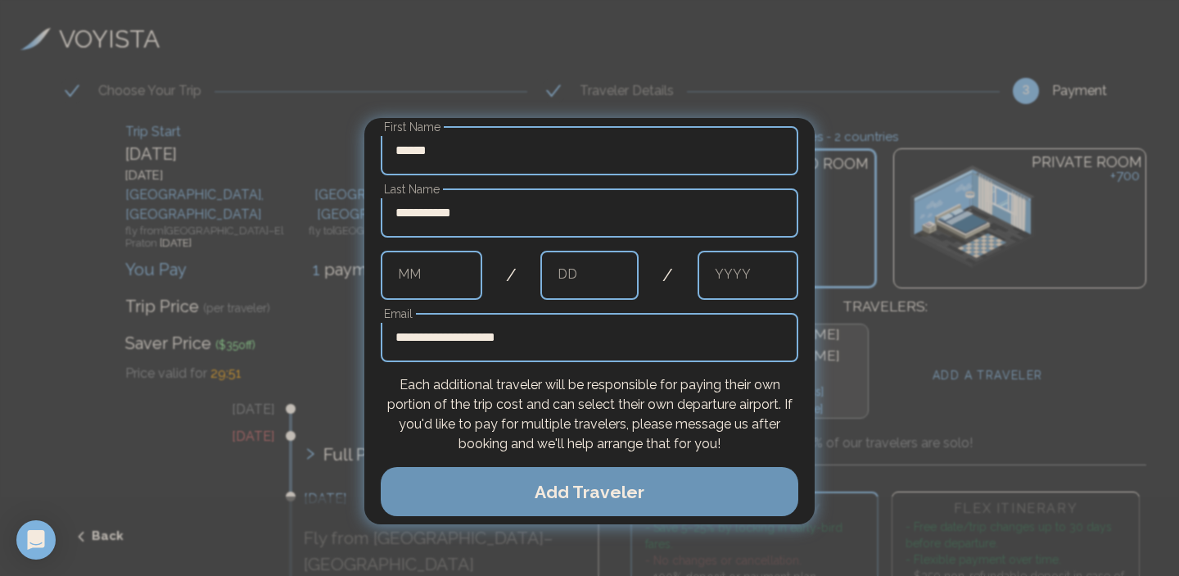
click at [593, 503] on button "Add Traveler" at bounding box center [590, 491] width 418 height 49
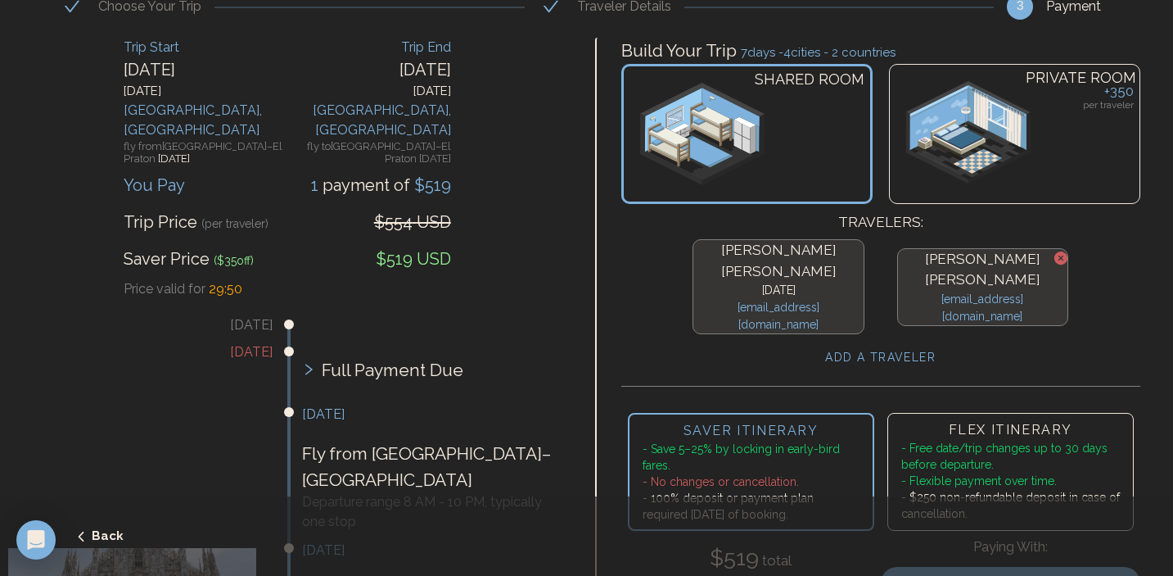
scroll to position [104, 0]
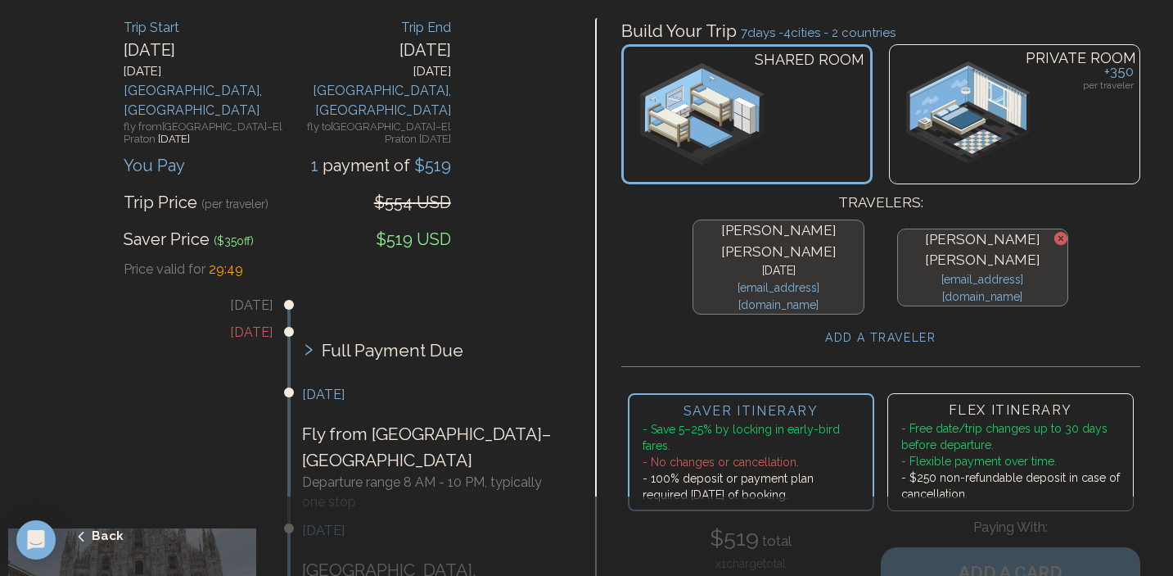
click at [971, 248] on h4 "daniel muñoz geney" at bounding box center [983, 250] width 156 height 42
click at [898, 329] on h4 "ADD A TRAVELER" at bounding box center [880, 337] width 111 height 17
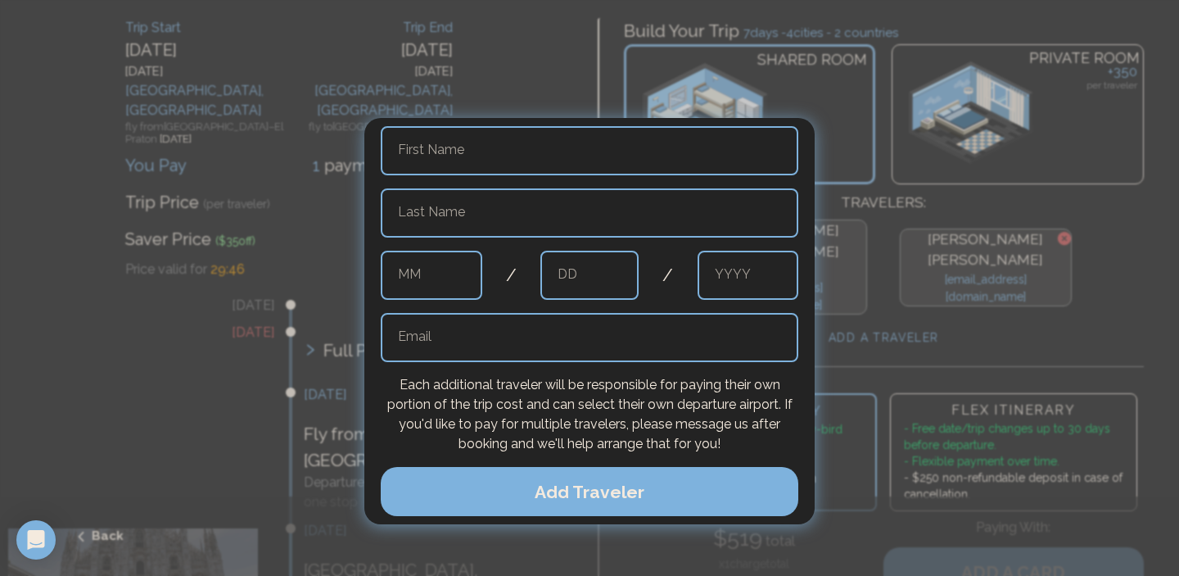
click at [485, 163] on input "text" at bounding box center [590, 150] width 418 height 49
type input "*****"
type input "**********"
click at [458, 274] on input "text" at bounding box center [432, 275] width 102 height 49
click at [430, 282] on input "text" at bounding box center [432, 275] width 102 height 49
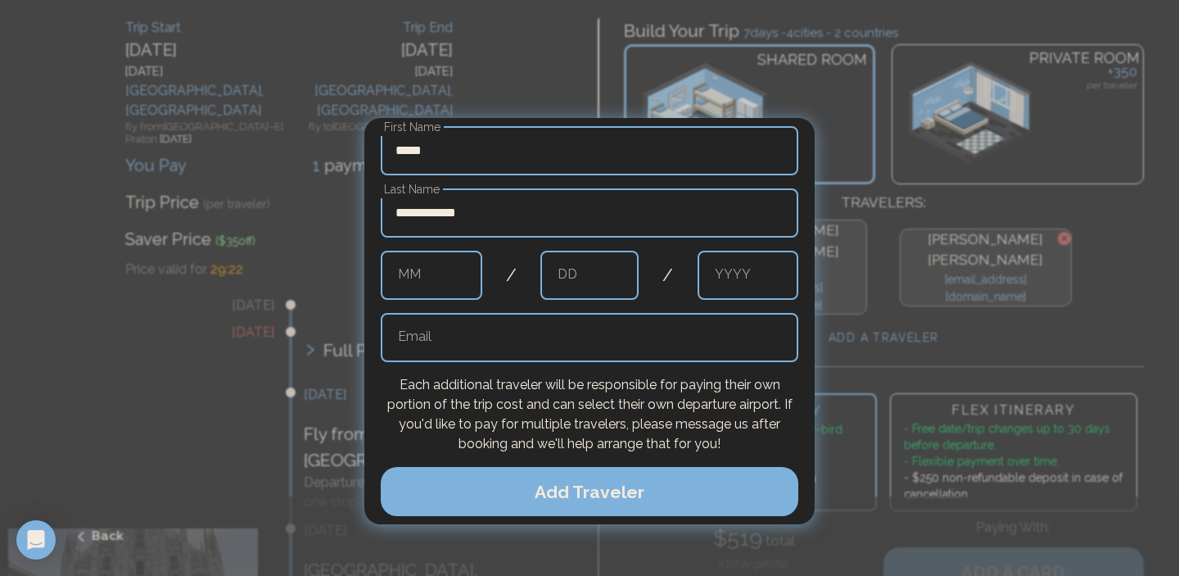
click at [870, 327] on div at bounding box center [589, 288] width 1179 height 576
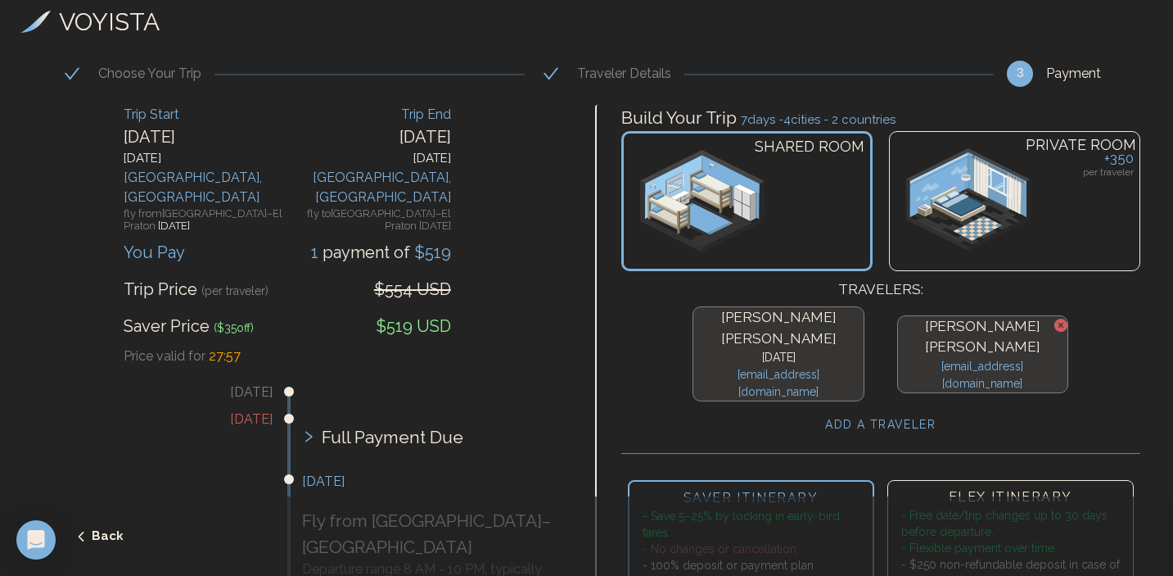
scroll to position [0, 0]
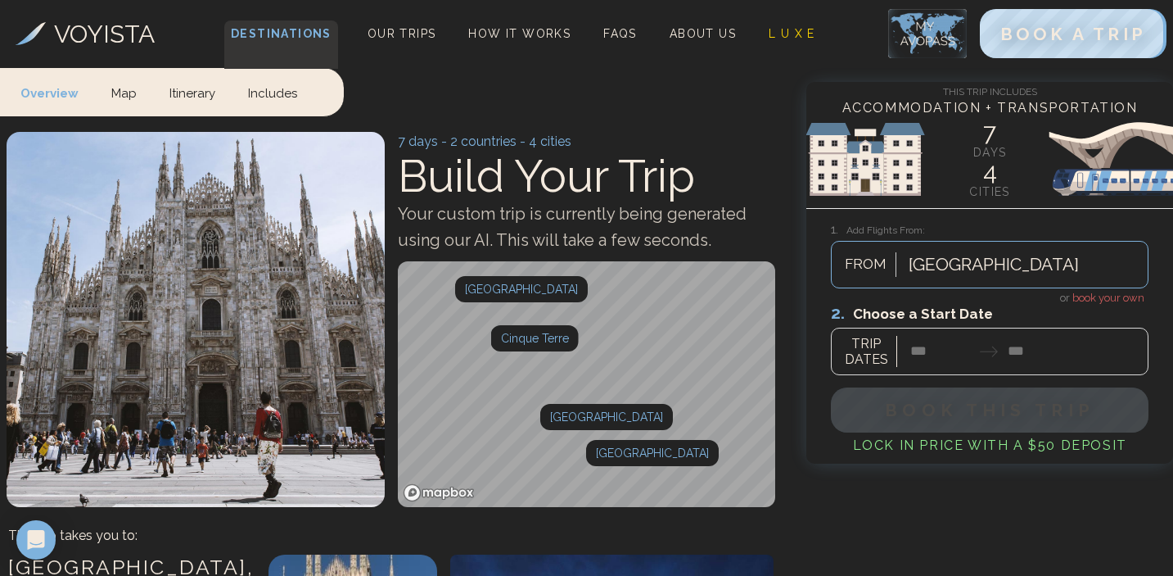
click at [315, 29] on span "Destinations" at bounding box center [281, 44] width 114 height 48
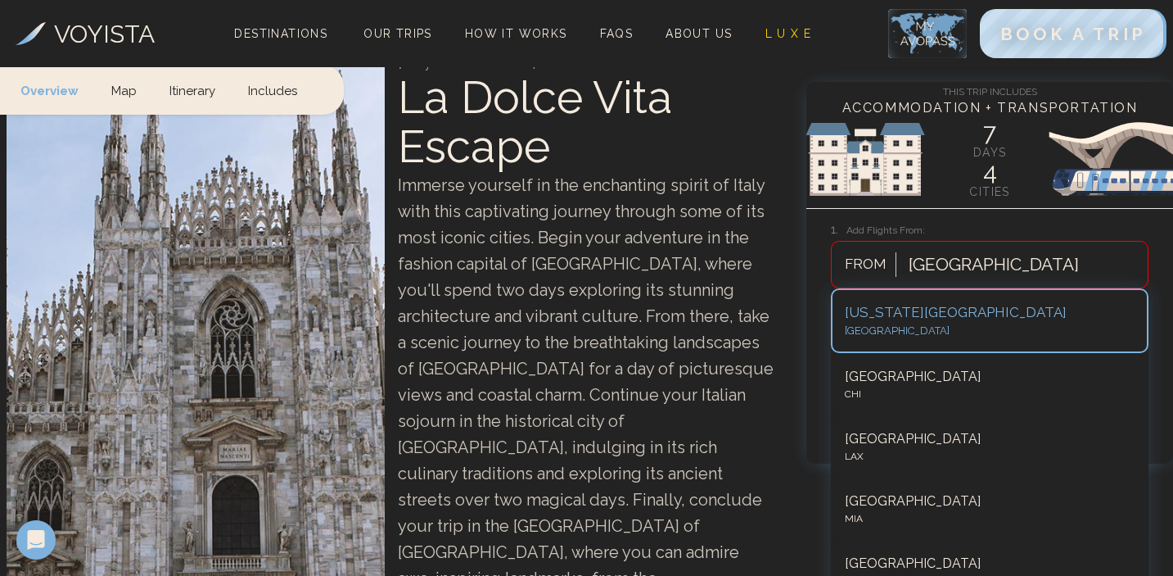
click at [976, 264] on div at bounding box center [994, 264] width 170 height 29
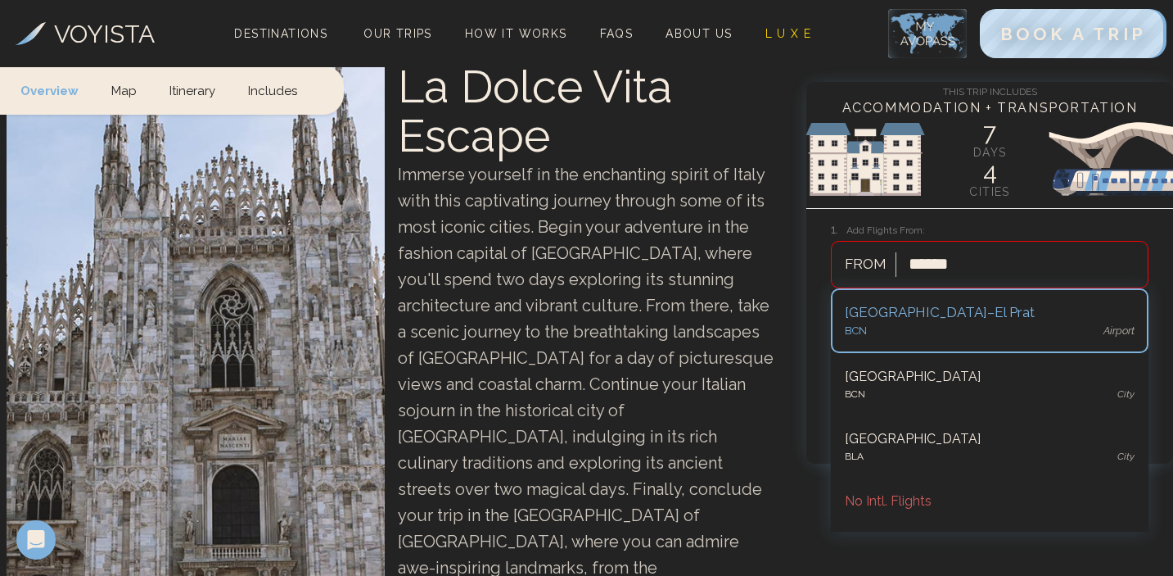
type input "*******"
click at [907, 334] on div "BCN airport" at bounding box center [990, 331] width 290 height 16
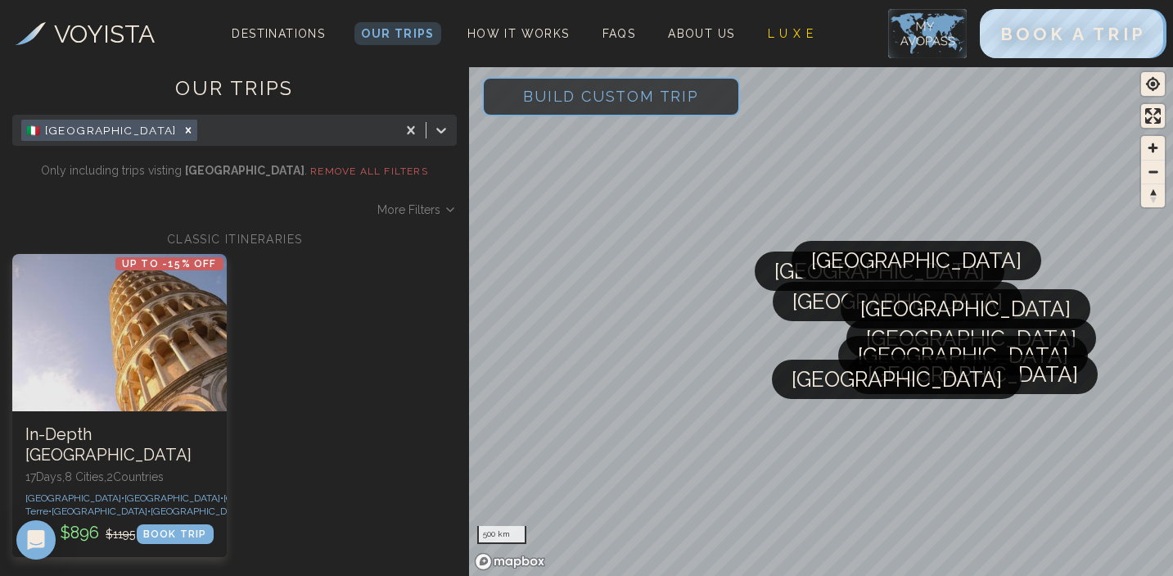
click at [540, 97] on span "Build Custom Trip" at bounding box center [611, 96] width 228 height 70
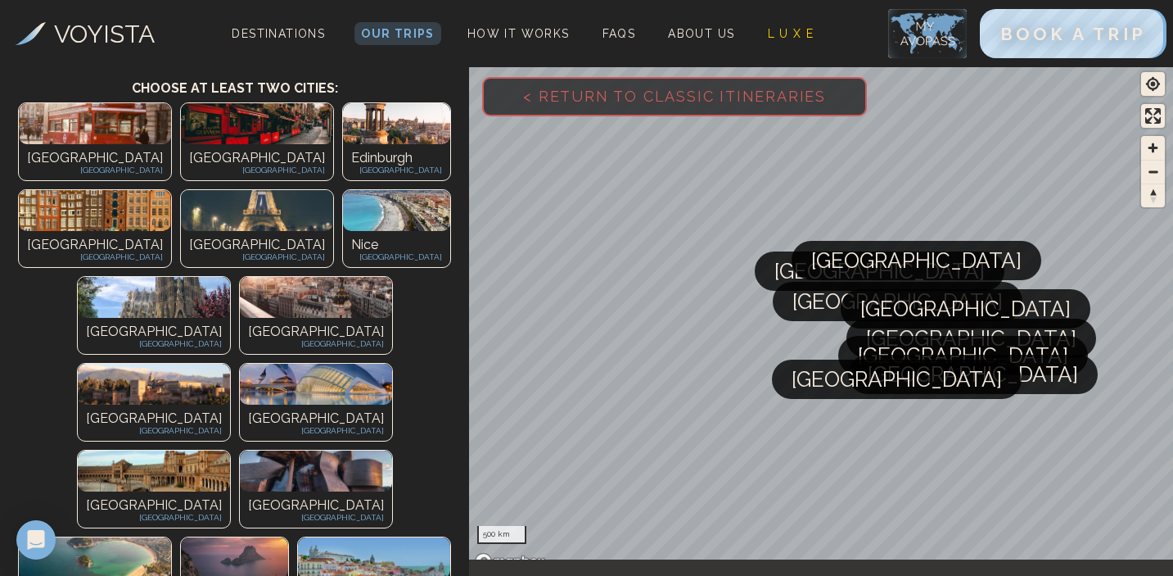
scroll to position [124, 0]
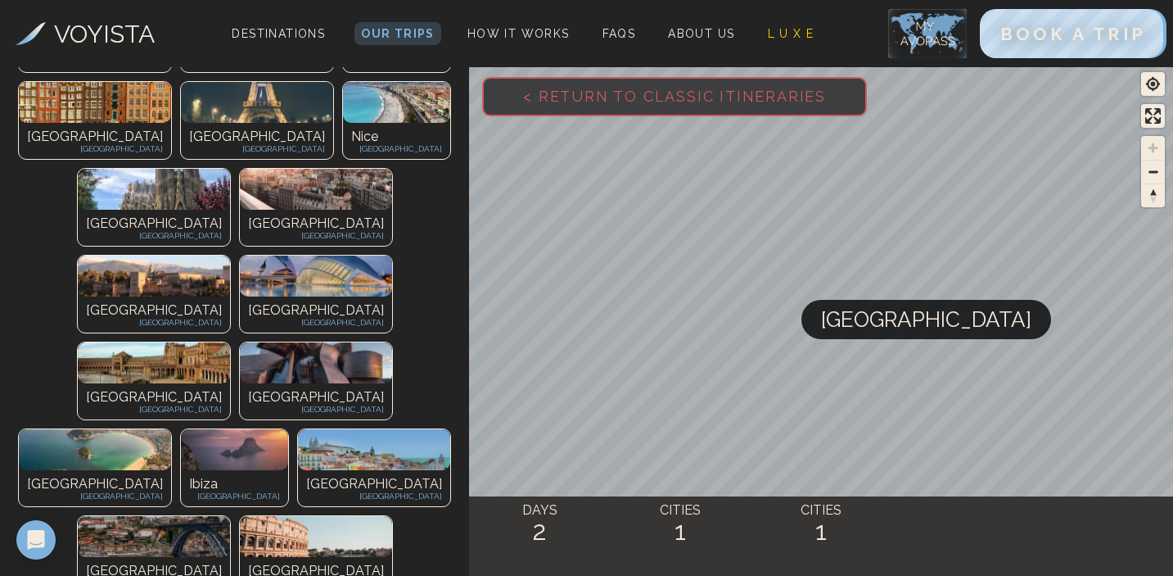
scroll to position [384, 0]
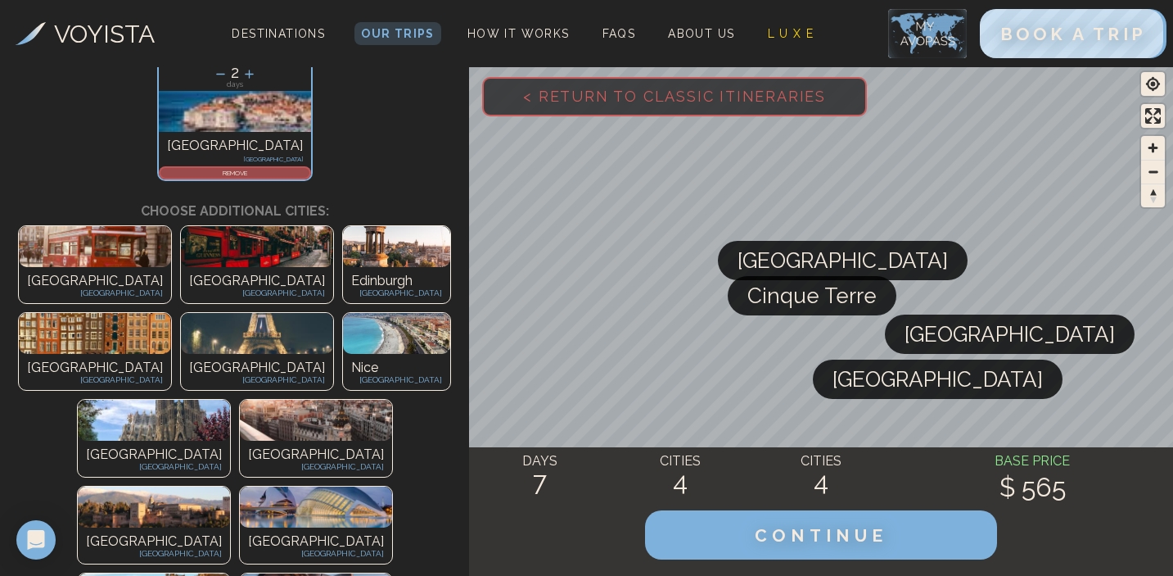
scroll to position [279, 0]
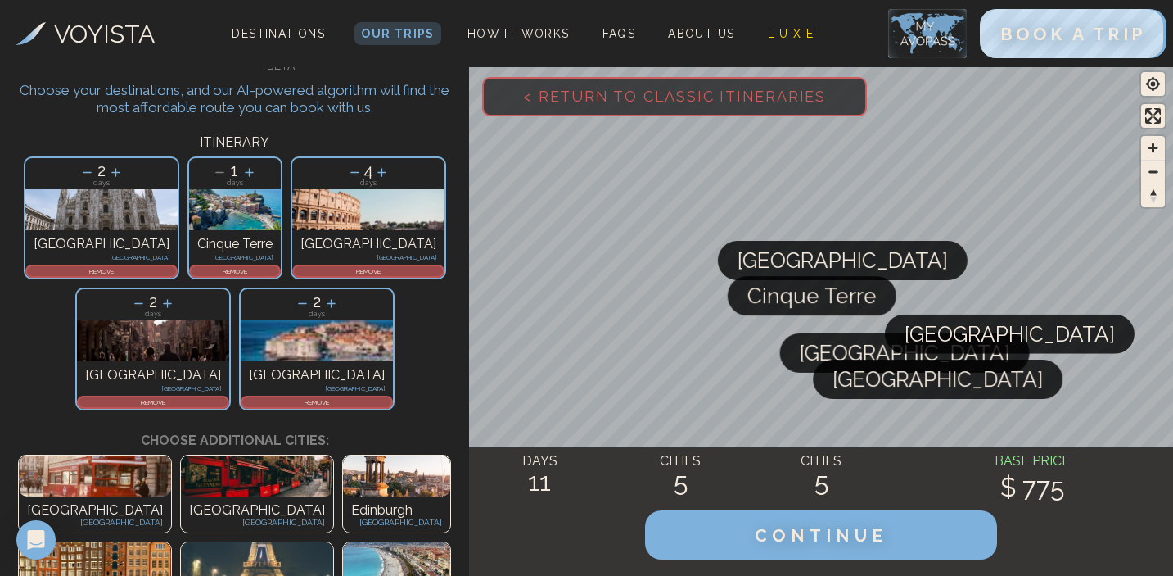
scroll to position [0, 0]
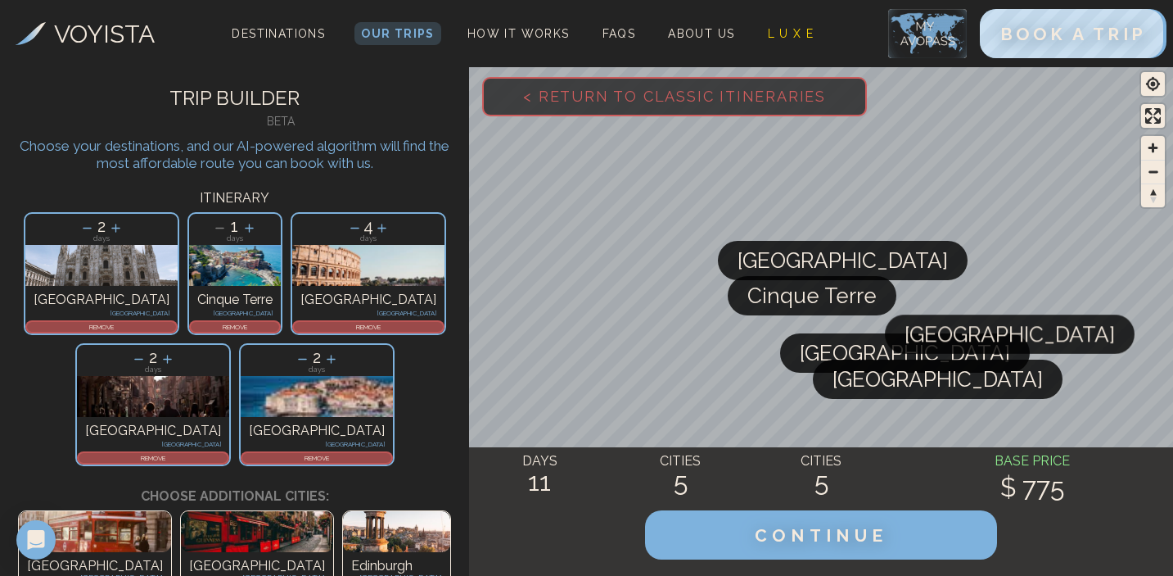
click at [350, 228] on icon at bounding box center [354, 228] width 9 height 1
click at [147, 350] on icon at bounding box center [138, 358] width 17 height 17
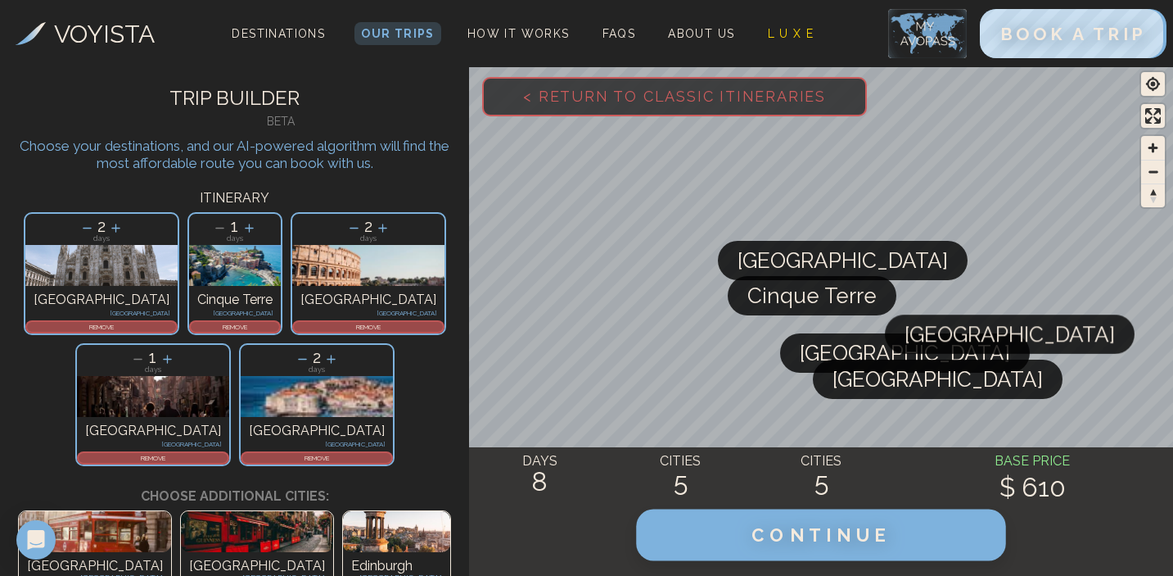
click at [784, 527] on span "CONTINUE" at bounding box center [822, 534] width 140 height 21
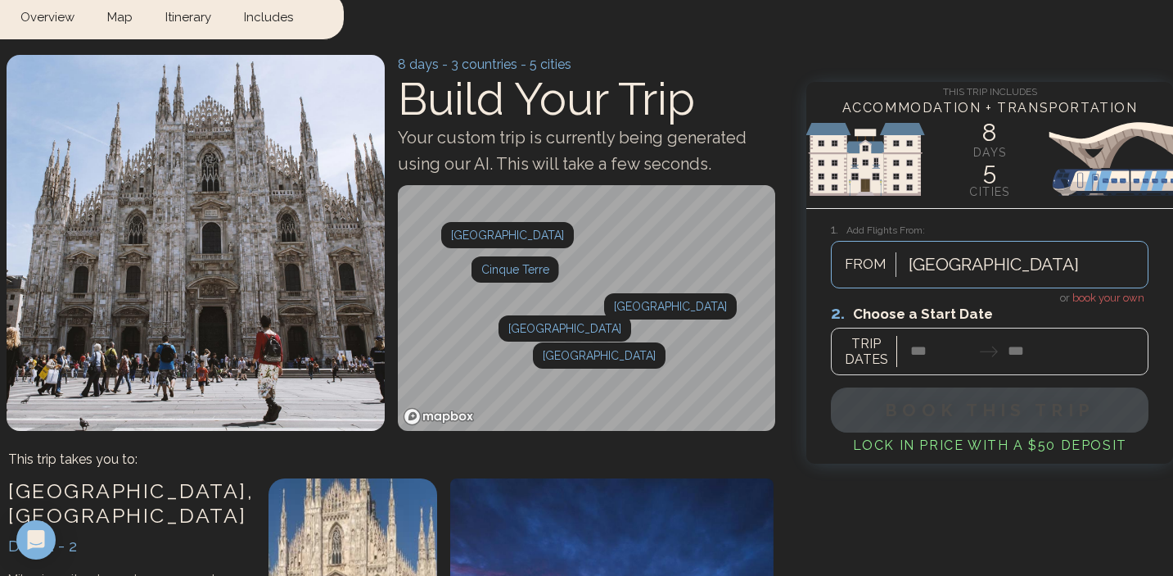
click at [991, 269] on div at bounding box center [994, 264] width 170 height 29
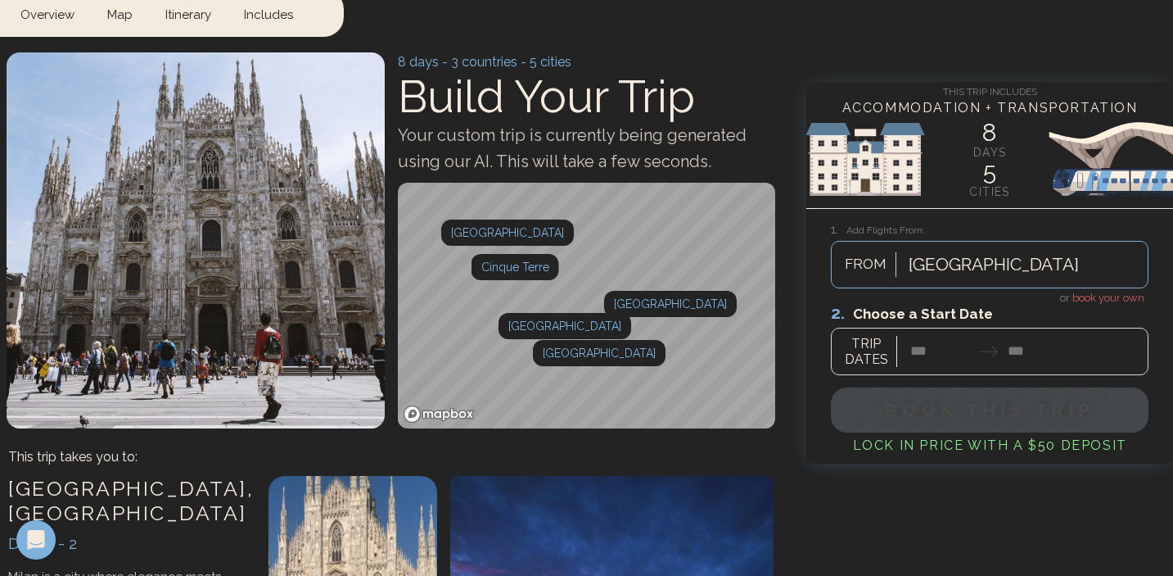
scroll to position [89, 0]
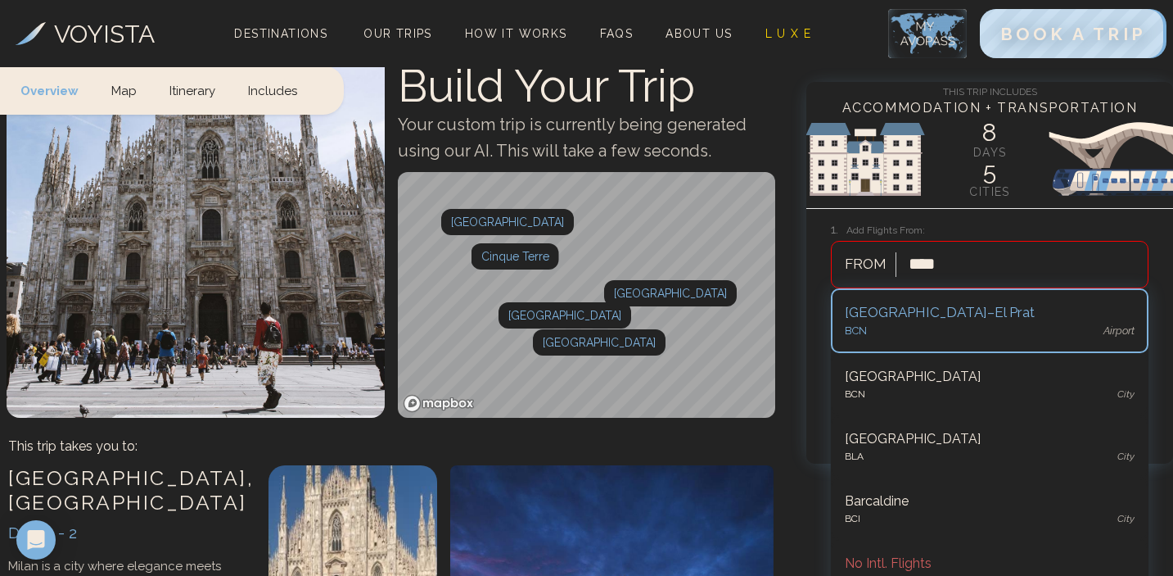
type input "*****"
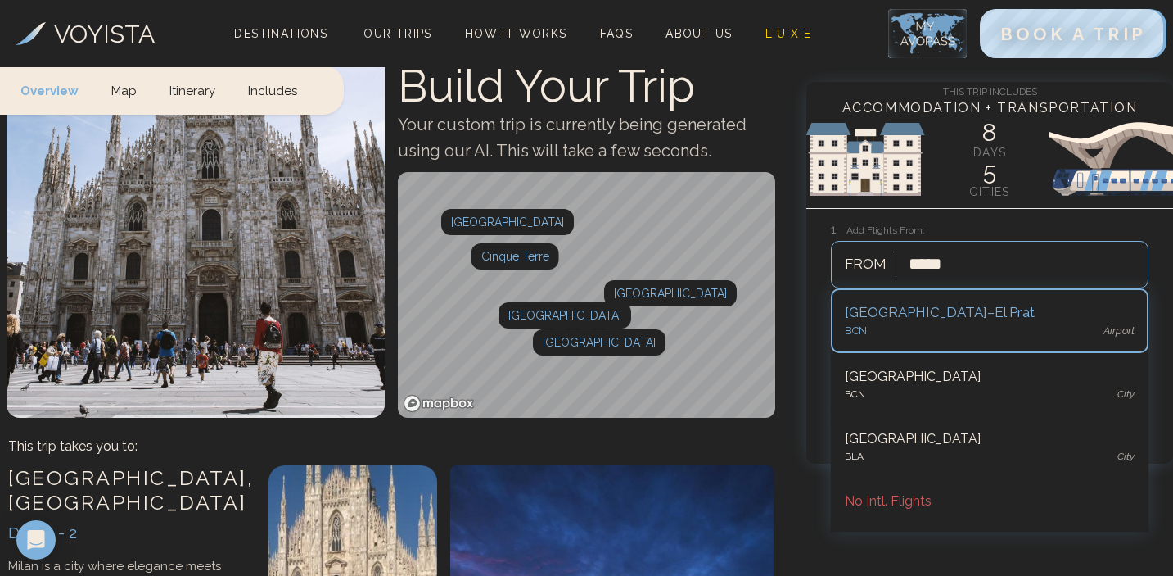
click at [951, 318] on div "Barcelona–El Prat" at bounding box center [990, 312] width 290 height 21
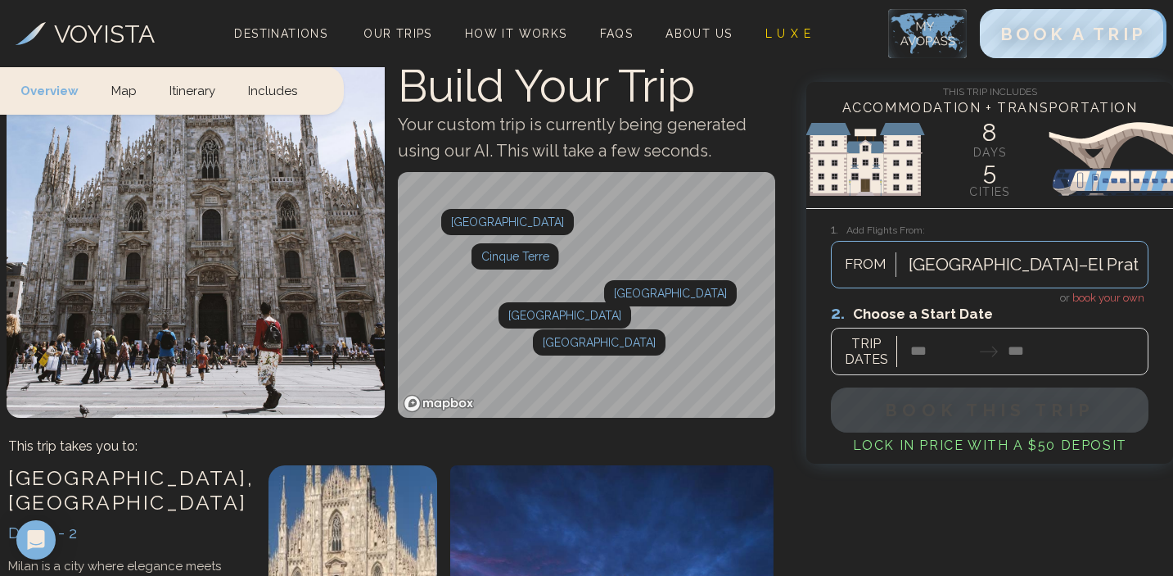
click at [937, 359] on div at bounding box center [990, 338] width 318 height 73
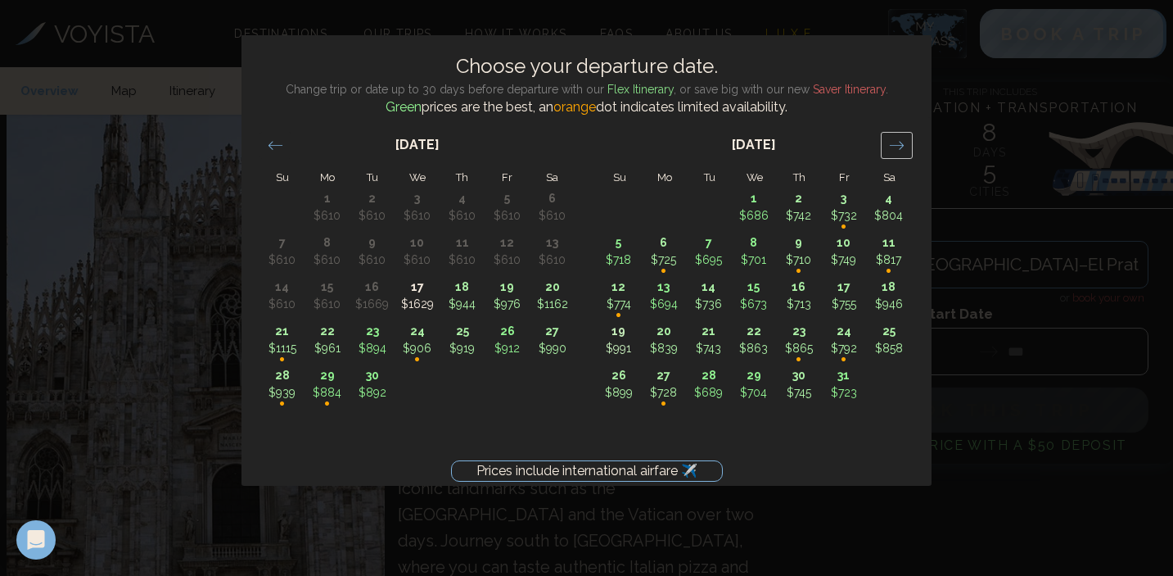
click at [904, 144] on icon "Move forward to switch to the next month." at bounding box center [897, 146] width 16 height 16
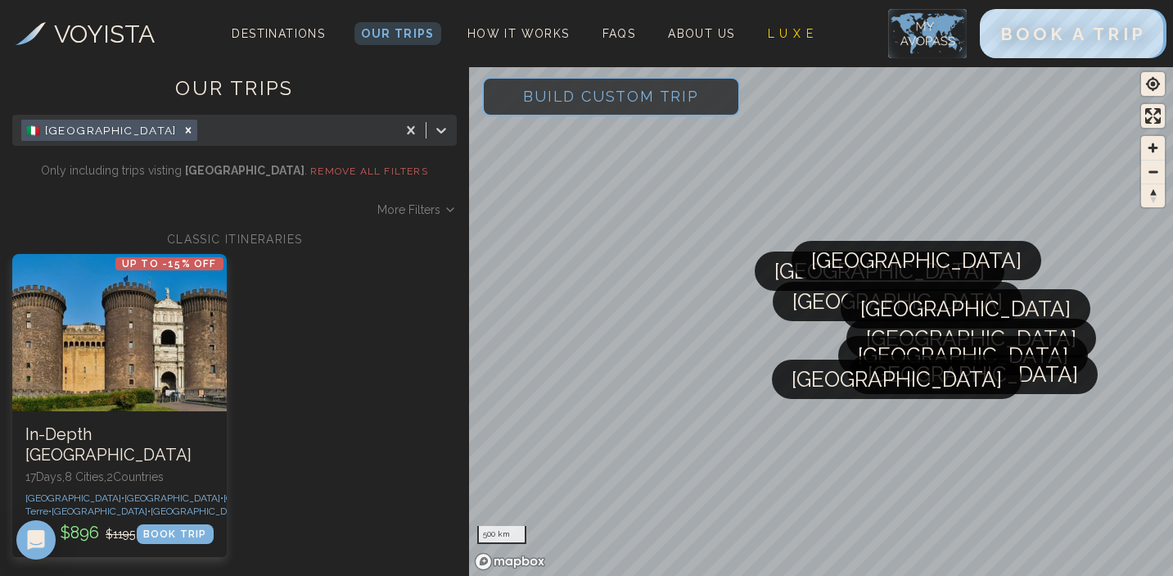
click at [544, 98] on span "Build Custom Trip" at bounding box center [611, 96] width 228 height 70
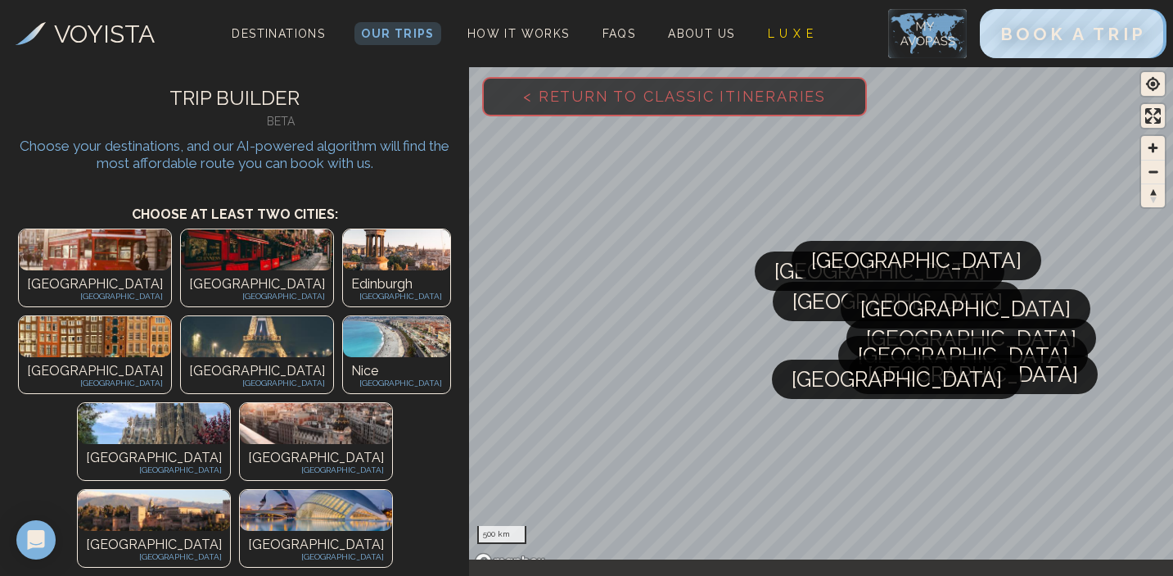
click at [171, 316] on img at bounding box center [95, 336] width 152 height 41
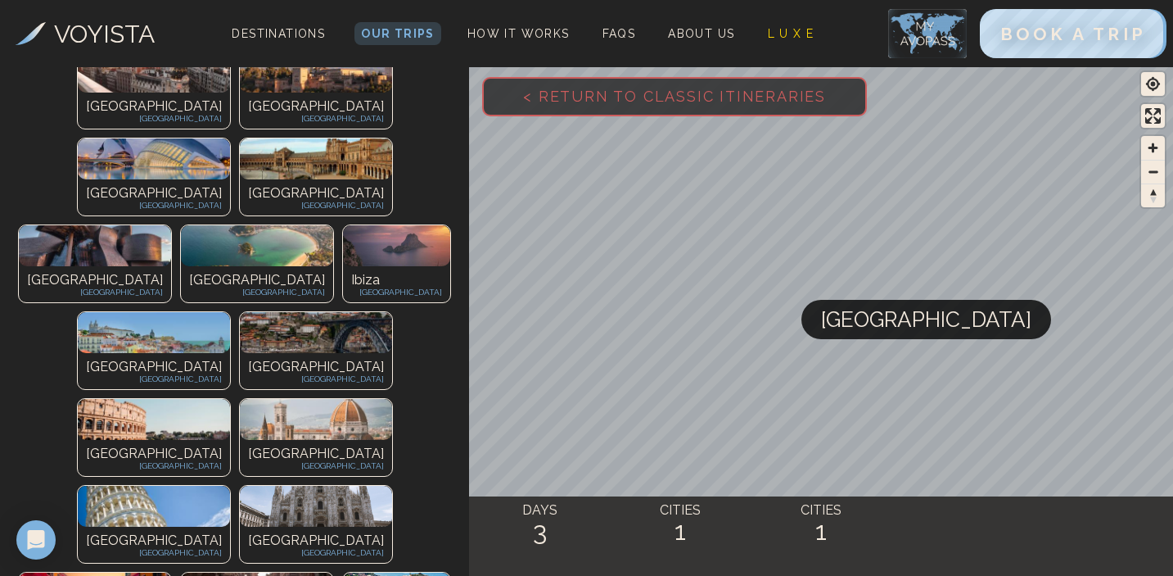
scroll to position [503, 0]
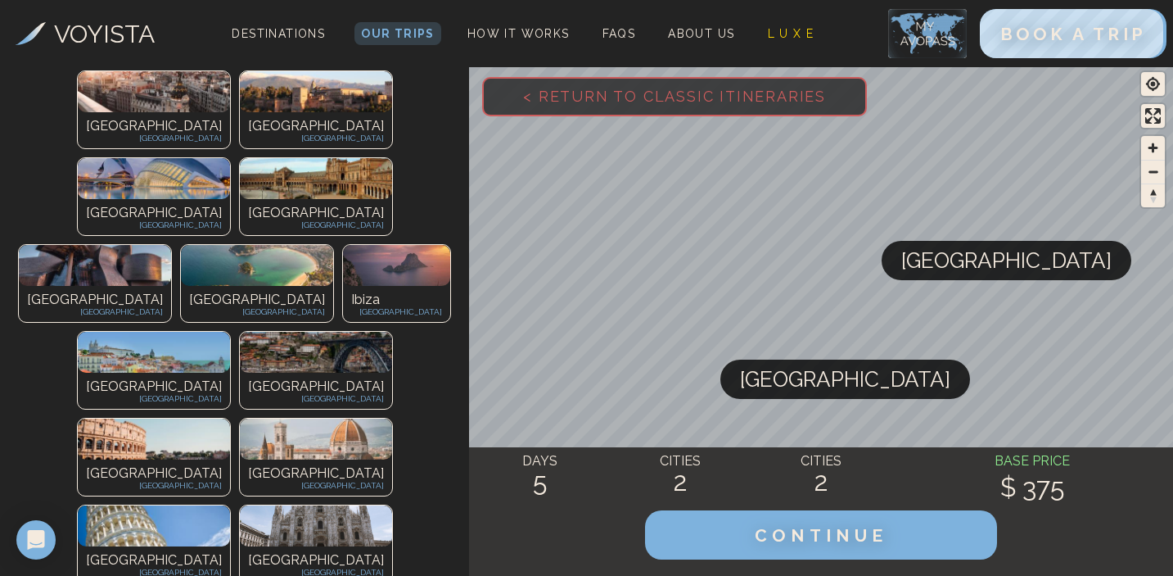
scroll to position [488, 0]
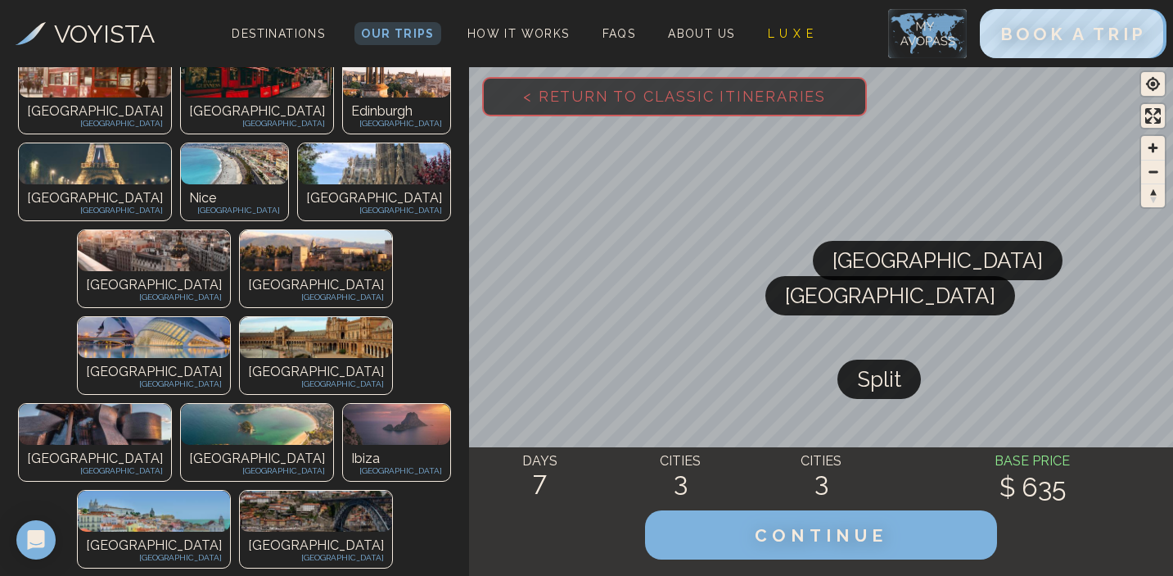
scroll to position [0, 0]
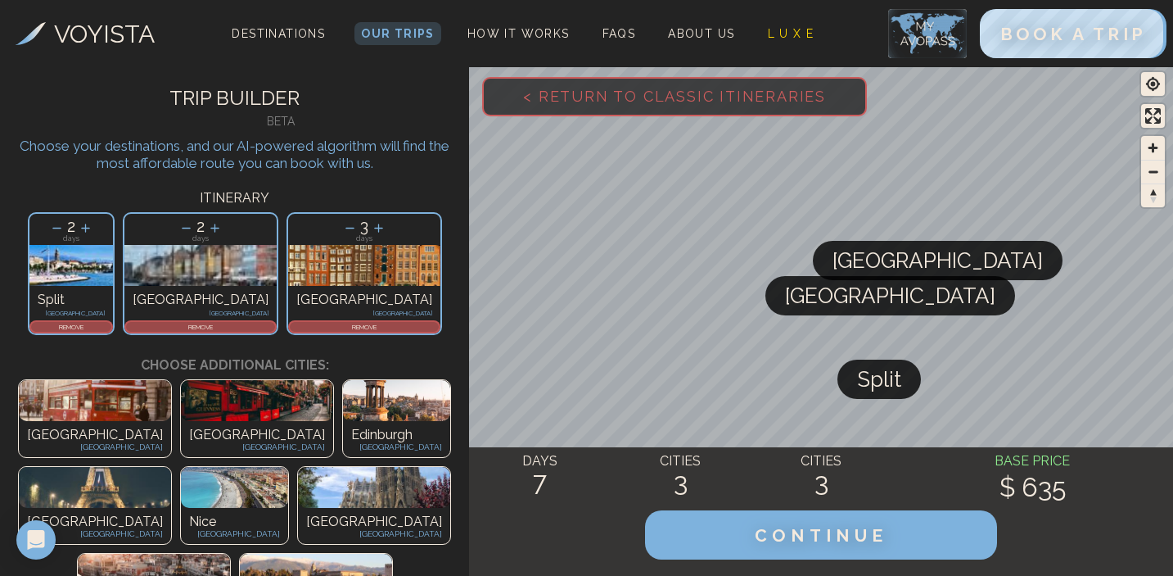
click at [306, 322] on p "REMOVE" at bounding box center [364, 327] width 149 height 10
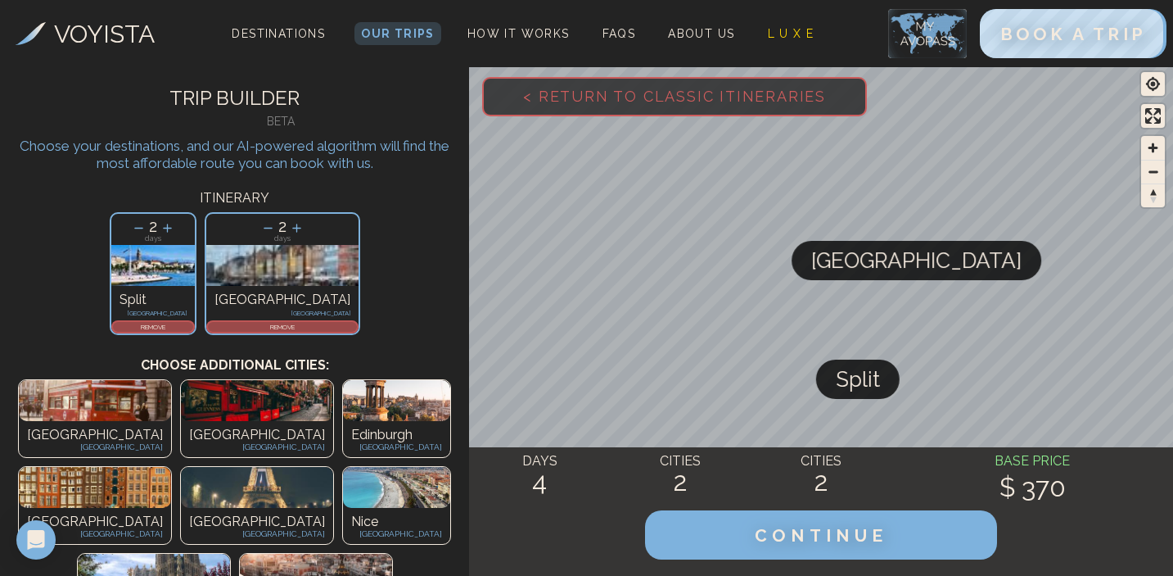
click at [266, 326] on p "REMOVE" at bounding box center [282, 327] width 149 height 10
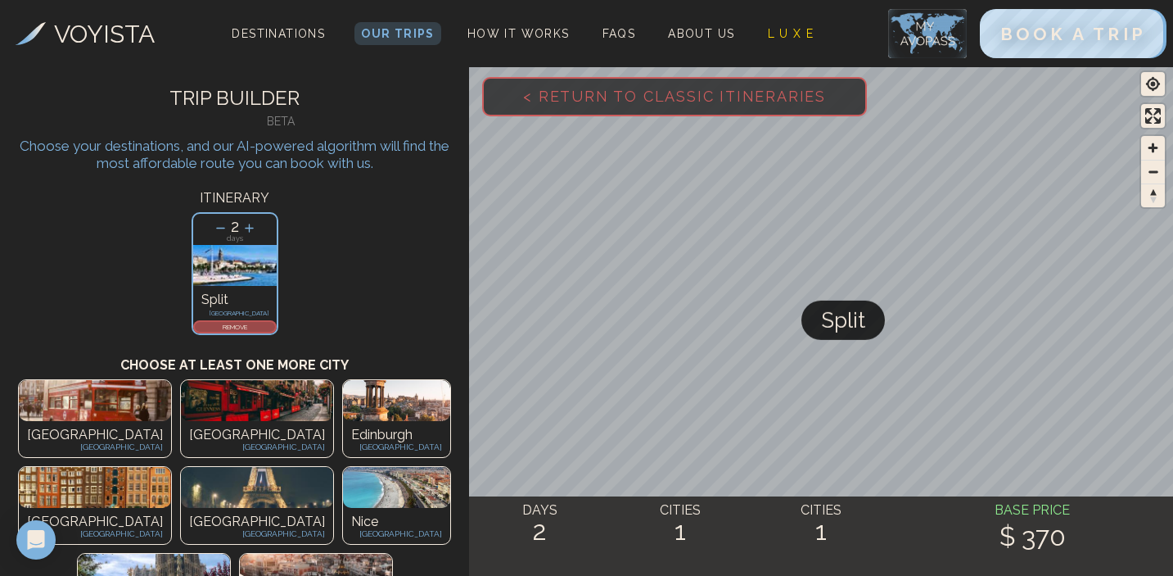
click at [227, 322] on p "REMOVE" at bounding box center [235, 327] width 80 height 10
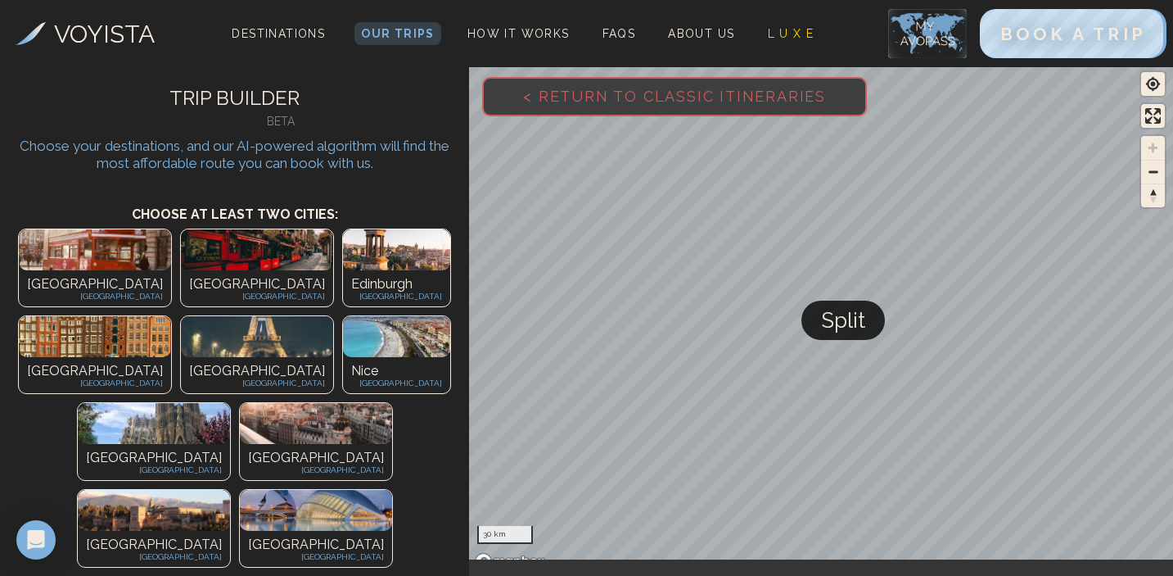
click at [171, 357] on div "Amsterdam The Netherlands" at bounding box center [95, 375] width 152 height 36
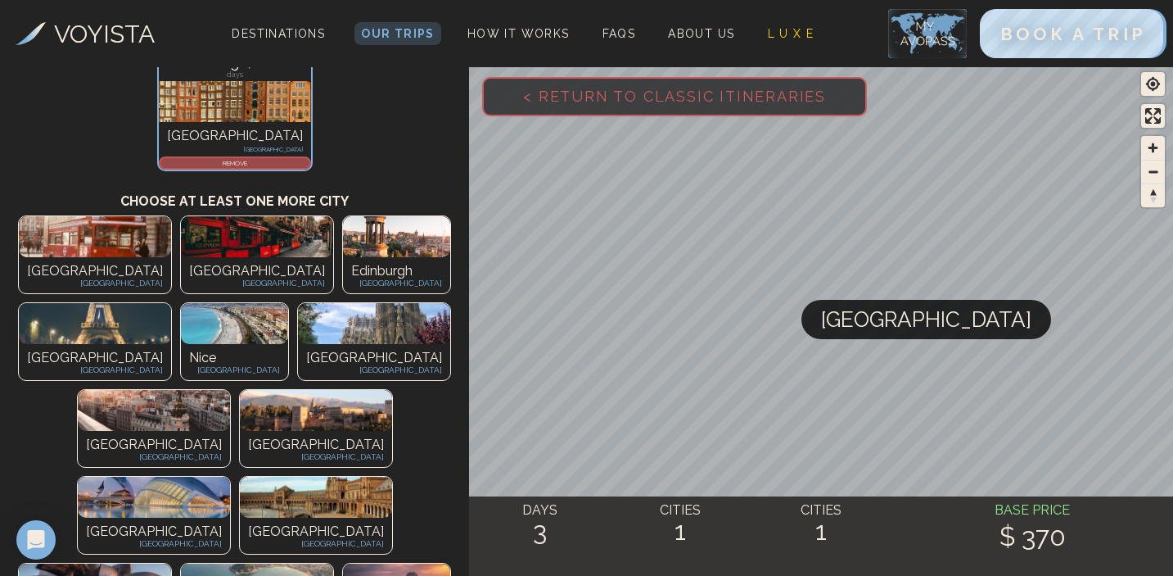
scroll to position [122, 0]
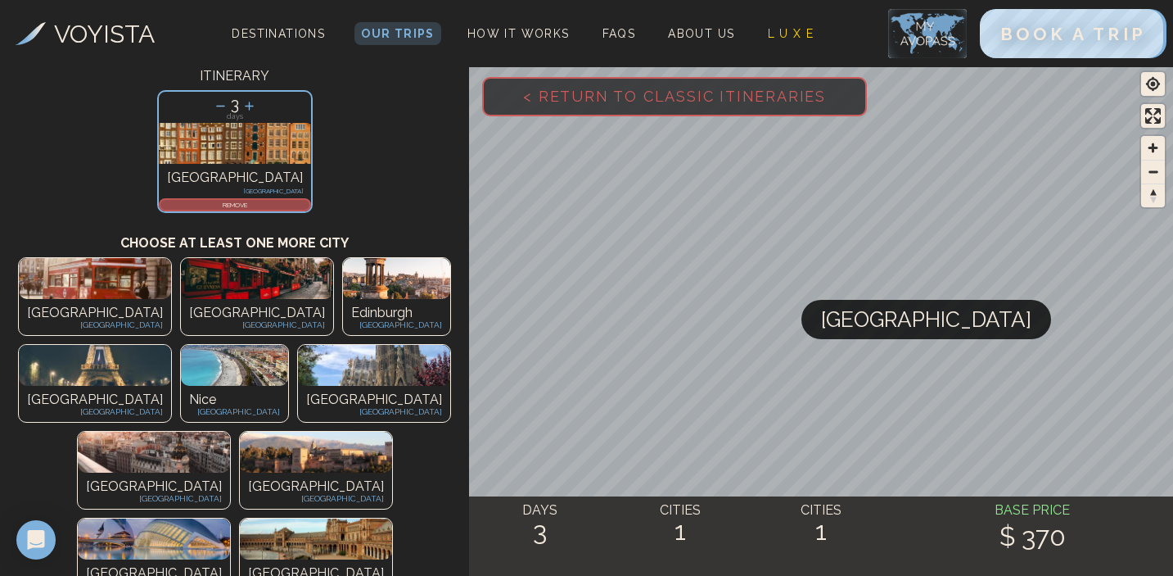
click at [253, 203] on p "REMOVE" at bounding box center [234, 205] width 149 height 10
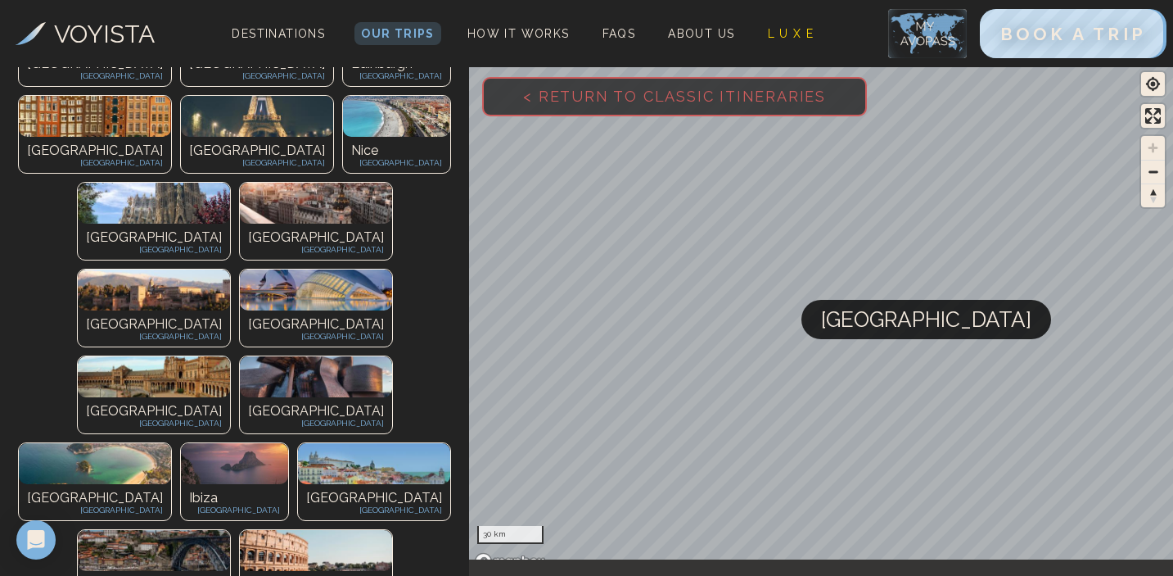
scroll to position [240, 0]
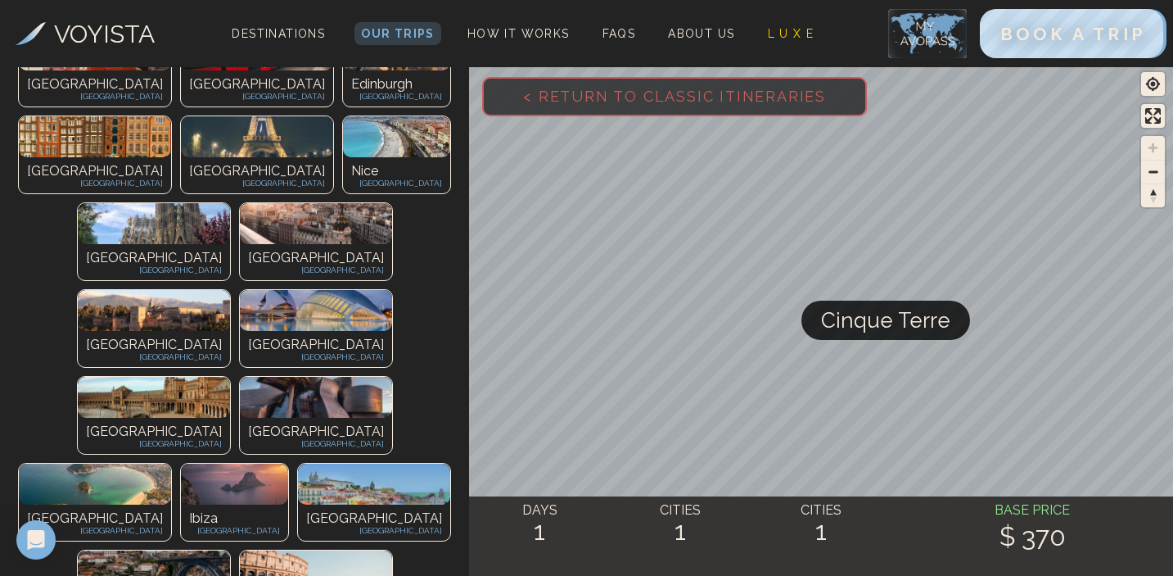
scroll to position [349, 0]
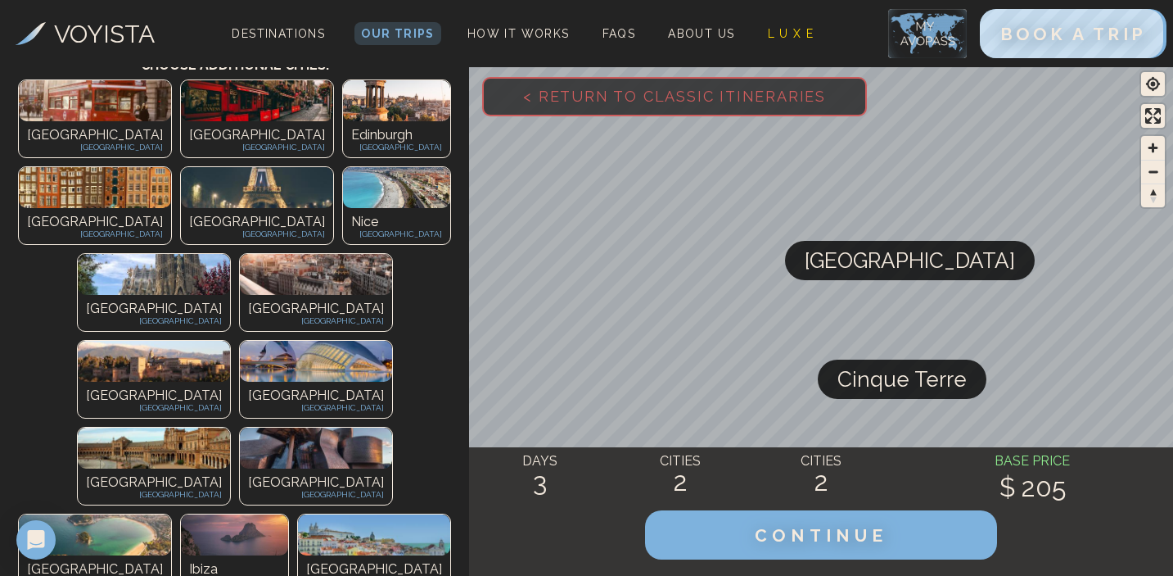
scroll to position [324, 0]
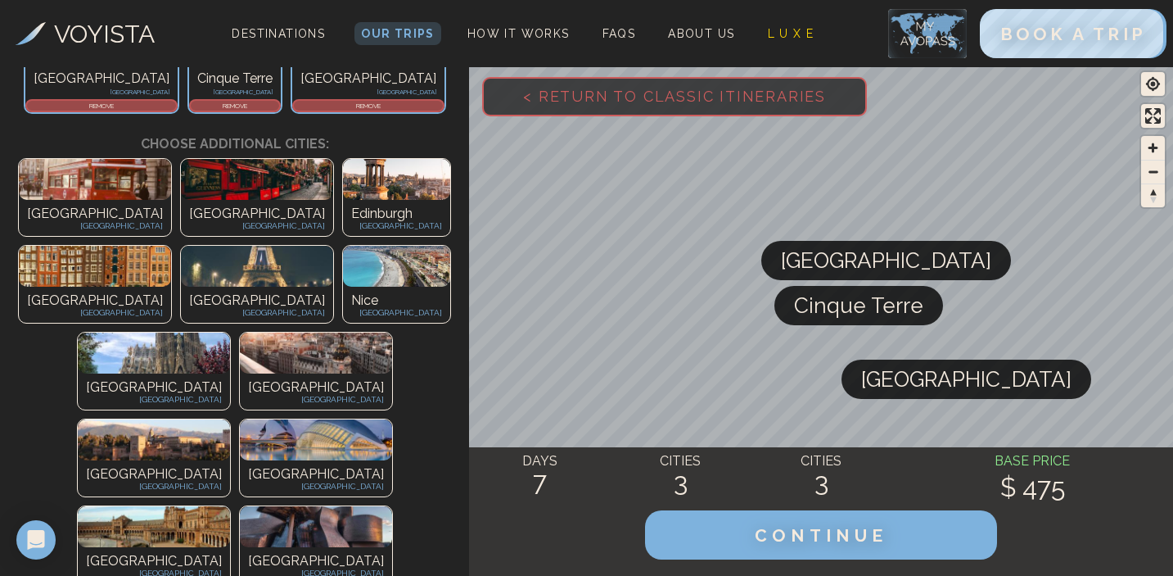
scroll to position [219, 0]
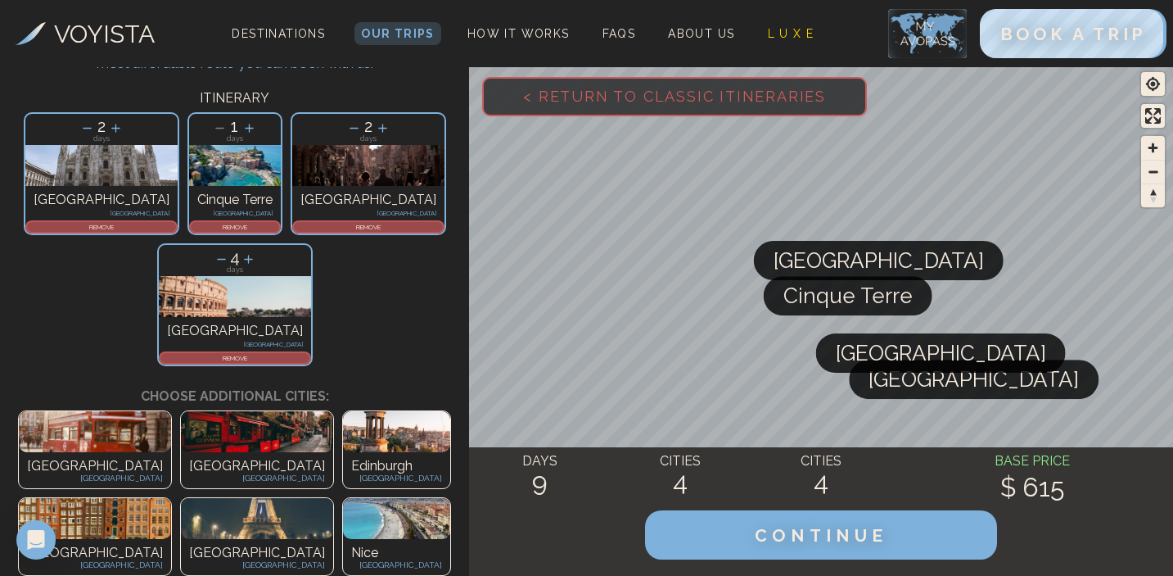
scroll to position [49, 0]
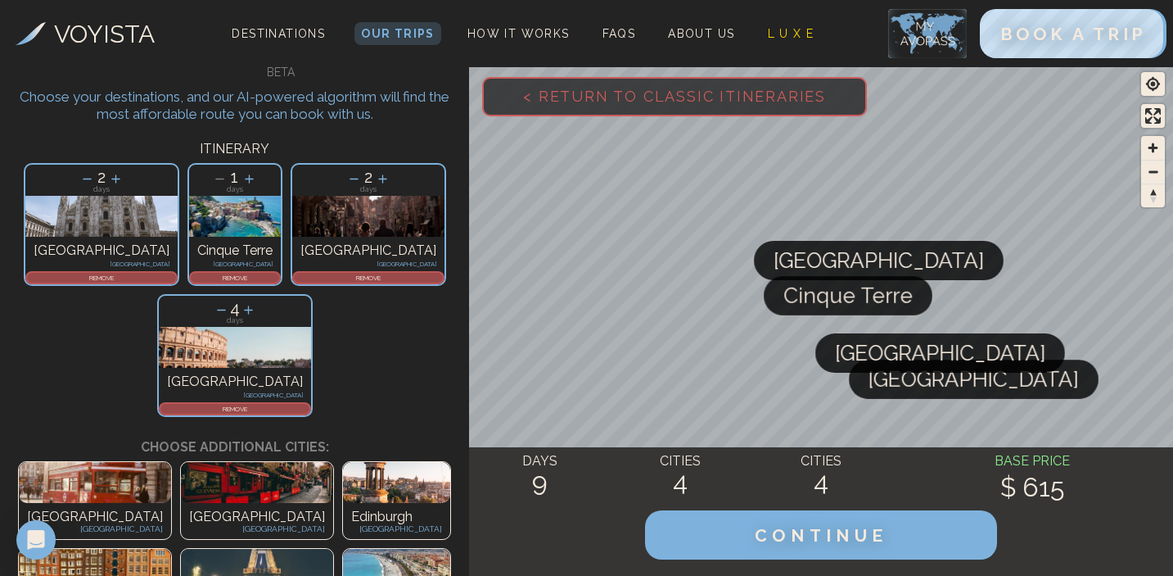
click at [230, 301] on icon at bounding box center [221, 309] width 17 height 17
click at [229, 301] on icon at bounding box center [220, 309] width 17 height 17
click at [345, 181] on icon at bounding box center [353, 178] width 17 height 17
click at [258, 301] on icon at bounding box center [249, 309] width 17 height 17
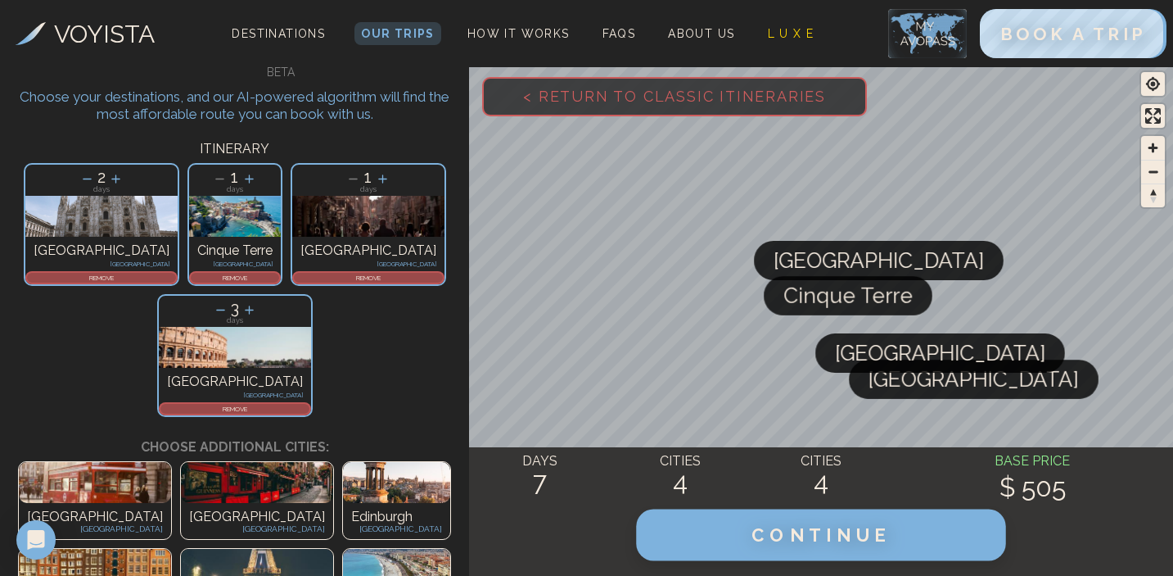
click at [776, 531] on span "CONTINUE" at bounding box center [822, 534] width 140 height 21
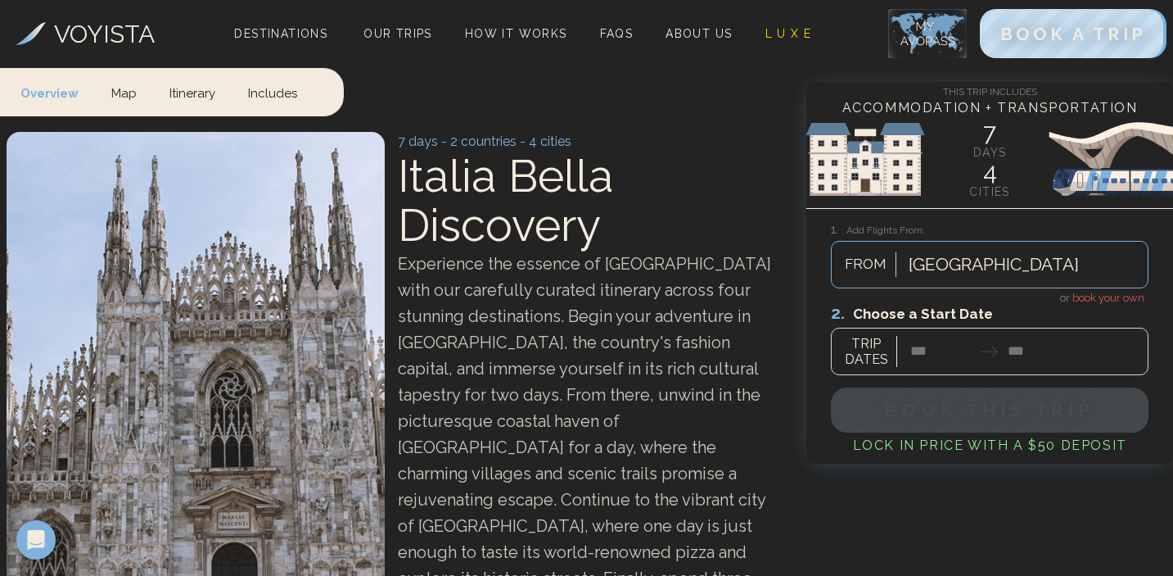
click at [988, 272] on div at bounding box center [994, 264] width 170 height 29
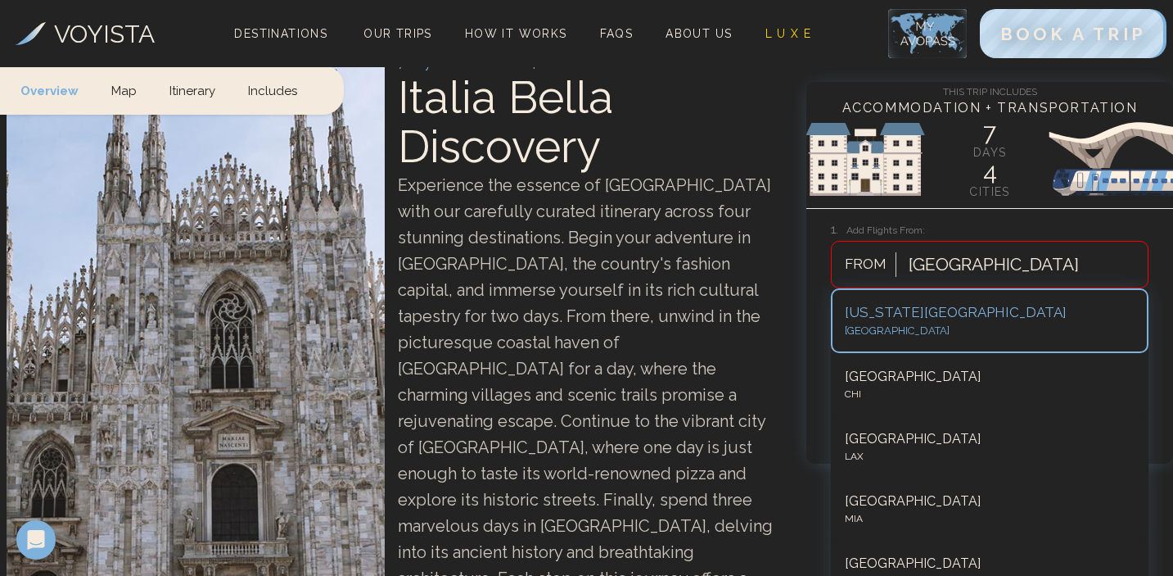
scroll to position [89, 0]
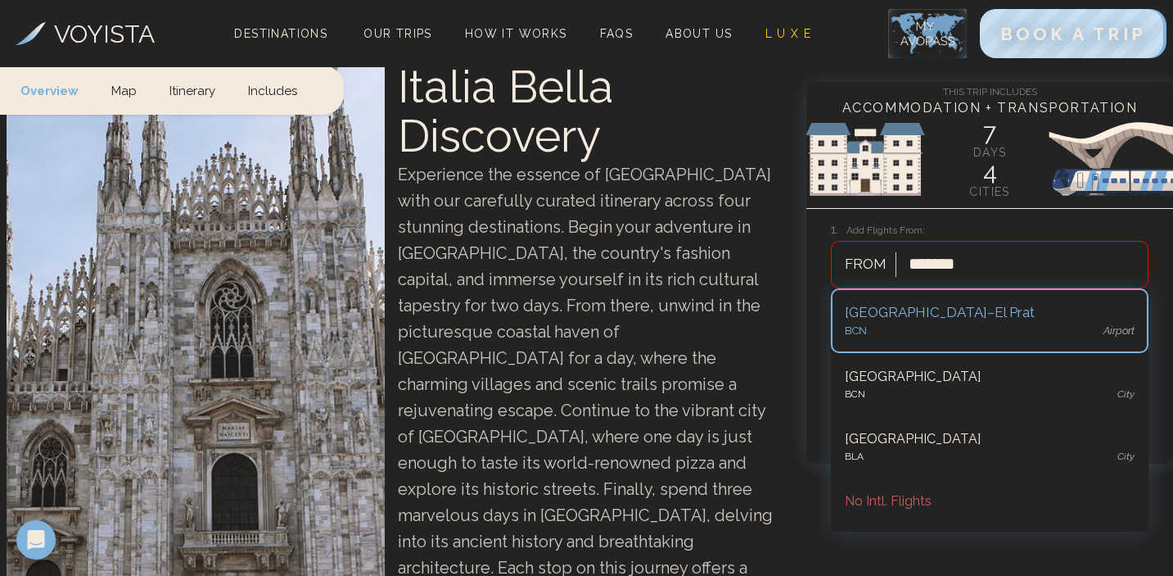
type input "********"
click at [930, 329] on div "BCN airport" at bounding box center [990, 331] width 290 height 16
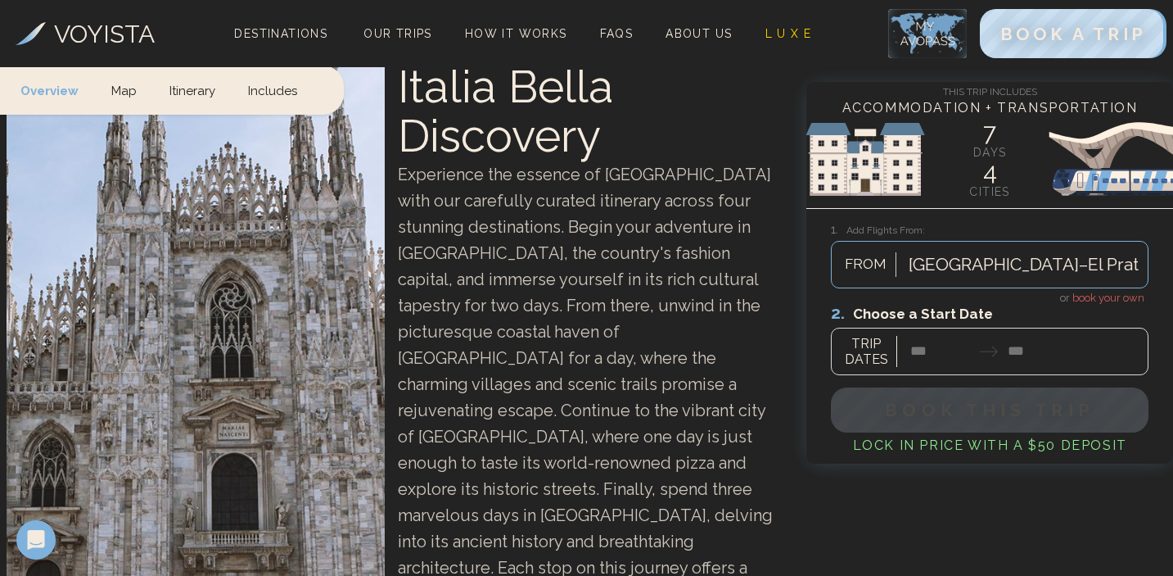
click at [981, 352] on div at bounding box center [990, 338] width 318 height 73
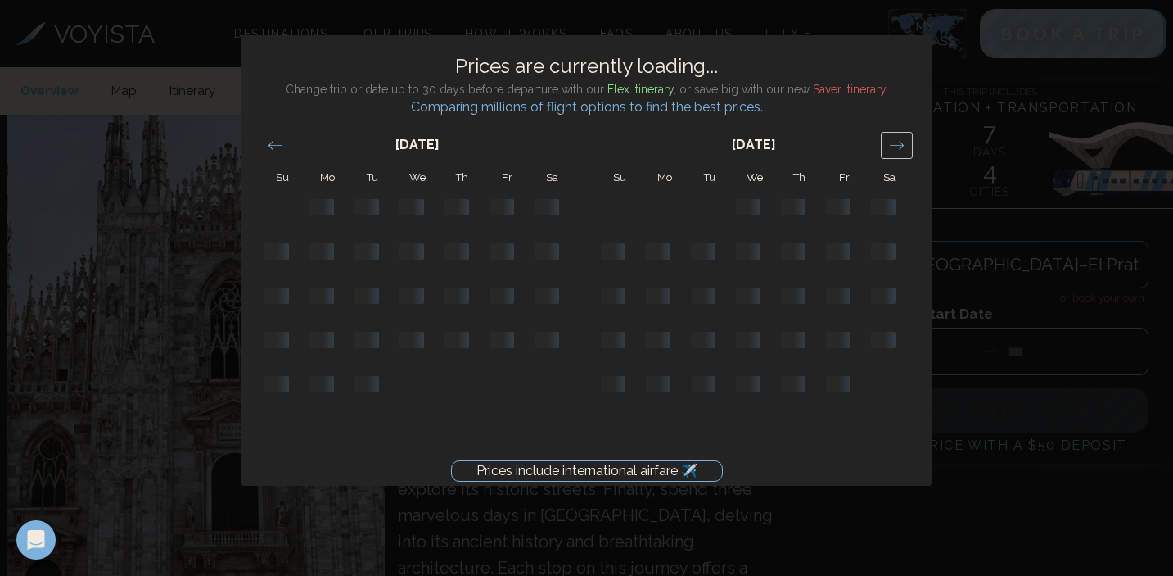
click at [896, 144] on icon "Move forward to switch to the next month." at bounding box center [897, 145] width 14 height 8
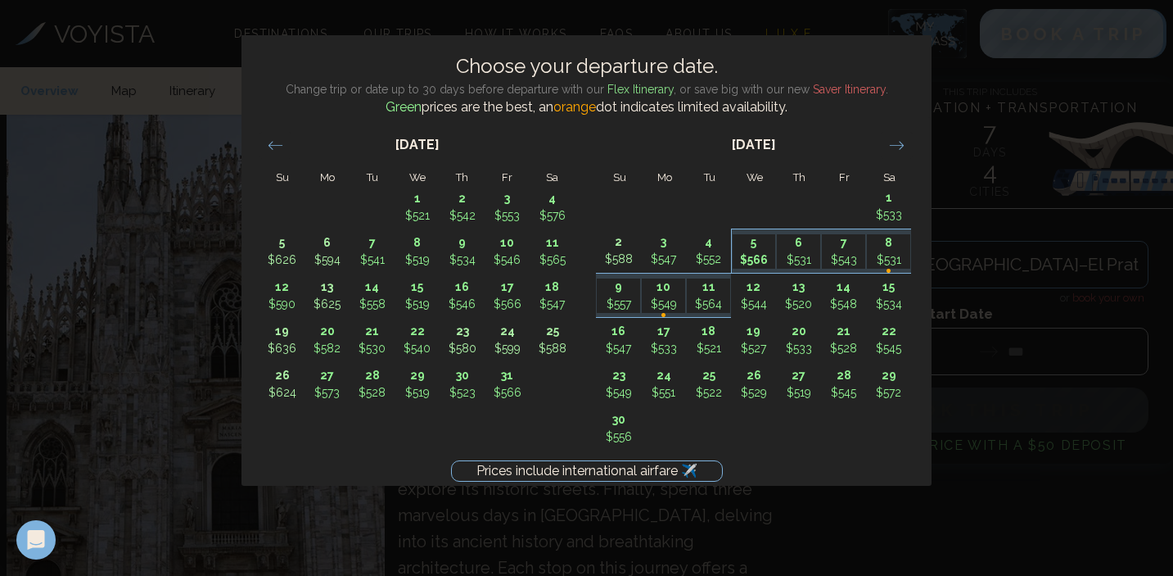
click at [758, 243] on p "5" at bounding box center [754, 242] width 43 height 17
type input "*******"
type input "********"
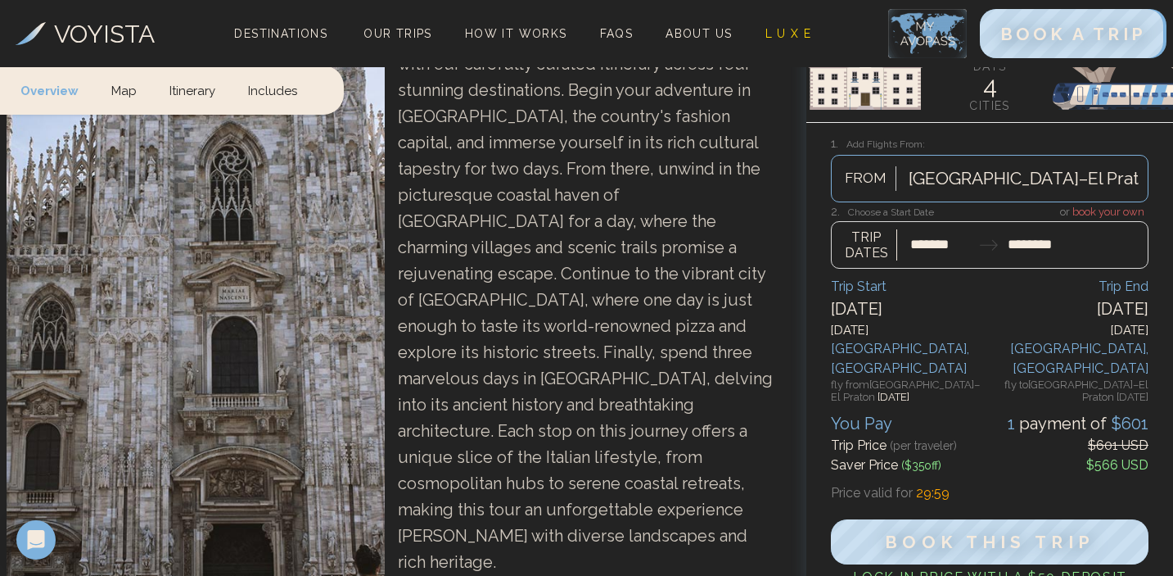
scroll to position [227, 0]
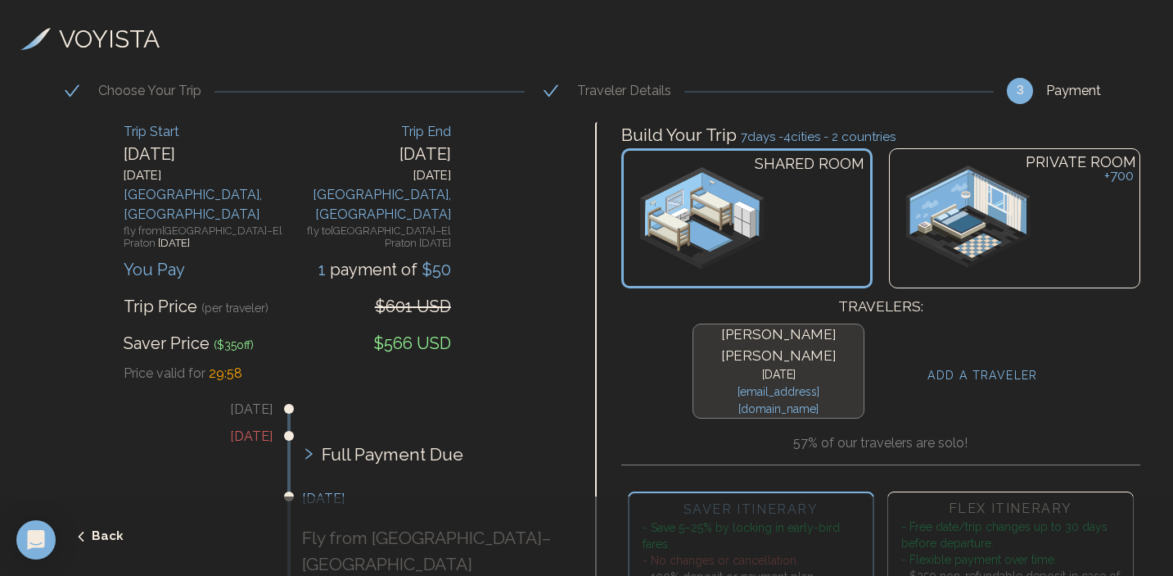
scroll to position [16, 0]
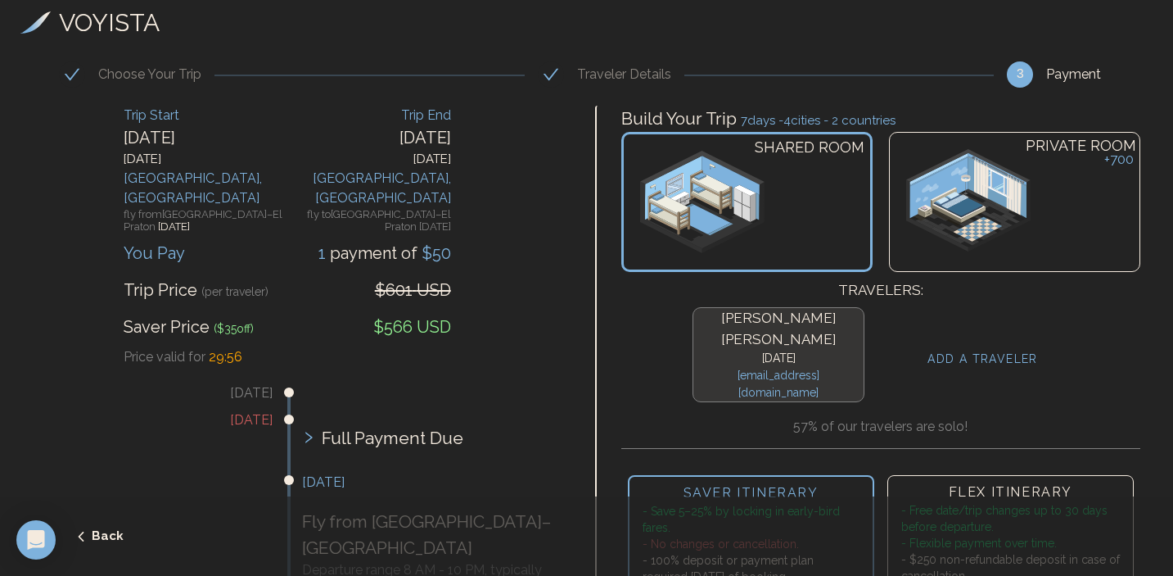
click at [940, 350] on h4 "ADD A TRAVELER" at bounding box center [983, 358] width 111 height 17
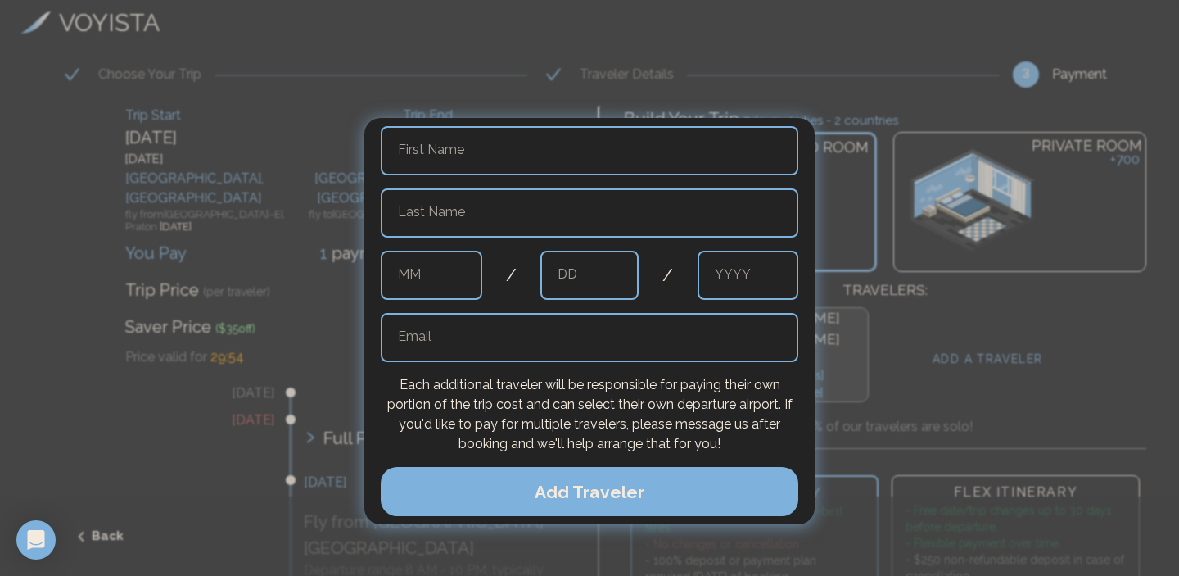
click at [413, 149] on input "text" at bounding box center [590, 150] width 418 height 49
type input "*****"
type input "**********"
click at [442, 273] on input "text" at bounding box center [432, 275] width 102 height 49
type input "*"
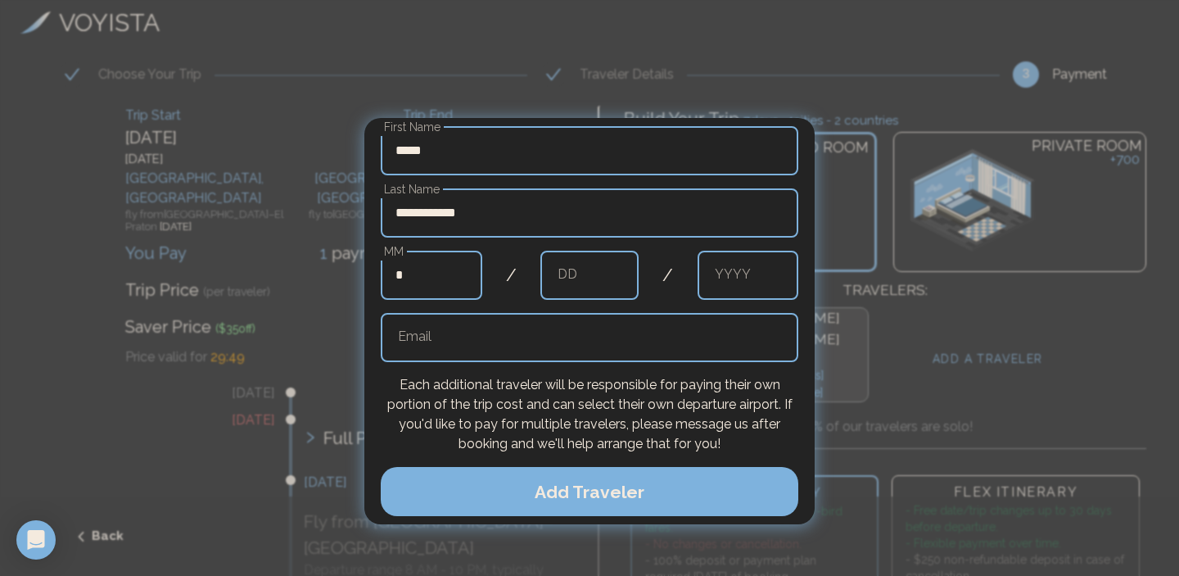
click at [596, 278] on input "text" at bounding box center [589, 275] width 98 height 49
type input "*"
click at [756, 291] on input "text" at bounding box center [749, 275] width 102 height 49
type input "****"
click at [606, 351] on input "text" at bounding box center [590, 337] width 418 height 49
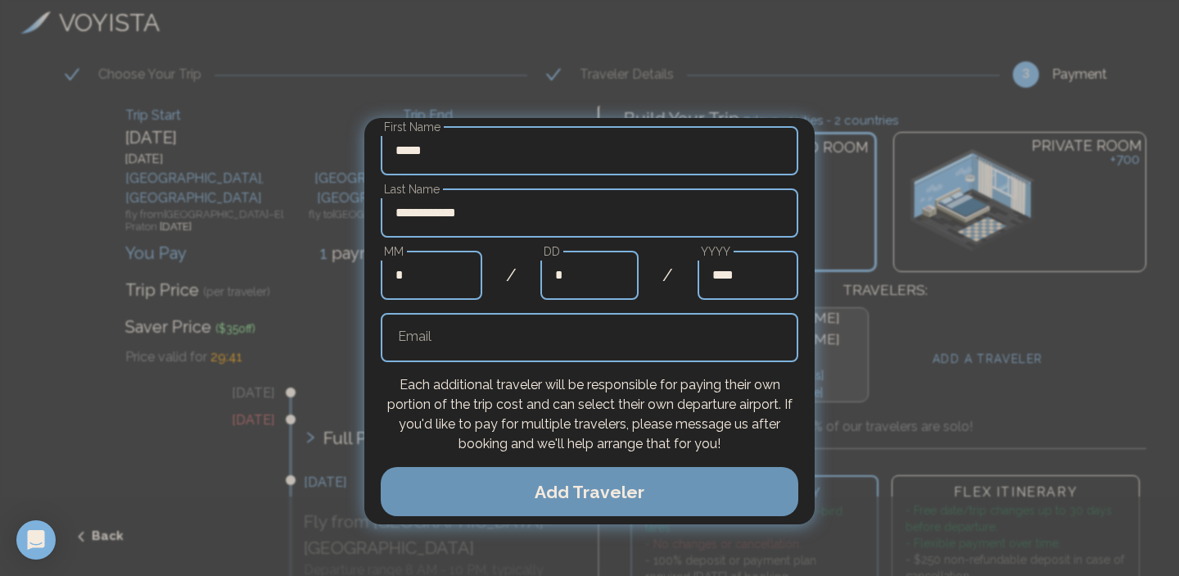
click at [662, 513] on button "Add Traveler" at bounding box center [590, 491] width 418 height 49
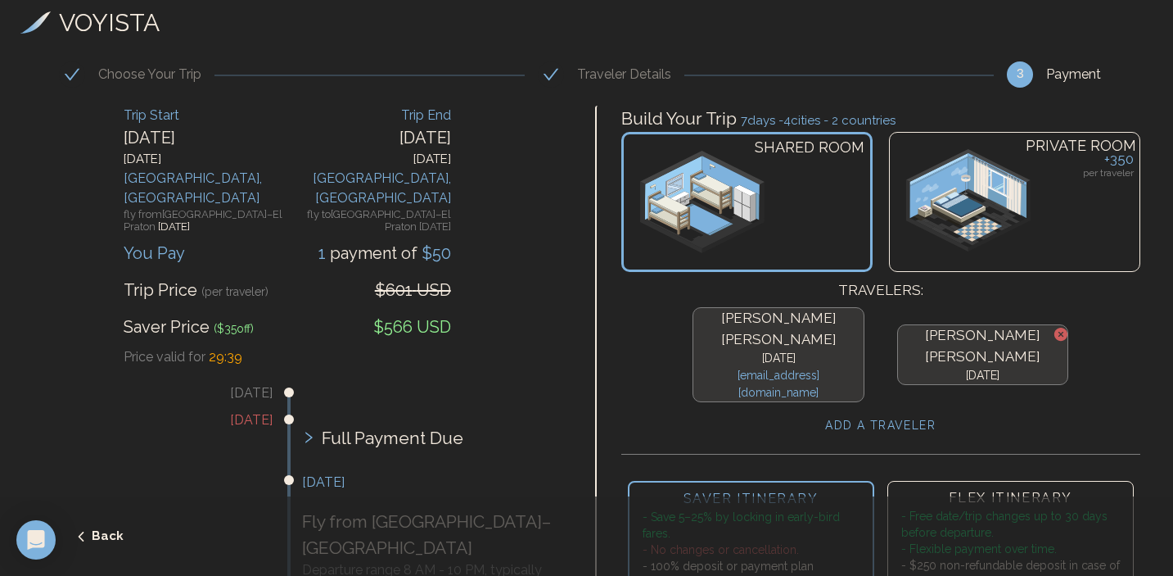
click at [885, 417] on h4 "ADD A TRAVELER" at bounding box center [880, 425] width 111 height 17
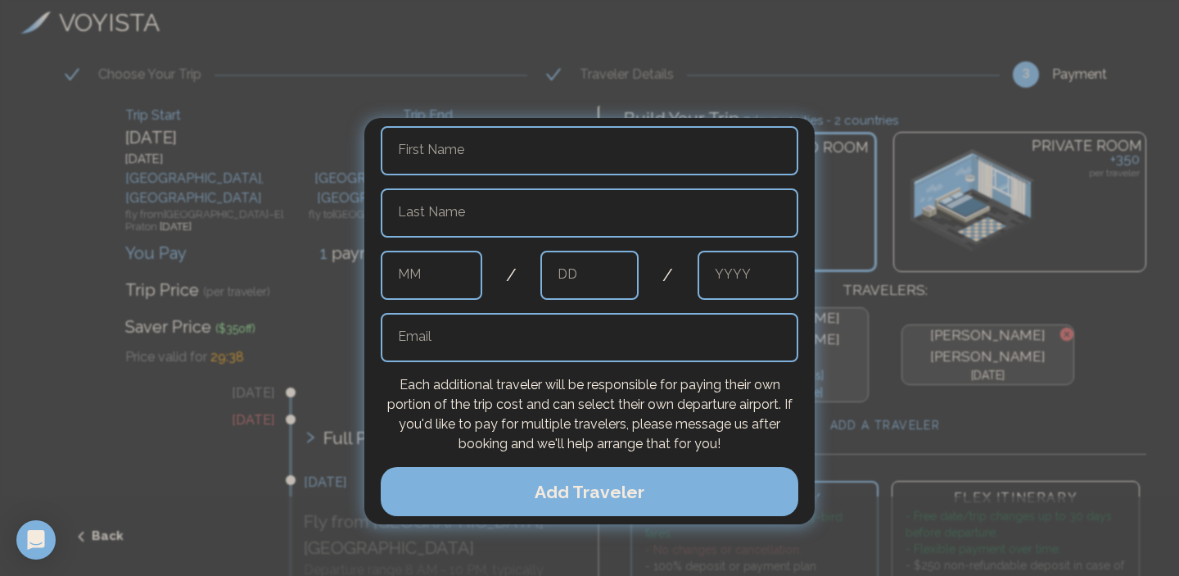
click at [466, 150] on input "text" at bounding box center [590, 150] width 418 height 49
type input "*****"
click at [454, 213] on input "text" at bounding box center [590, 212] width 418 height 49
type input "**********"
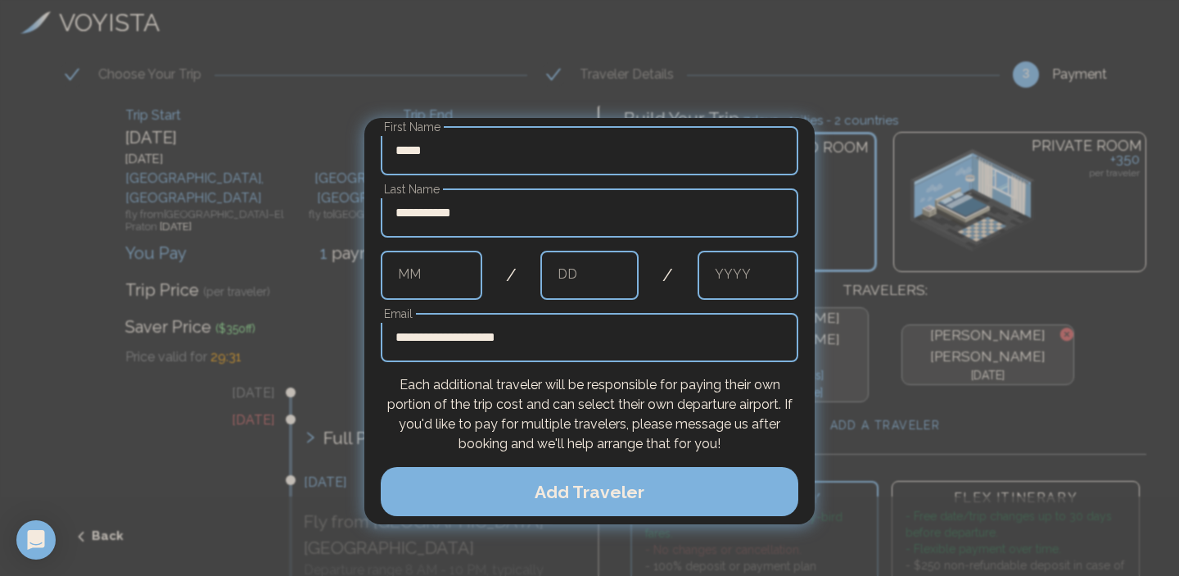
click at [440, 284] on input "text" at bounding box center [432, 275] width 102 height 49
type input "*"
click at [582, 272] on input "text" at bounding box center [589, 275] width 98 height 49
type input "**"
click at [752, 276] on input "text" at bounding box center [749, 275] width 102 height 49
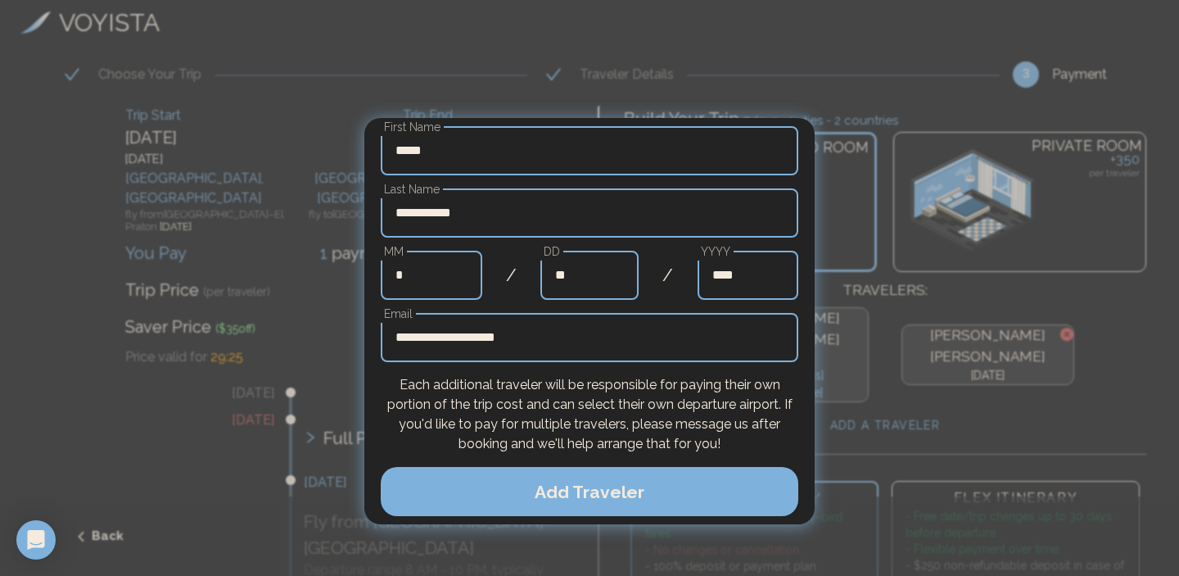
type input "****"
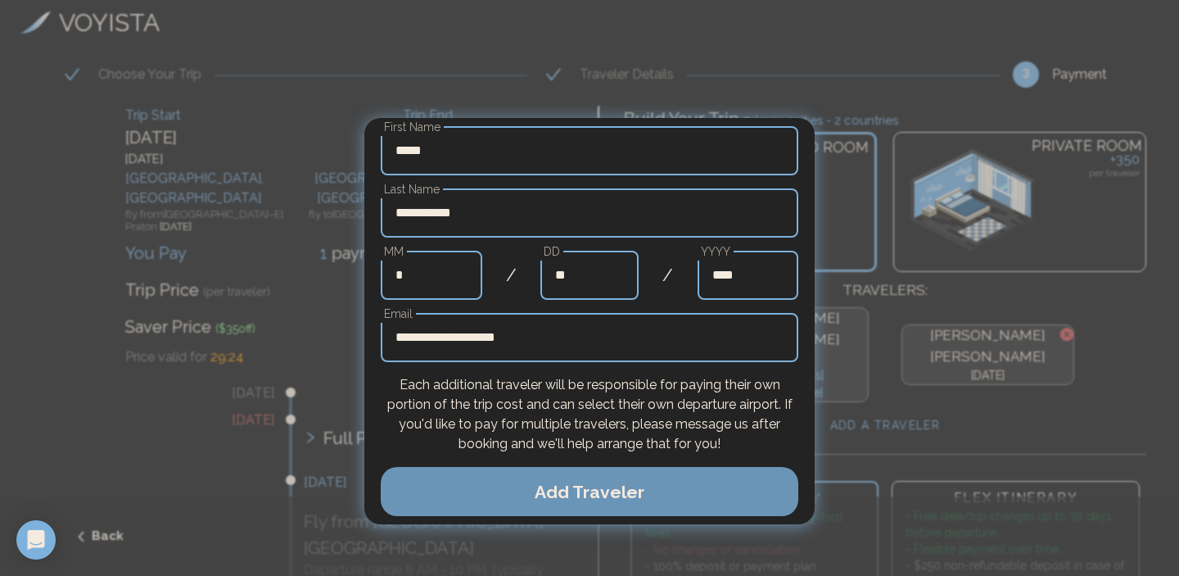
click at [659, 494] on button "Add Traveler" at bounding box center [590, 491] width 418 height 49
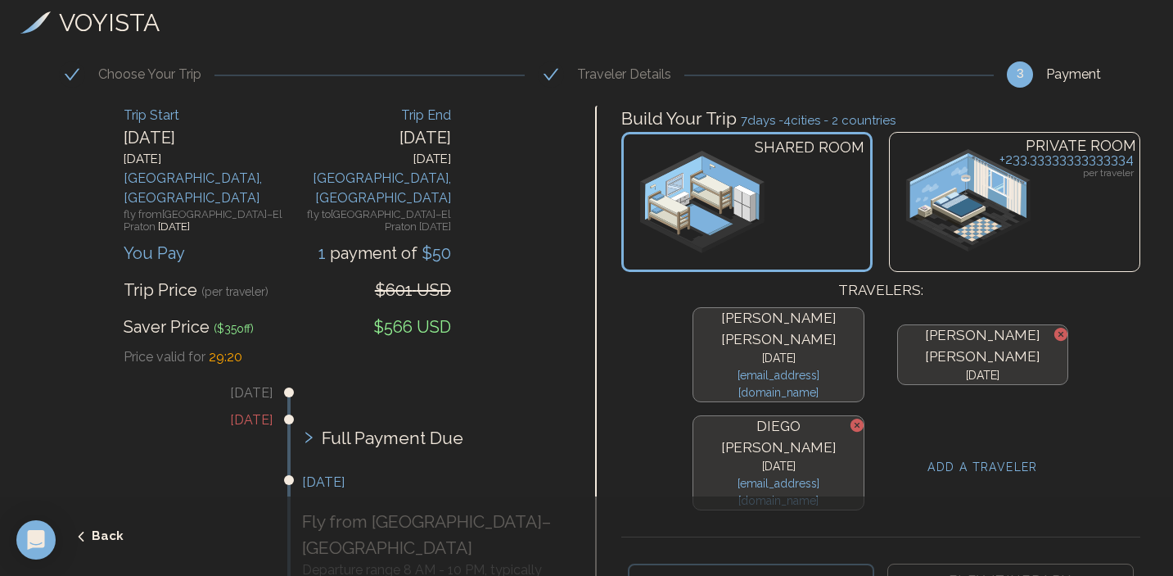
click at [955, 458] on h4 "ADD A TRAVELER" at bounding box center [983, 466] width 111 height 17
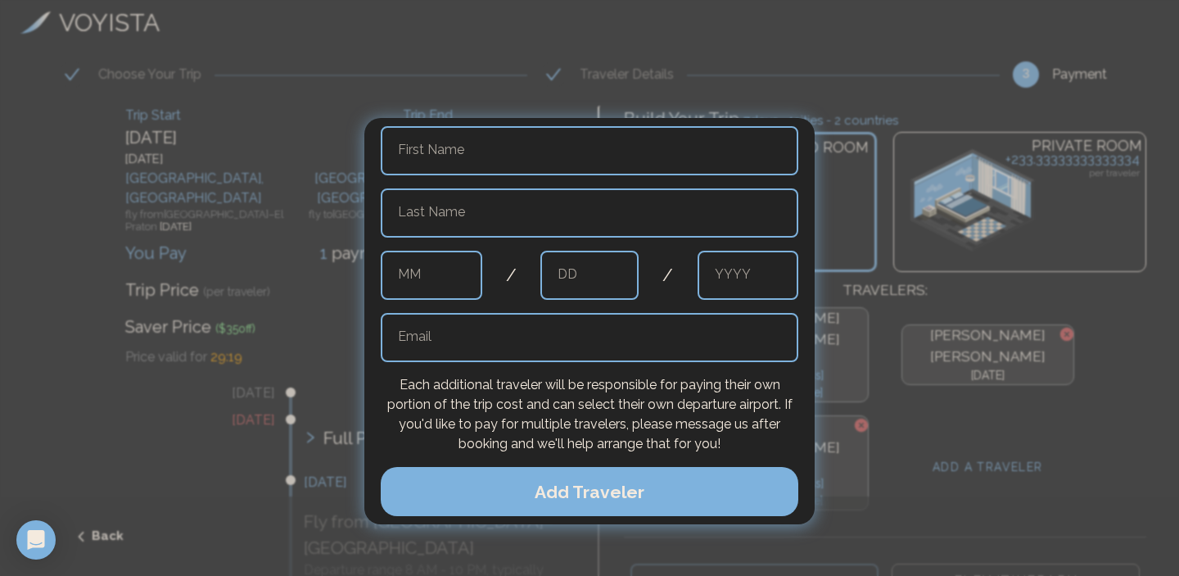
click at [526, 169] on input "text" at bounding box center [590, 150] width 418 height 49
type input "********"
click at [438, 219] on input "text" at bounding box center [590, 212] width 418 height 49
type input "**********"
click at [440, 277] on input "text" at bounding box center [432, 275] width 102 height 49
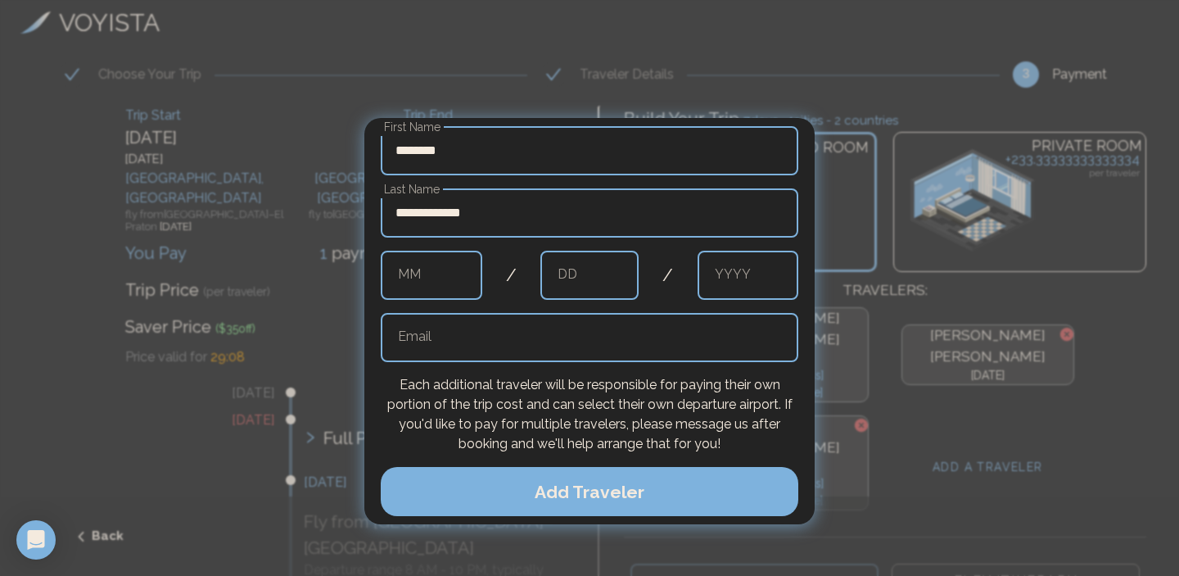
type input "*"
click at [589, 269] on input "text" at bounding box center [589, 275] width 98 height 49
type input "**"
click at [743, 267] on input "text" at bounding box center [749, 275] width 102 height 49
type input "****"
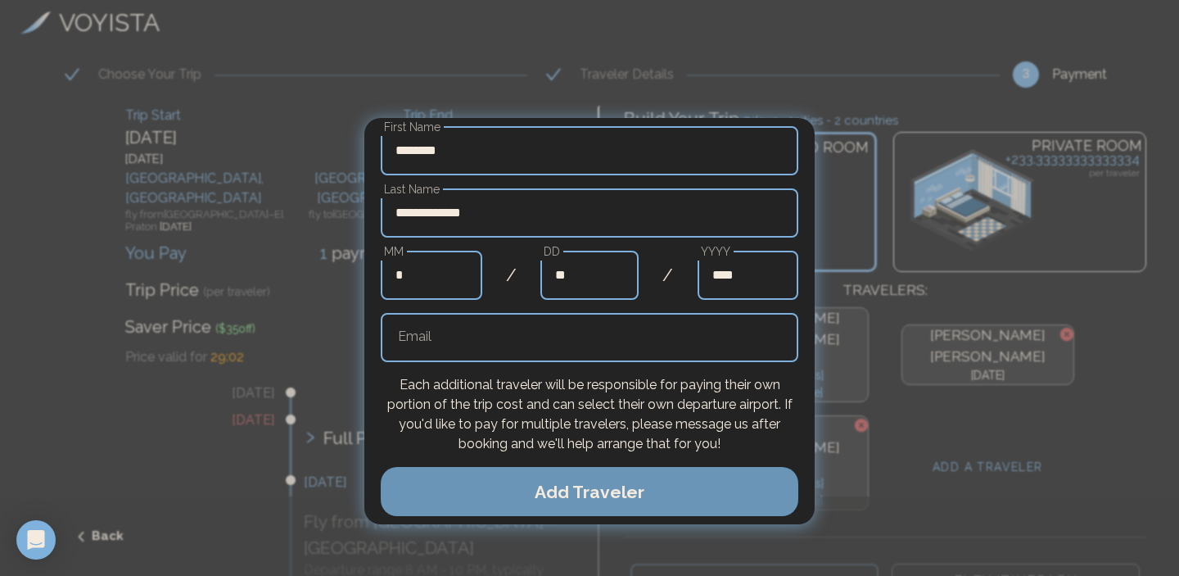
click at [571, 481] on button "Add Traveler" at bounding box center [590, 491] width 418 height 49
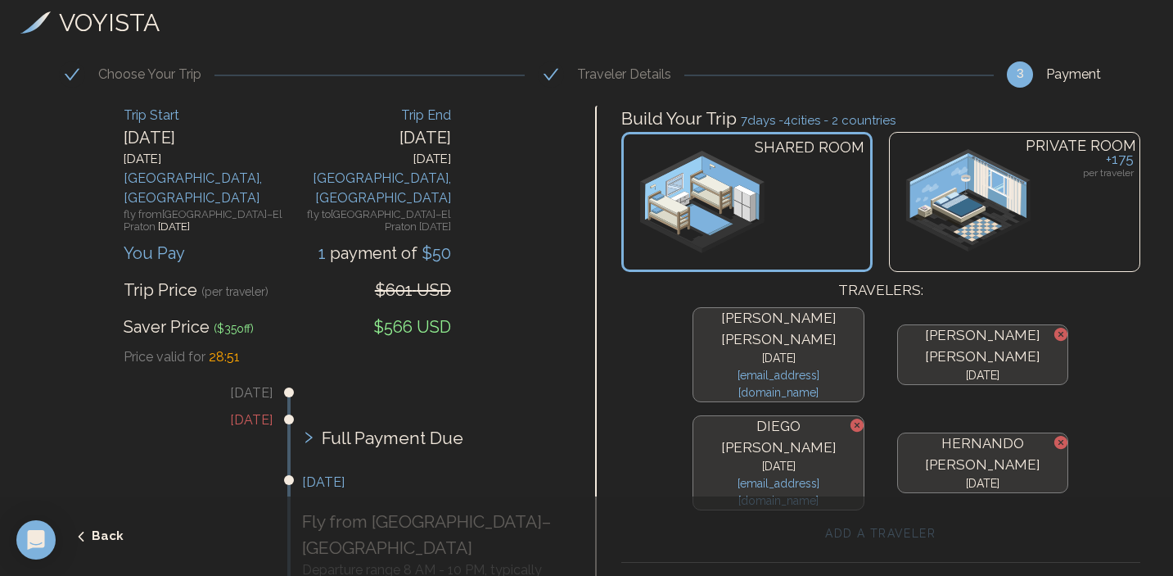
click at [1049, 174] on div "PRIVATE ROOM + 175 per traveler" at bounding box center [1014, 202] width 251 height 140
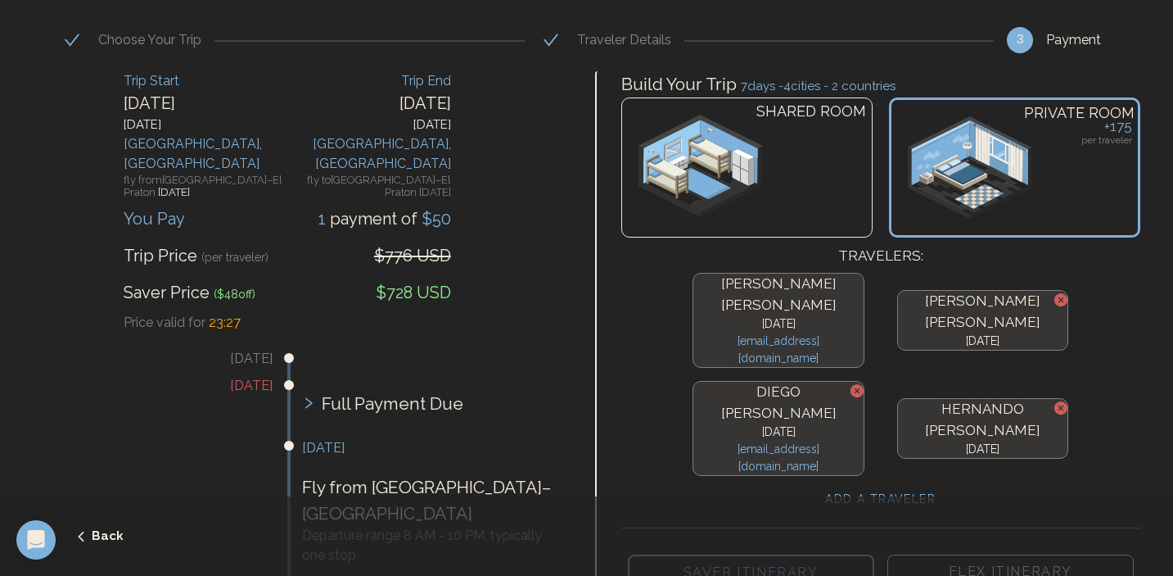
scroll to position [50, 0]
click at [332, 391] on span "Full Payment Due" at bounding box center [393, 404] width 142 height 26
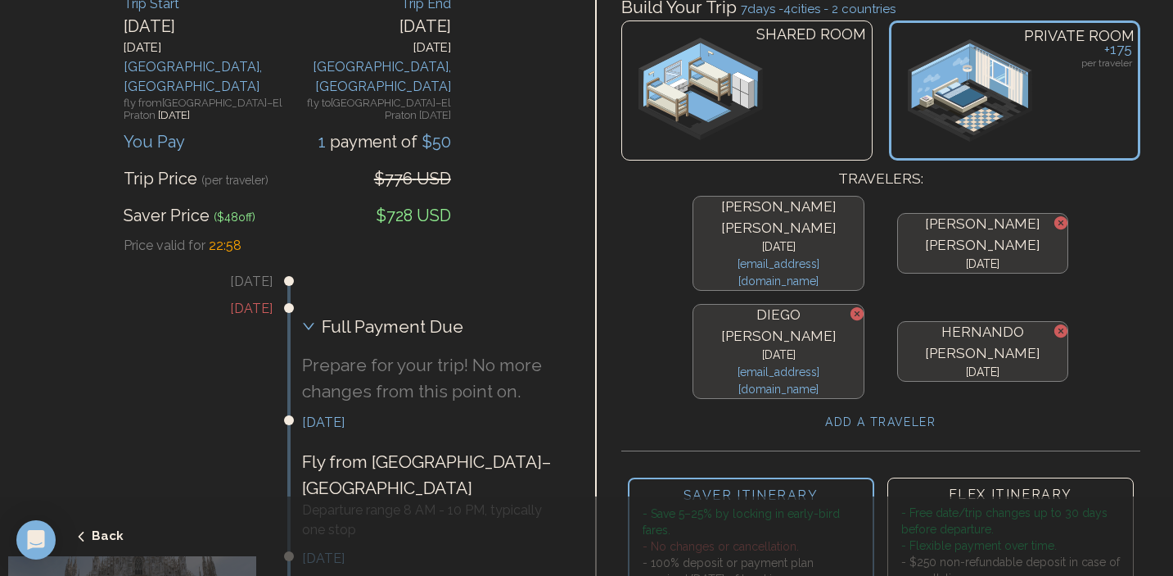
scroll to position [133, 0]
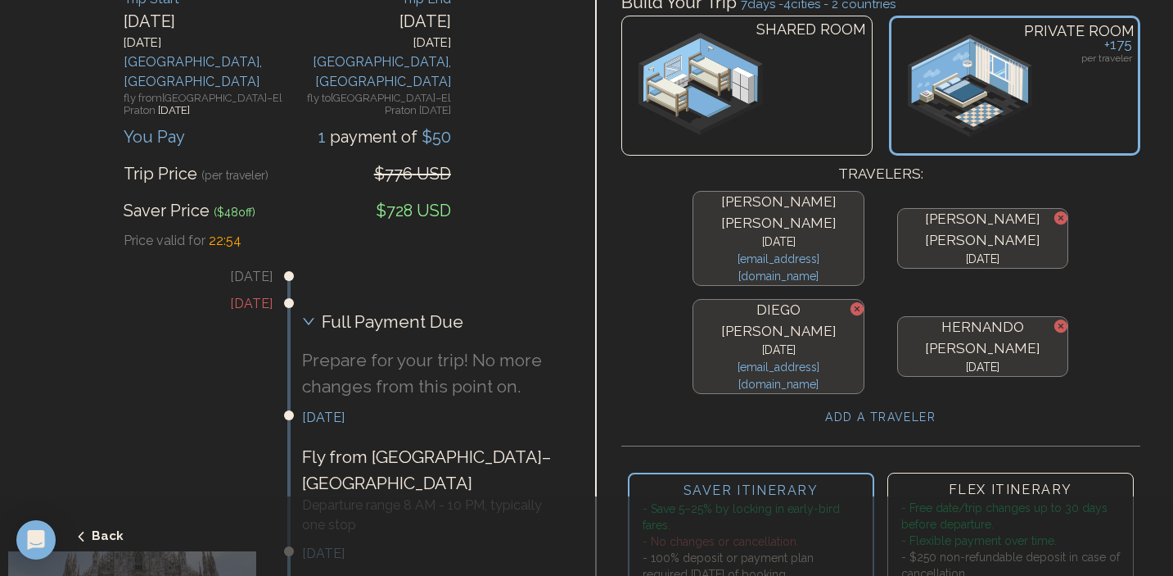
click at [308, 318] on icon at bounding box center [308, 321] width 11 height 7
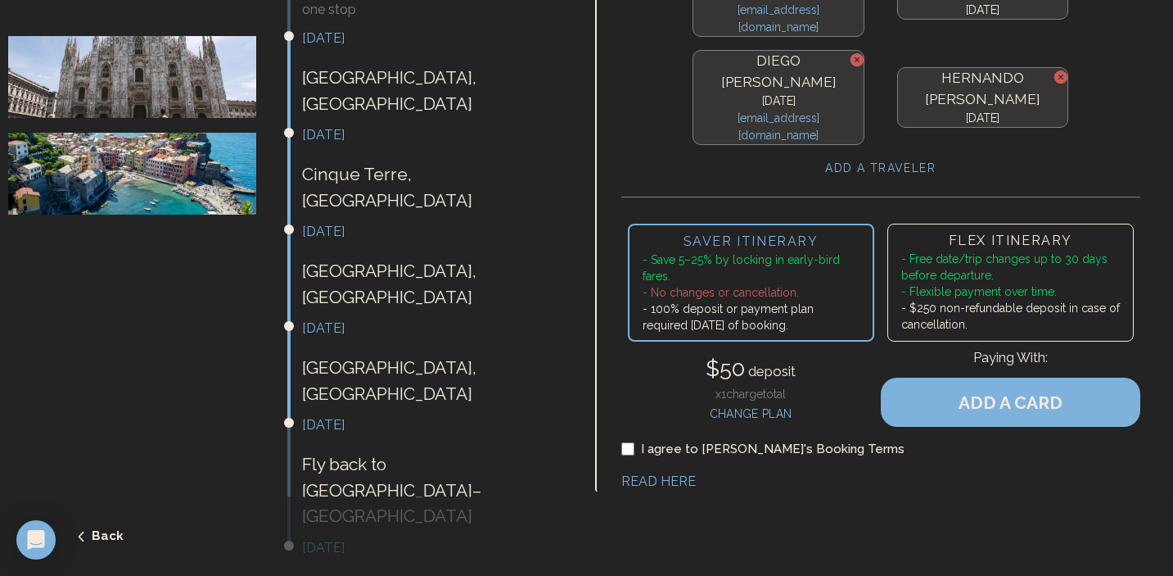
scroll to position [594, 0]
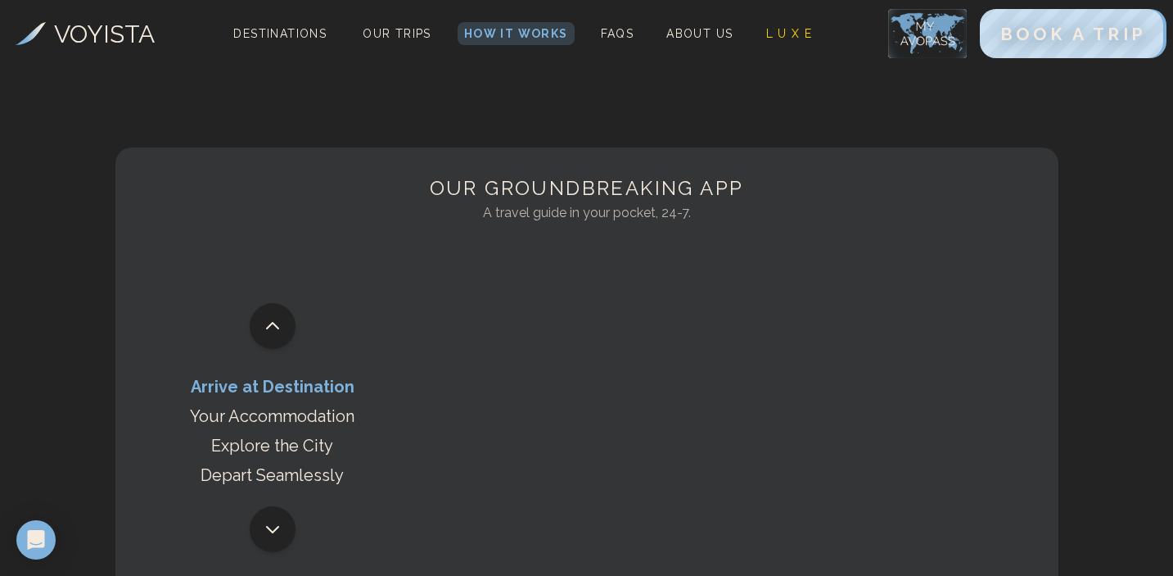
scroll to position [1280, 0]
